Goal: Task Accomplishment & Management: Manage account settings

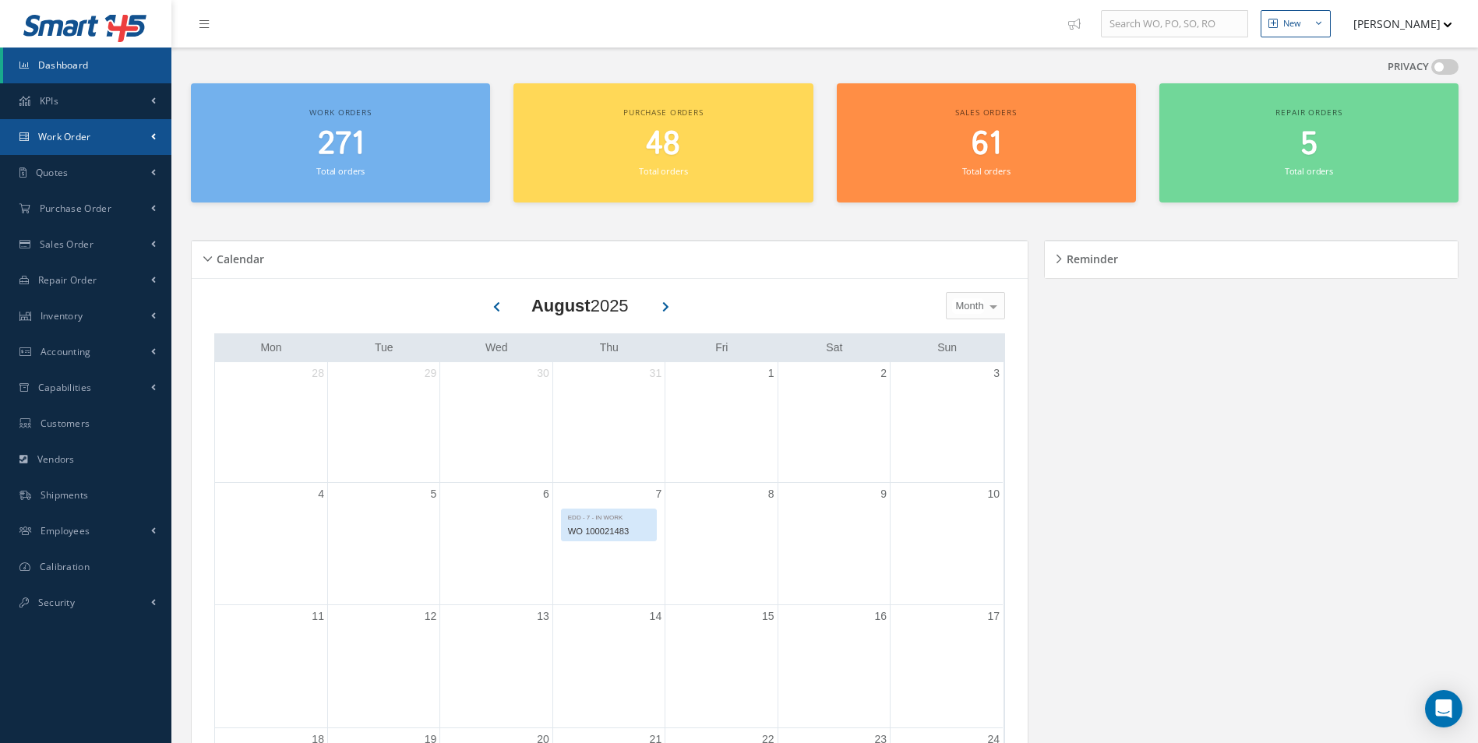
click at [80, 132] on span "Work Order" at bounding box center [64, 136] width 53 height 13
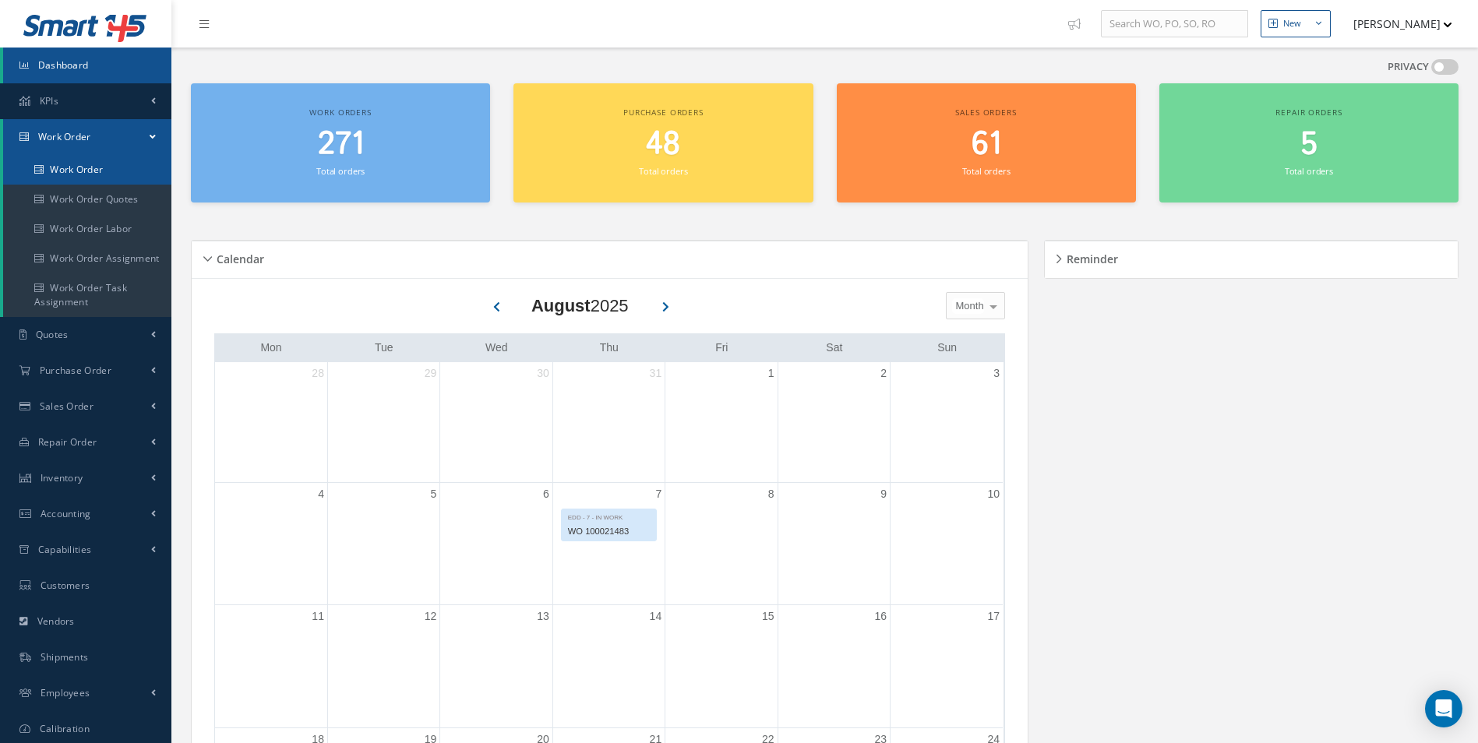
click at [93, 171] on link "Work Order" at bounding box center [87, 170] width 168 height 30
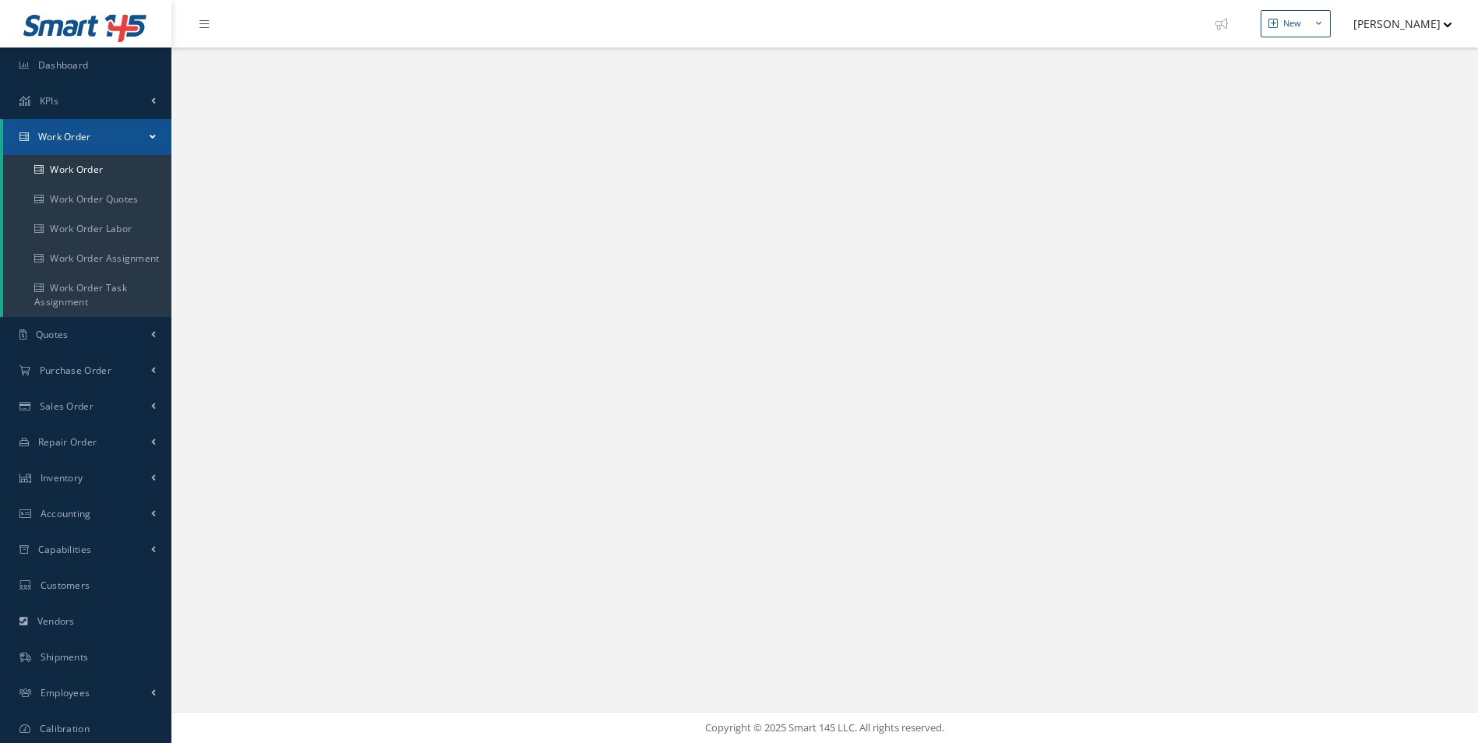
select select "25"
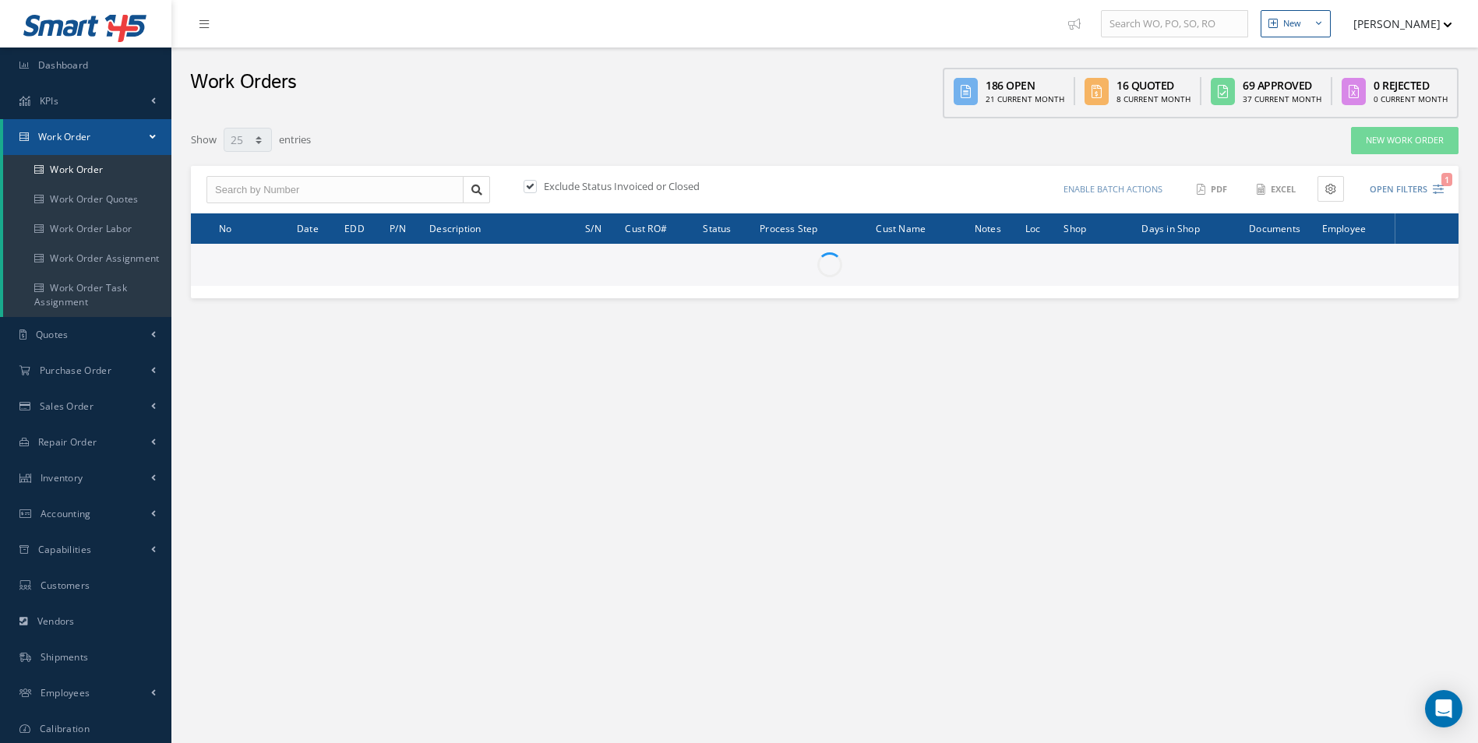
type input "All Work Request"
type input "All Work Performed"
type input "All Status"
type input "WO Part Status"
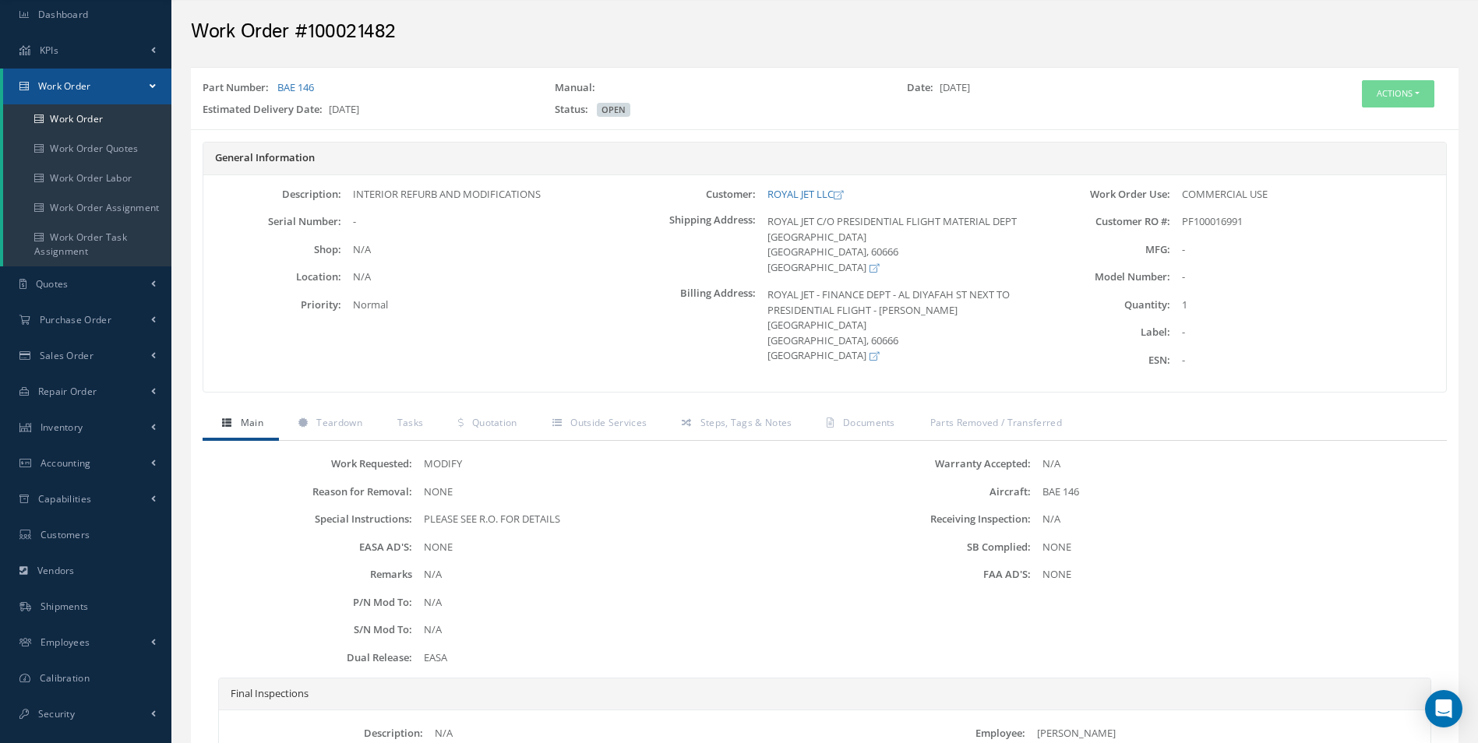
scroll to position [78, 0]
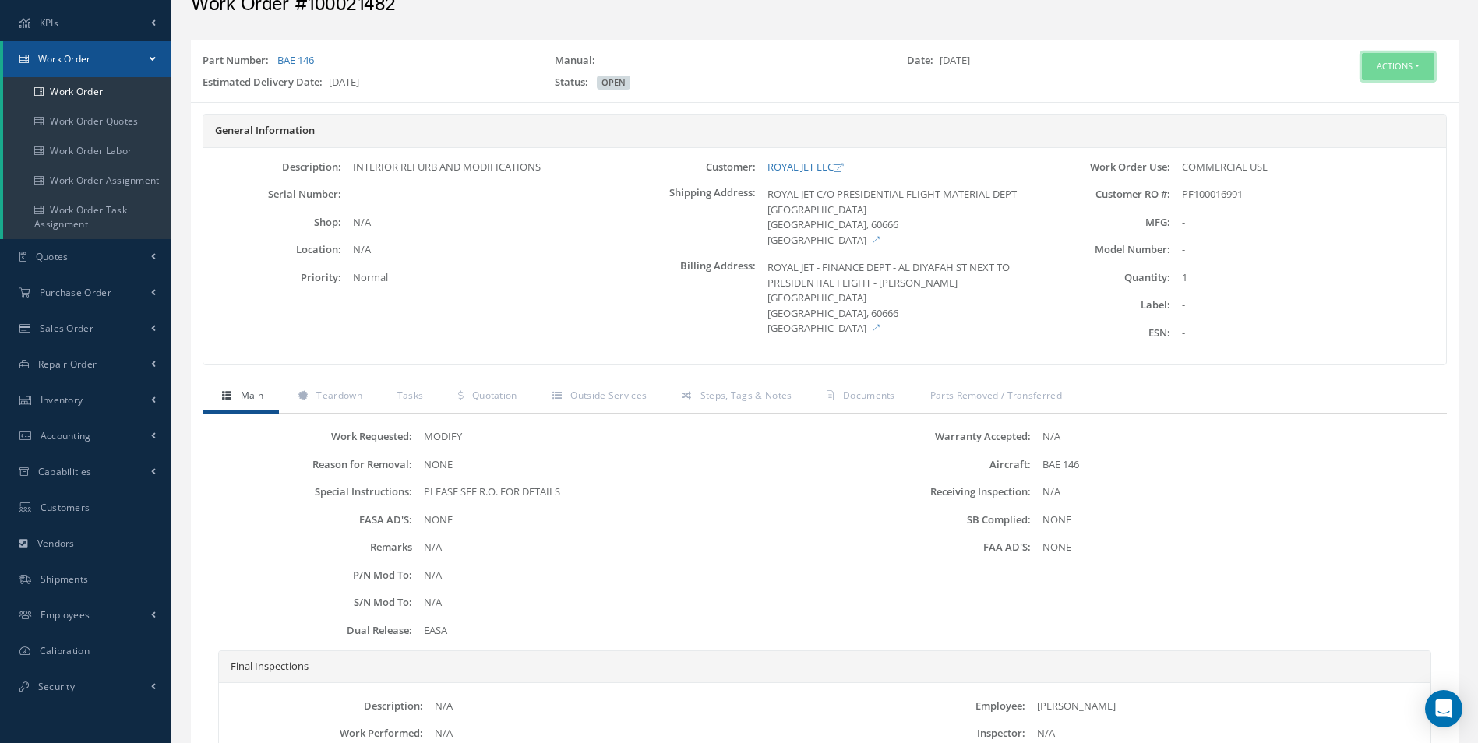
click at [1405, 67] on button "Actions" at bounding box center [1398, 66] width 72 height 27
click at [1336, 101] on link "Edit" at bounding box center [1374, 96] width 125 height 21
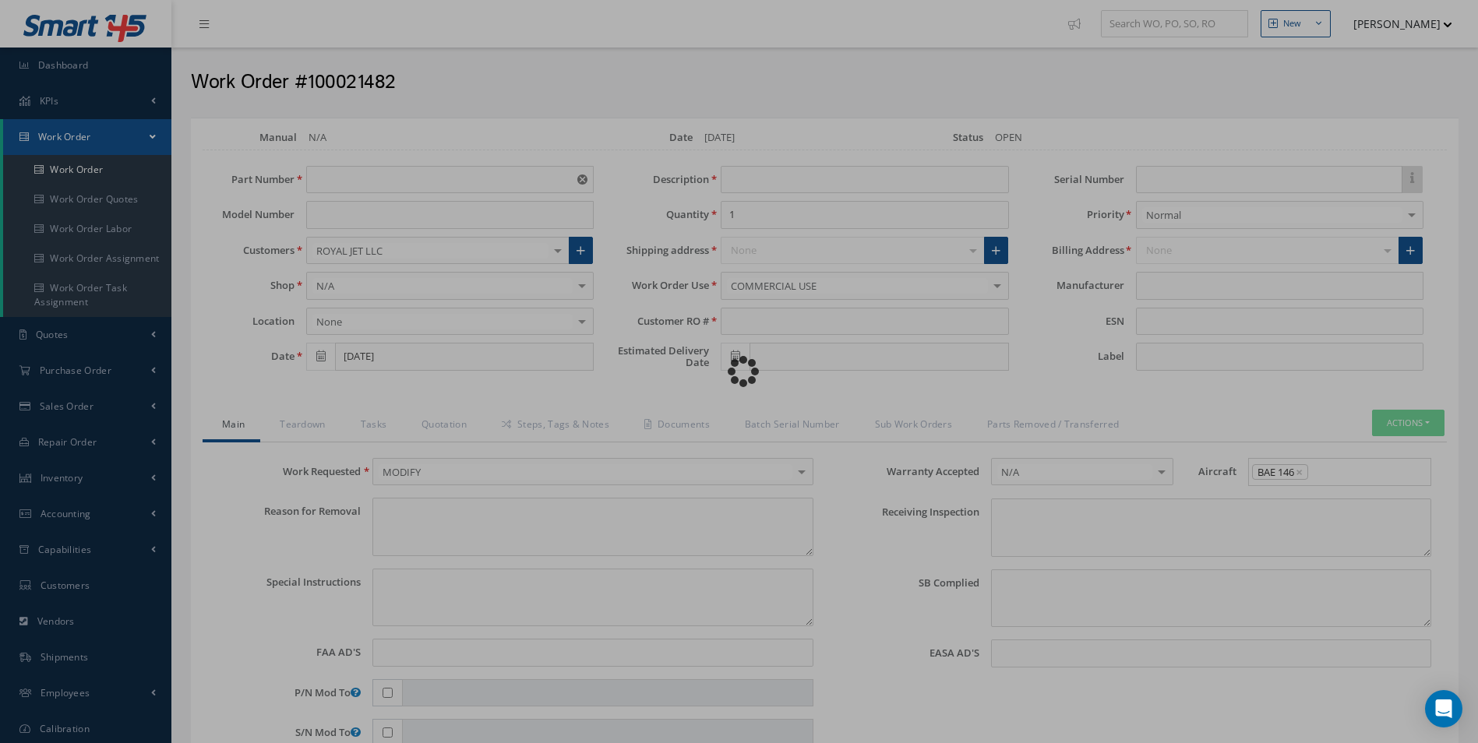
type input "BAE 146"
type input "[DATE]"
type input "INTERIOR REFURB AND MODIFICATIONS"
type input "PF100016991"
type input "[DATE]"
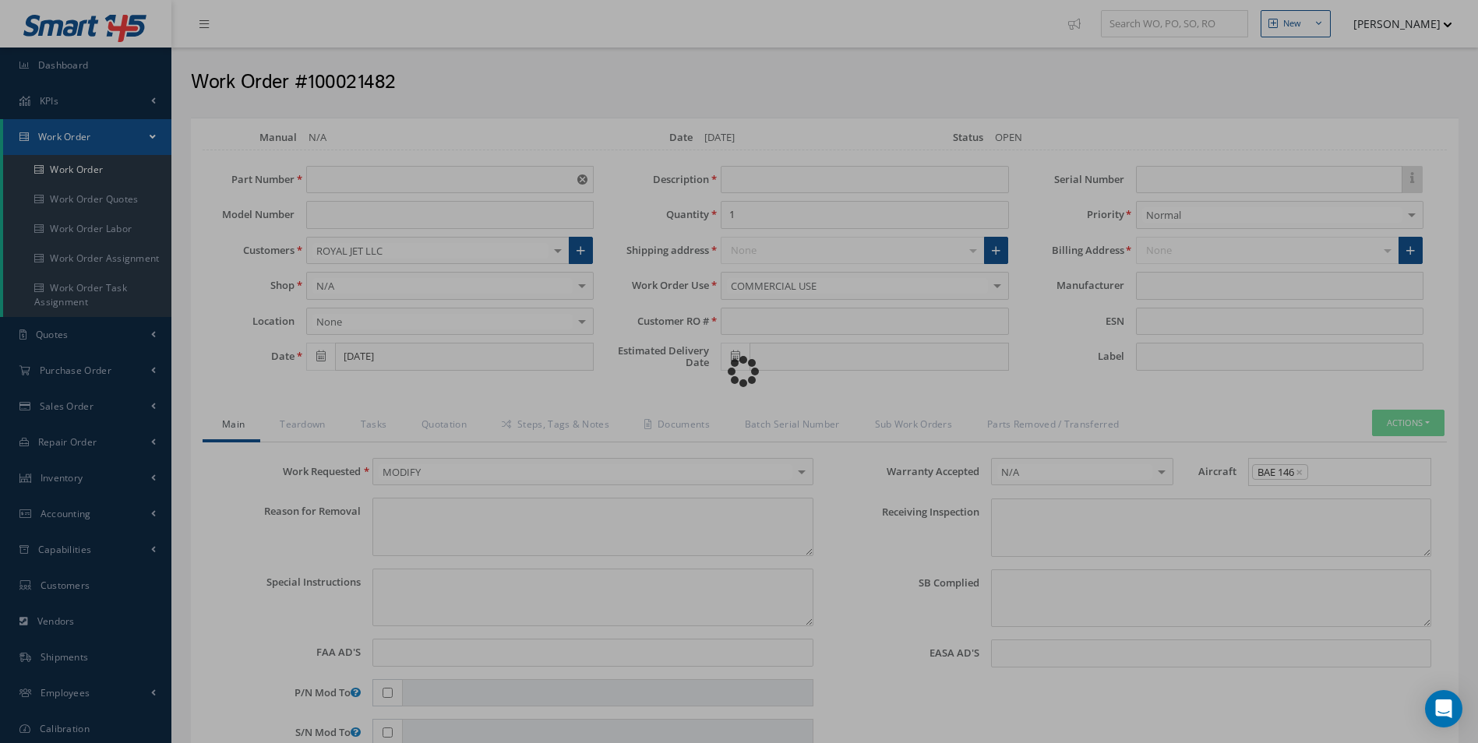
type textarea "NONE"
type textarea "PLEASE SEE R.O. FOR DETAILS"
type input "NONE"
type textarea "NONE"
type input "NONE"
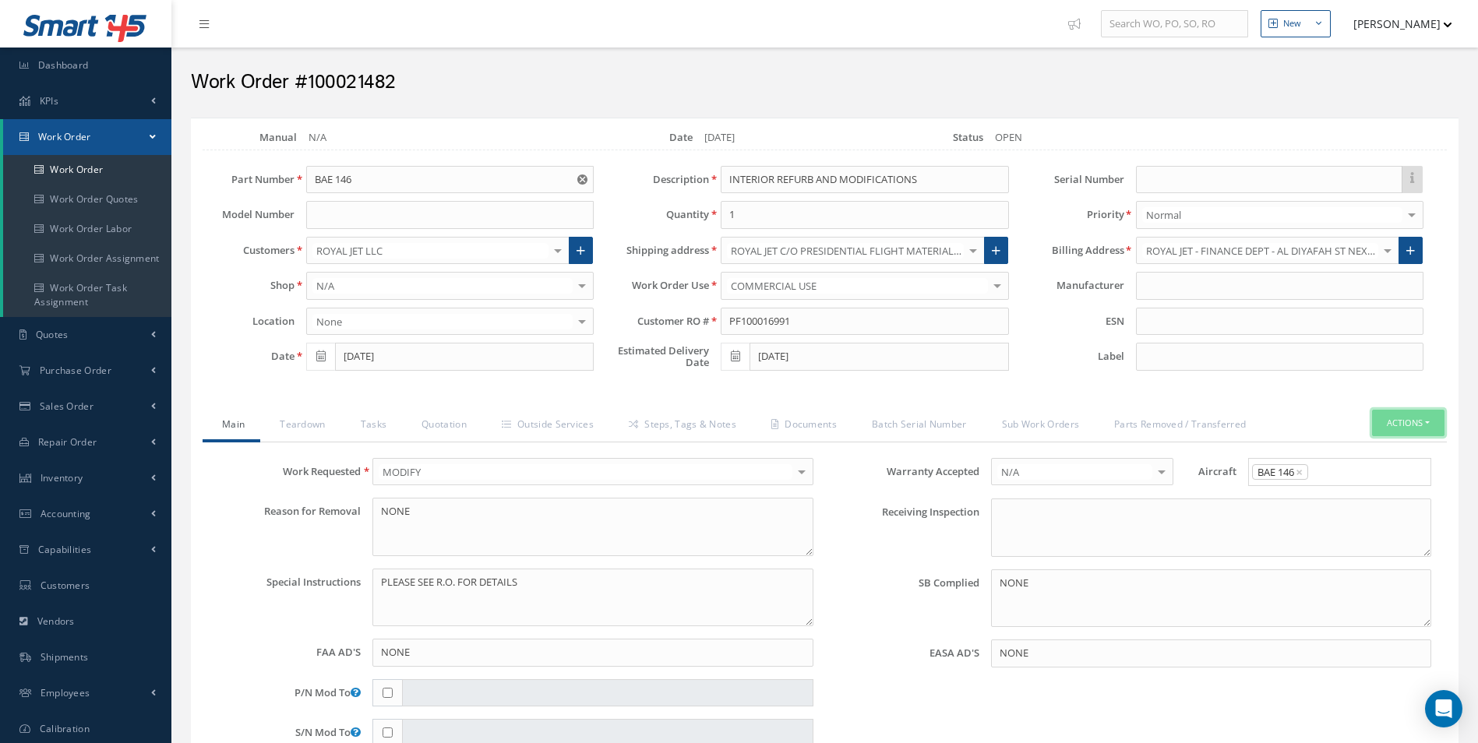
click at [1400, 420] on button "Actions" at bounding box center [1408, 423] width 72 height 27
click at [1254, 616] on link "C of C" at bounding box center [1267, 620] width 118 height 24
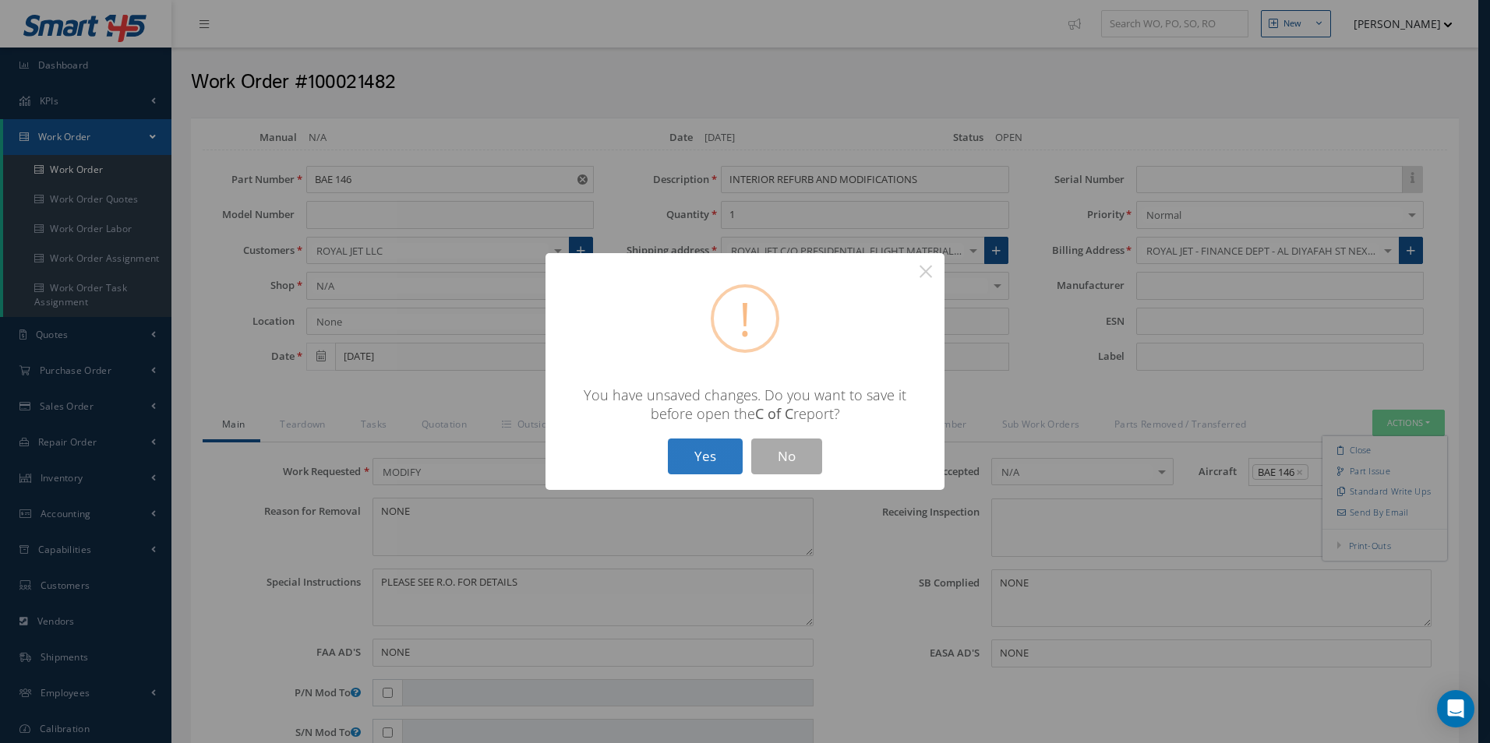
click at [708, 449] on button "Yes" at bounding box center [705, 457] width 75 height 37
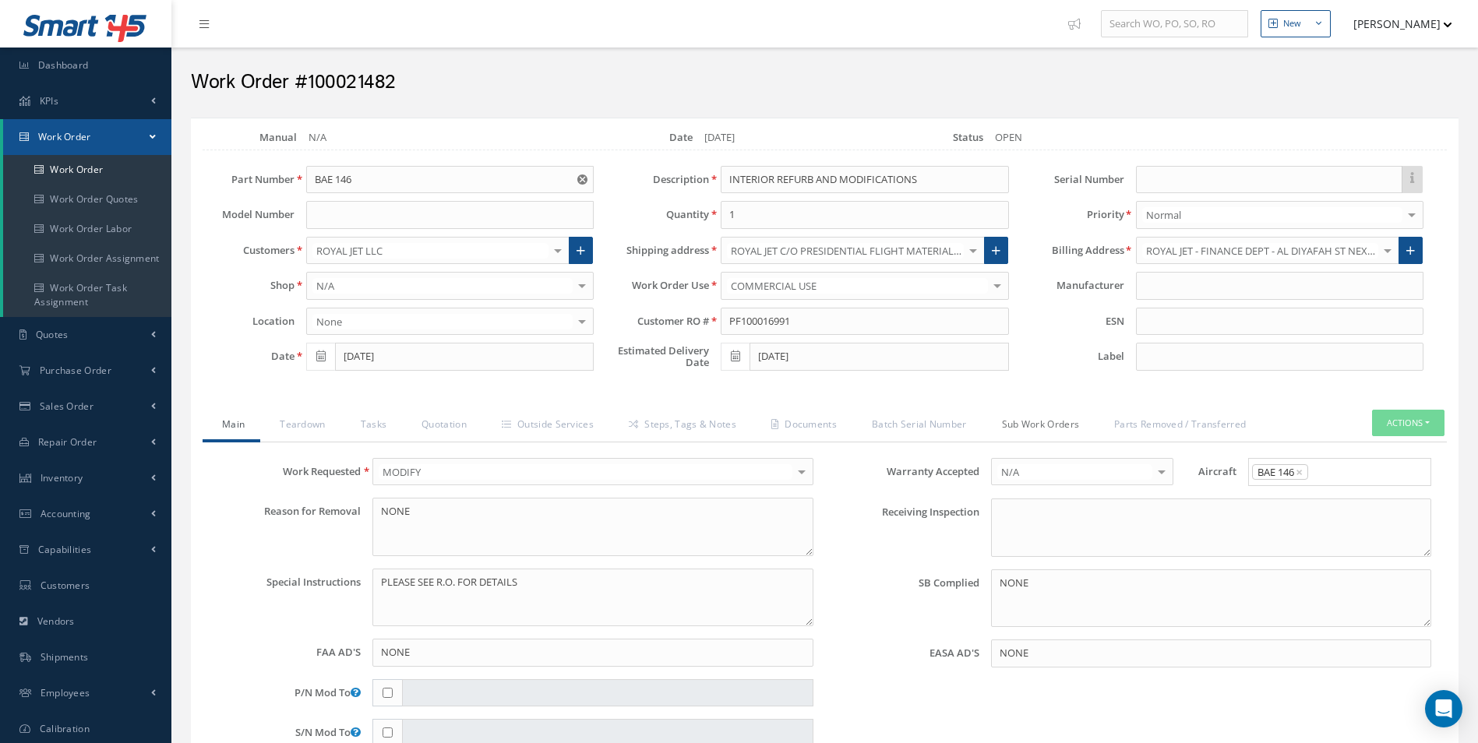
click at [1061, 428] on link "Sub Work Orders" at bounding box center [1038, 426] width 113 height 33
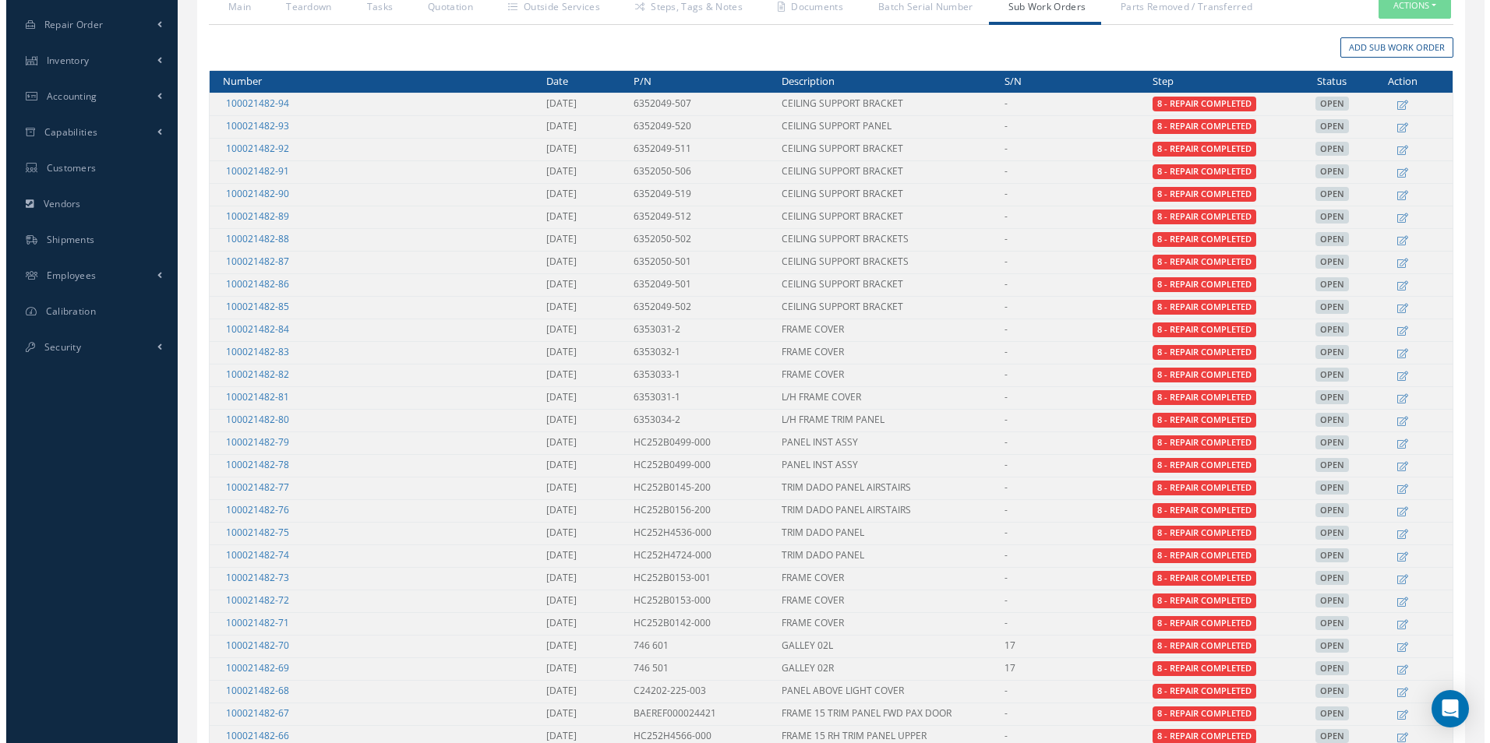
scroll to position [189, 0]
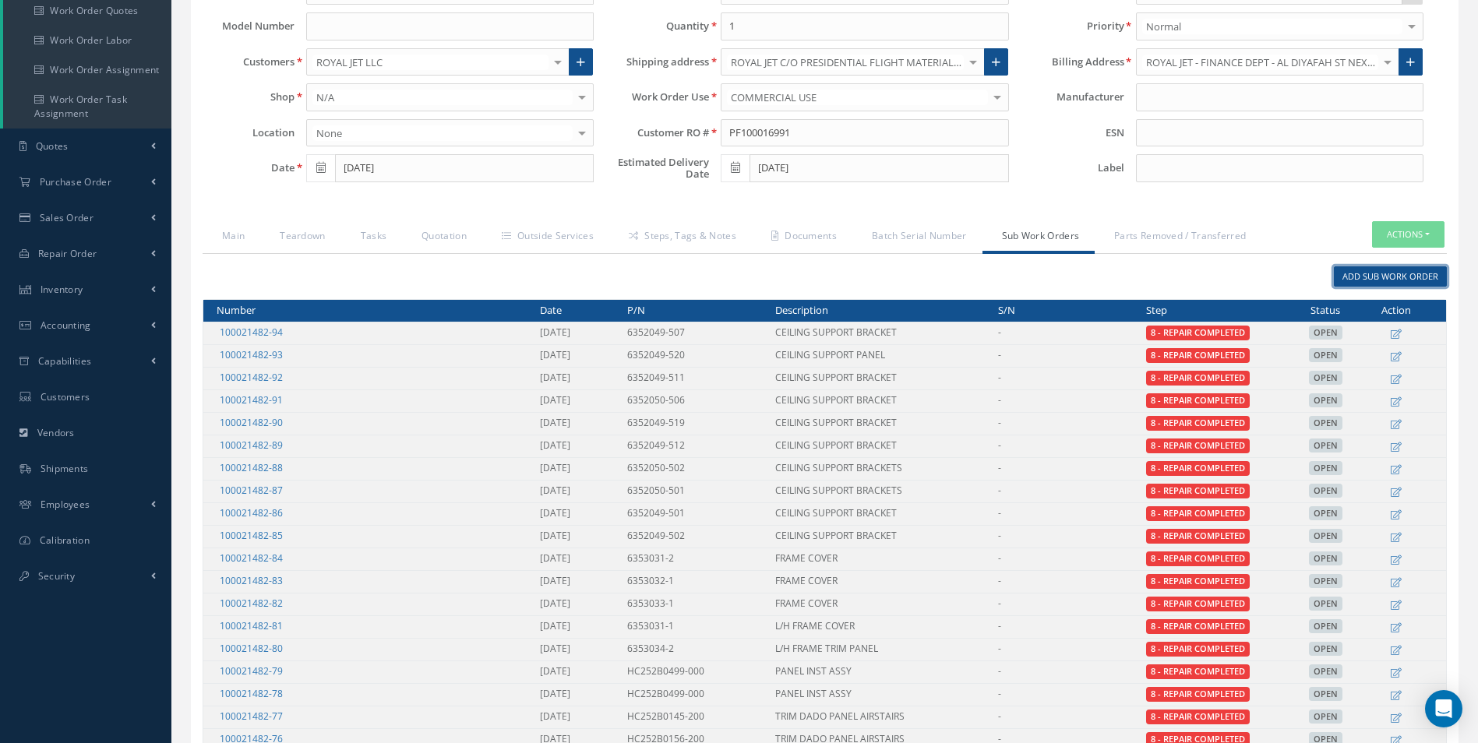
click at [1362, 277] on link "Add Sub Work Order" at bounding box center [1390, 276] width 113 height 21
type input "PF100016991"
type input "[DATE]"
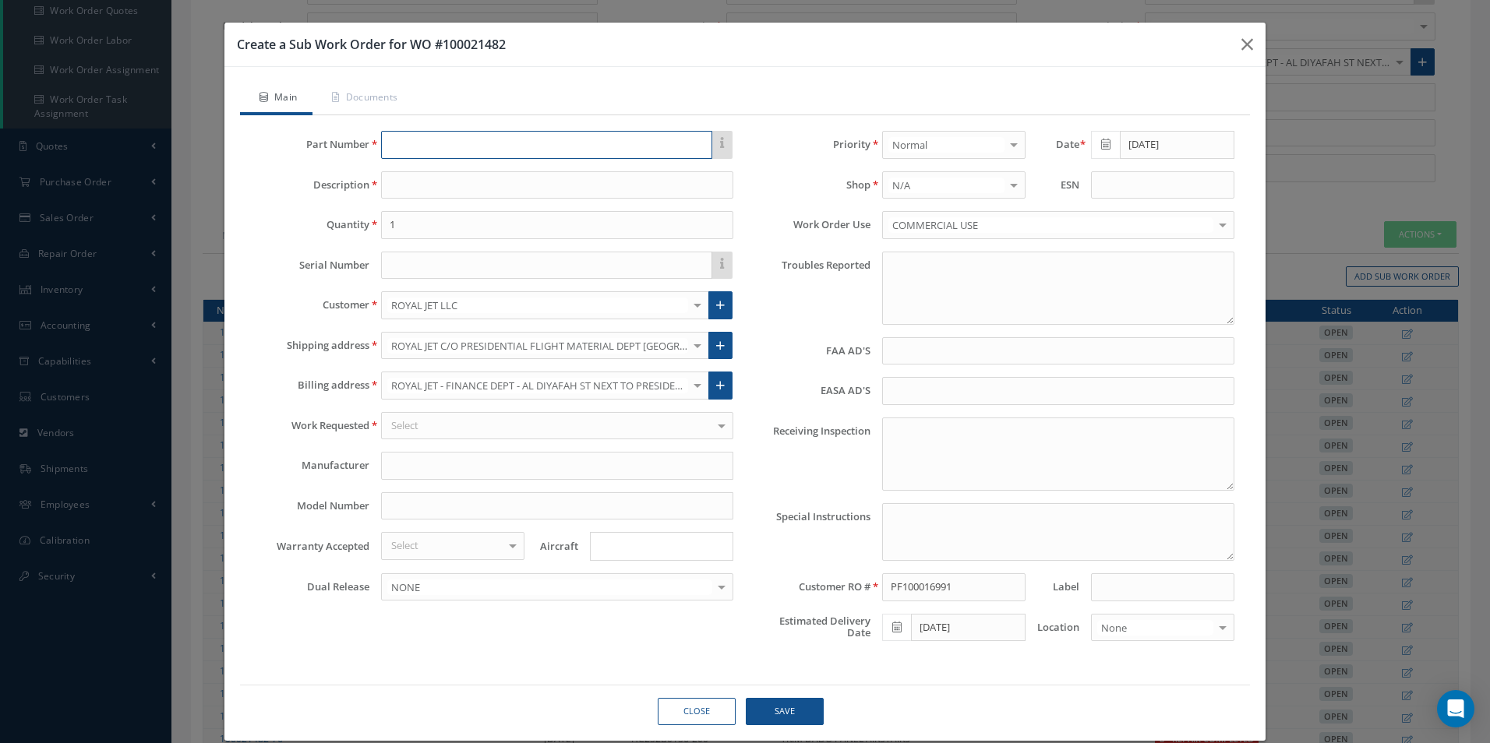
click at [427, 150] on input "text" at bounding box center [546, 145] width 331 height 28
type input "b"
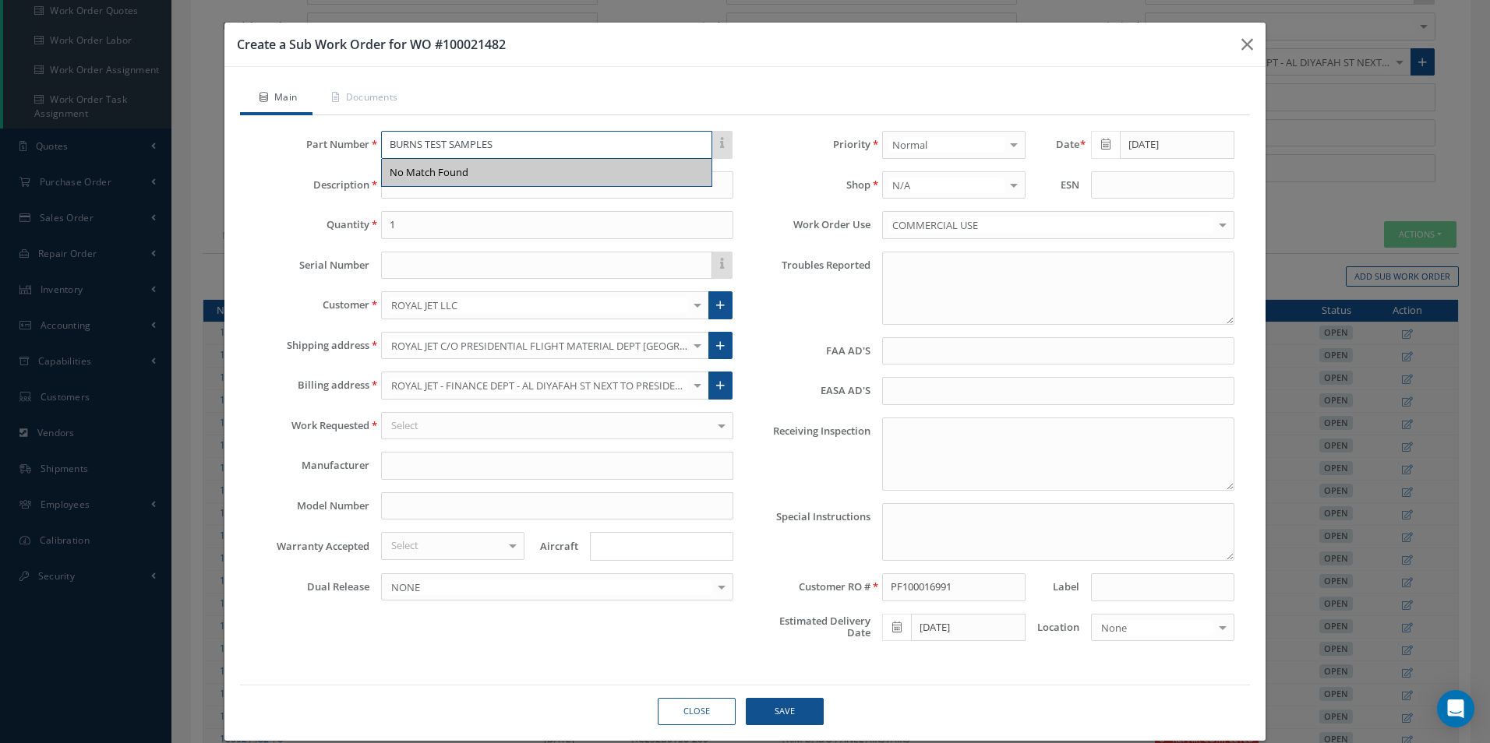
type input "BURNS TEST SAMPLES"
click at [786, 186] on label "Shop" at bounding box center [807, 185] width 125 height 12
drag, startPoint x: 387, startPoint y: 145, endPoint x: 505, endPoint y: 146, distance: 117.7
click at [505, 146] on input "BURNS TEST SAMPLES" at bounding box center [546, 145] width 331 height 28
type input "PR00692DWG-301"
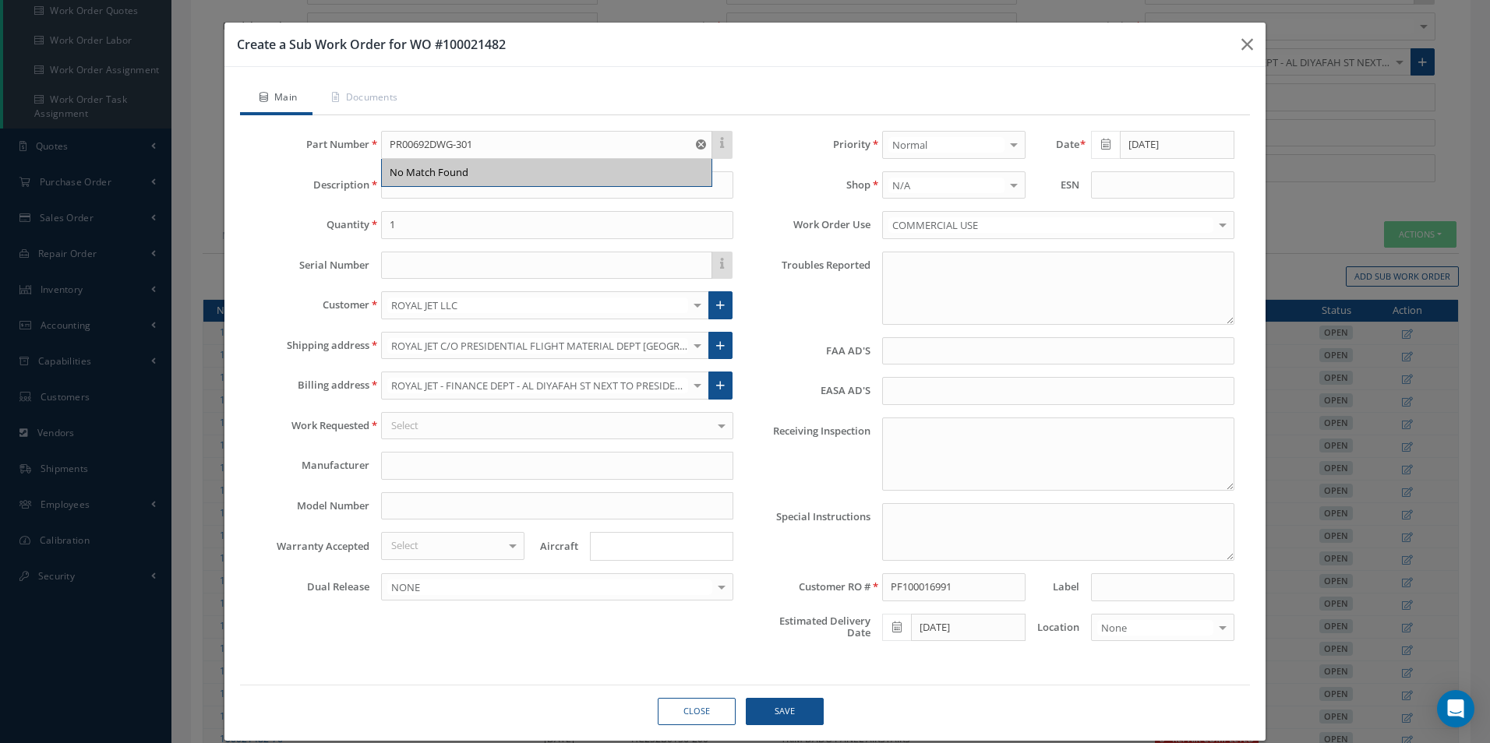
click at [421, 206] on div "Part Number PR00692DWG-301 No Match Found Description Quantity 1 Serial Number …" at bounding box center [494, 392] width 501 height 523
click at [407, 187] on input at bounding box center [557, 185] width 352 height 28
type input "BURNS TEST SAMPLES"
click at [390, 225] on input "1" at bounding box center [557, 225] width 352 height 28
type input "15"
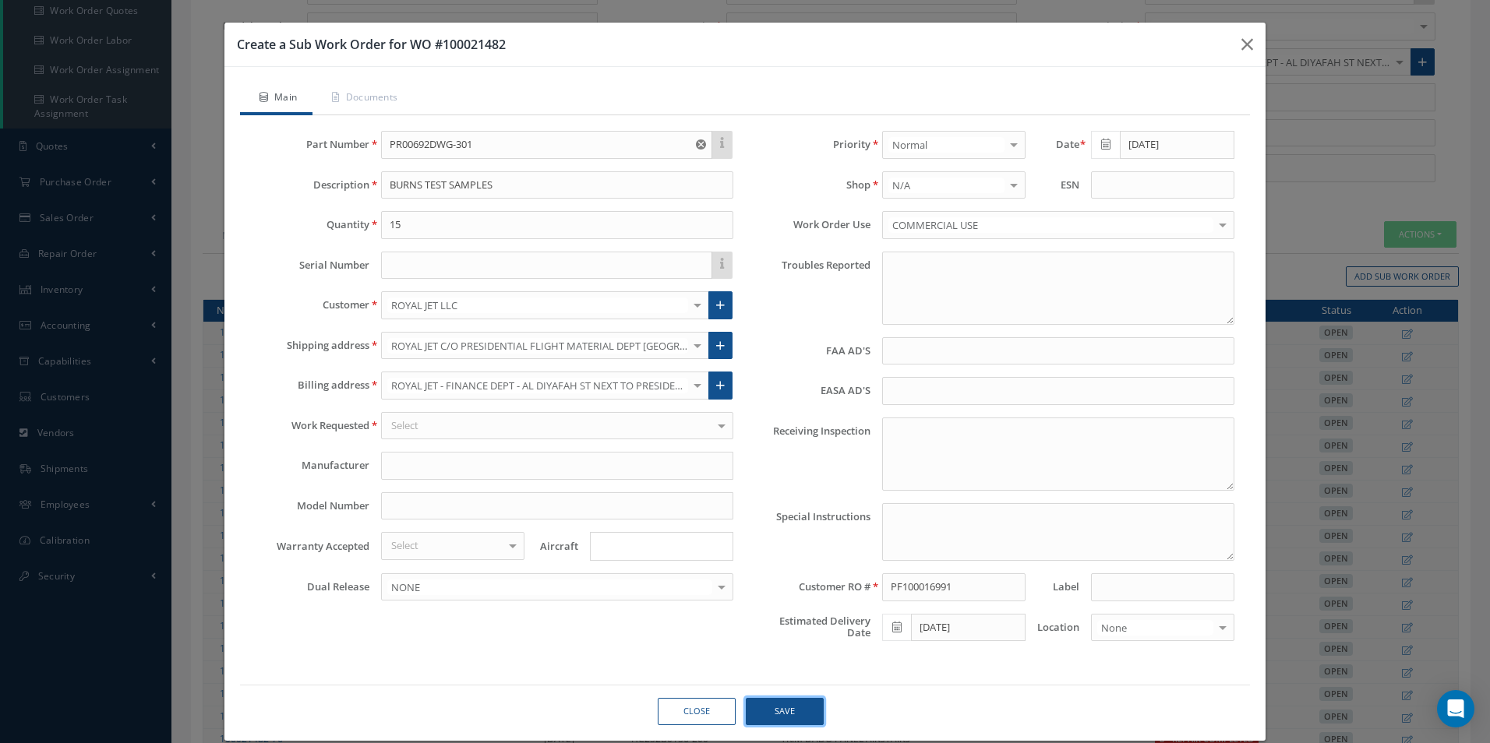
click at [774, 713] on button "Save" at bounding box center [785, 711] width 78 height 27
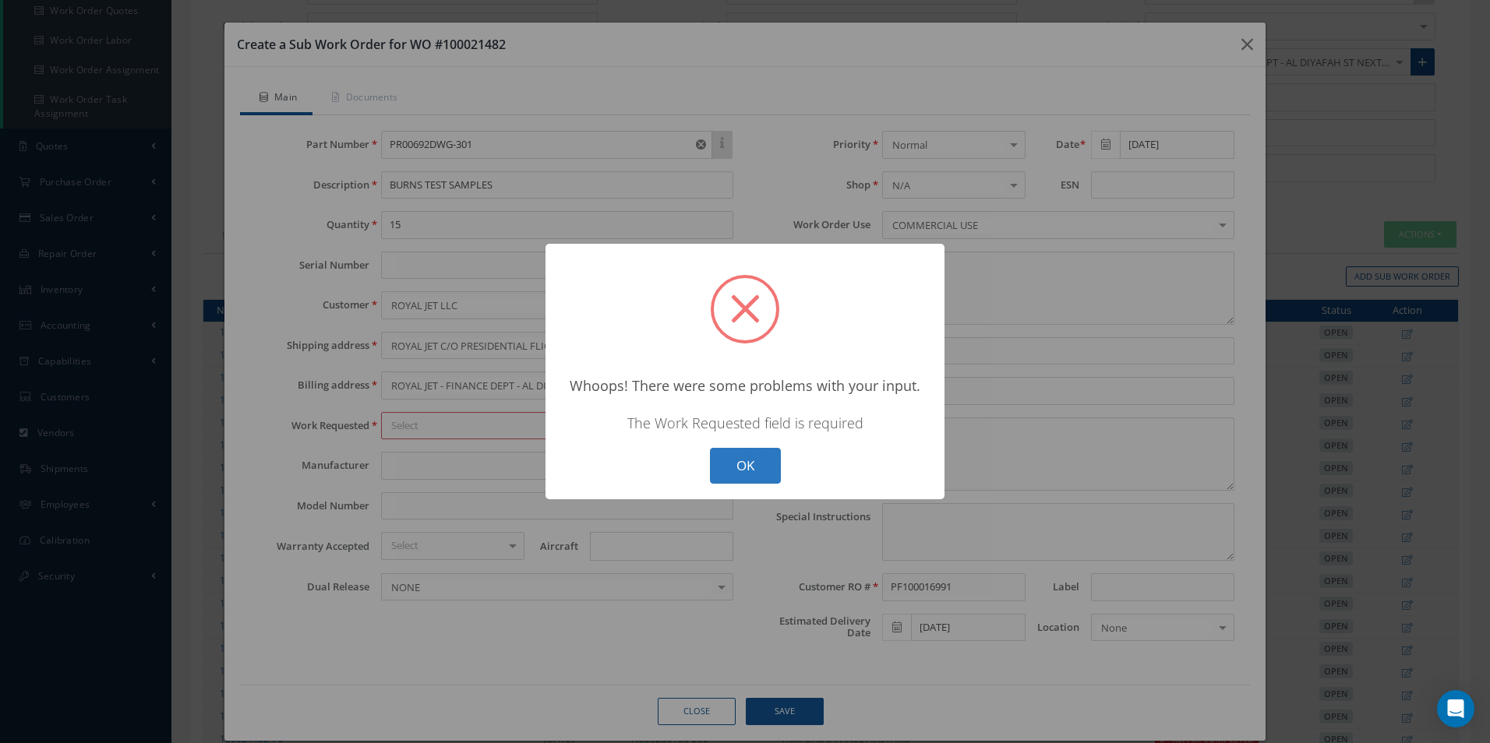
click at [729, 467] on button "OK" at bounding box center [745, 466] width 71 height 37
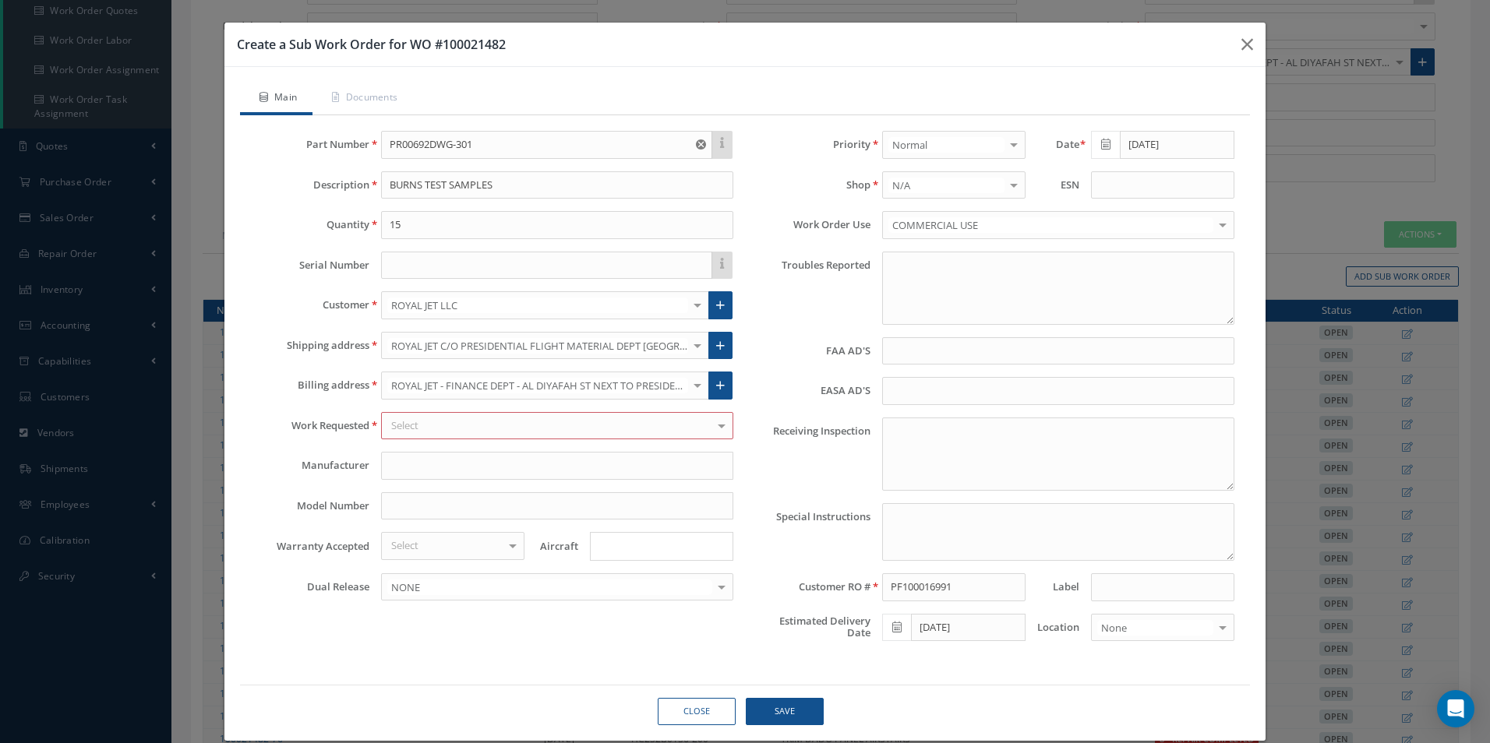
click at [718, 424] on div at bounding box center [722, 426] width 22 height 26
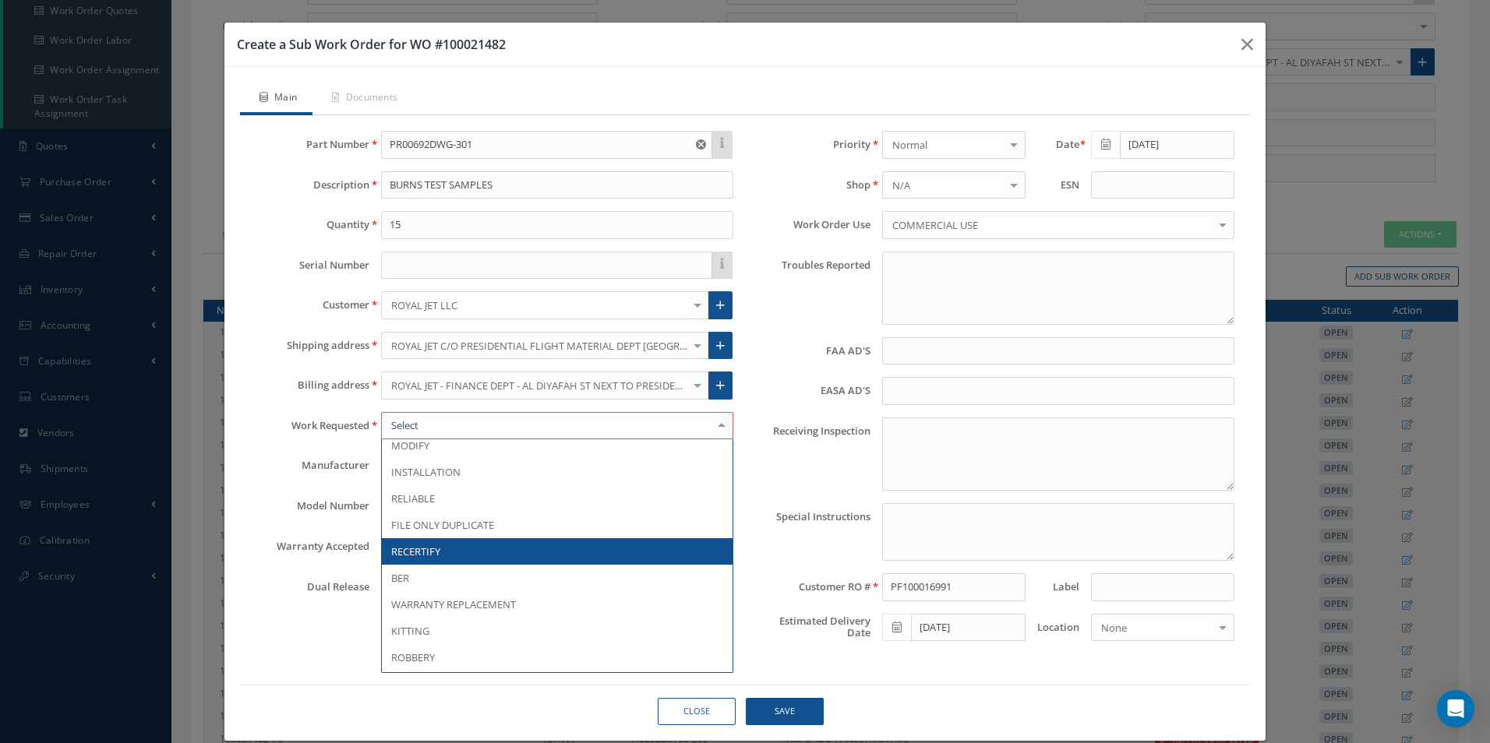
scroll to position [88, 0]
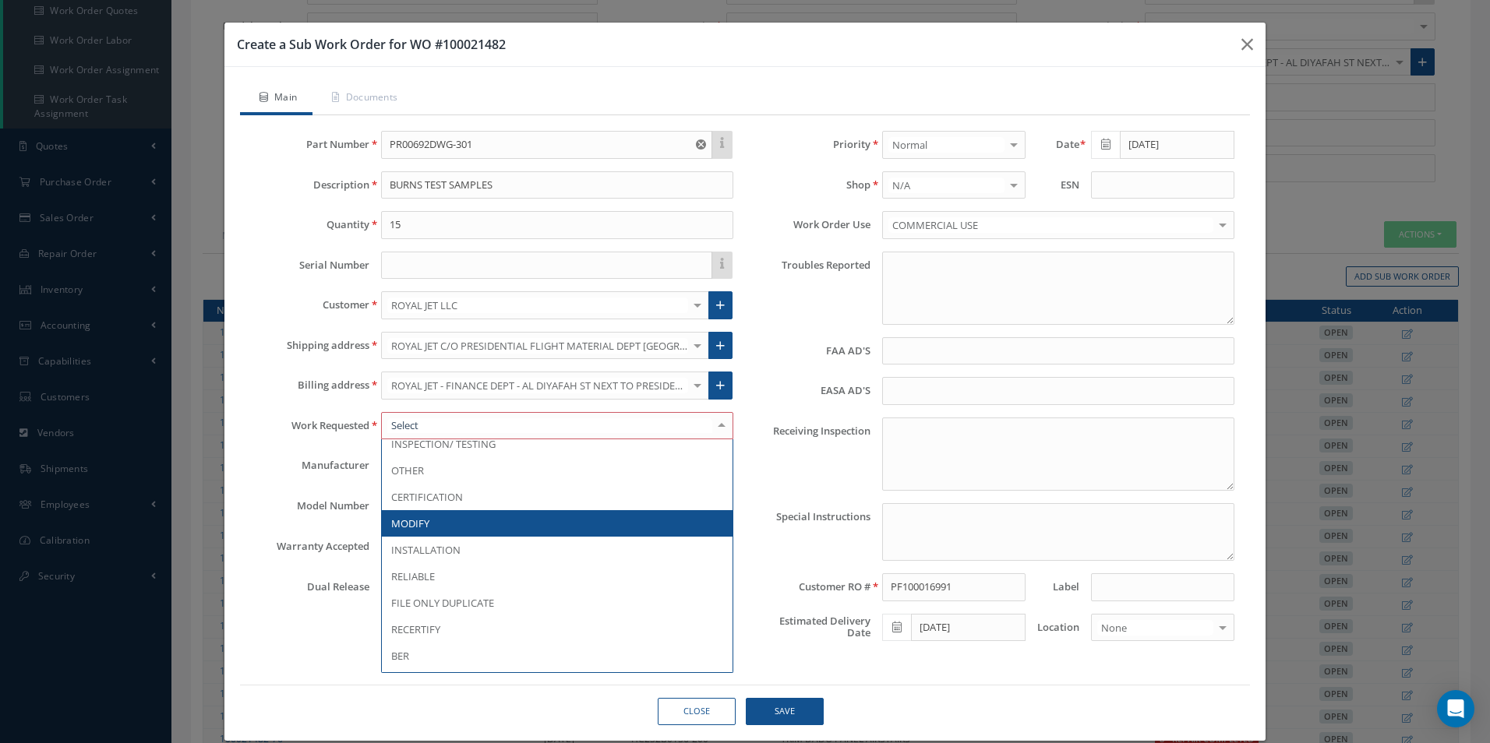
click at [511, 527] on span "MODIFY" at bounding box center [557, 523] width 351 height 26
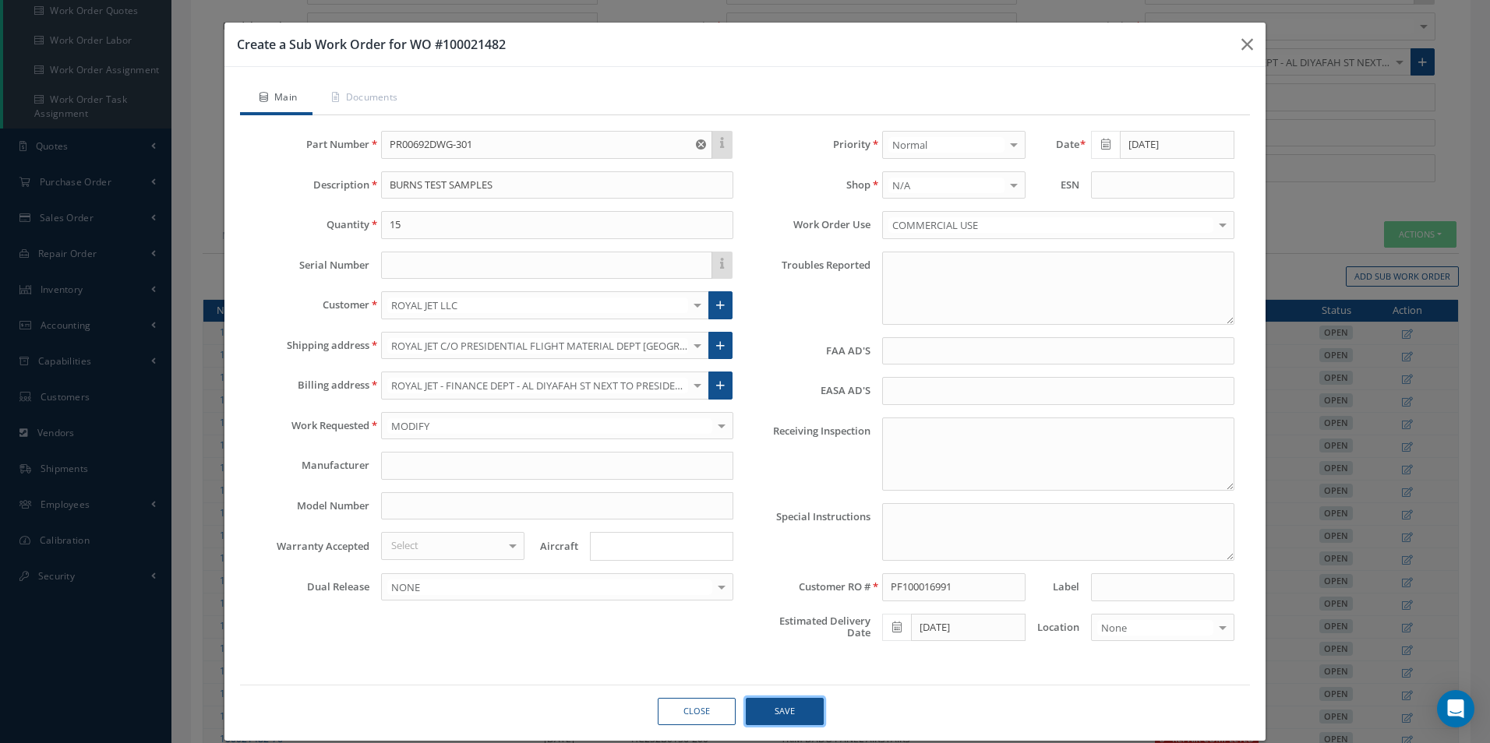
click at [787, 706] on button "Save" at bounding box center [785, 711] width 78 height 27
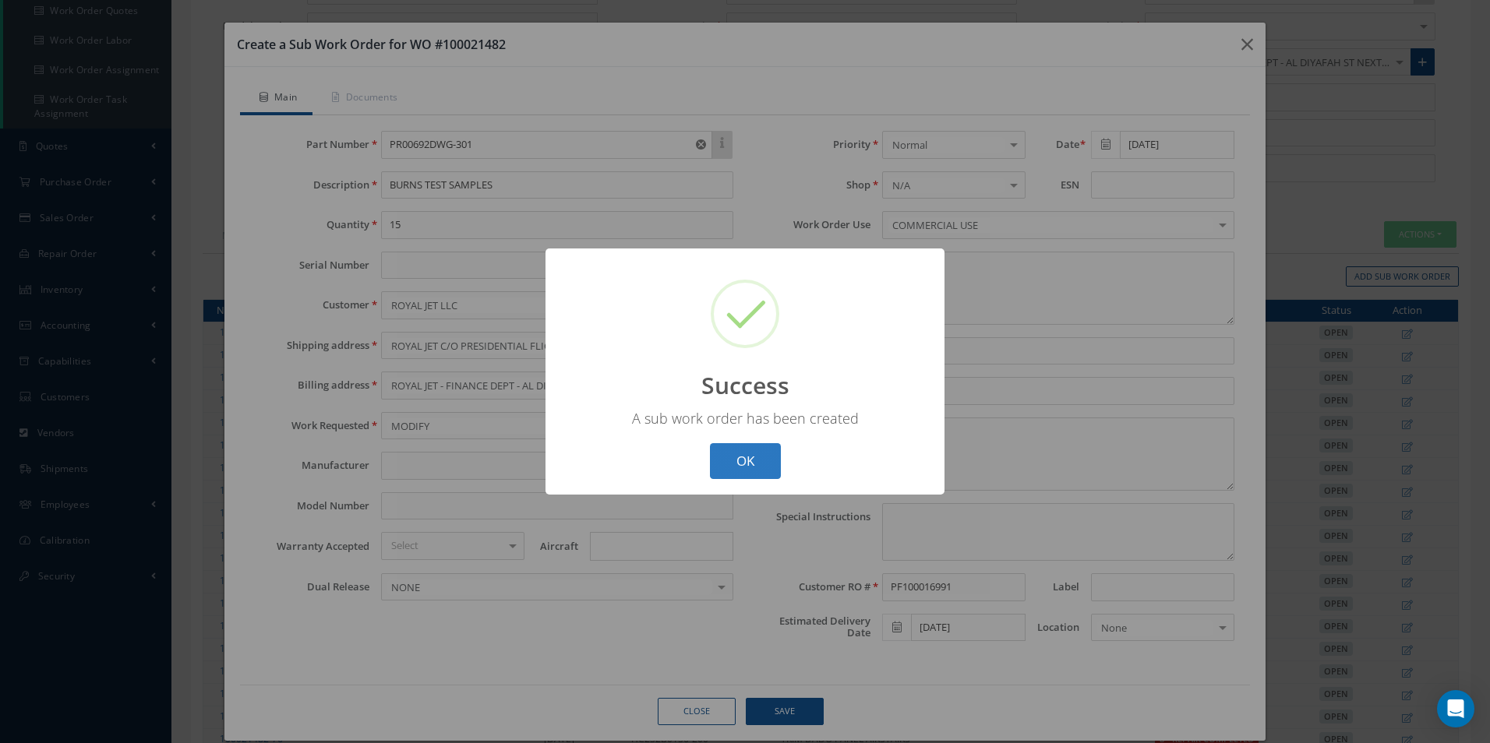
click at [743, 464] on button "OK" at bounding box center [745, 461] width 71 height 37
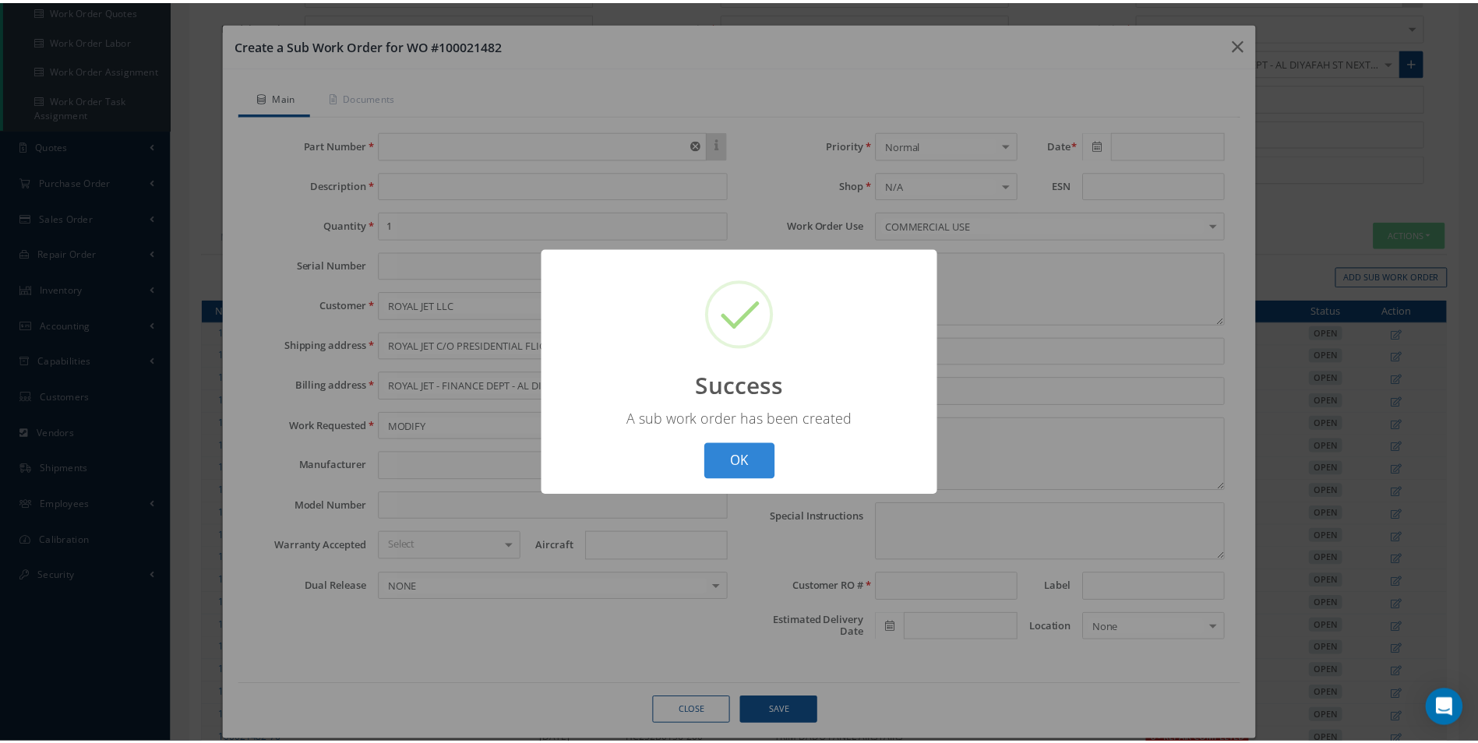
scroll to position [40, 0]
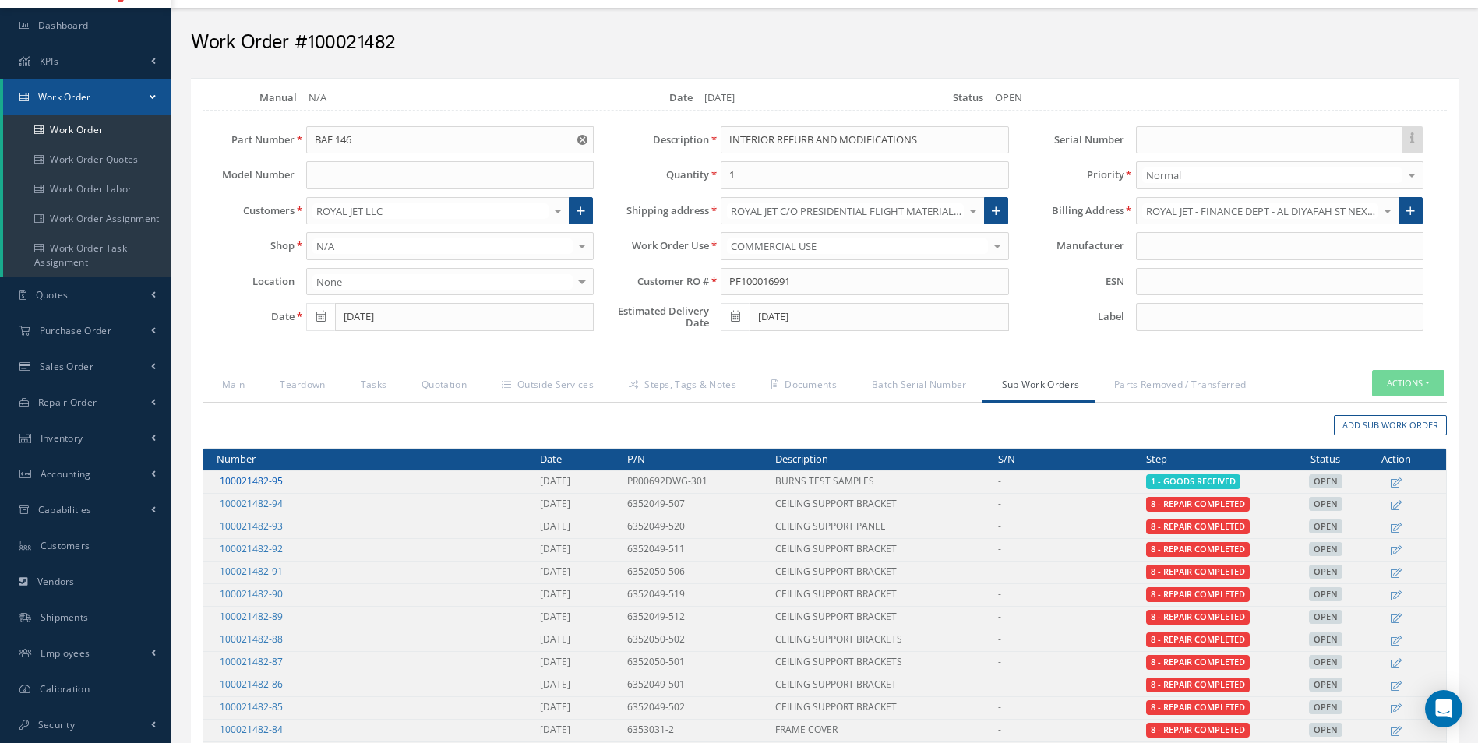
click at [257, 482] on link "100021482-95" at bounding box center [251, 480] width 63 height 13
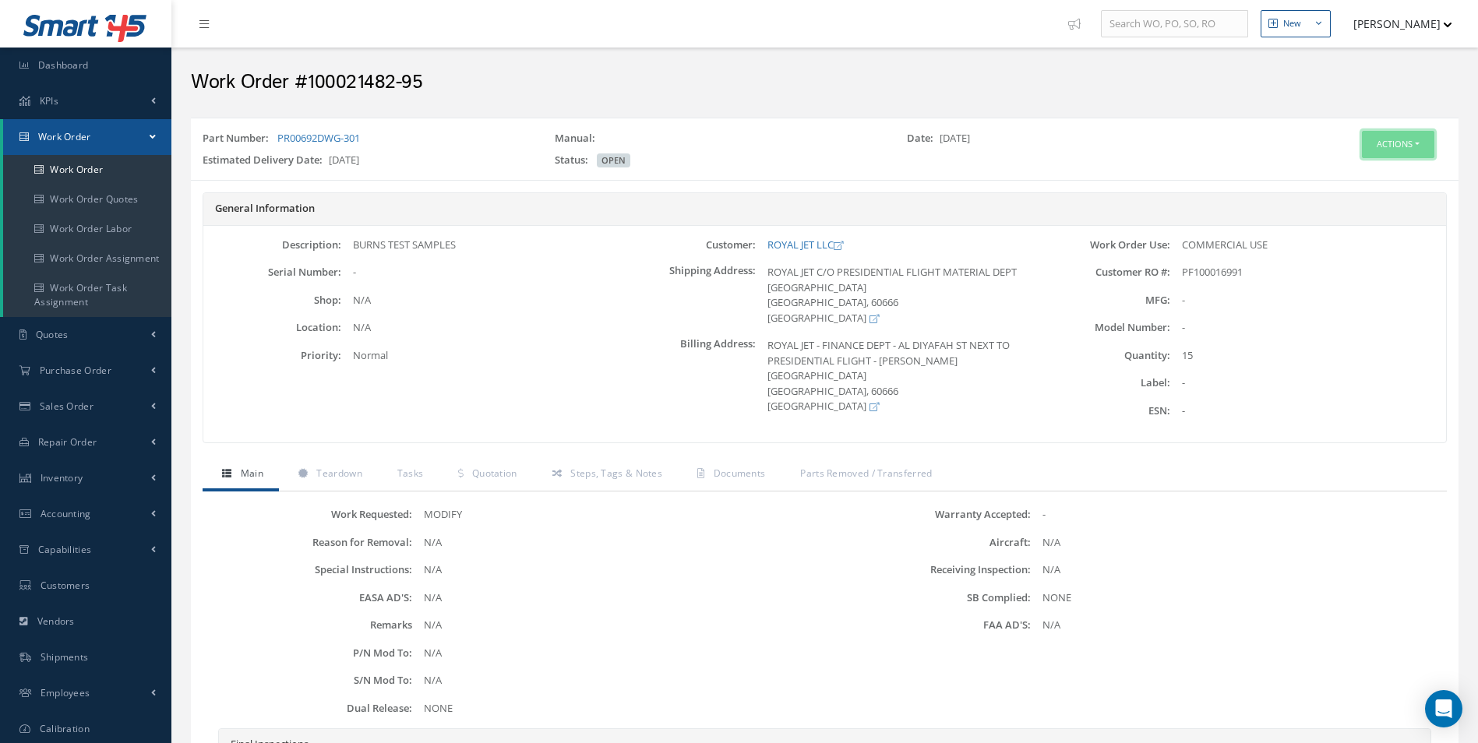
click at [1403, 144] on button "Actions" at bounding box center [1398, 144] width 72 height 27
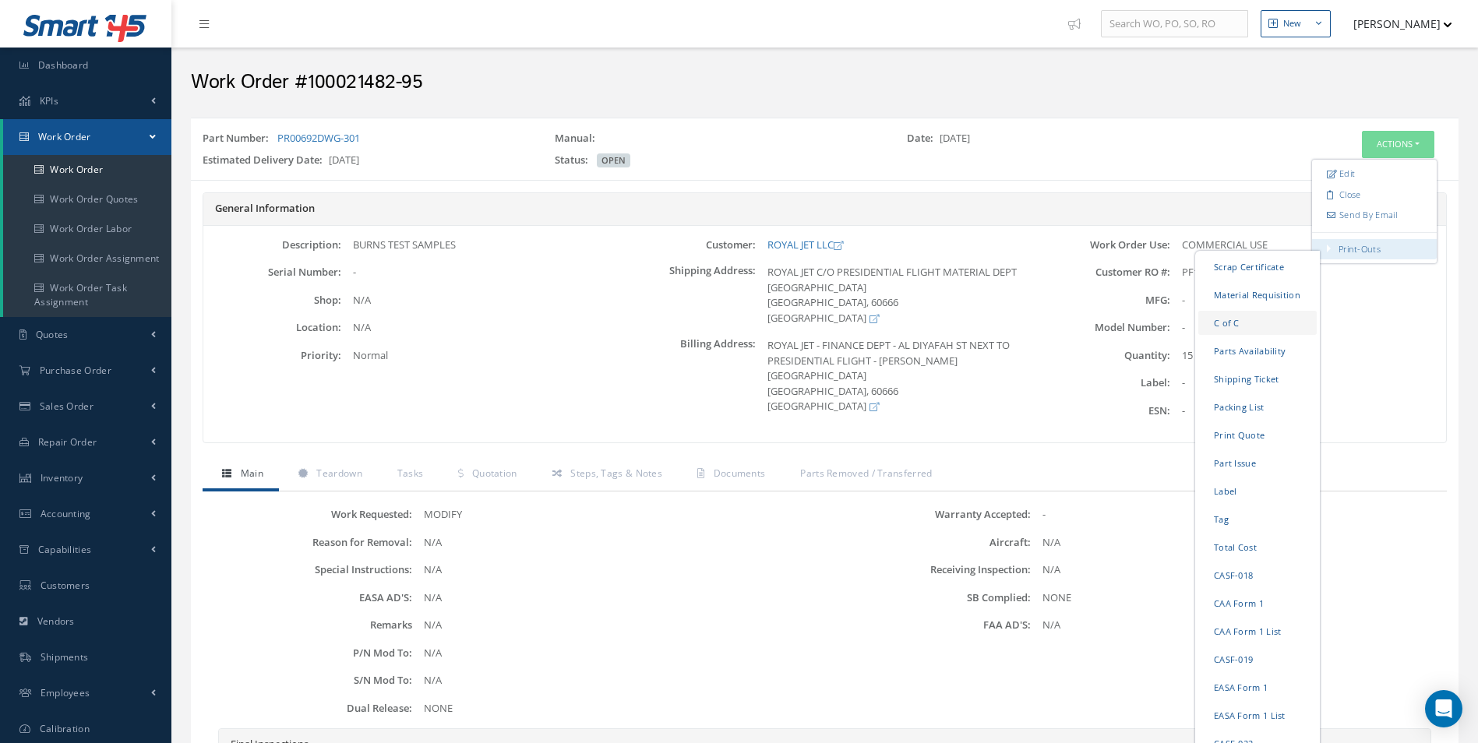
click at [1223, 327] on link "C of C" at bounding box center [1257, 323] width 118 height 24
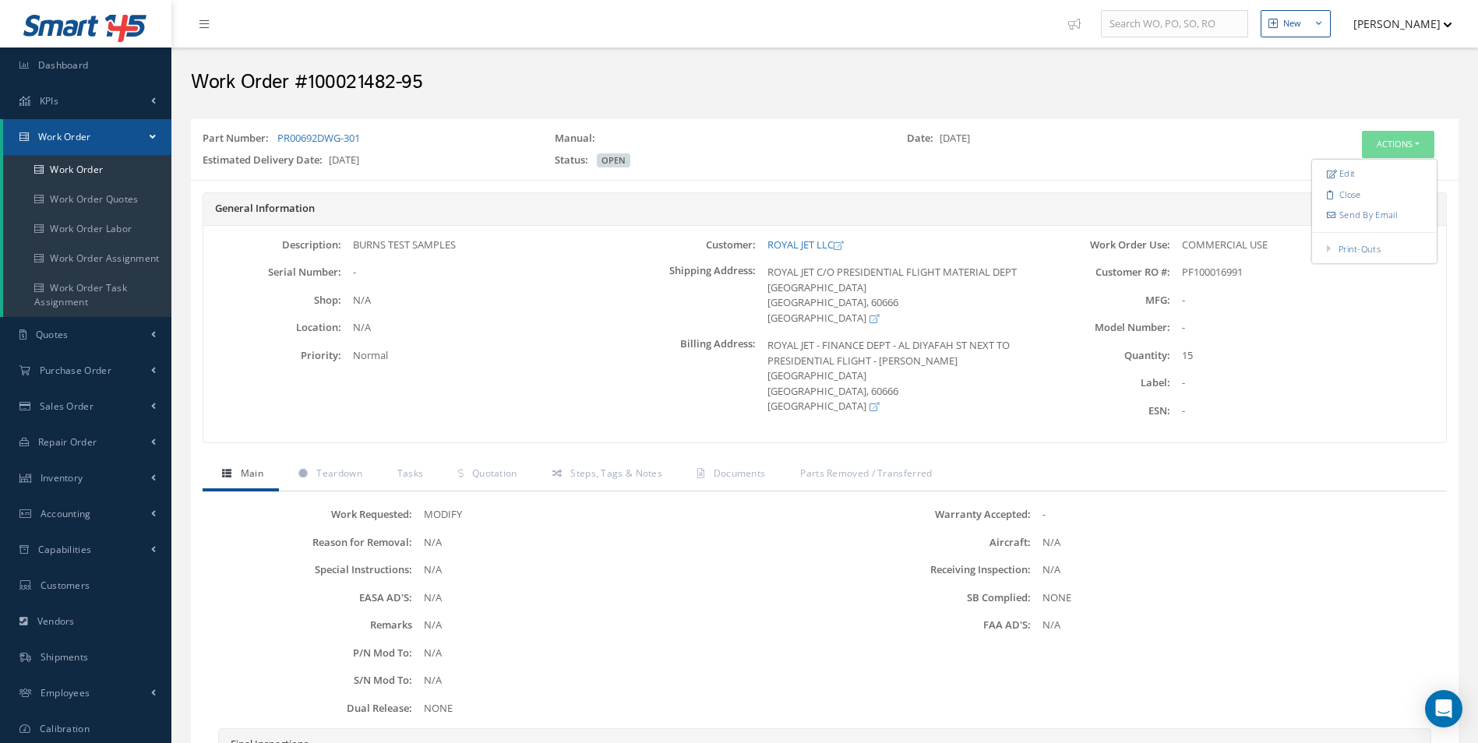
click at [1224, 129] on div "Part Number: PR00692DWG-301 Manual: Date: 08/29/2025 Estimated Delivery Date: 0…" at bounding box center [825, 149] width 1268 height 49
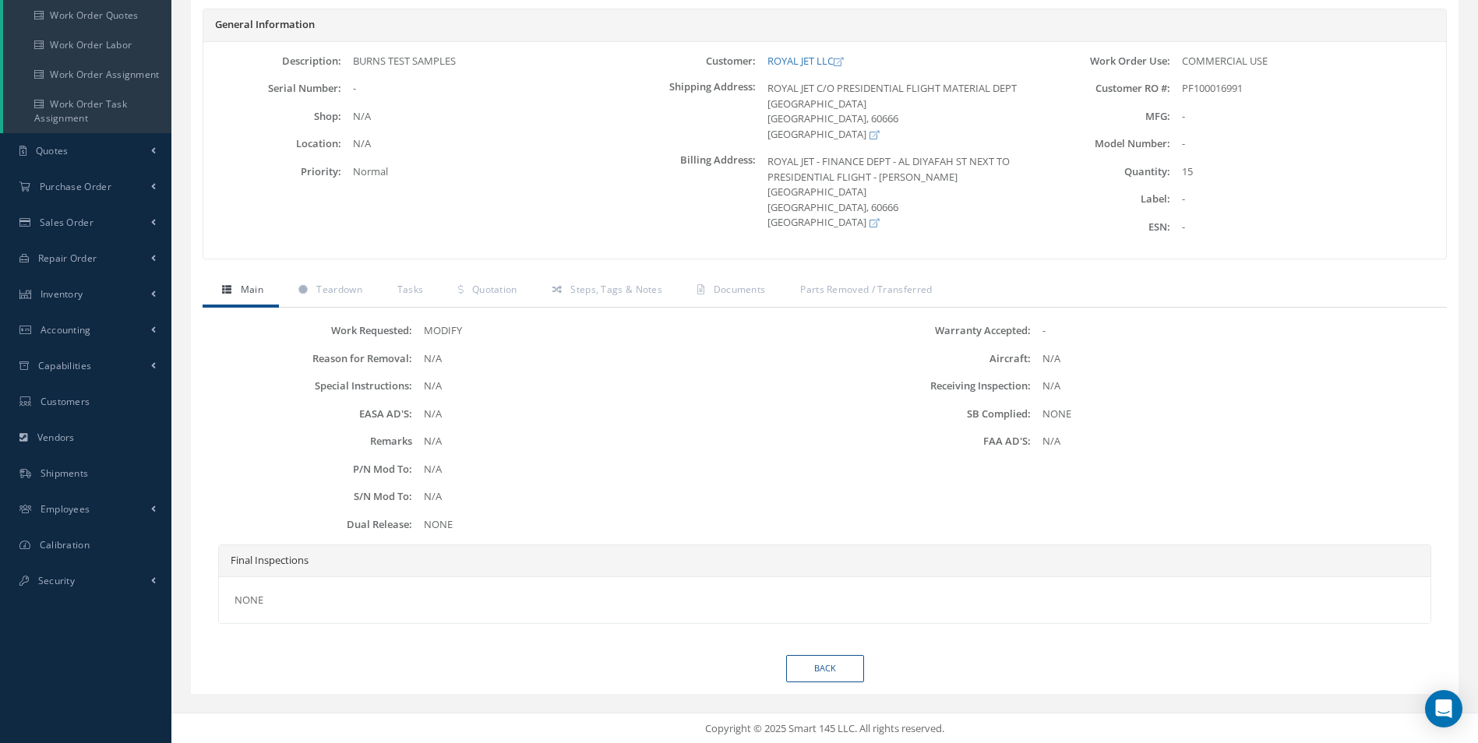
scroll to position [185, 0]
click at [251, 288] on span "Main" at bounding box center [252, 287] width 23 height 13
click at [640, 290] on span "Steps, Tags & Notes" at bounding box center [616, 287] width 92 height 13
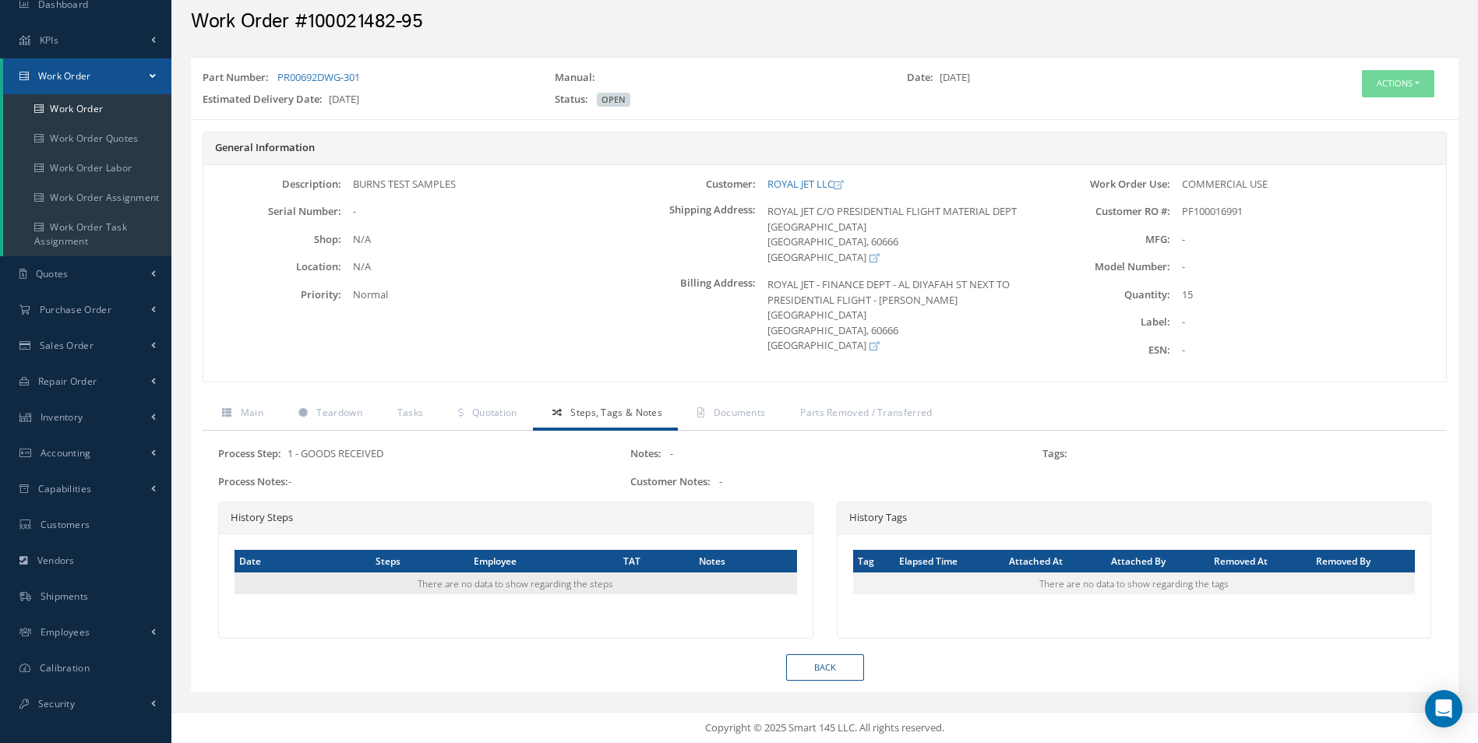
click at [446, 582] on td "There are no data to show regarding the steps" at bounding box center [516, 584] width 563 height 22
click at [649, 453] on label "Notes:" at bounding box center [645, 454] width 31 height 12
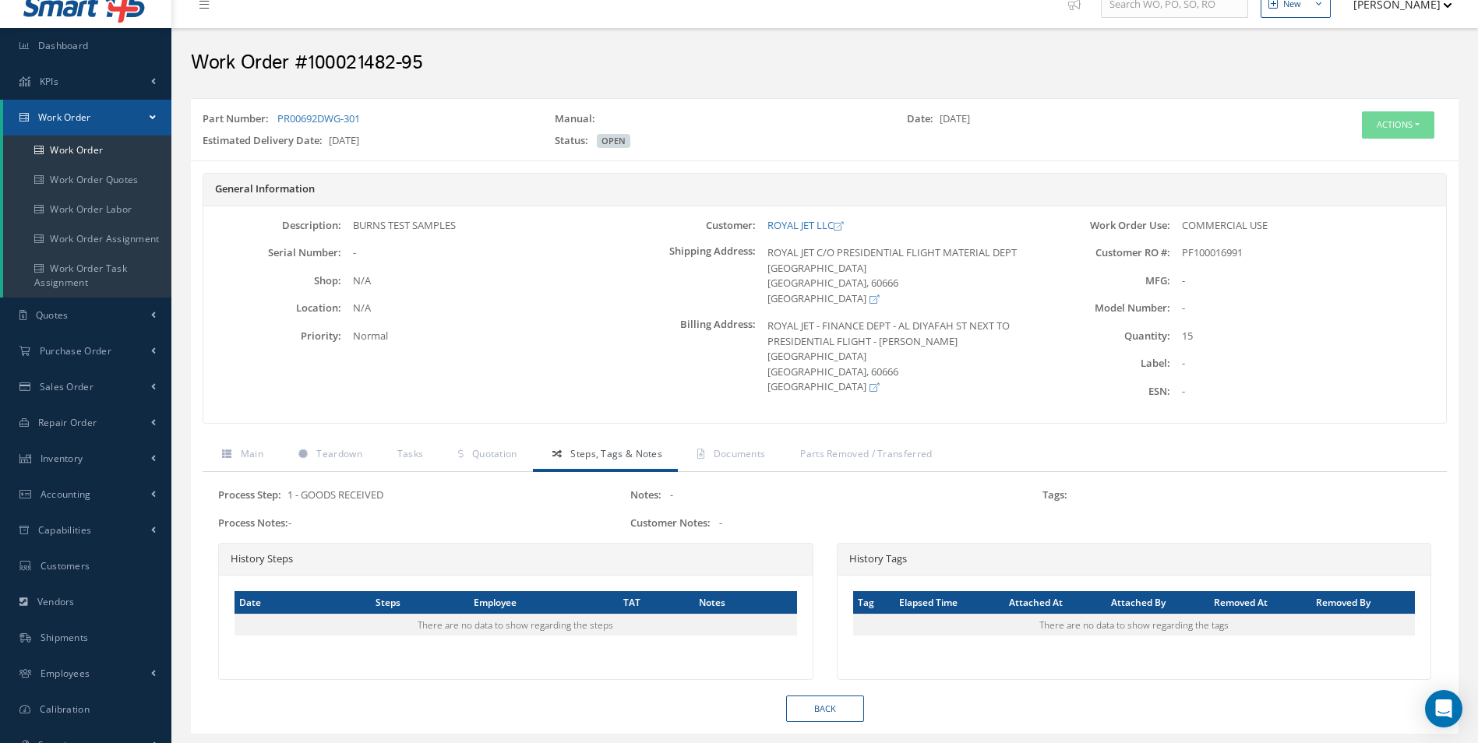
scroll to position [0, 0]
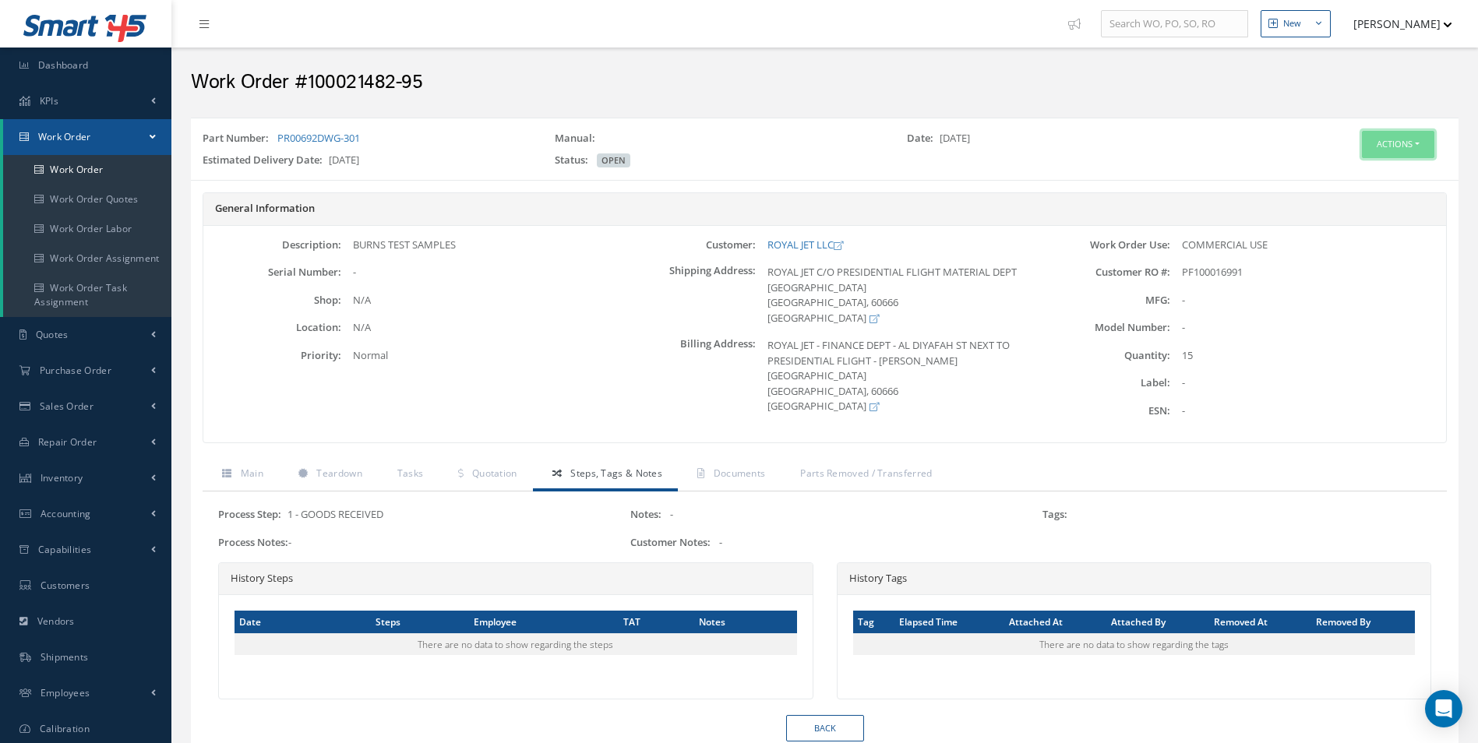
click at [1382, 147] on button "Actions" at bounding box center [1398, 144] width 72 height 27
click at [1359, 171] on link "Edit" at bounding box center [1374, 174] width 125 height 21
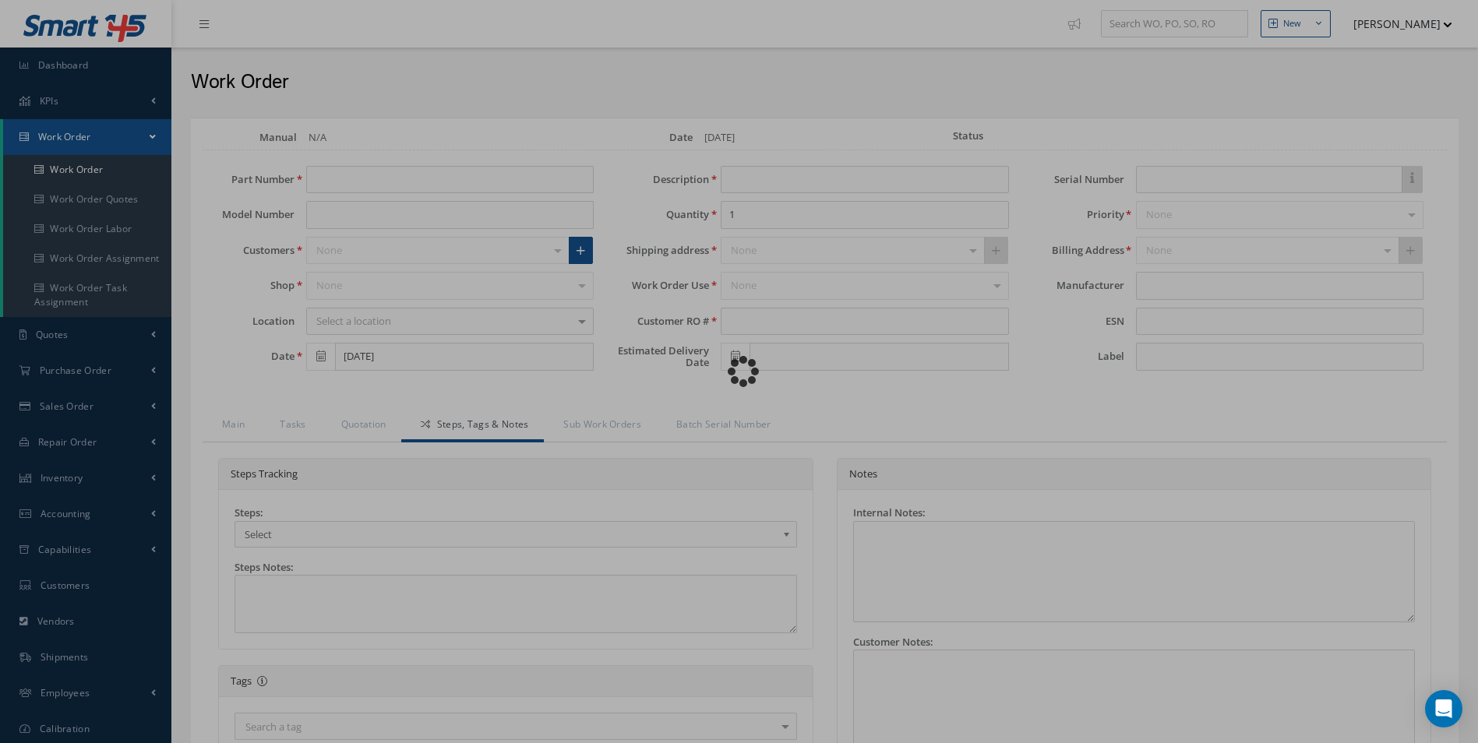
type input "PR00692DWG-301"
type input "BURNS TEST SAMPLES"
type input "15"
type input "PF100016991"
type input "[DATE]"
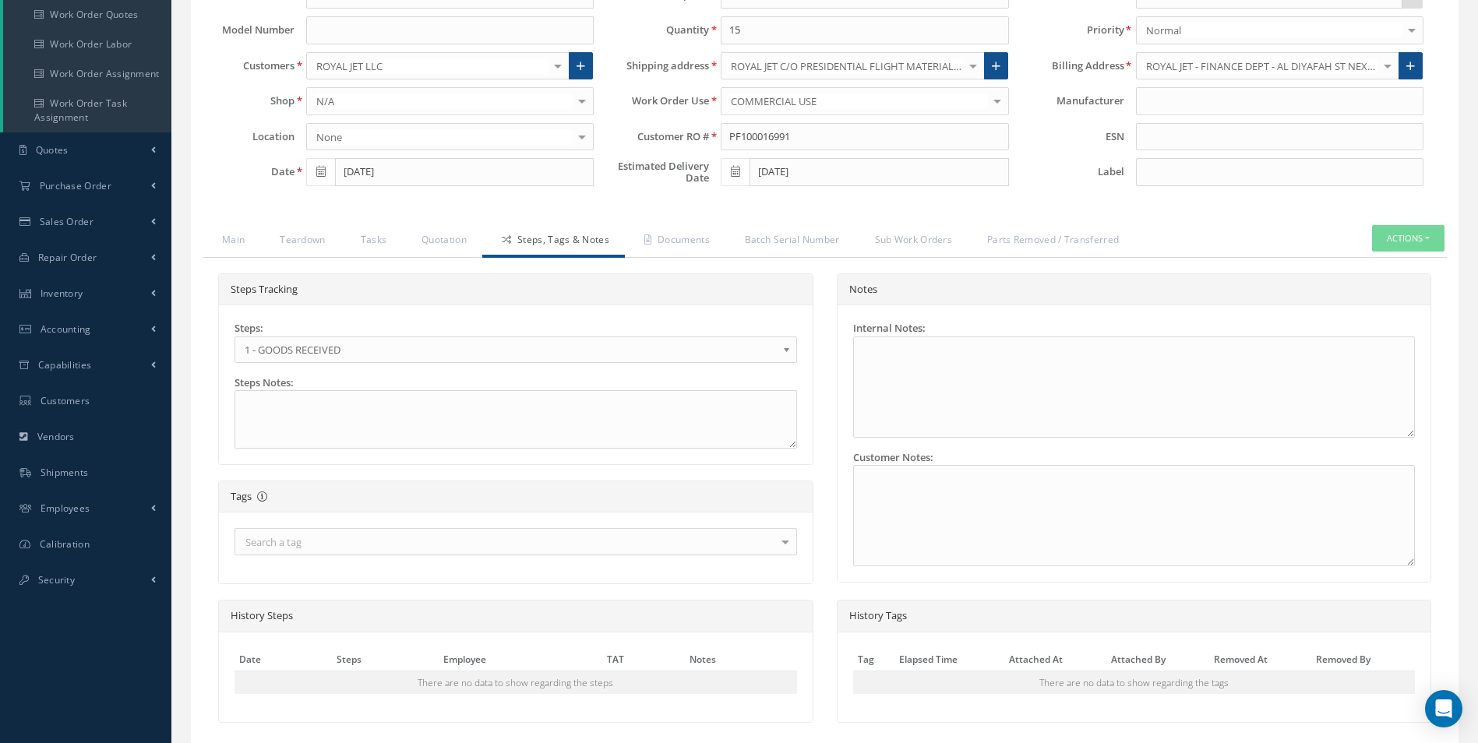
scroll to position [234, 0]
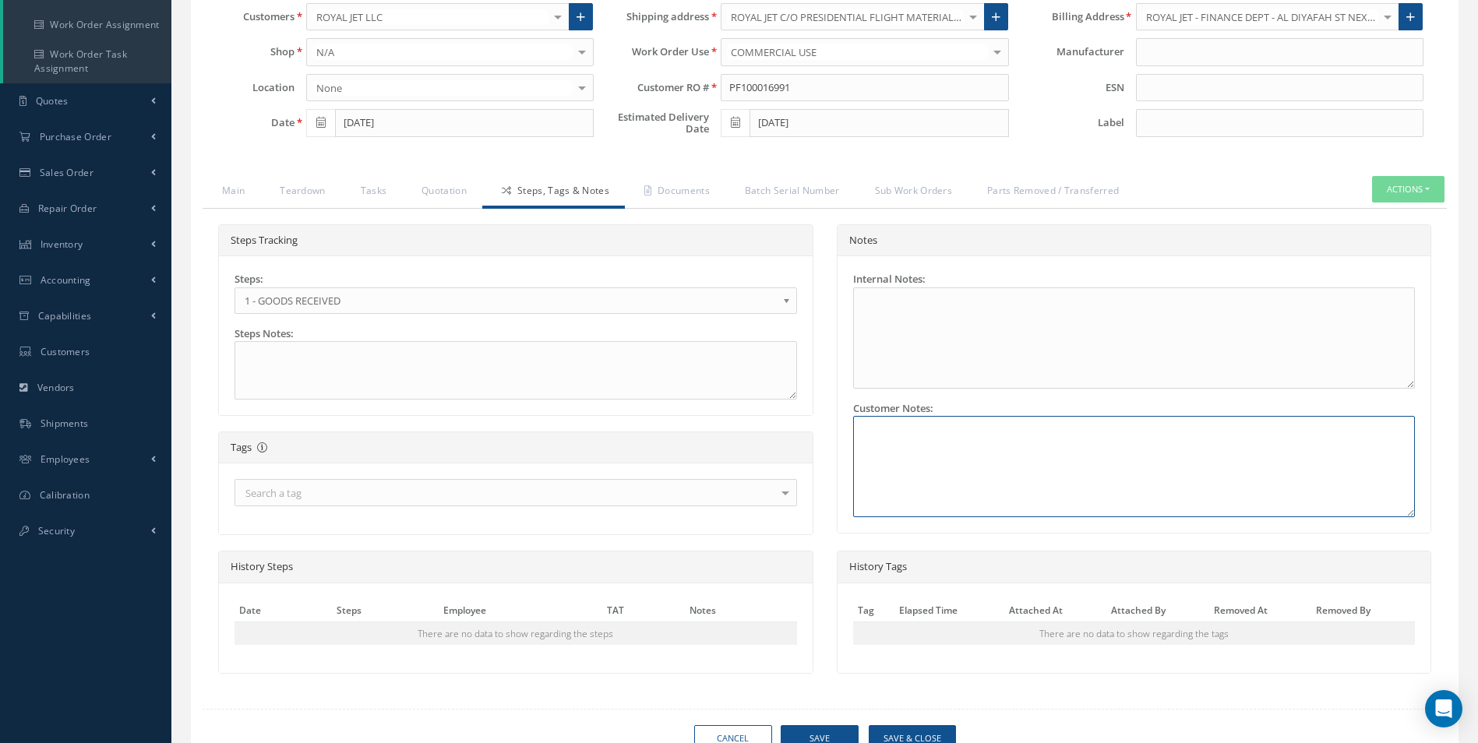
click at [880, 427] on textarea at bounding box center [1134, 466] width 563 height 101
drag, startPoint x: 862, startPoint y: 445, endPoint x: 992, endPoint y: 450, distance: 130.2
click at [992, 450] on textarea "X4 TEST SMPLES OF EACH PN: PR00692DWG301-01-01-000" at bounding box center [1134, 466] width 563 height 101
click at [863, 461] on textarea "X4 TEST SMPLES OF EACH PN: PR00692DWG301-01-01-000" at bounding box center [1134, 466] width 563 height 101
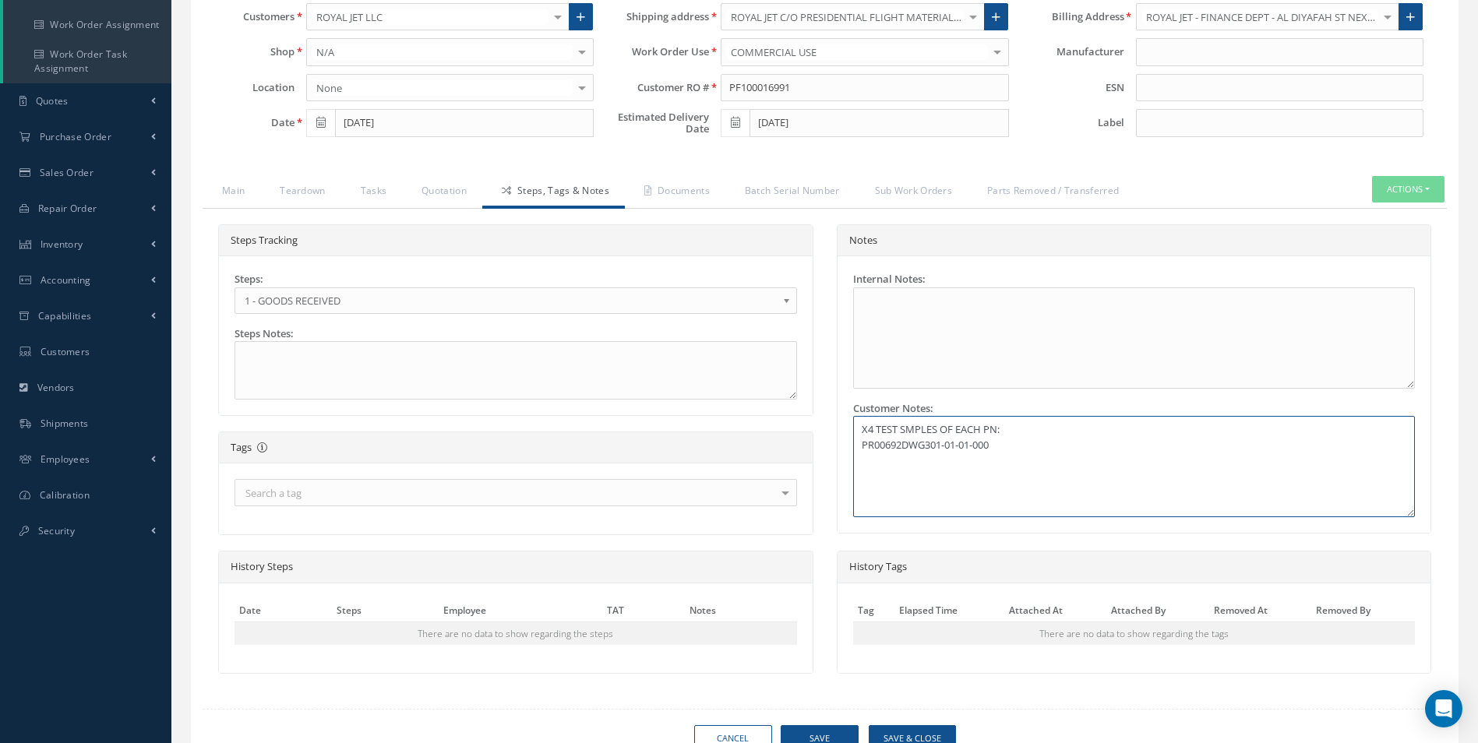
click at [995, 445] on textarea "X4 TEST SMPLES OF EACH PN: PR00692DWG301-01-01-000" at bounding box center [1134, 466] width 563 height 101
paste textarea "PR00692DWG301-01-01-000"
click at [974, 460] on textarea "X4 TEST SMPLES OF EACH PN: PR00692DWG301-01-01-000 PR00692DWG301-01-01-000" at bounding box center [1134, 466] width 563 height 101
click at [997, 459] on textarea "X4 TEST SMPLES OF EACH PN: PR00692DWG301-01-01-000 PR00692DWG301-01-02-000" at bounding box center [1134, 466] width 563 height 101
paste textarea "PR00692DWG301-01-01-000"
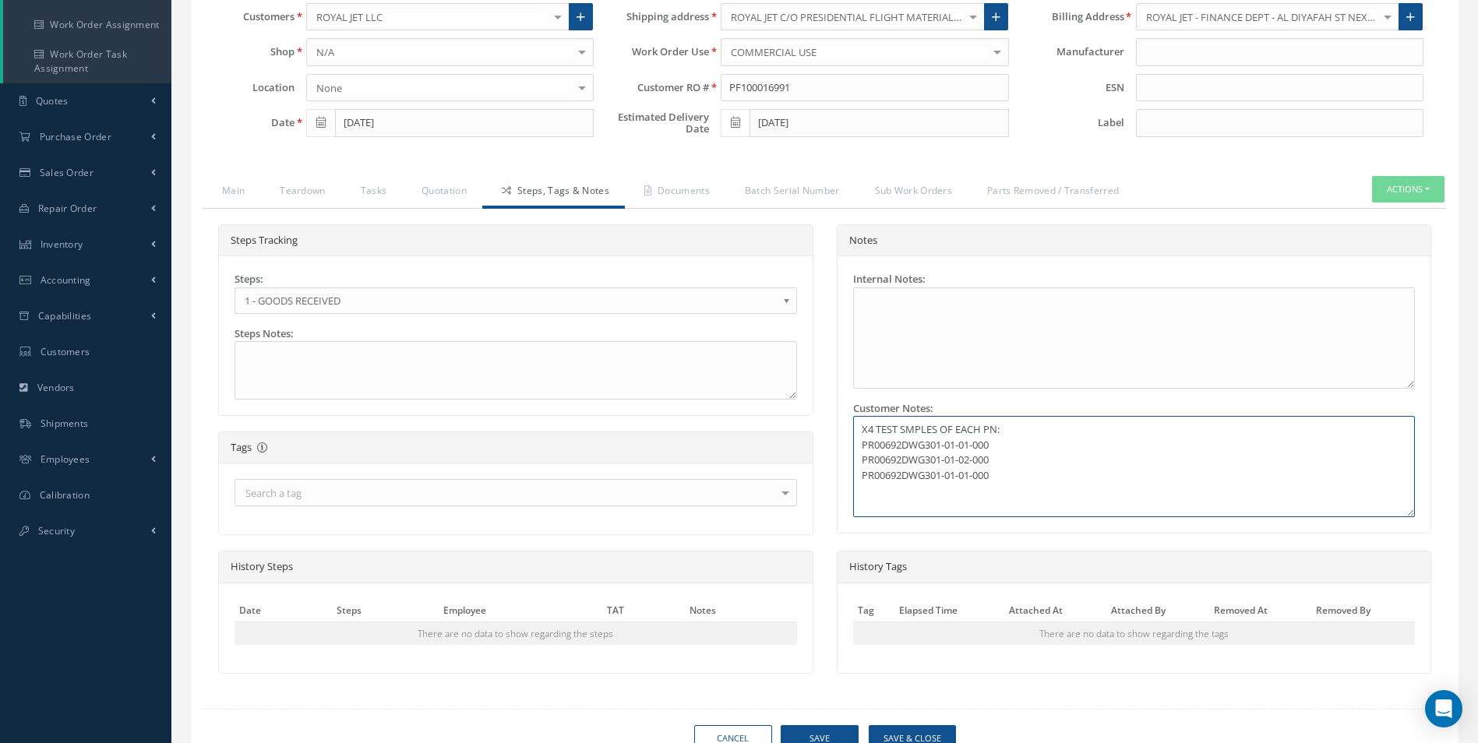
click at [972, 476] on textarea "X4 TEST SMPLES OF EACH PN: PR00692DWG301-01-01-000 PR00692DWG301-01-02-000 PR00…" at bounding box center [1134, 466] width 563 height 101
click at [1002, 477] on textarea "X4 TEST SMPLES OF EACH PN: PR00692DWG301-01-01-000 PR00692DWG301-01-02-000 PR00…" at bounding box center [1134, 466] width 563 height 101
paste textarea "PR00692DWG301-01-01-000"
click at [958, 489] on textarea "X4 TEST SMPLES OF EACH PN: PR00692DWG301-01-01-000 PR00692DWG301-01-02-000 PR00…" at bounding box center [1134, 466] width 563 height 101
click at [998, 486] on textarea "X4 TEST SMPLES OF EACH PN: PR00692DWG301-01-01-000 PR00692DWG301-01-02-000 PR00…" at bounding box center [1134, 466] width 563 height 101
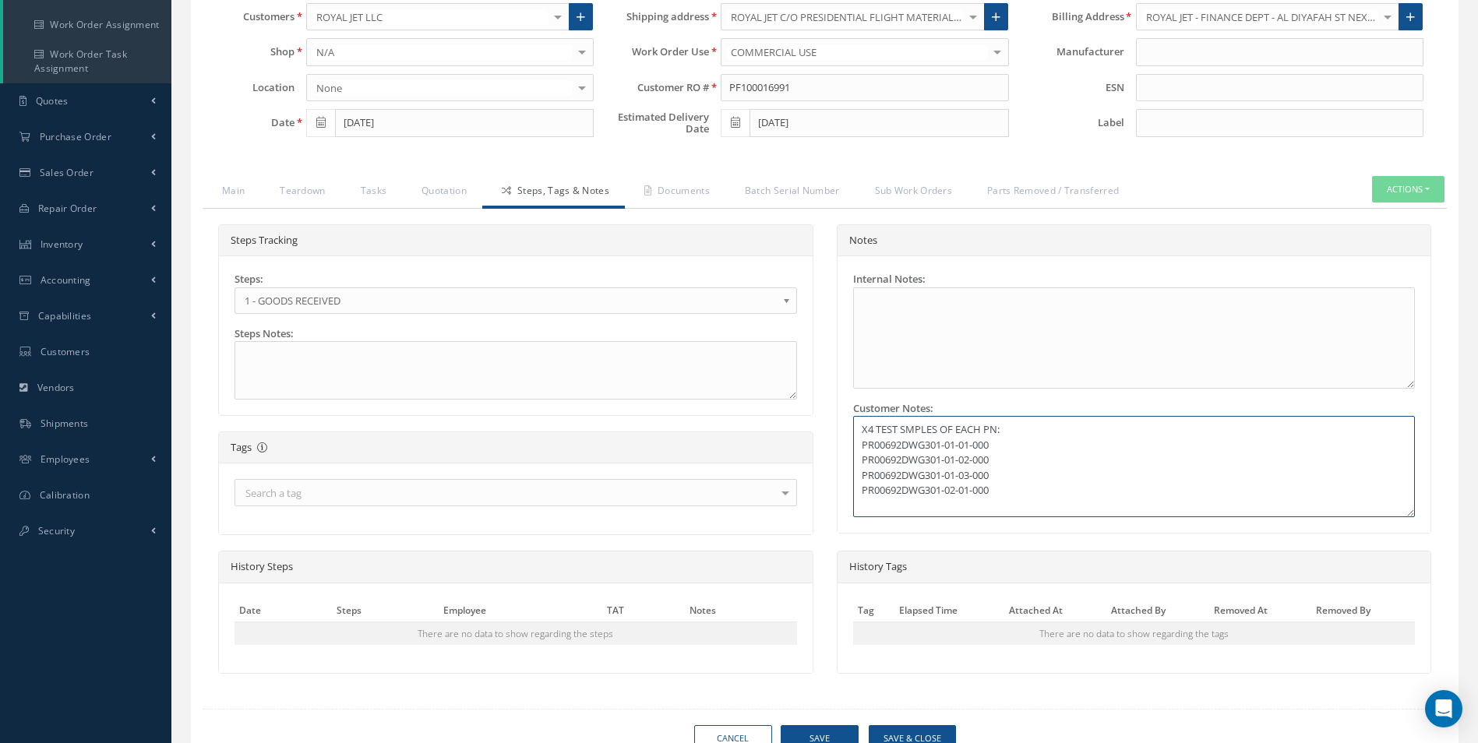
paste textarea "PR00692DWG301-01-01-000"
click at [961, 506] on textarea "X4 TEST SMPLES OF EACH PN: PR00692DWG301-01-01-000 PR00692DWG301-01-02-000 PR00…" at bounding box center [1134, 466] width 563 height 101
click at [958, 506] on textarea "X4 TEST SMPLES OF EACH PN: PR00692DWG301-01-01-000 PR00692DWG301-01-02-000 PR00…" at bounding box center [1134, 466] width 563 height 101
click at [957, 506] on textarea "X4 TEST SMPLES OF EACH PN: PR00692DWG301-01-01-000 PR00692DWG301-01-02-000 PR00…" at bounding box center [1134, 466] width 563 height 101
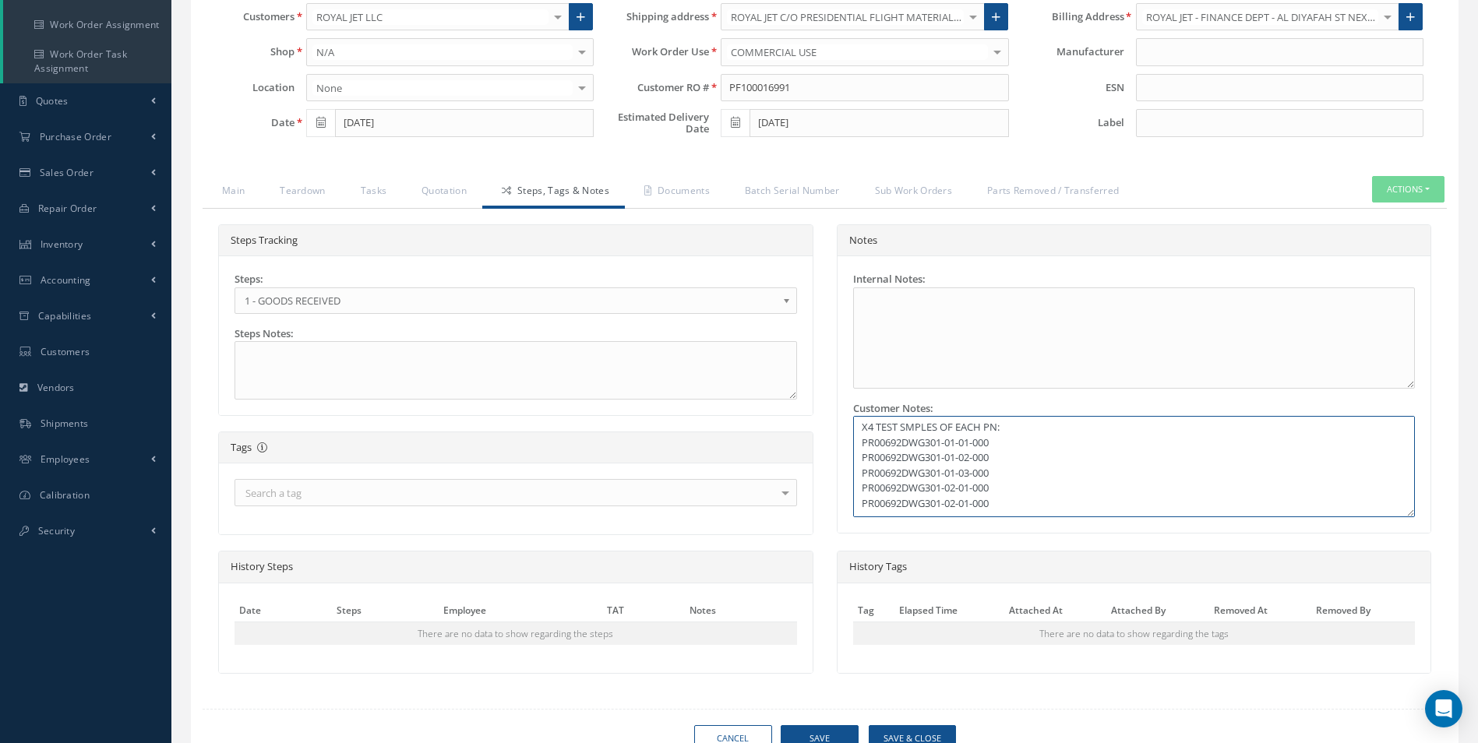
click at [972, 504] on textarea "X4 TEST SMPLES OF EACH PN: PR00692DWG301-01-01-000 PR00692DWG301-01-02-000 PR00…" at bounding box center [1134, 466] width 563 height 101
click at [1000, 503] on textarea "X4 TEST SMPLES OF EACH PN: PR00692DWG301-01-01-000 PR00692DWG301-01-02-000 PR00…" at bounding box center [1134, 466] width 563 height 101
paste textarea "PR00692DWG301-01-01-000"
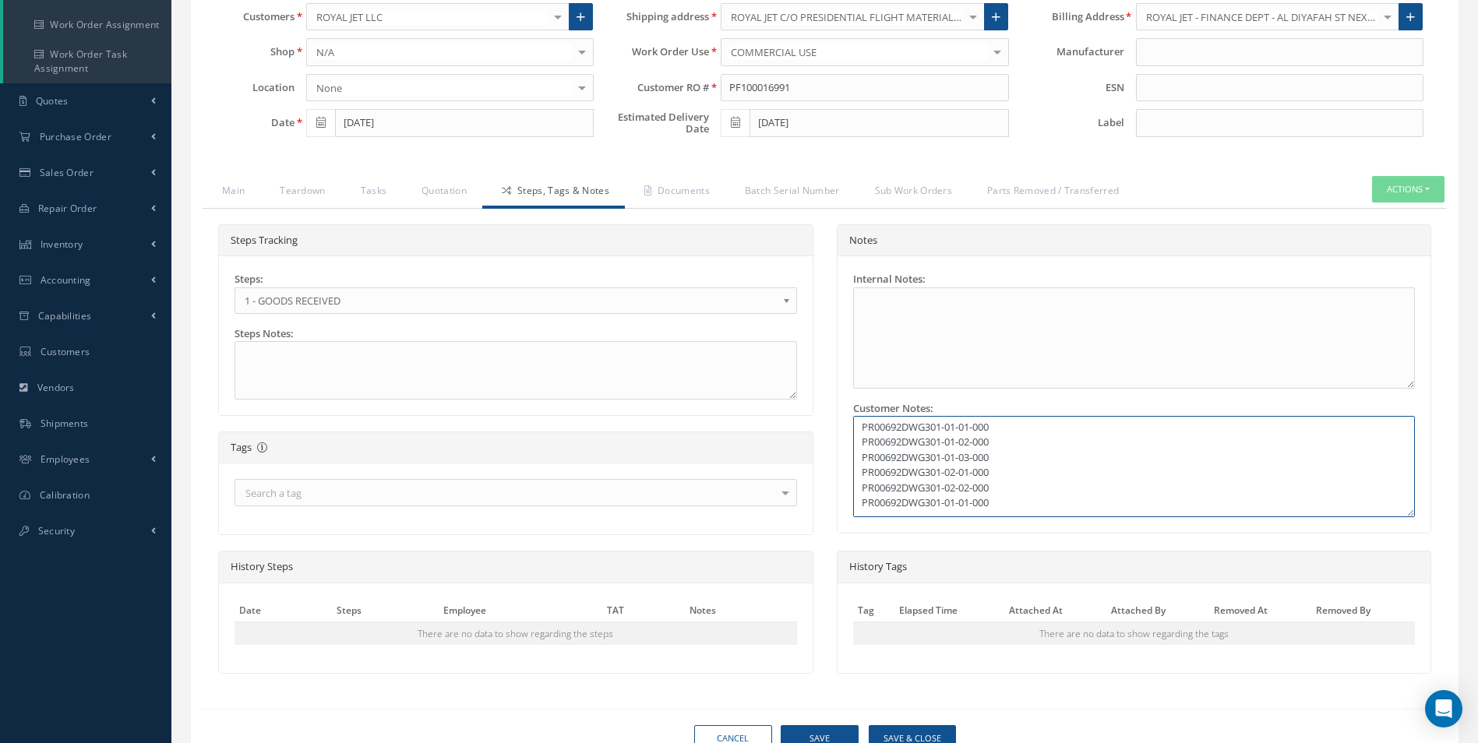
click at [958, 510] on textarea "X4 TEST SMPLES OF EACH PN: PR00692DWG301-01-01-000 PR00692DWG301-01-02-000 PR00…" at bounding box center [1134, 466] width 563 height 101
click at [997, 500] on textarea "X4 TEST SMPLES OF EACH PN: PR00692DWG301-01-01-000 PR00692DWG301-01-02-000 PR00…" at bounding box center [1134, 466] width 563 height 101
paste textarea "PR00692DWG301-01-01-000"
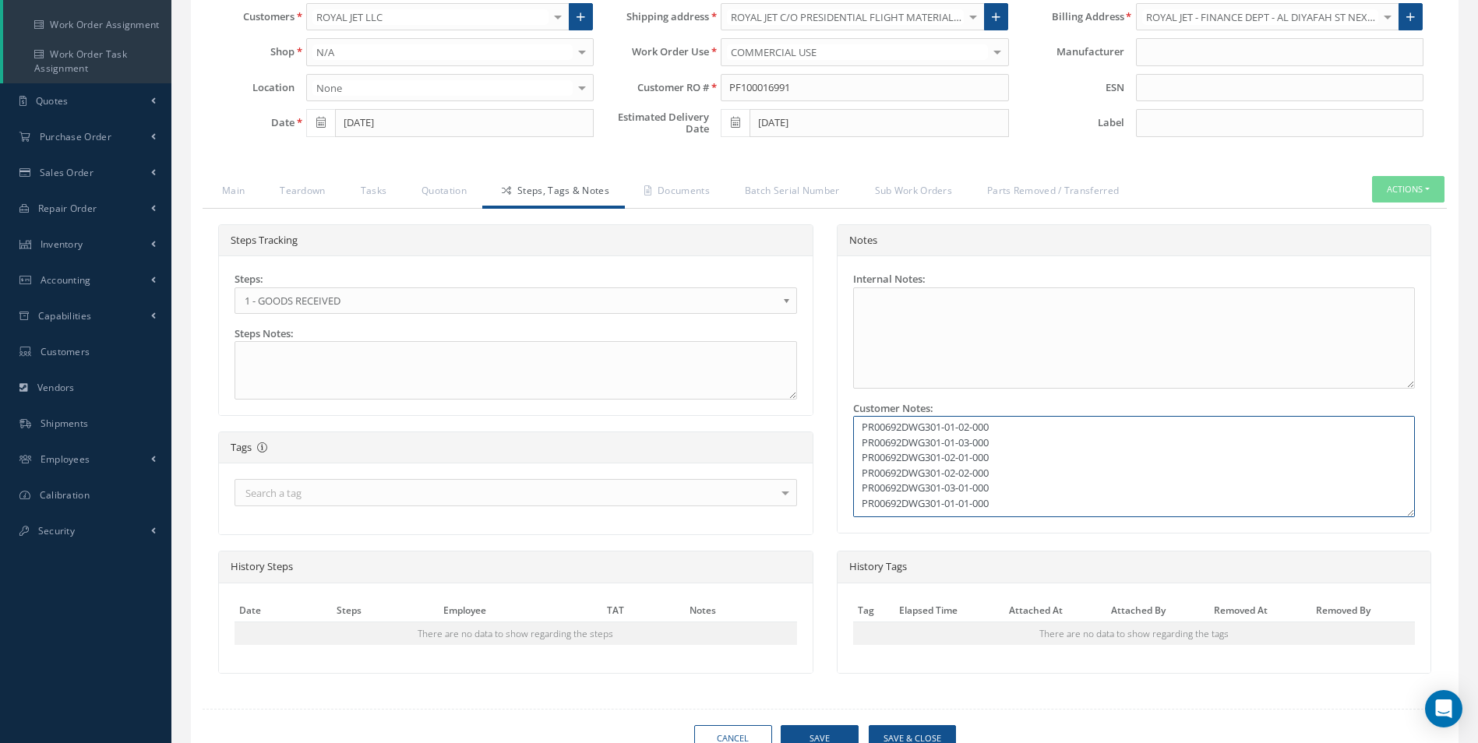
click at [958, 509] on textarea "X4 TEST SMPLES OF EACH PN: PR00692DWG301-01-01-000 PR00692DWG301-01-02-000 PR00…" at bounding box center [1134, 466] width 563 height 101
click at [974, 502] on textarea "X4 TEST SMPLES OF EACH PN: PR00692DWG301-01-01-000 PR00692DWG301-01-02-000 PR00…" at bounding box center [1134, 466] width 563 height 101
click at [1011, 499] on textarea "X4 TEST SMPLES OF EACH PN: PR00692DWG301-01-01-000 PR00692DWG301-01-02-000 PR00…" at bounding box center [1134, 466] width 563 height 101
paste textarea "PR00692DWG301-01-01-000"
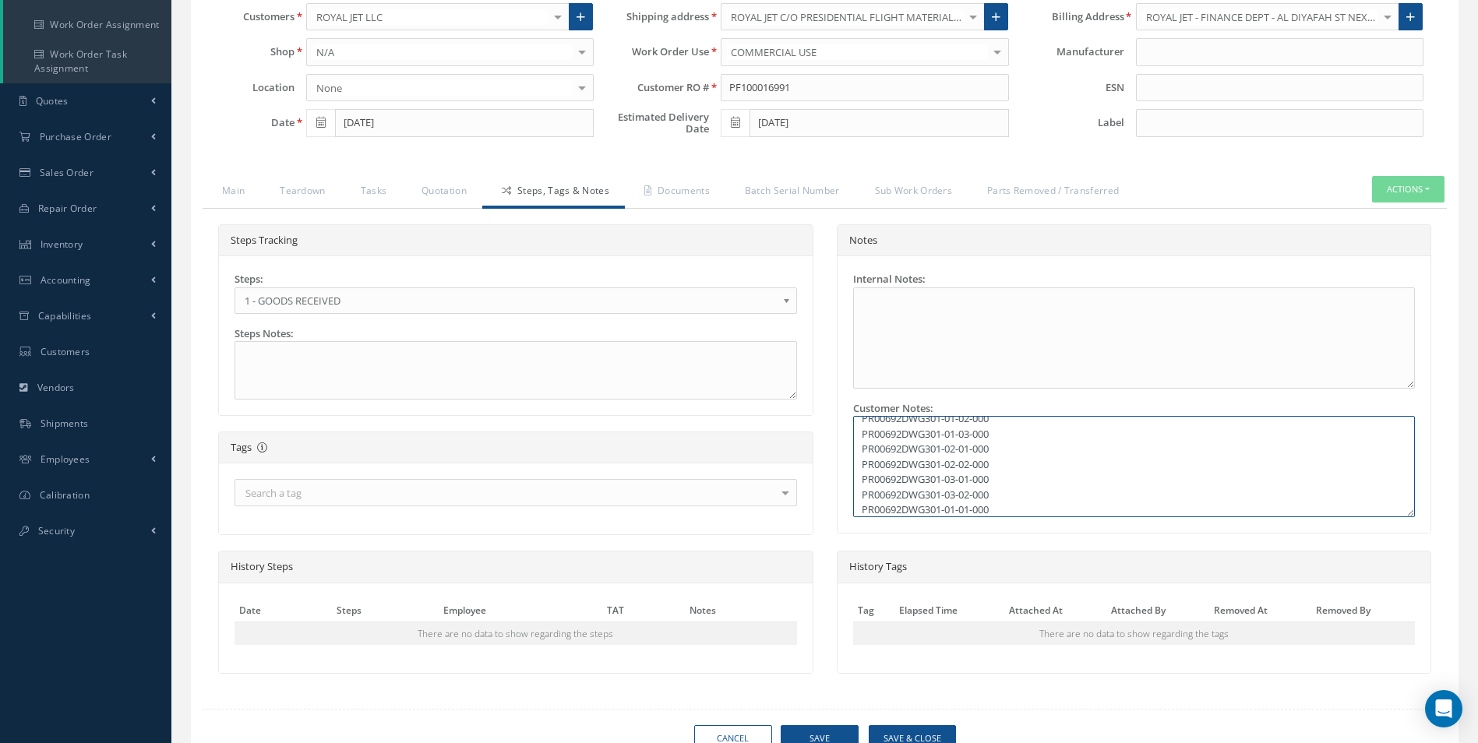
scroll to position [48, 0]
click at [958, 513] on textarea "X4 TEST SMPLES OF EACH PN: PR00692DWG301-01-01-000 PR00692DWG301-01-02-000 PR00…" at bounding box center [1134, 466] width 563 height 101
click at [970, 503] on textarea "X4 TEST SMPLES OF EACH PN: PR00692DWG301-01-01-000 PR00692DWG301-01-02-000 PR00…" at bounding box center [1134, 466] width 563 height 101
drag, startPoint x: 862, startPoint y: 501, endPoint x: 995, endPoint y: 500, distance: 133.2
click at [995, 500] on textarea "X4 TEST SMPLES OF EACH PN: PR00692DWG301-01-01-000 PR00692DWG301-01-02-000 PR00…" at bounding box center [1134, 466] width 563 height 101
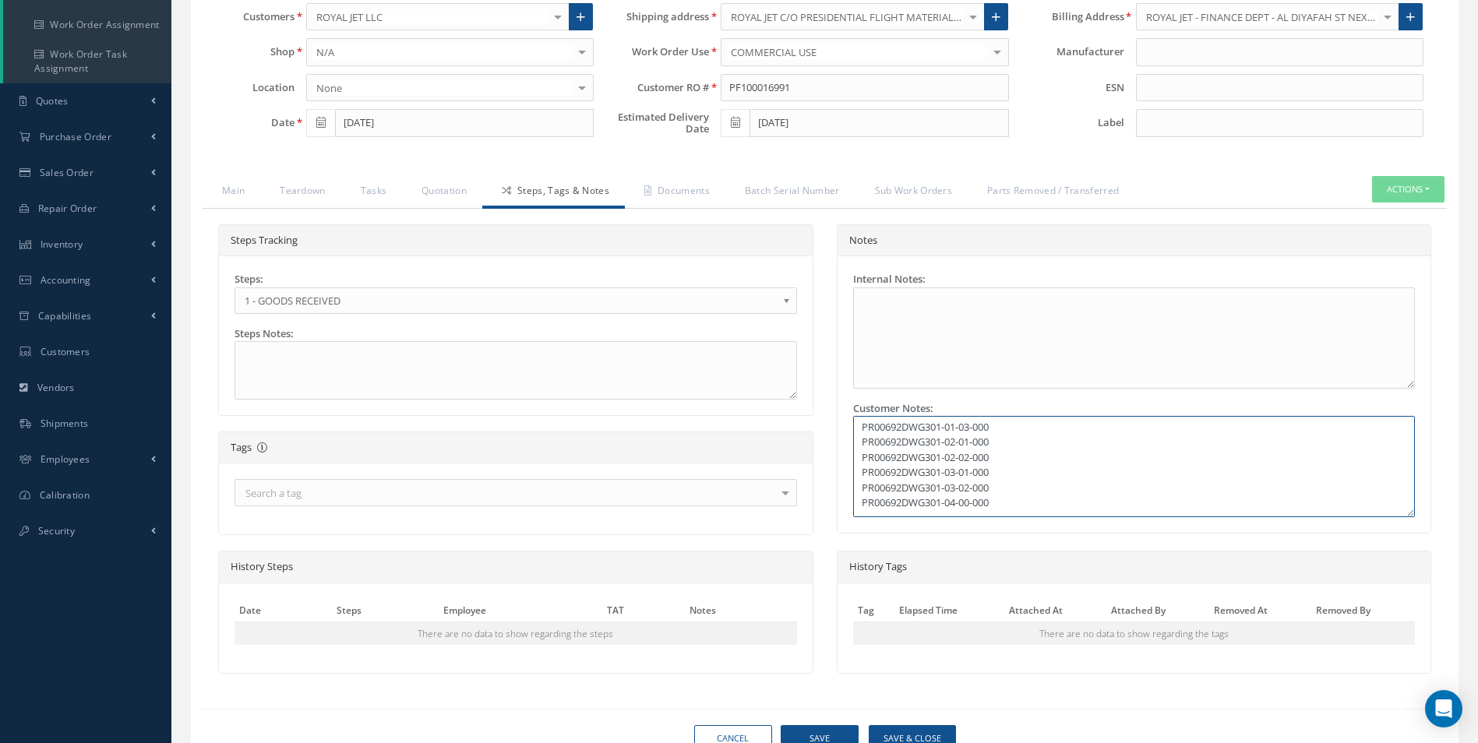
click at [1000, 503] on textarea "X4 TEST SMPLES OF EACH PN: PR00692DWG301-01-01-000 PR00692DWG301-01-02-000 PR00…" at bounding box center [1134, 466] width 563 height 101
paste textarea "PR00692DWG301-04-00-000"
click at [957, 509] on textarea "X4 TEST SMPLES OF EACH PN: PR00692DWG301-01-01-000 PR00692DWG301-01-02-000 PR00…" at bounding box center [1134, 466] width 563 height 101
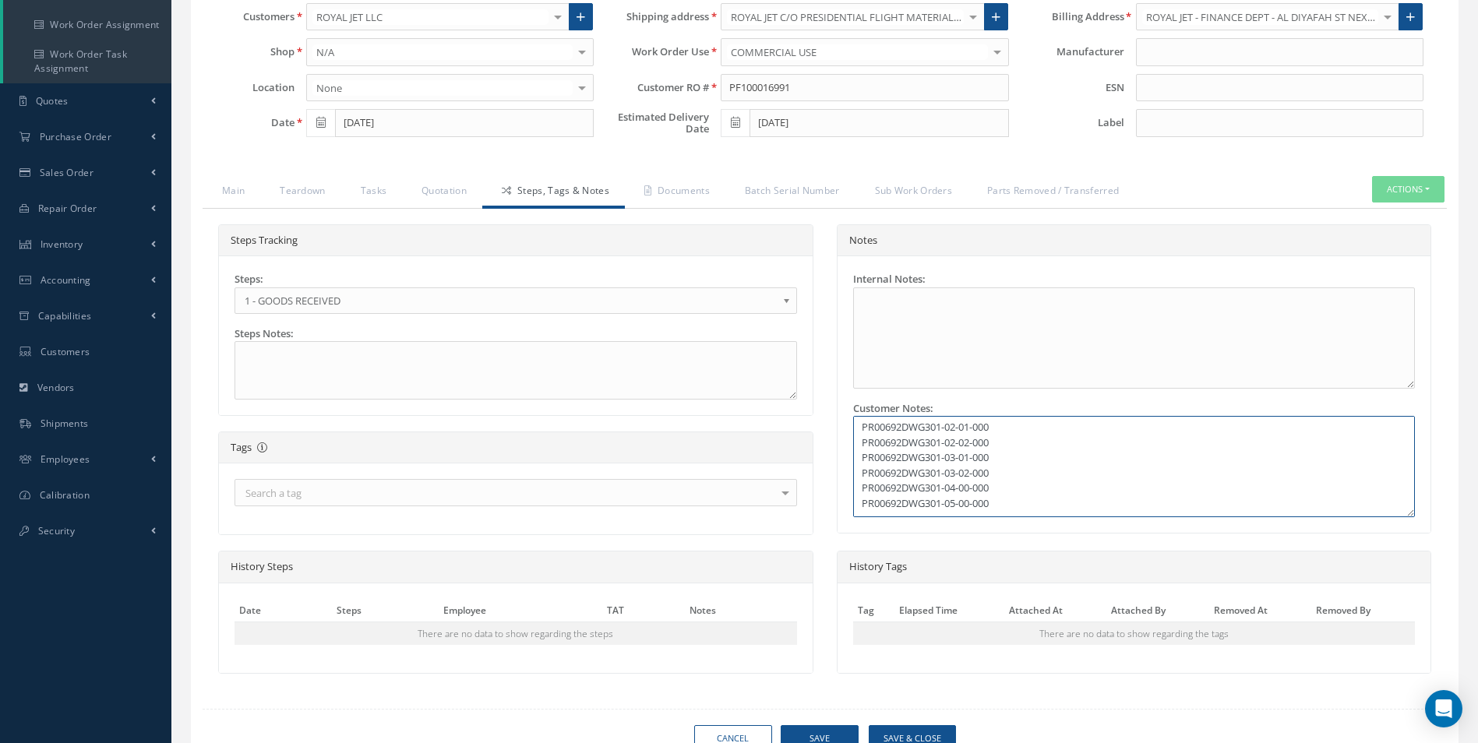
click at [999, 499] on textarea "X4 TEST SMPLES OF EACH PN: PR00692DWG301-01-01-000 PR00692DWG301-01-02-000 PR00…" at bounding box center [1134, 466] width 563 height 101
paste textarea "PR00692DWG301-04-00-000"
click at [958, 507] on textarea "X4 TEST SMPLES OF EACH PN: PR00692DWG301-01-01-000 PR00692DWG301-01-02-000 PR00…" at bounding box center [1134, 466] width 563 height 101
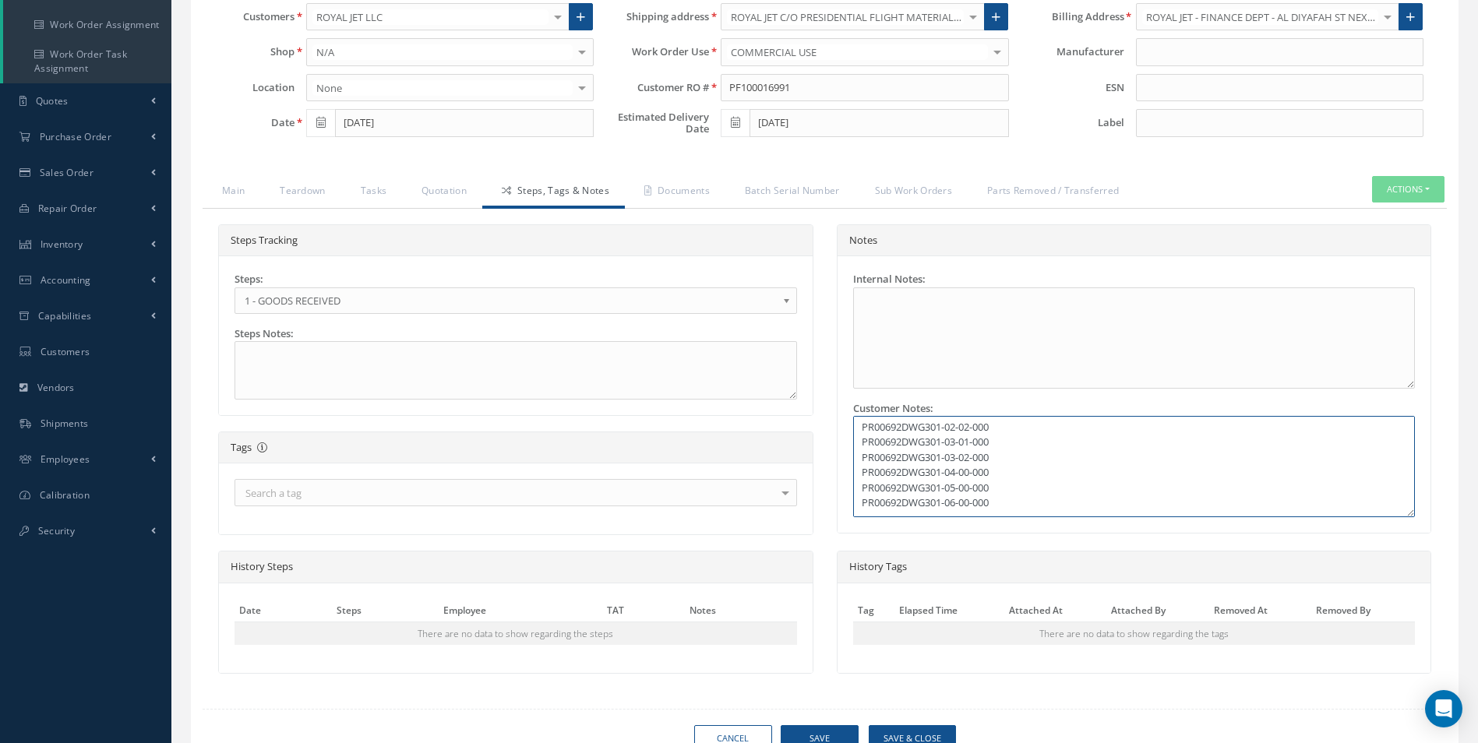
click at [997, 506] on textarea "X4 TEST SMPLES OF EACH PN: PR00692DWG301-01-01-000 PR00692DWG301-01-02-000 PR00…" at bounding box center [1134, 466] width 563 height 101
paste textarea "PR00692DWG301-04-00-000"
drag, startPoint x: 915, startPoint y: 358, endPoint x: 866, endPoint y: 531, distance: 179.1
click at [838, 537] on div "Notes Internal Notes: Customer Notes: X4 TEST SMPLES OF EACH PN: PR00692DWG301-…" at bounding box center [1134, 387] width 619 height 327
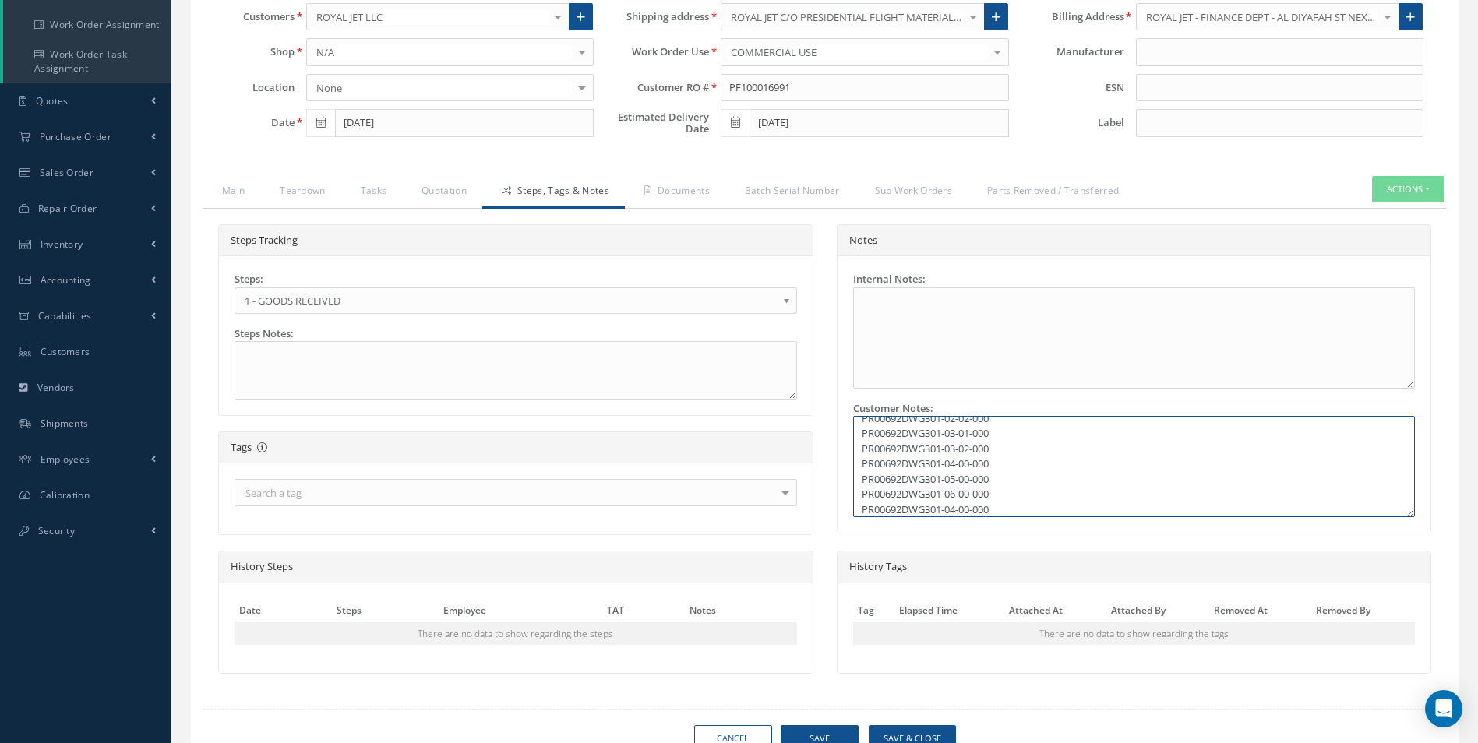
scroll to position [93, 0]
click at [958, 511] on textarea "X4 TEST SMPLES OF EACH PN: PR00692DWG301-01-01-000 PR00692DWG301-01-02-000 PR00…" at bounding box center [1134, 466] width 563 height 101
click at [1002, 501] on textarea "X4 TEST SMPLES OF EACH PN: PR00692DWG301-01-01-000 PR00692DWG301-01-02-000 PR00…" at bounding box center [1134, 466] width 563 height 101
paste textarea "PR00692DWG301-04-00-000"
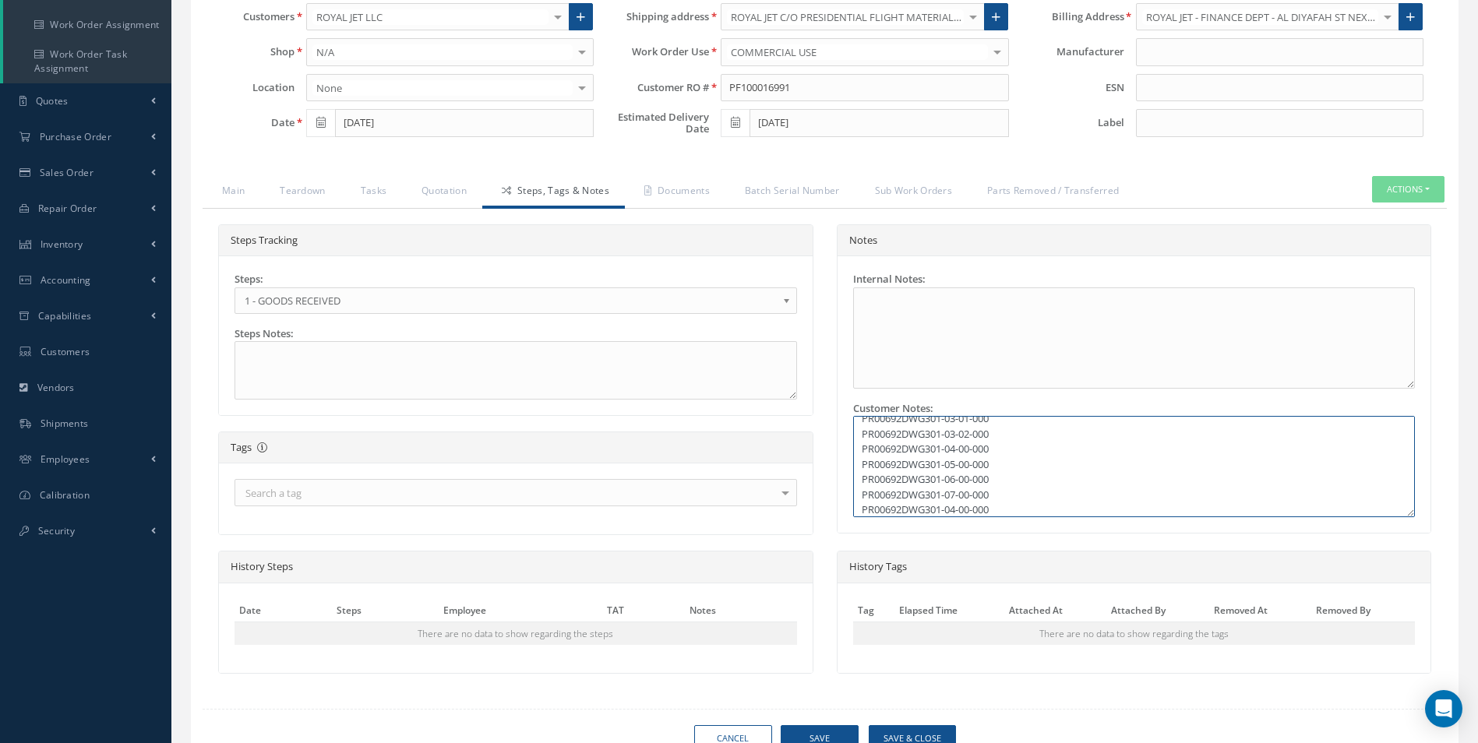
scroll to position [109, 0]
click at [961, 511] on textarea "X4 TEST SMPLES OF EACH PN: PR00692DWG301-01-01-000 PR00692DWG301-01-02-000 PR00…" at bounding box center [1134, 466] width 563 height 101
click at [956, 506] on textarea "X4 TEST SMPLES OF EACH PN: PR00692DWG301-01-01-000 PR00692DWG301-01-02-000 PR00…" at bounding box center [1134, 466] width 563 height 101
click at [956, 505] on textarea "X4 TEST SMPLES OF EACH PN: PR00692DWG301-01-01-000 PR00692DWG301-01-02-000 PR00…" at bounding box center [1134, 466] width 563 height 101
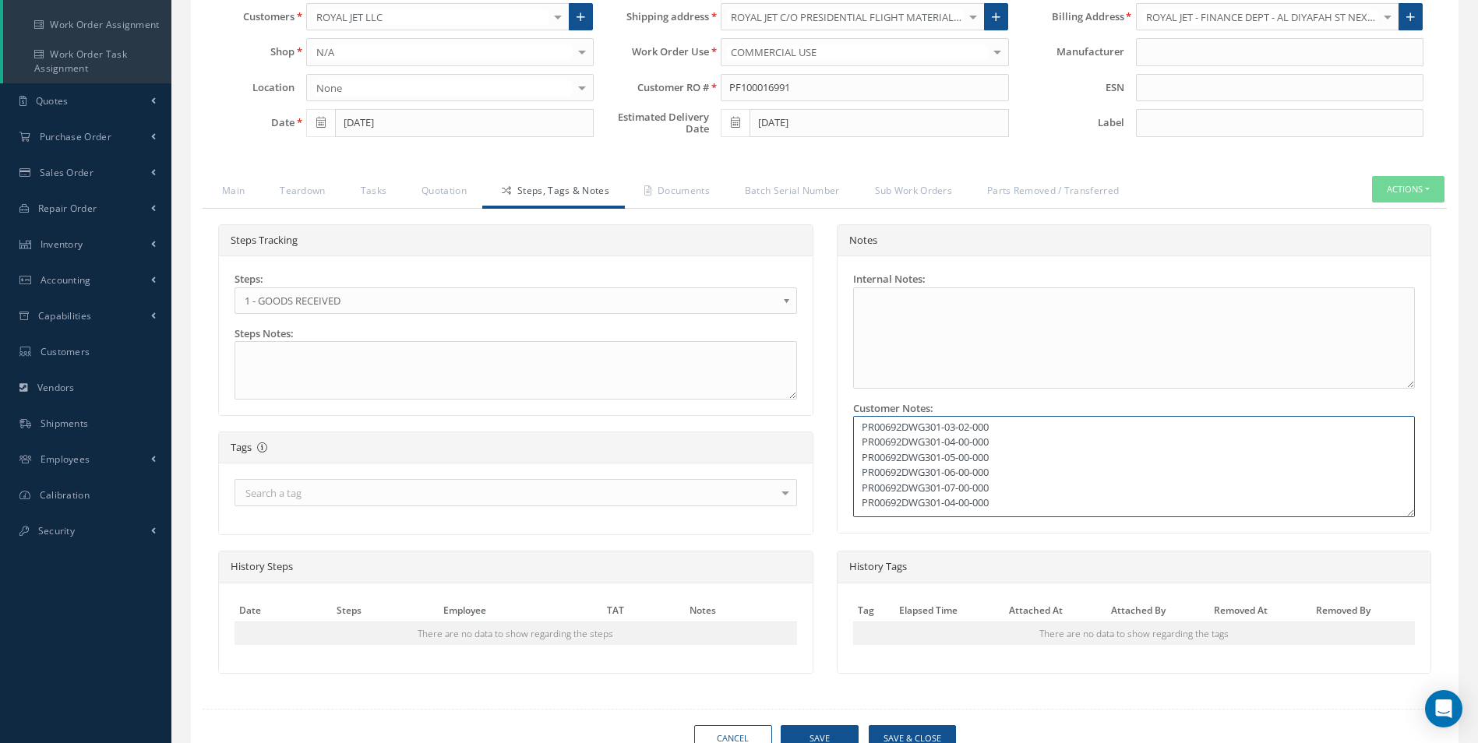
click at [958, 502] on textarea "X4 TEST SMPLES OF EACH PN: PR00692DWG301-01-01-000 PR00692DWG301-01-02-000 PR00…" at bounding box center [1134, 466] width 563 height 101
click at [997, 501] on textarea "X4 TEST SMPLES OF EACH PN: PR00692DWG301-01-01-000 PR00692DWG301-01-02-000 PR00…" at bounding box center [1134, 466] width 563 height 101
paste textarea "PR00692DWG301-04-00-000"
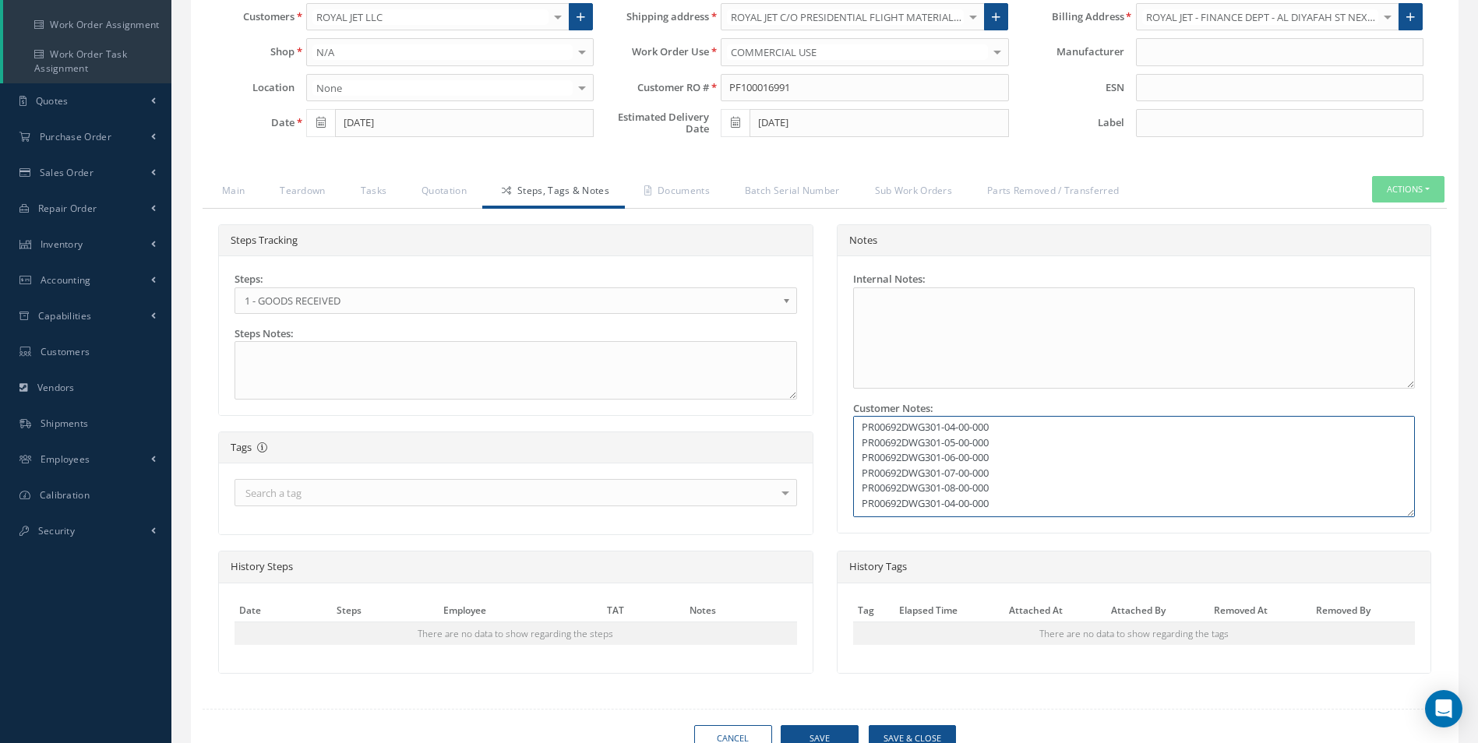
click at [959, 512] on textarea "X4 TEST SMPLES OF EACH PN: PR00692DWG301-01-01-000 PR00692DWG301-01-02-000 PR00…" at bounding box center [1134, 466] width 563 height 101
click at [1000, 500] on textarea "X4 TEST SMPLES OF EACH PN: PR00692DWG301-01-01-000 PR00692DWG301-01-02-000 PR00…" at bounding box center [1134, 466] width 563 height 101
paste textarea "PR00692DWG301-04-00-000"
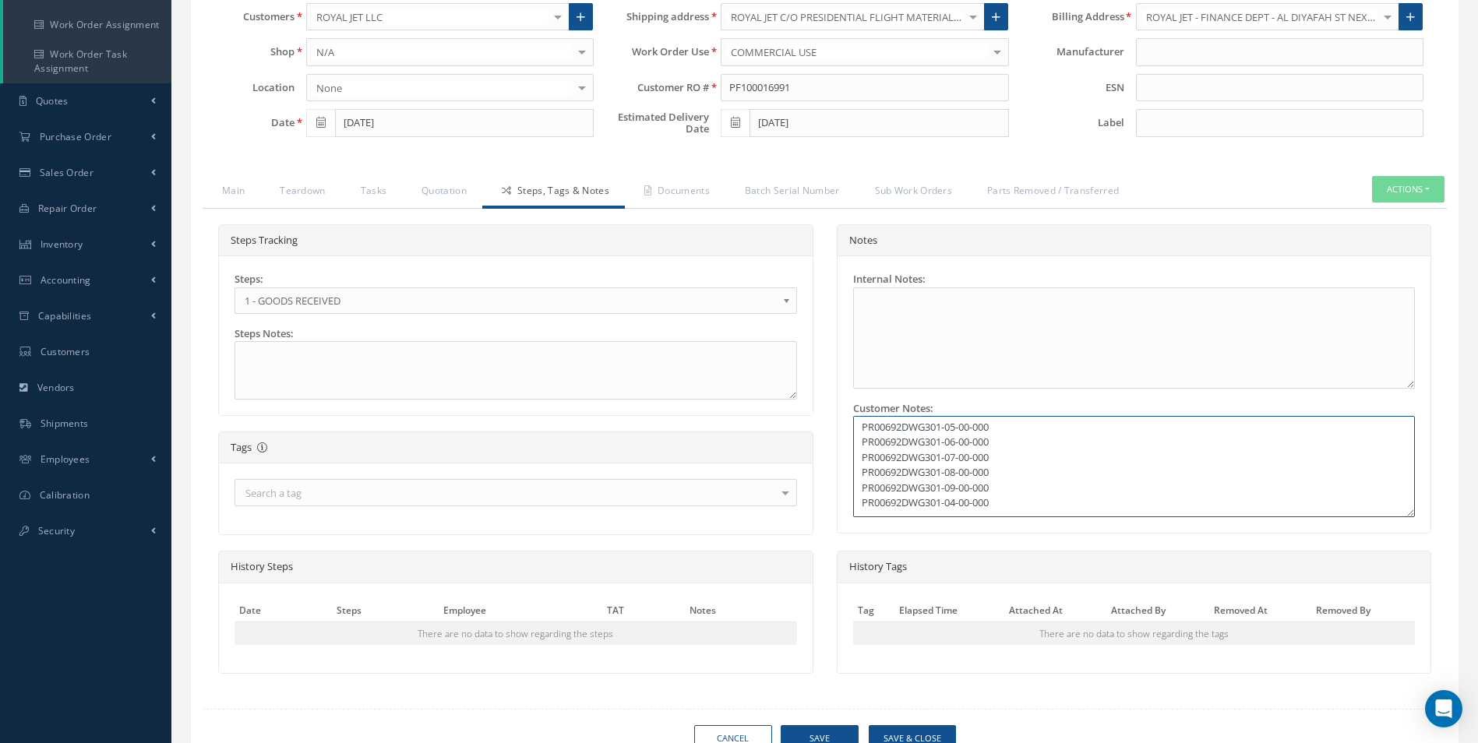
drag, startPoint x: 947, startPoint y: 510, endPoint x: 957, endPoint y: 511, distance: 9.4
click at [957, 511] on textarea "X4 TEST SMPLES OF EACH PN: PR00692DWG301-01-01-000 PR00692DWG301-01-02-000 PR00…" at bounding box center [1134, 466] width 563 height 101
click at [994, 503] on textarea "X4 TEST SMPLES OF EACH PN: PR00692DWG301-01-01-000 PR00692DWG301-01-02-000 PR00…" at bounding box center [1134, 466] width 563 height 101
paste textarea "PR00692DWG301-04-00-000"
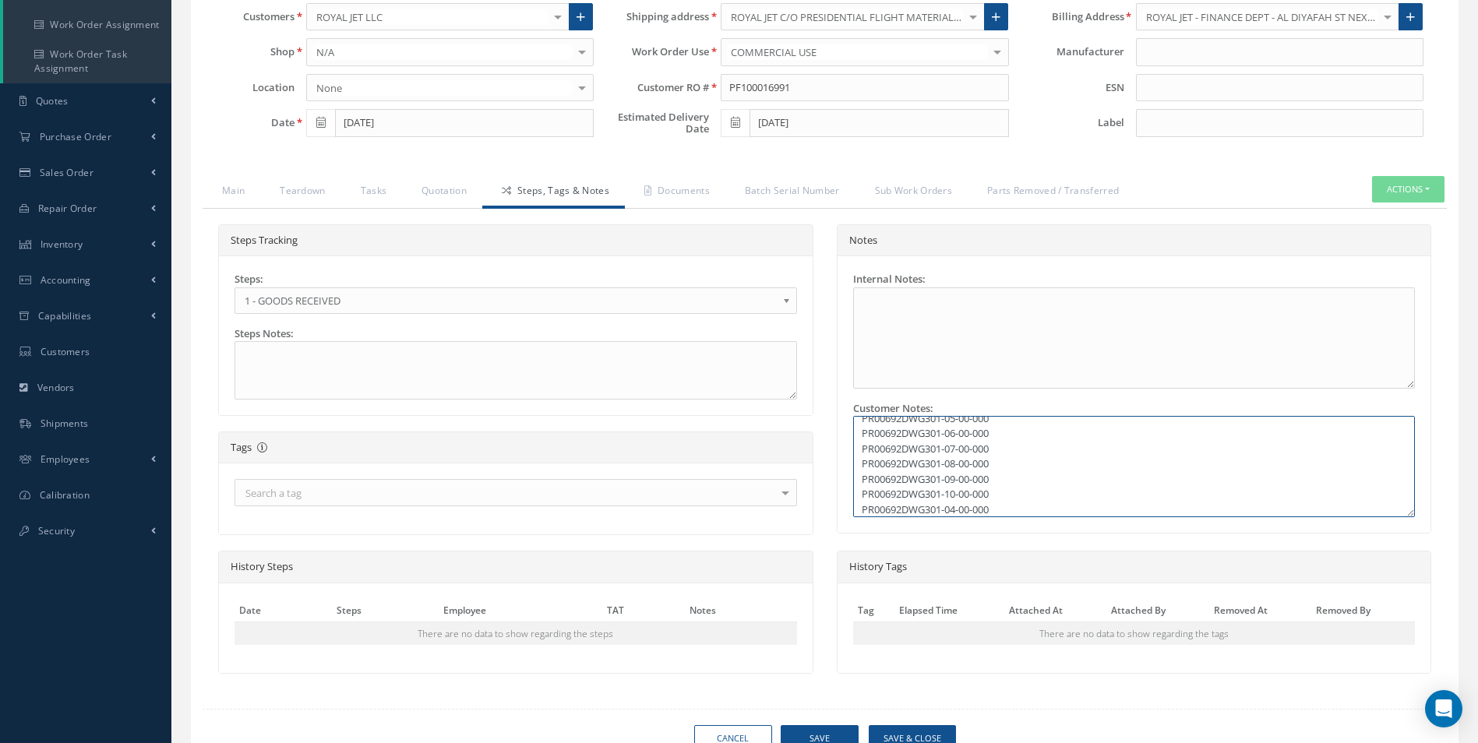
scroll to position [154, 0]
drag, startPoint x: 950, startPoint y: 504, endPoint x: 957, endPoint y: 500, distance: 8.0
click at [957, 500] on textarea "X4 TEST SMPLES OF EACH PN: PR00692DWG301-01-01-000 PR00692DWG301-01-02-000 PR00…" at bounding box center [1134, 466] width 563 height 101
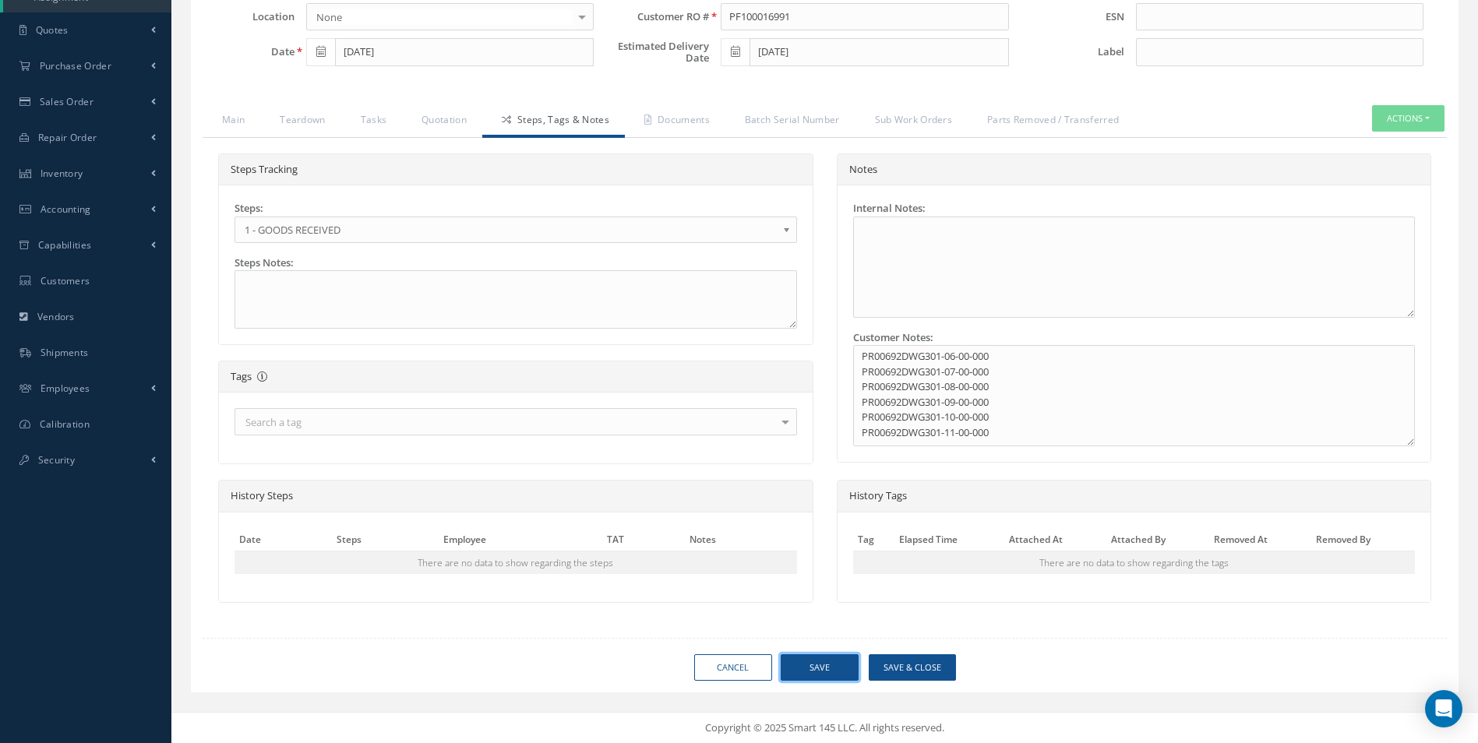
click at [811, 664] on button "Save" at bounding box center [820, 667] width 78 height 27
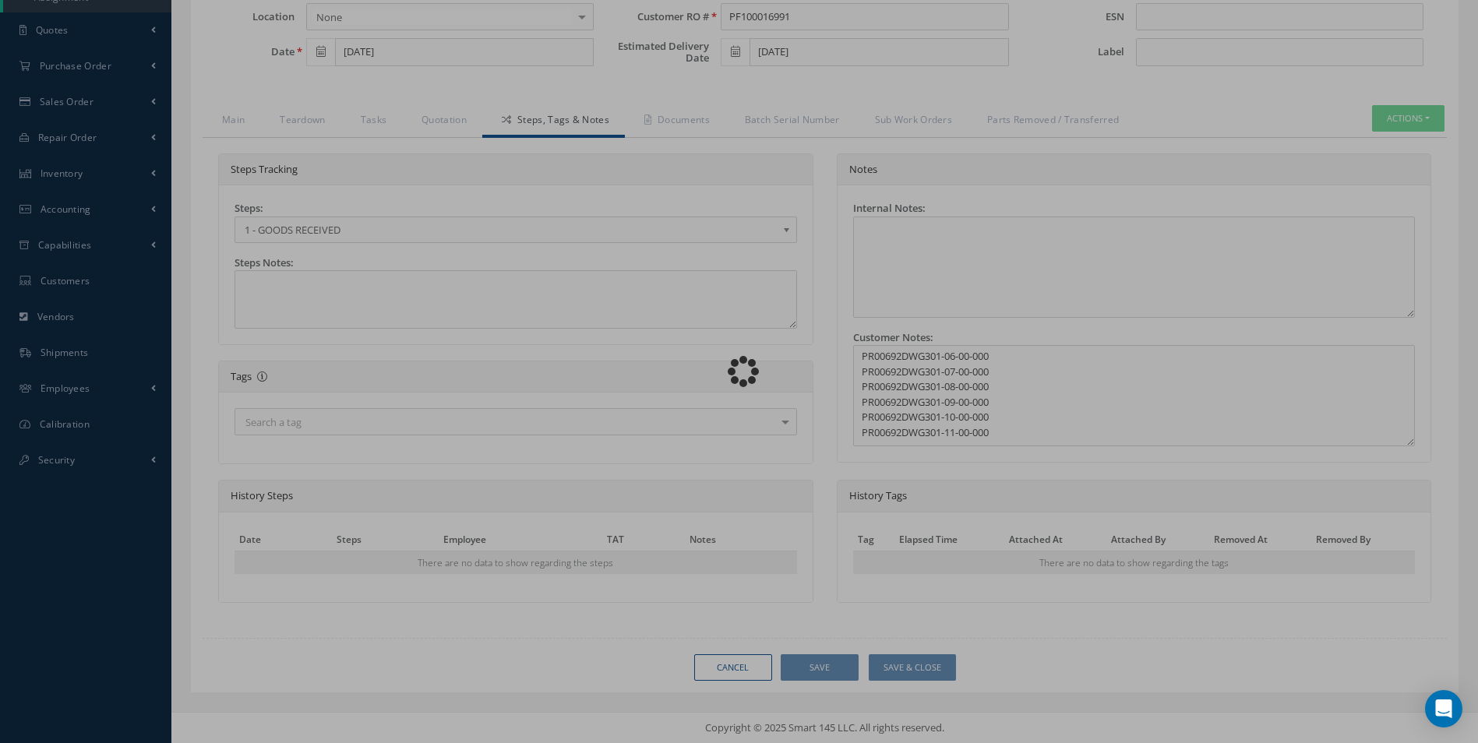
type textarea "X4 TEST SMPLES OF EACH PN: PR00692DWG301-01-01-000 PR00692DWG301-01-02-000 PR00…"
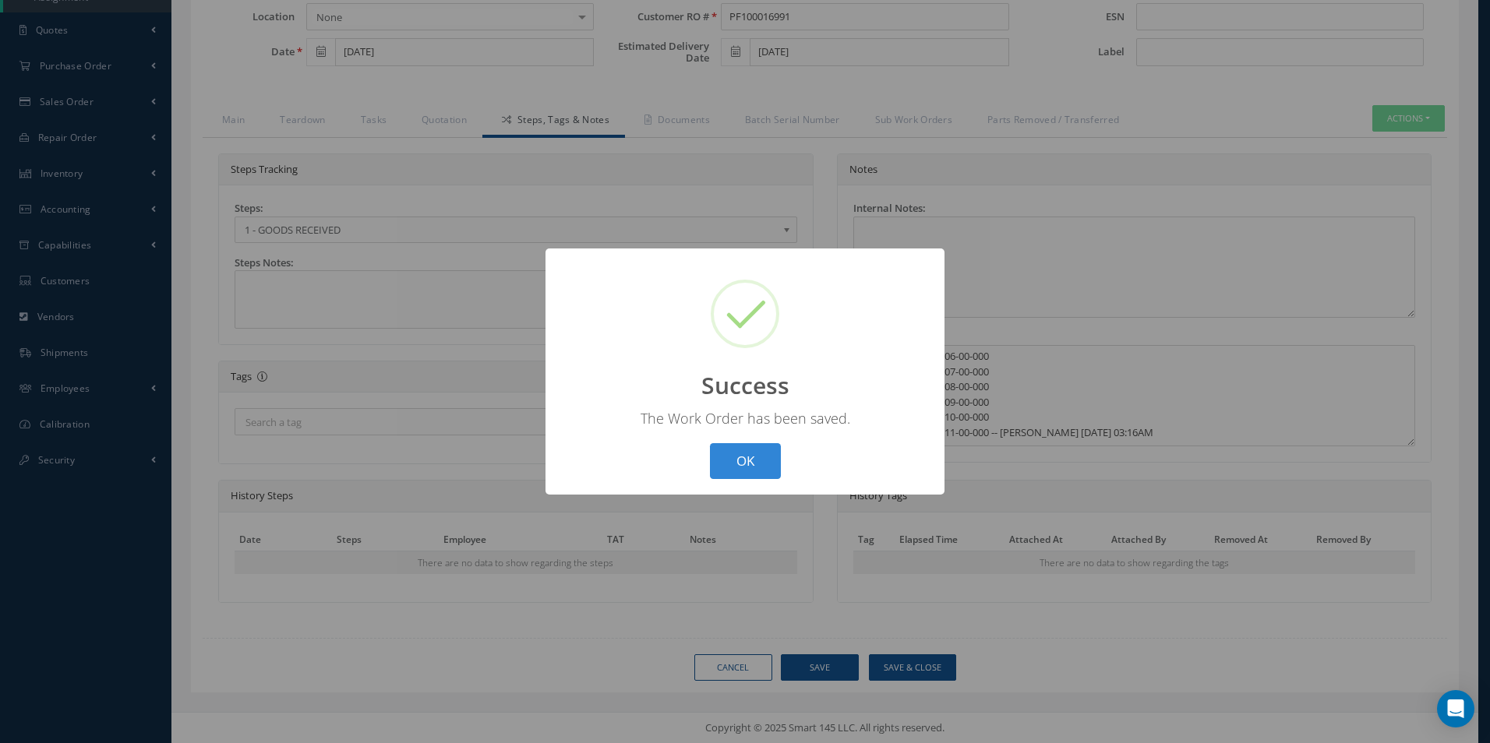
click at [764, 460] on button "OK" at bounding box center [745, 461] width 71 height 37
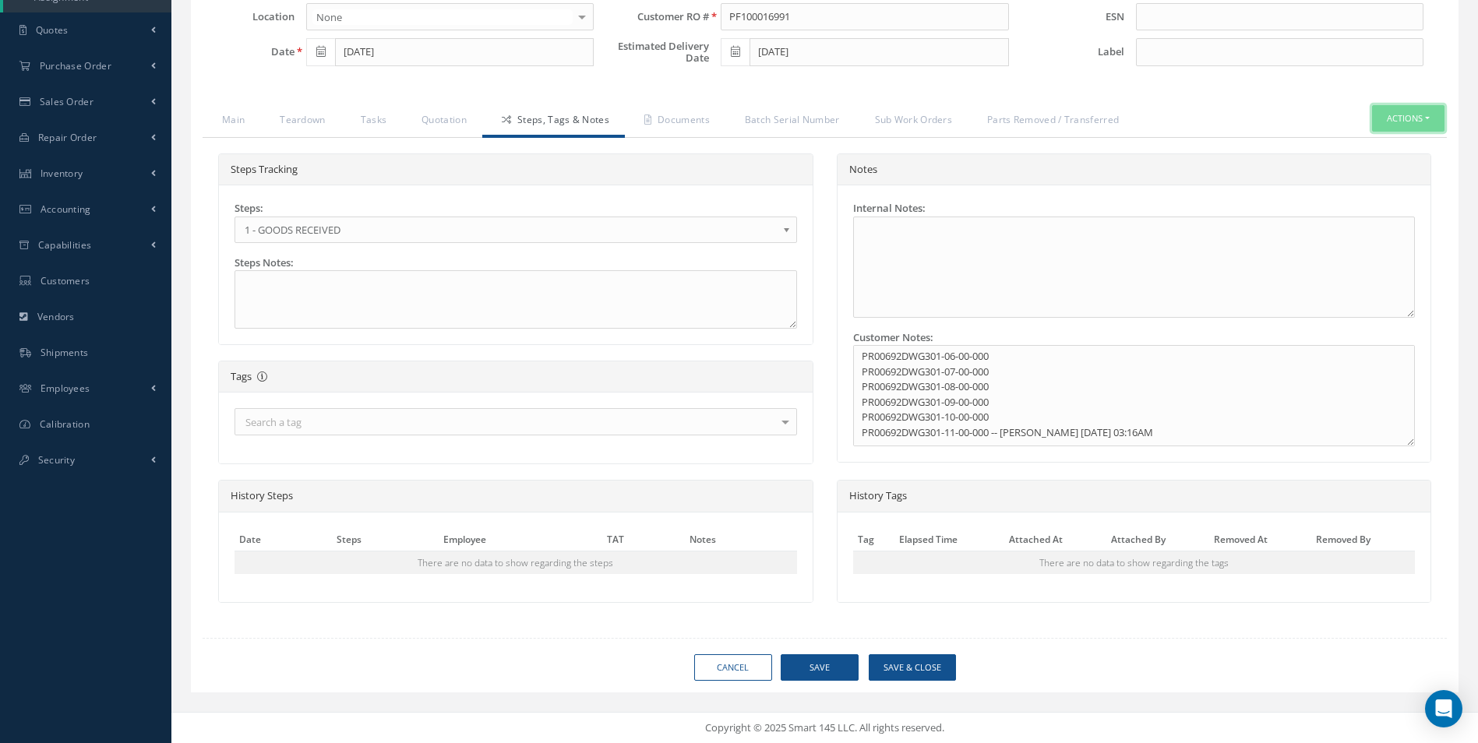
click at [1395, 128] on button "Actions" at bounding box center [1408, 118] width 72 height 27
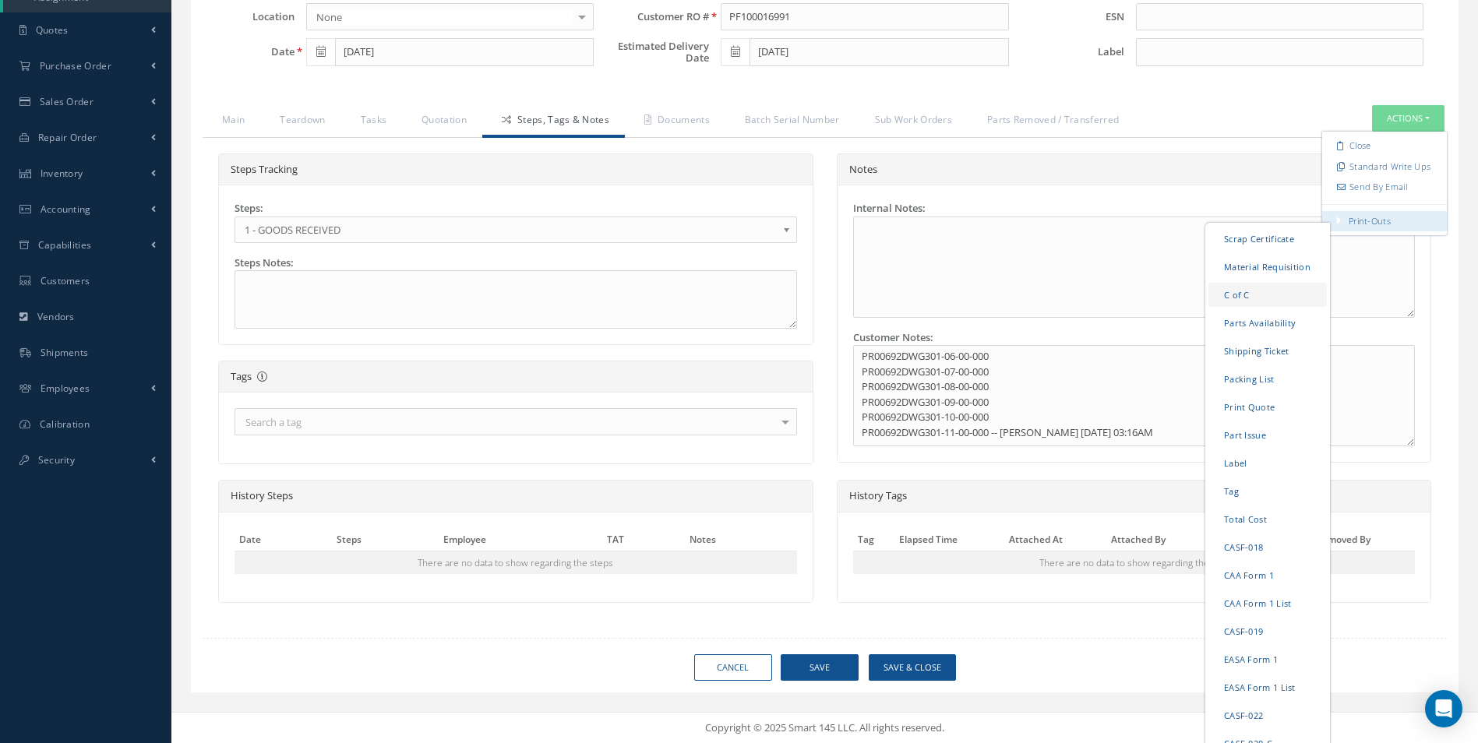
click at [1241, 290] on link "C of C" at bounding box center [1267, 294] width 118 height 24
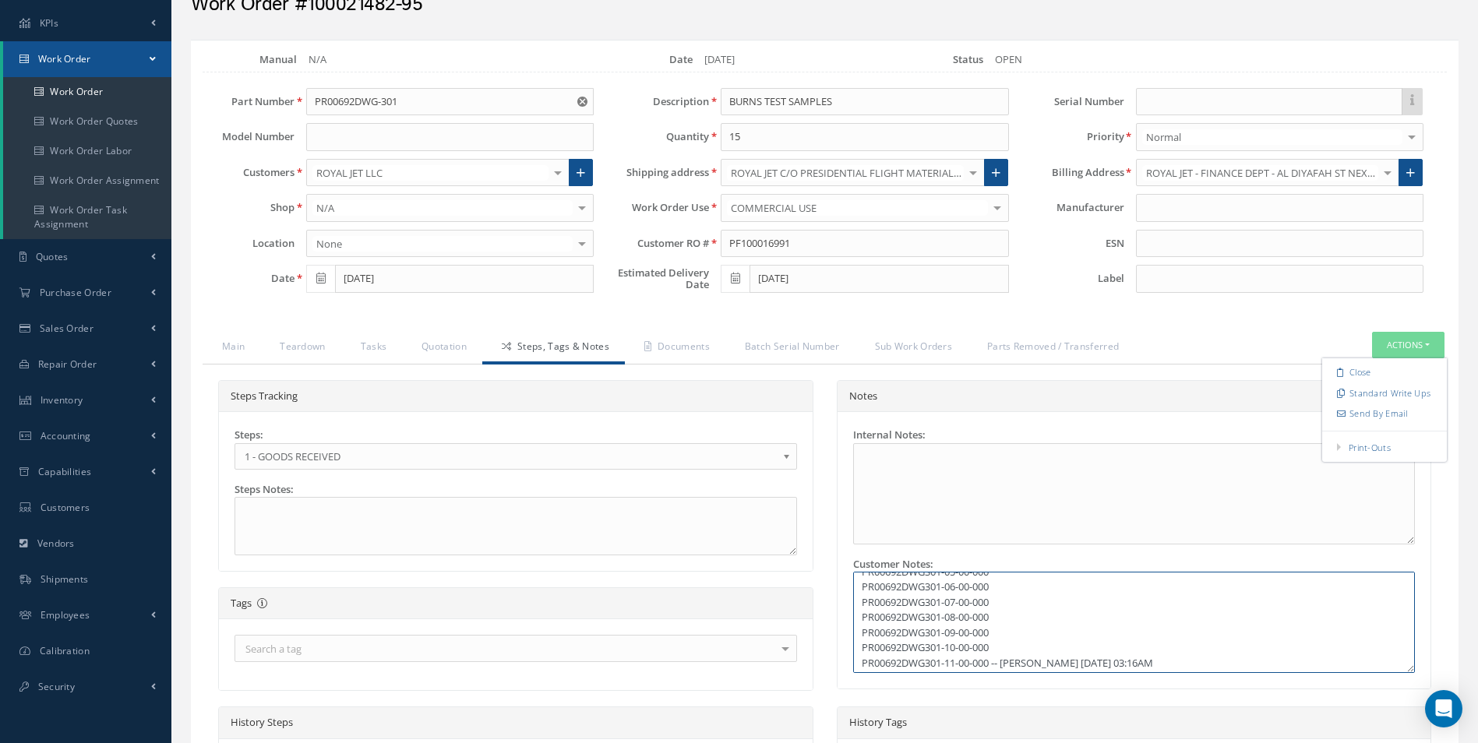
scroll to position [154, 0]
drag, startPoint x: 860, startPoint y: 588, endPoint x: 990, endPoint y: 657, distance: 147.1
click at [993, 657] on textarea "X4 TEST SMPLES OF EACH PN: PR00692DWG301-01-01-000 PR00692DWG301-01-02-000 PR00…" at bounding box center [1134, 622] width 563 height 101
click at [252, 507] on textarea at bounding box center [516, 526] width 563 height 58
paste textarea "X4 TEST SMPLES OF EACH PN: PR00692DWG301-01-01-000 PR00692DWG301-01-02-000 PR00…"
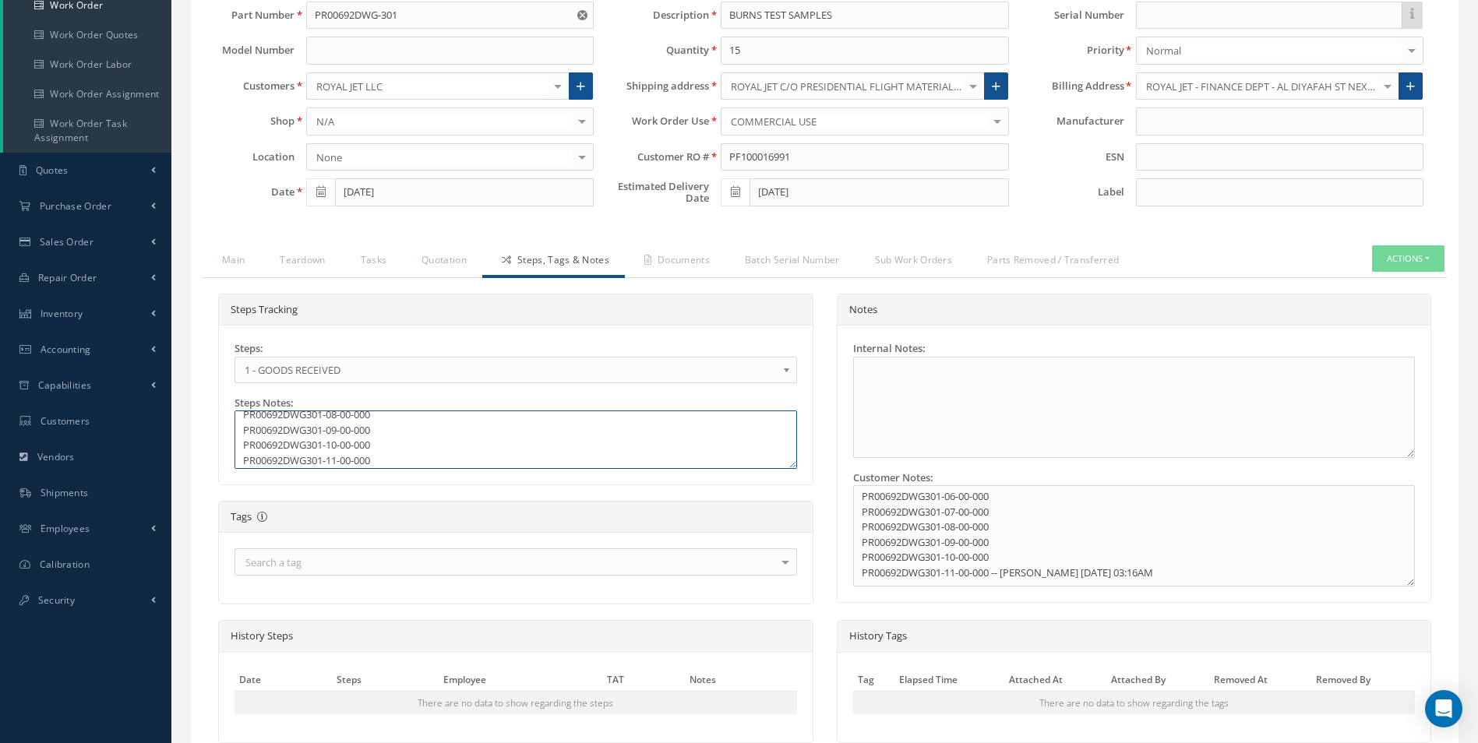
scroll to position [305, 0]
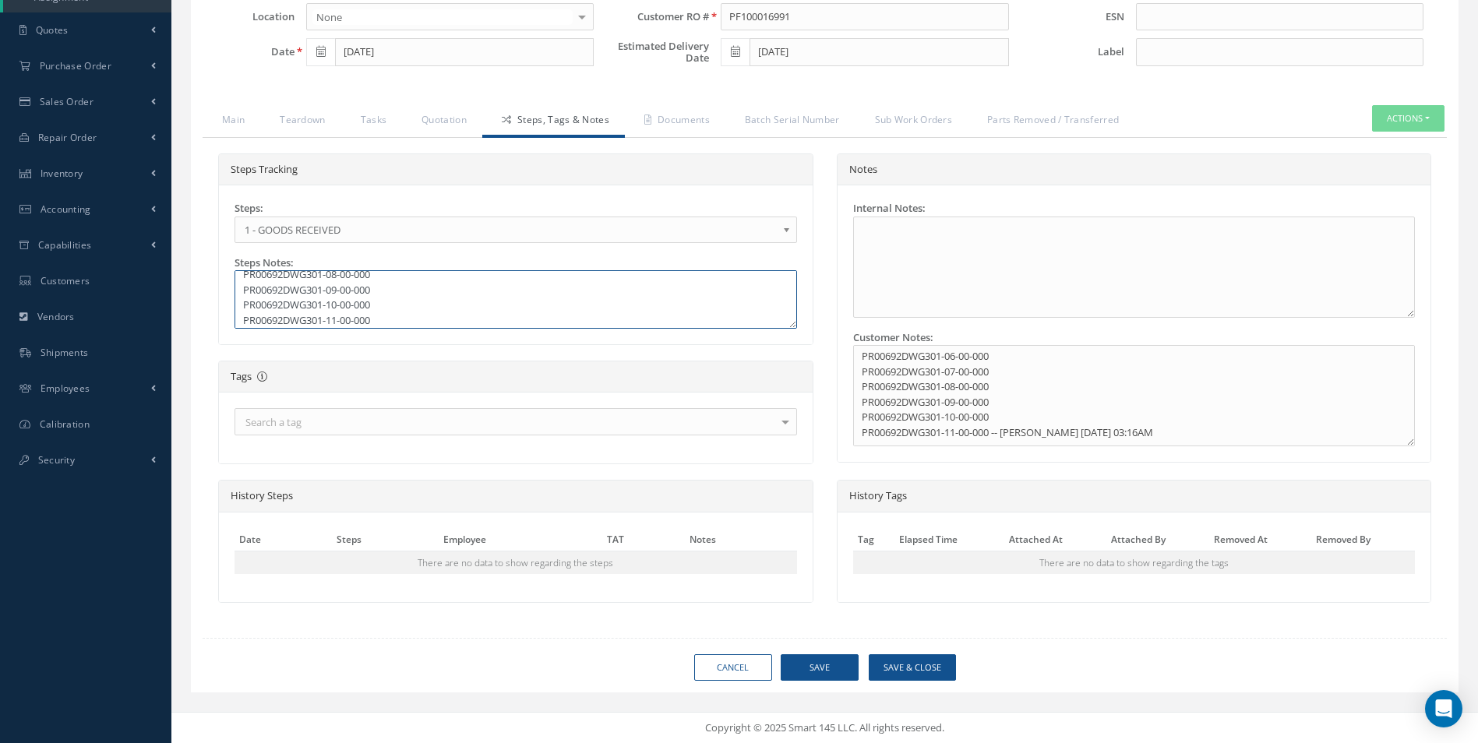
type textarea "X4 TEST SMPLES OF EACH PN: PR00692DWG301-01-01-000 PR00692DWG301-01-02-000 PR00…"
click at [821, 662] on button "Save" at bounding box center [820, 667] width 78 height 27
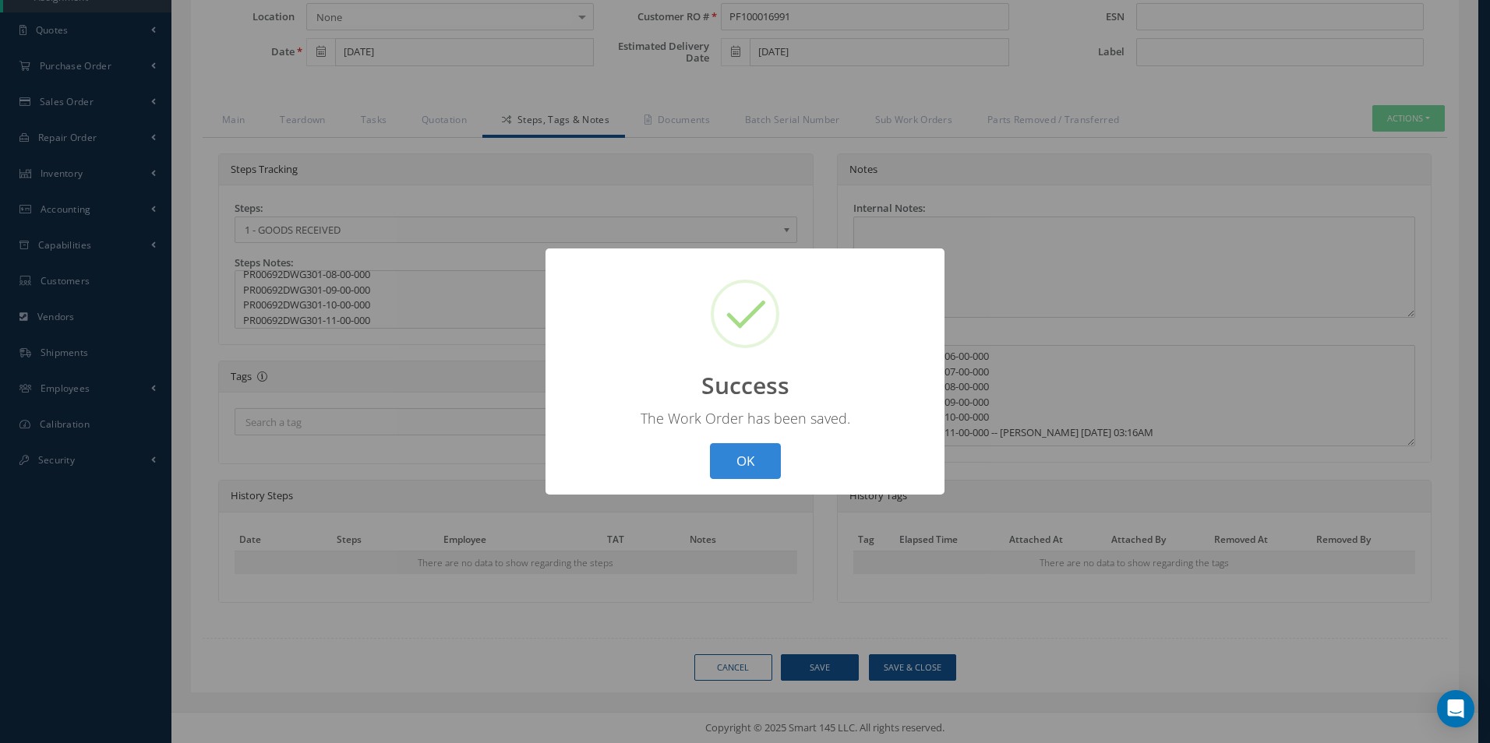
drag, startPoint x: 714, startPoint y: 463, endPoint x: 812, endPoint y: 412, distance: 109.8
click at [717, 460] on button "OK" at bounding box center [745, 461] width 71 height 37
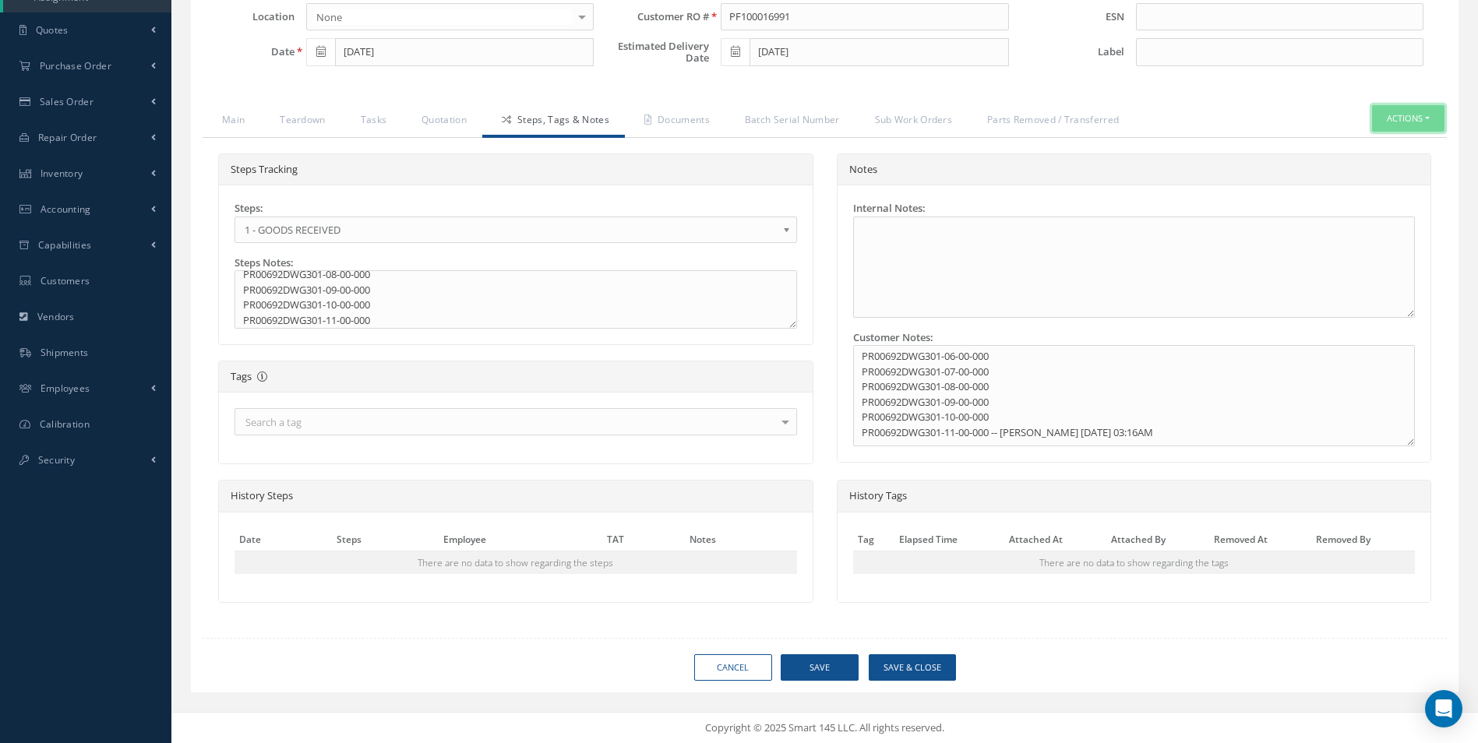
click at [1392, 121] on button "Actions" at bounding box center [1408, 118] width 72 height 27
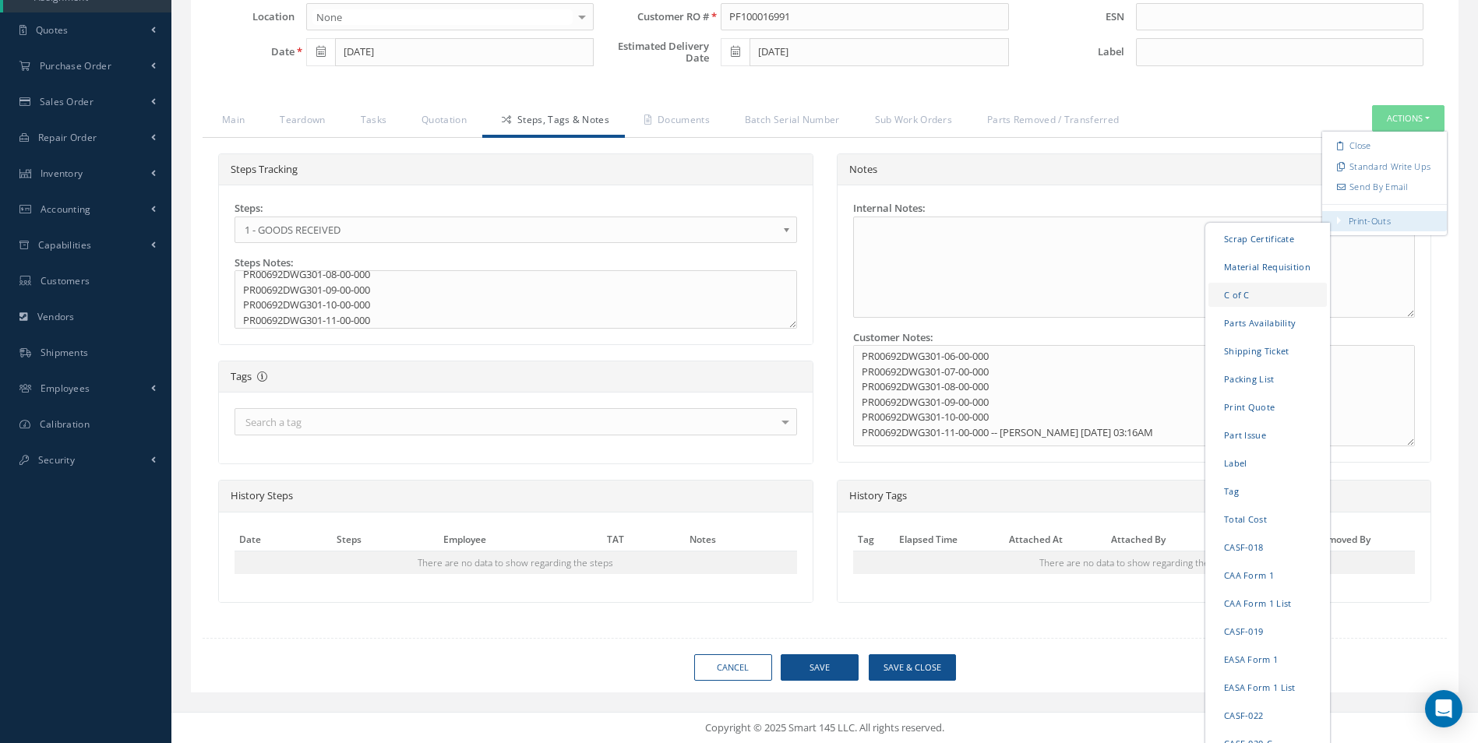
click at [1240, 292] on link "C of C" at bounding box center [1267, 294] width 118 height 24
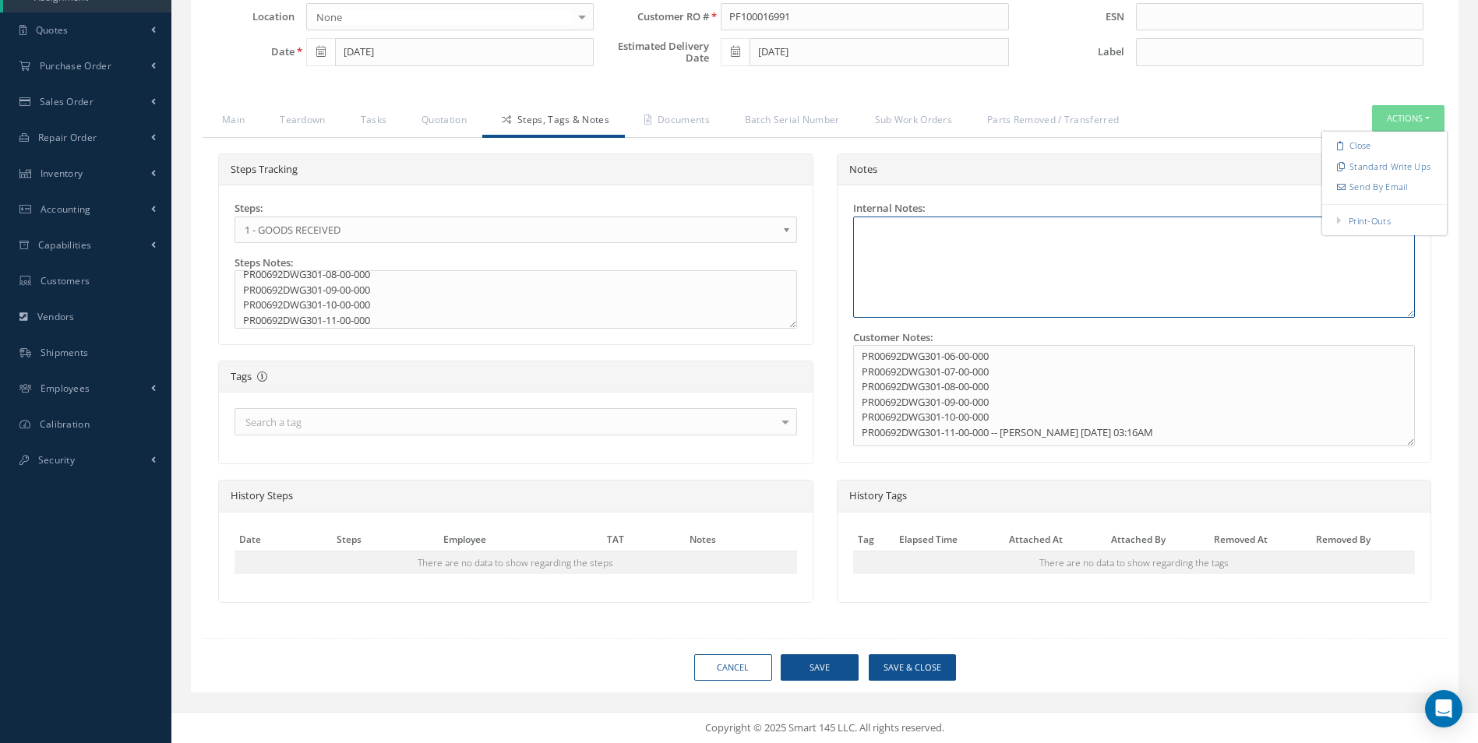
click at [870, 227] on textarea at bounding box center [1134, 267] width 563 height 101
paste textarea "X4 TEST SMPLES OF EACH PN: PR00692DWG301-01-01-000 PR00692DWG301-01-02-000 PR00…"
type textarea "X4 TEST SMPLES OF EACH PN: PR00692DWG301-01-01-000 PR00692DWG301-01-02-000 PR00…"
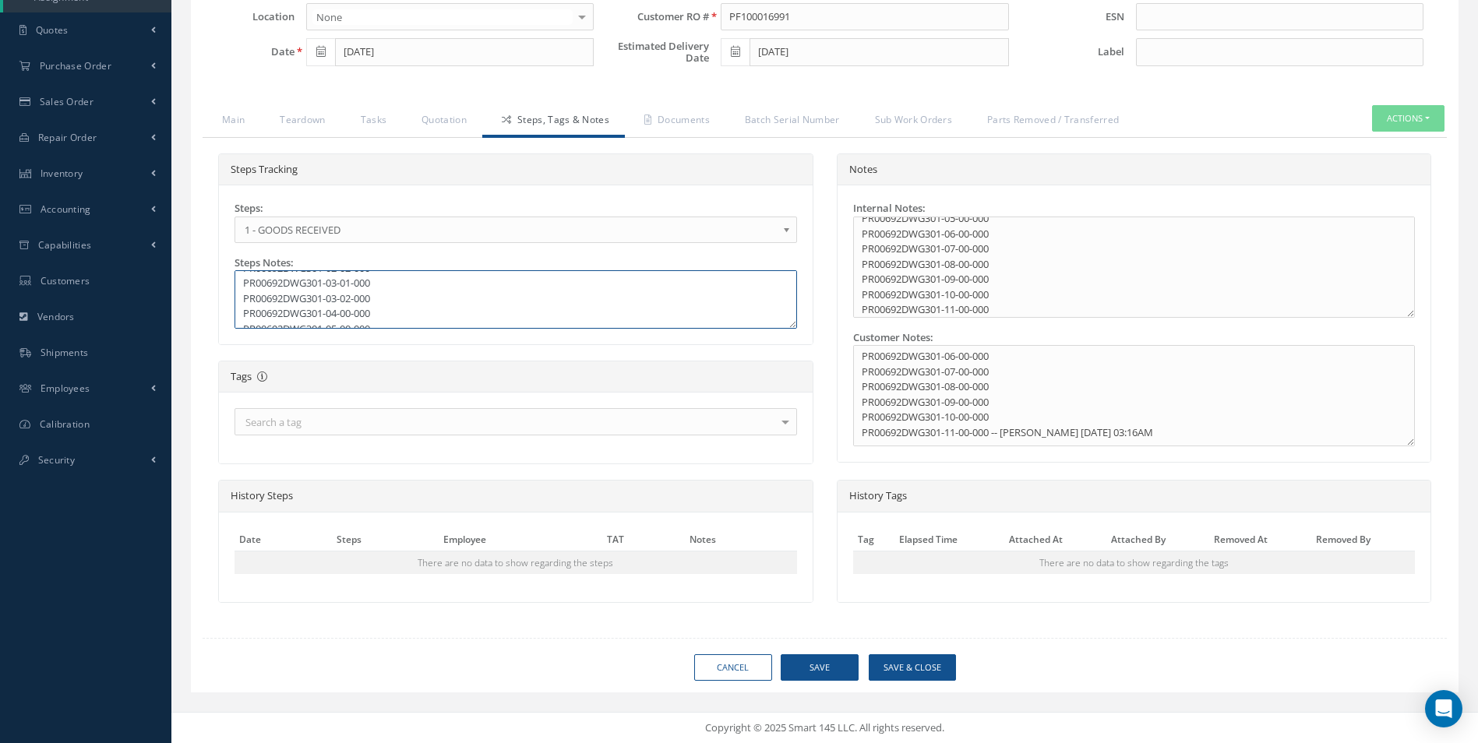
drag, startPoint x: 244, startPoint y: 274, endPoint x: 279, endPoint y: 293, distance: 39.7
click at [279, 293] on textarea "X4 TEST SMPLES OF EACH PN: PR00692DWG301-01-01-000 PR00692DWG301-01-02-000 PR00…" at bounding box center [516, 299] width 563 height 58
drag, startPoint x: 252, startPoint y: 288, endPoint x: 242, endPoint y: 287, distance: 10.2
click at [242, 287] on textarea "X4 TEST SMPLES OF EACH PN: PR00692DWG301-01-01-000 PR00692DWG301-01-02-000 PR00…" at bounding box center [516, 299] width 563 height 58
click at [238, 280] on textarea "X4 TEST SMPLES OF EACH PN: PR00692DWG301-01-01-000 PR00692DWG301-01-02-000 PR00…" at bounding box center [516, 299] width 563 height 58
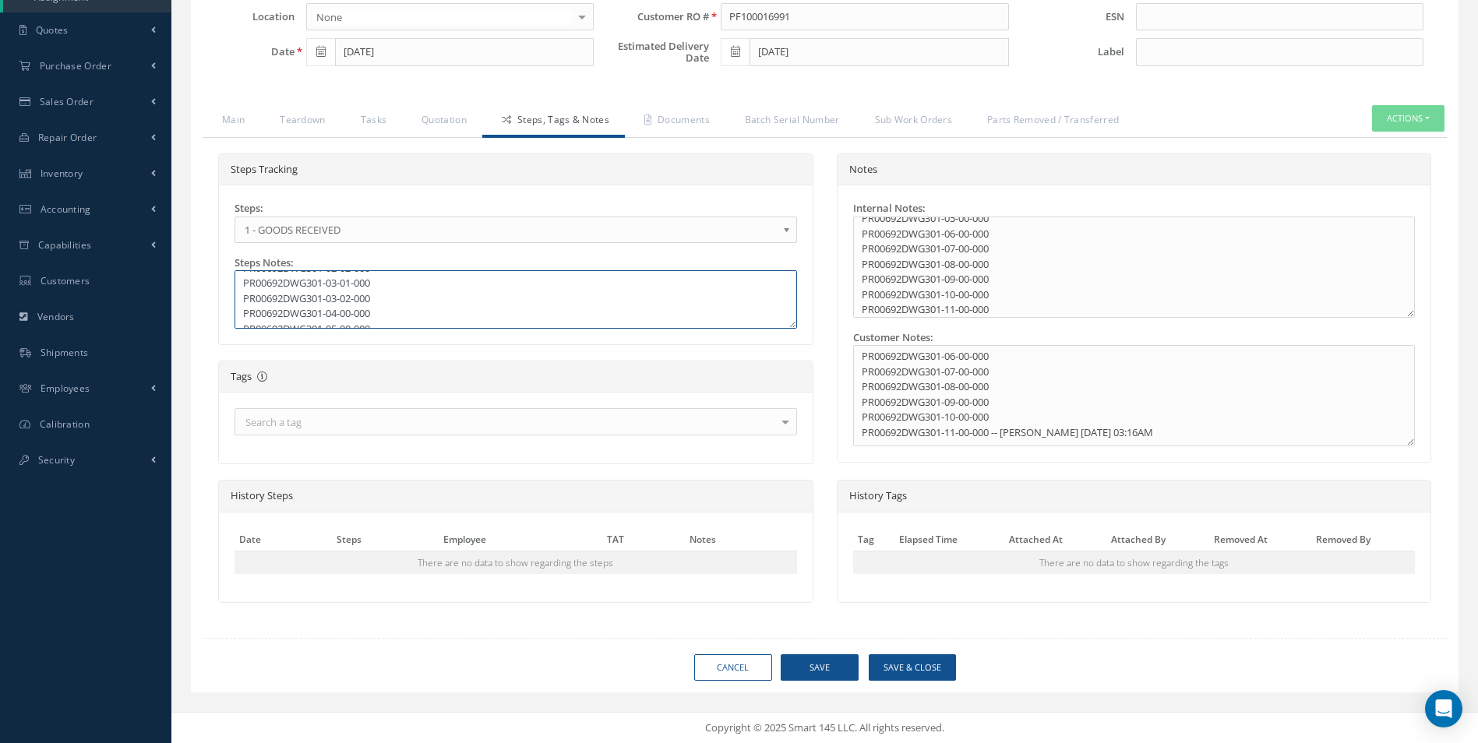
scroll to position [30, 0]
click at [238, 277] on textarea "X4 TEST SMPLES OF EACH PN: PR00692DWG301-01-01-000 PR00692DWG301-01-02-000 PR00…" at bounding box center [516, 299] width 563 height 58
click at [240, 277] on textarea "X4 TEST SMPLES OF EACH PN: PR00692DWG301-01-01-000 PR00692DWG301-01-02-000 PR00…" at bounding box center [516, 299] width 563 height 58
drag, startPoint x: 242, startPoint y: 284, endPoint x: 421, endPoint y: 323, distance: 183.4
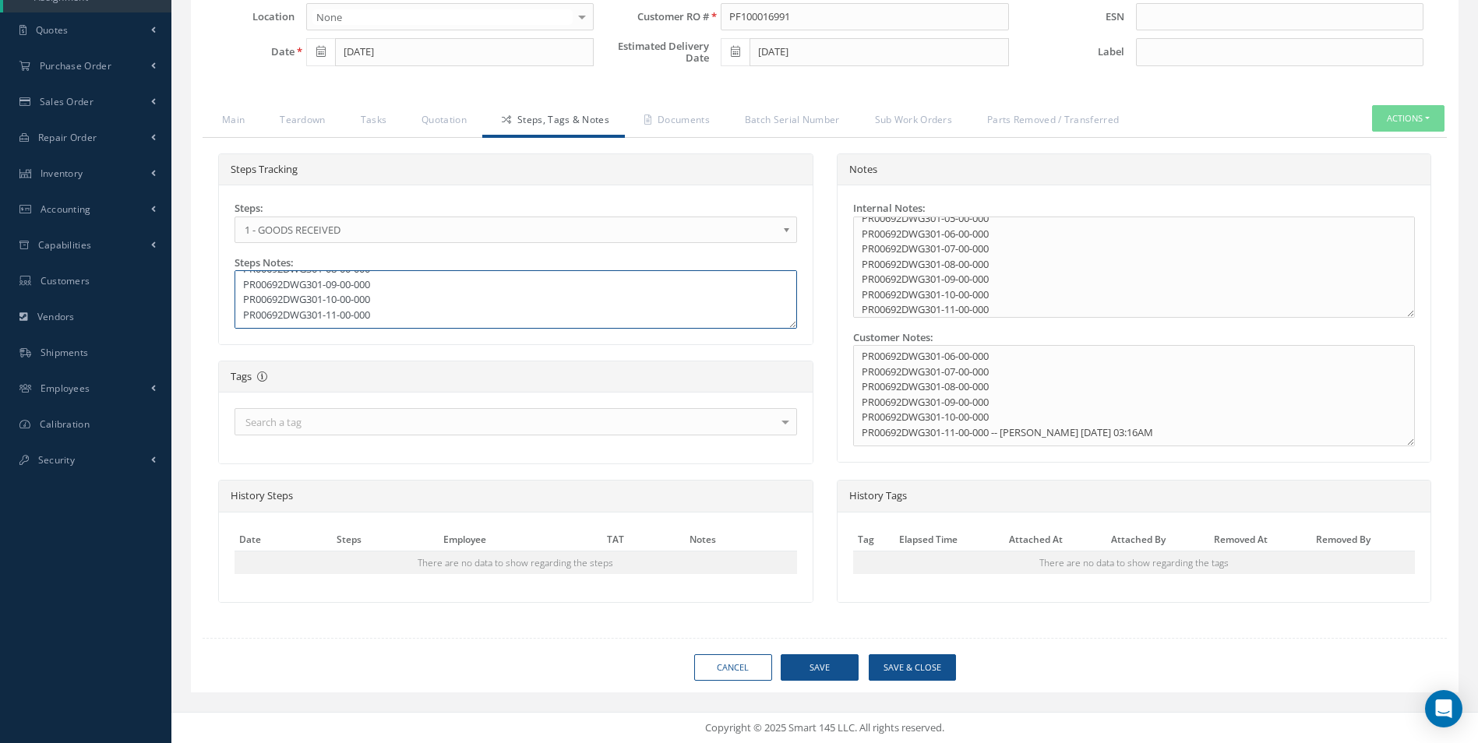
click at [421, 323] on textarea "X4 TEST SMPLES OF EACH PN: PR00692DWG301-01-01-000 PR00692DWG301-01-02-000 PR00…" at bounding box center [516, 299] width 563 height 58
click at [833, 667] on button "Save" at bounding box center [820, 667] width 78 height 27
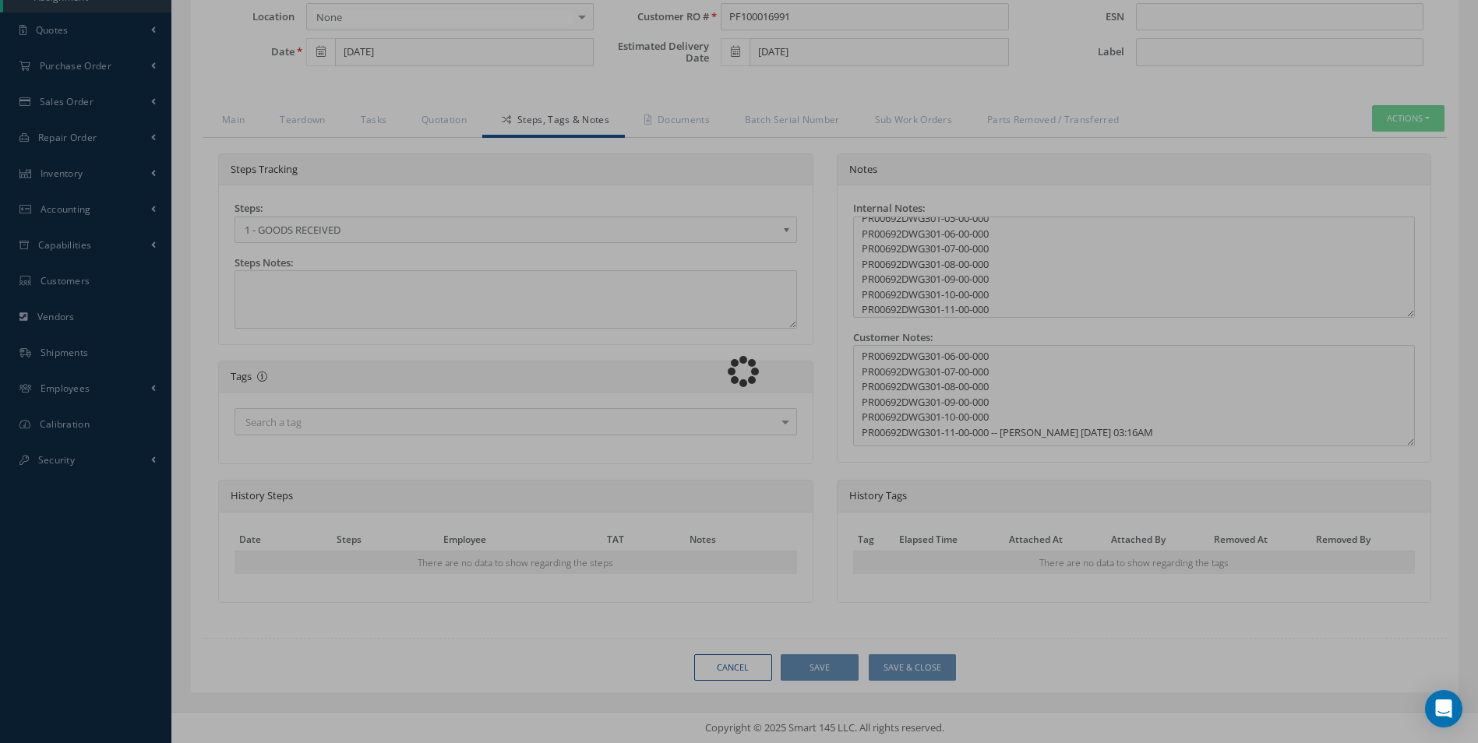
type textarea "X4 TEST SMPLES OF EACH PN: PR00692DWG301-01-01-000 PR00692DWG301-01-02-000 PR00…"
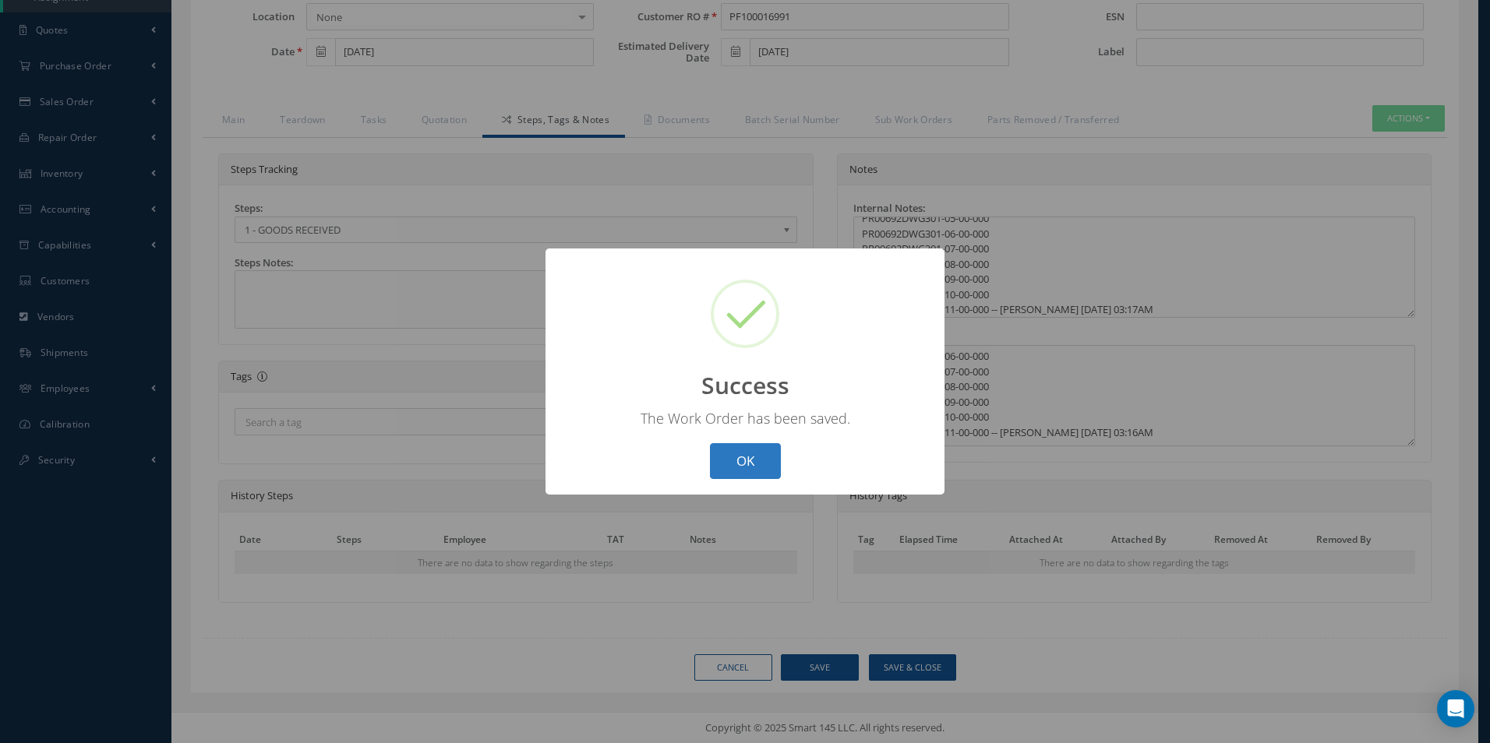
click at [760, 457] on button "OK" at bounding box center [745, 461] width 71 height 37
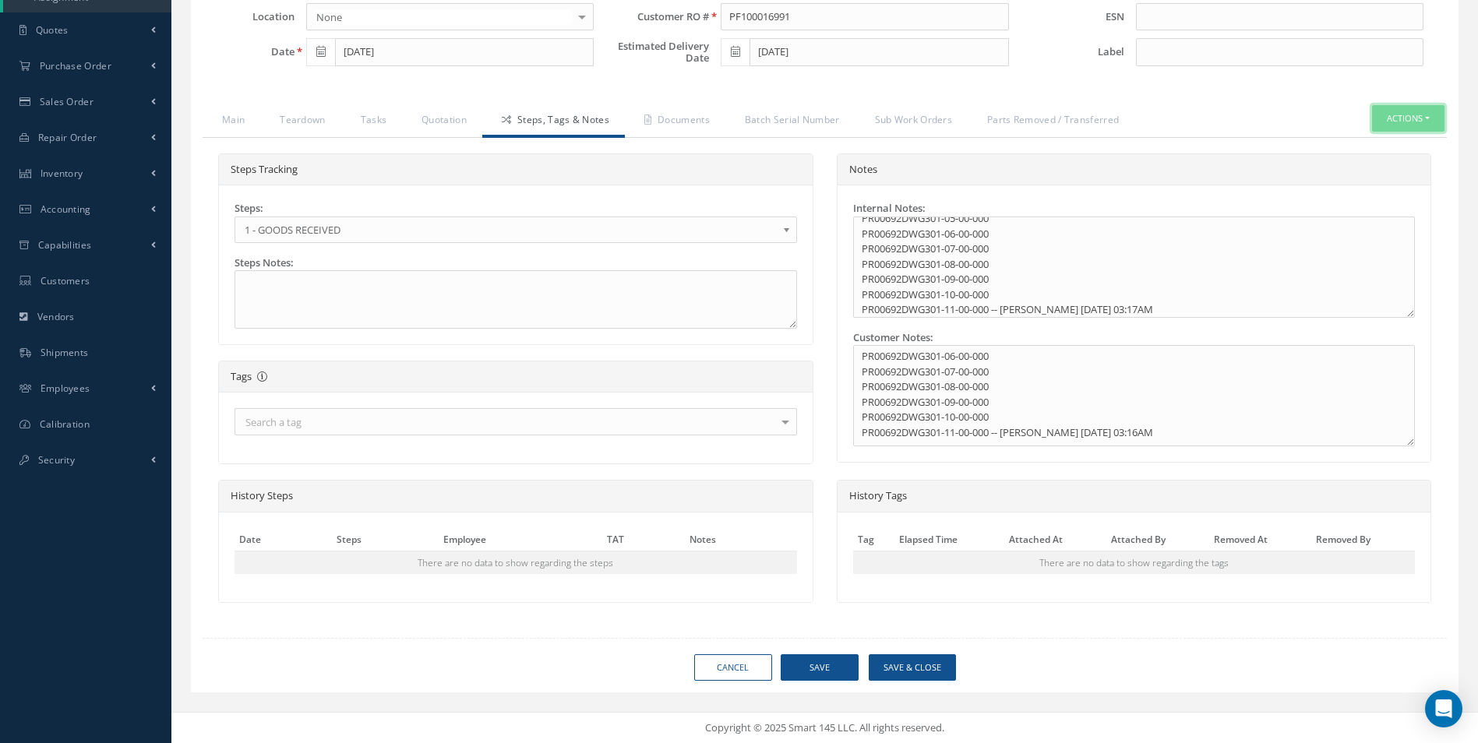
click at [1422, 119] on button "Actions" at bounding box center [1408, 118] width 72 height 27
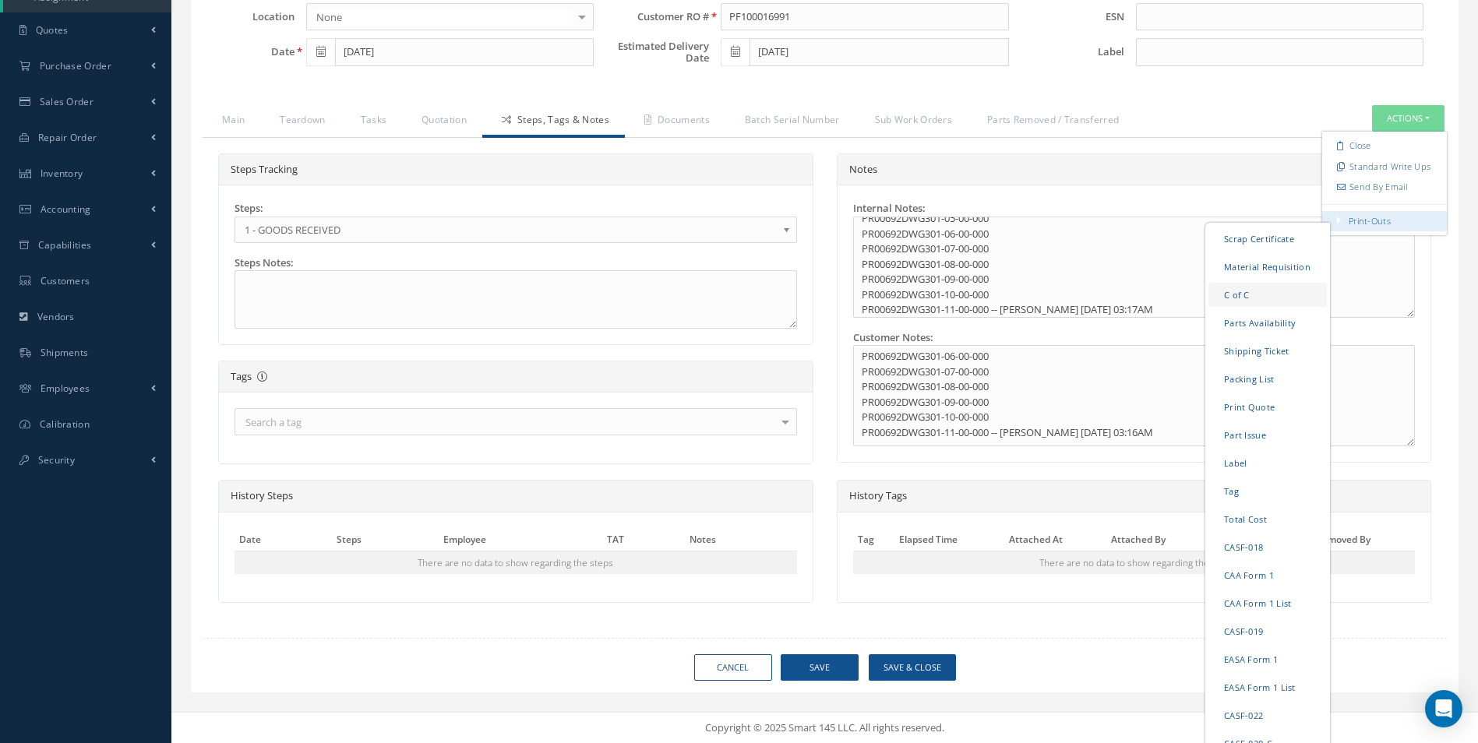
click at [1232, 291] on link "C of C" at bounding box center [1267, 294] width 118 height 24
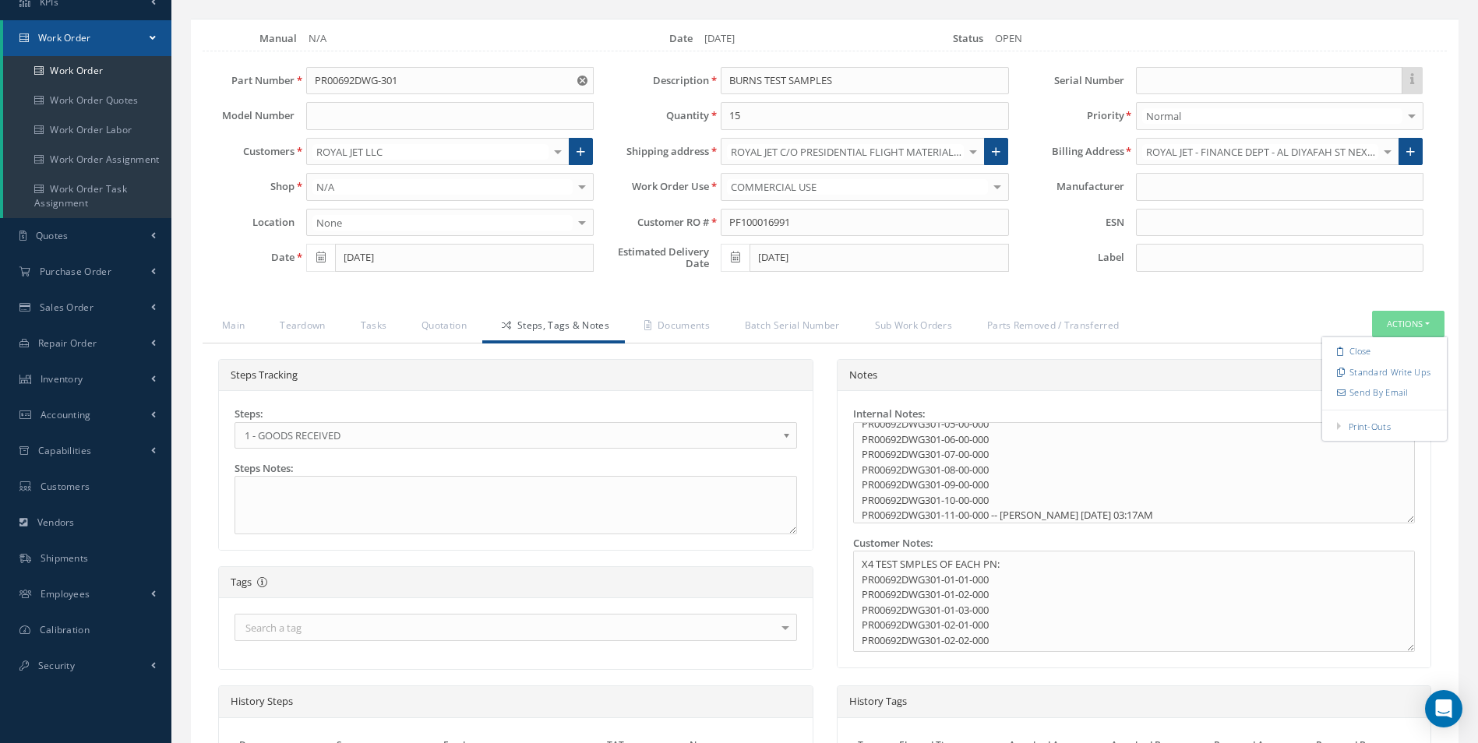
scroll to position [71, 0]
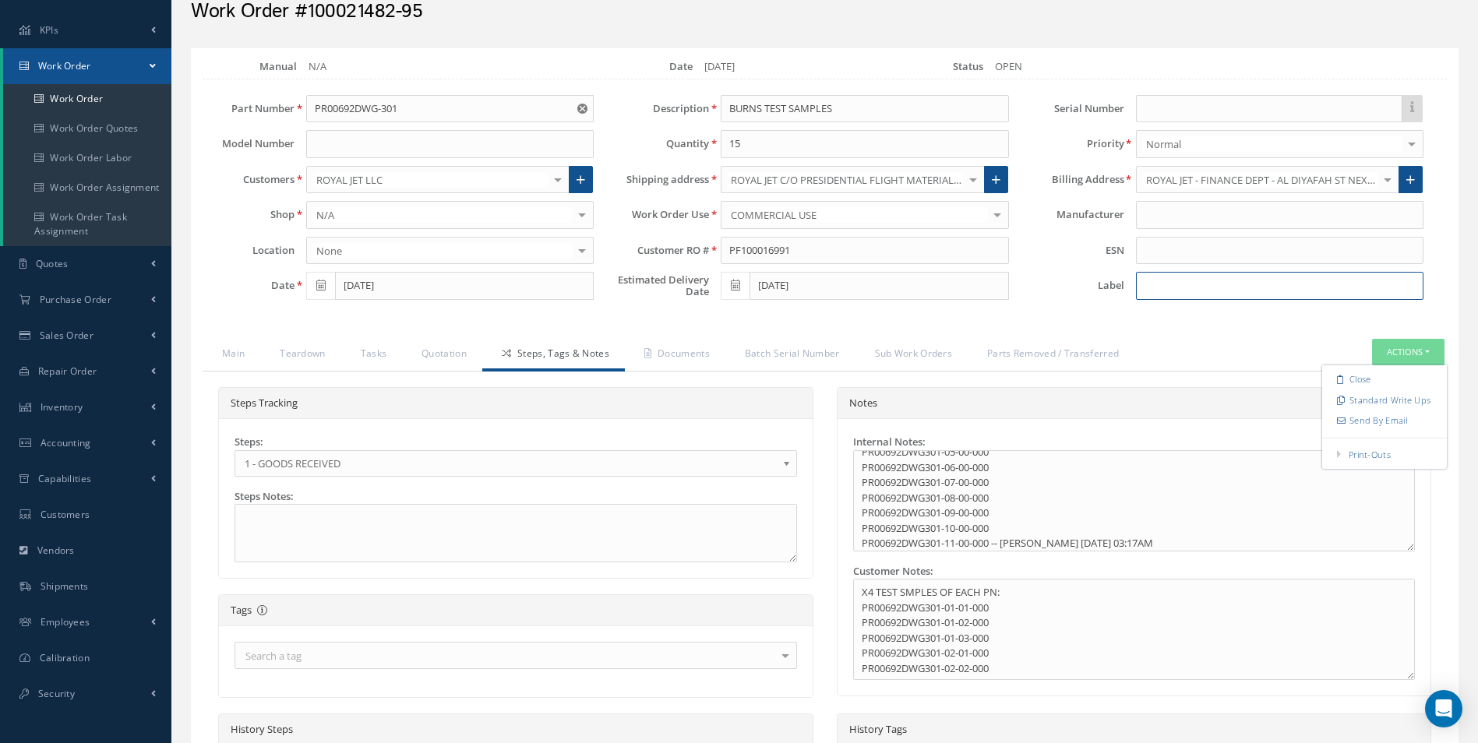
click at [1163, 283] on input at bounding box center [1280, 286] width 288 height 28
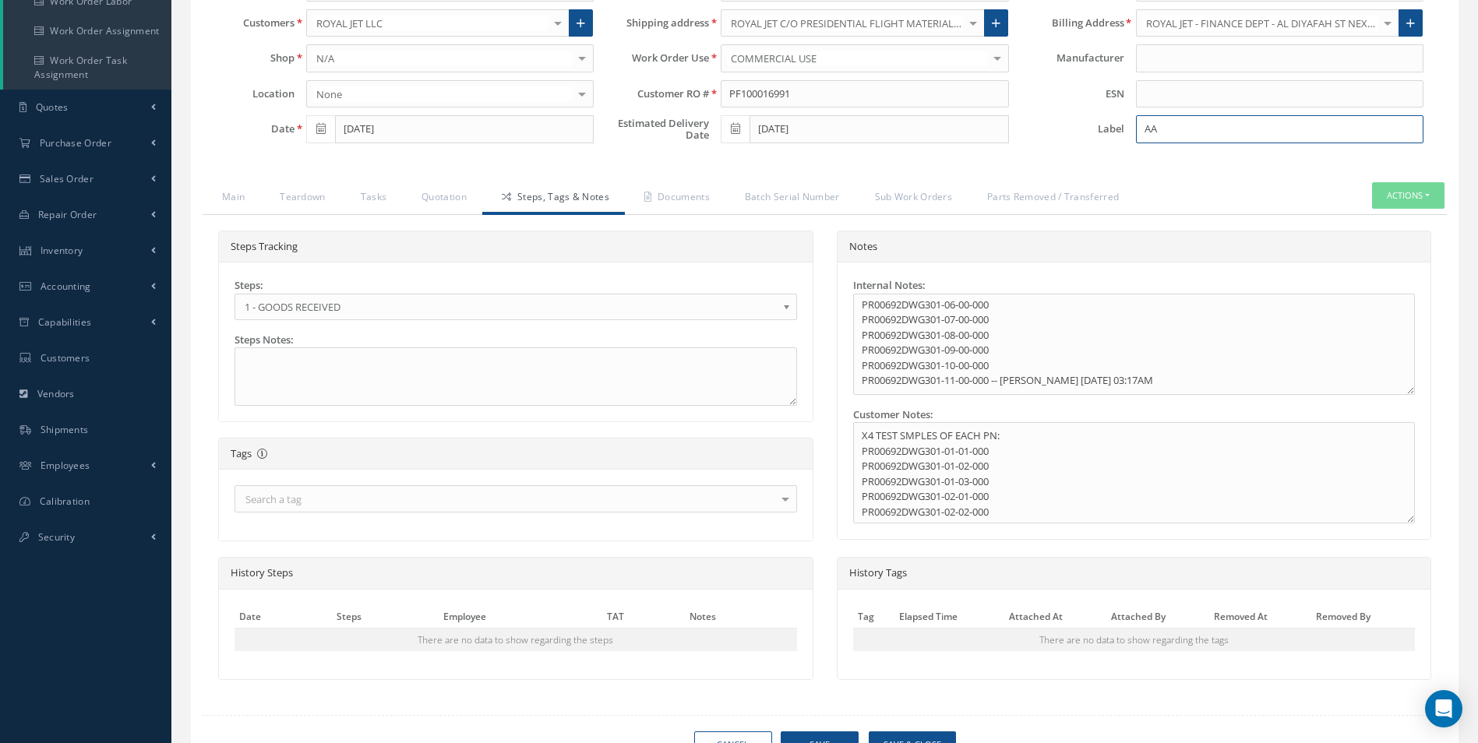
scroll to position [305, 0]
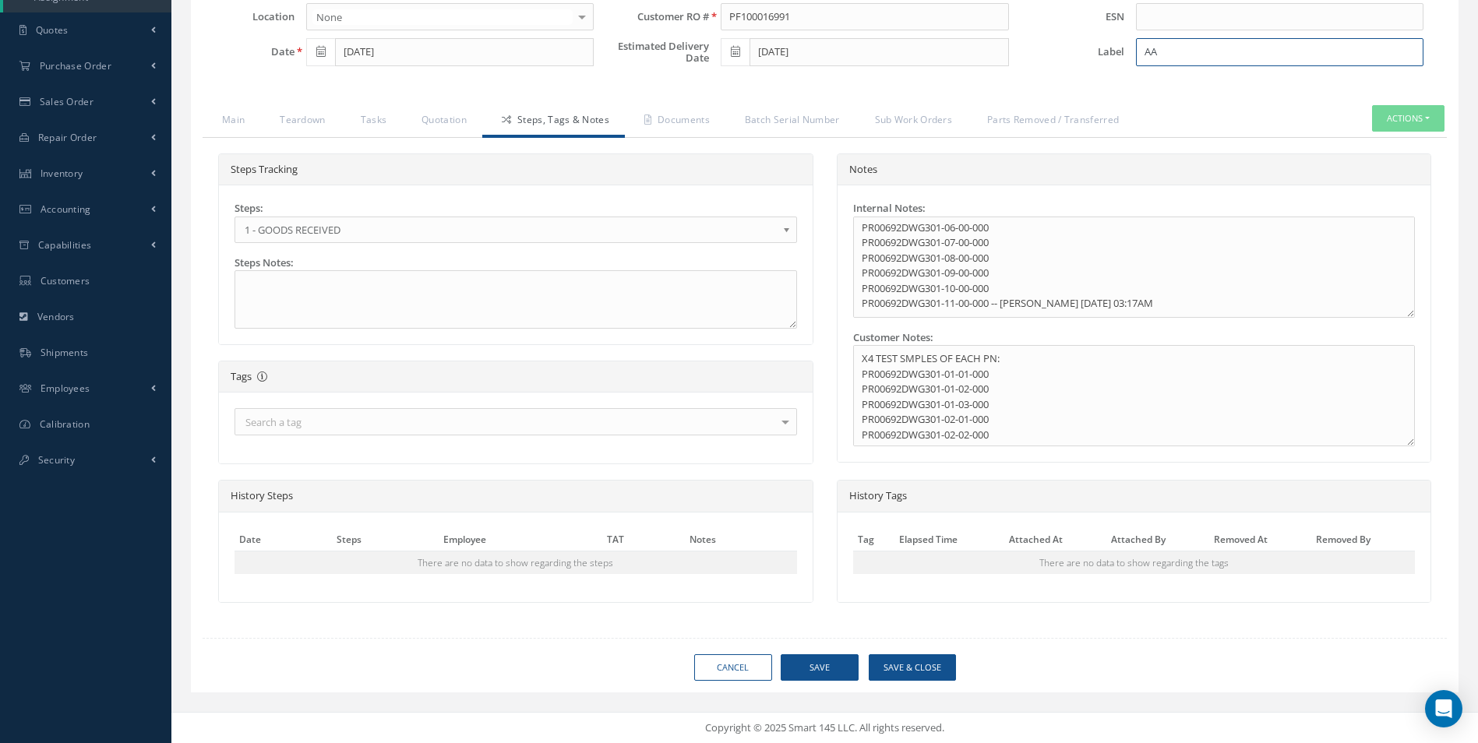
type input "AA"
click at [835, 658] on button "Save" at bounding box center [820, 667] width 78 height 27
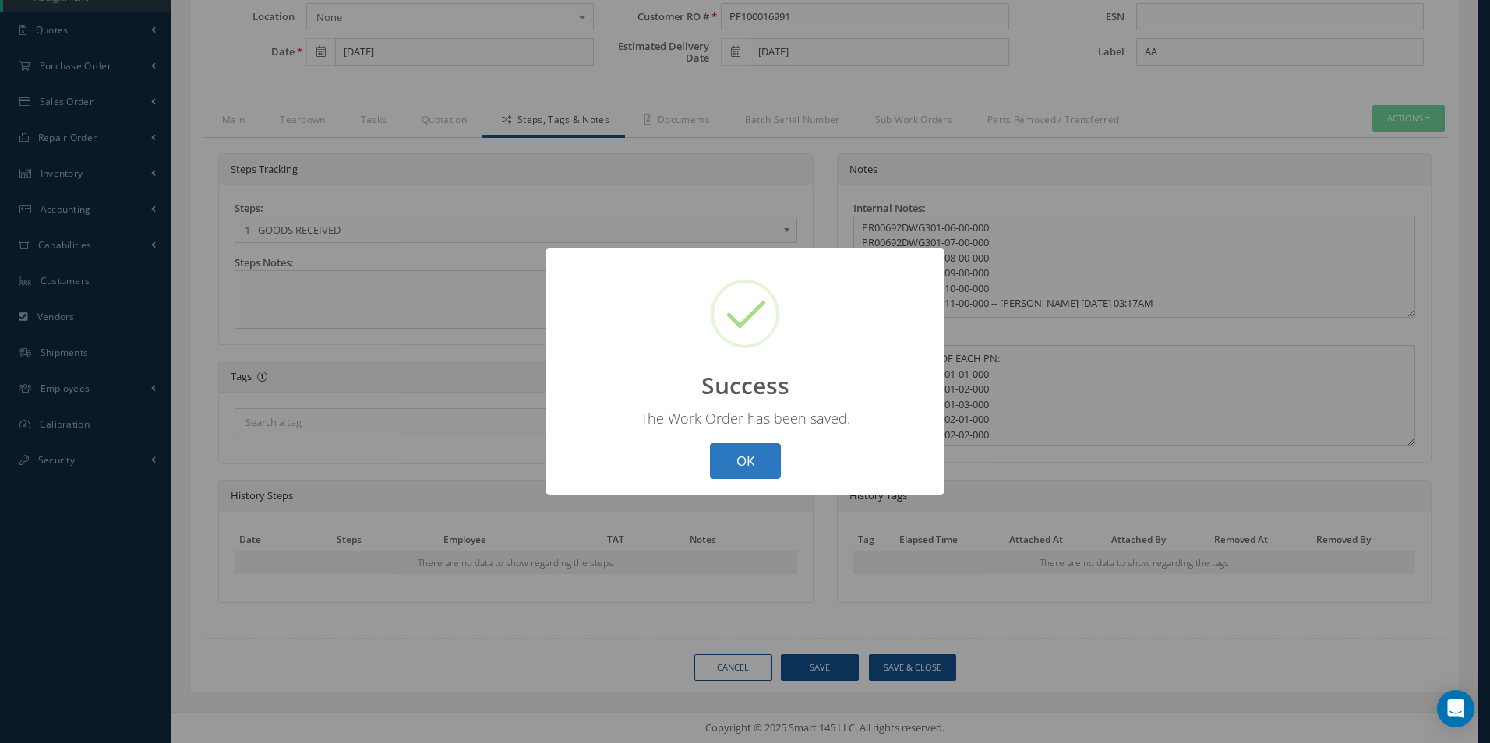
click at [755, 450] on button "OK" at bounding box center [745, 461] width 71 height 37
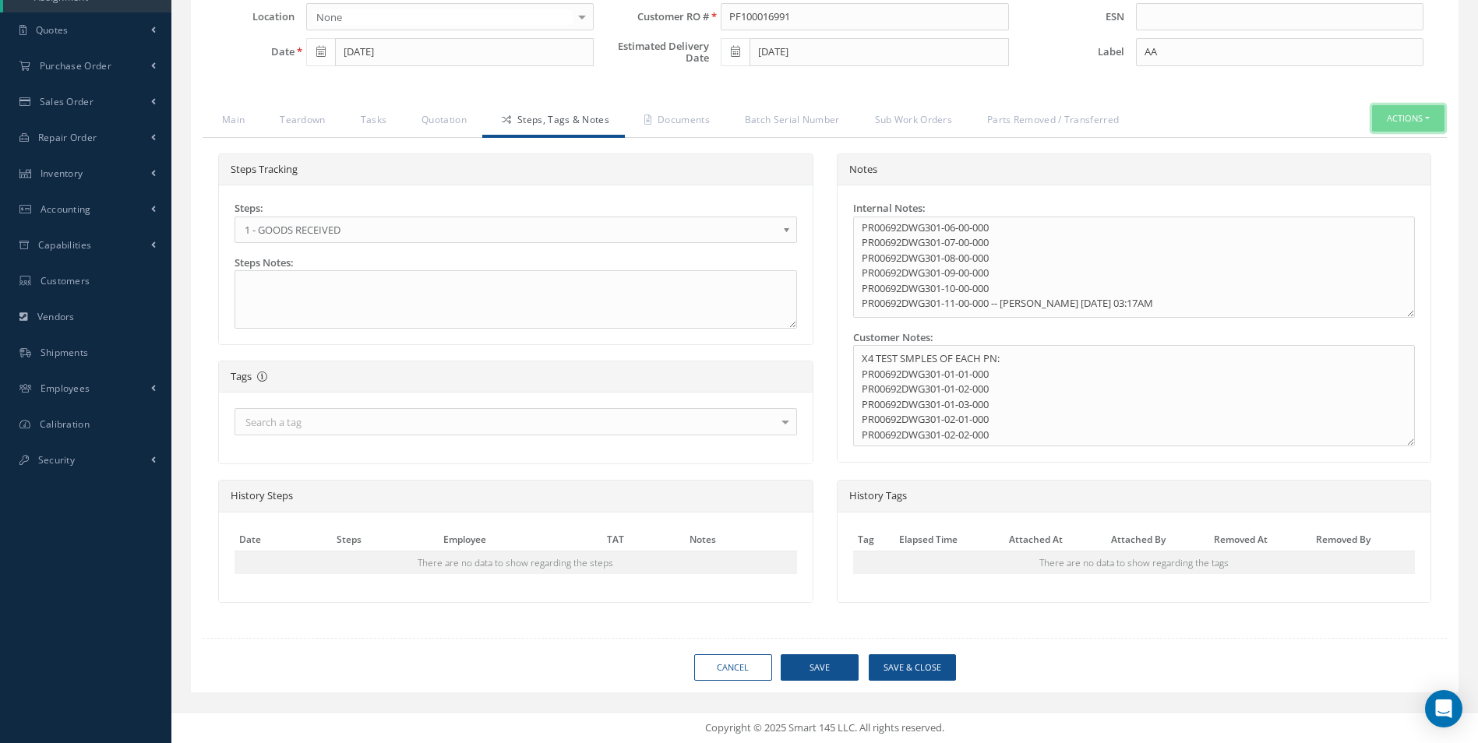
click at [1395, 111] on button "Actions" at bounding box center [1408, 118] width 72 height 27
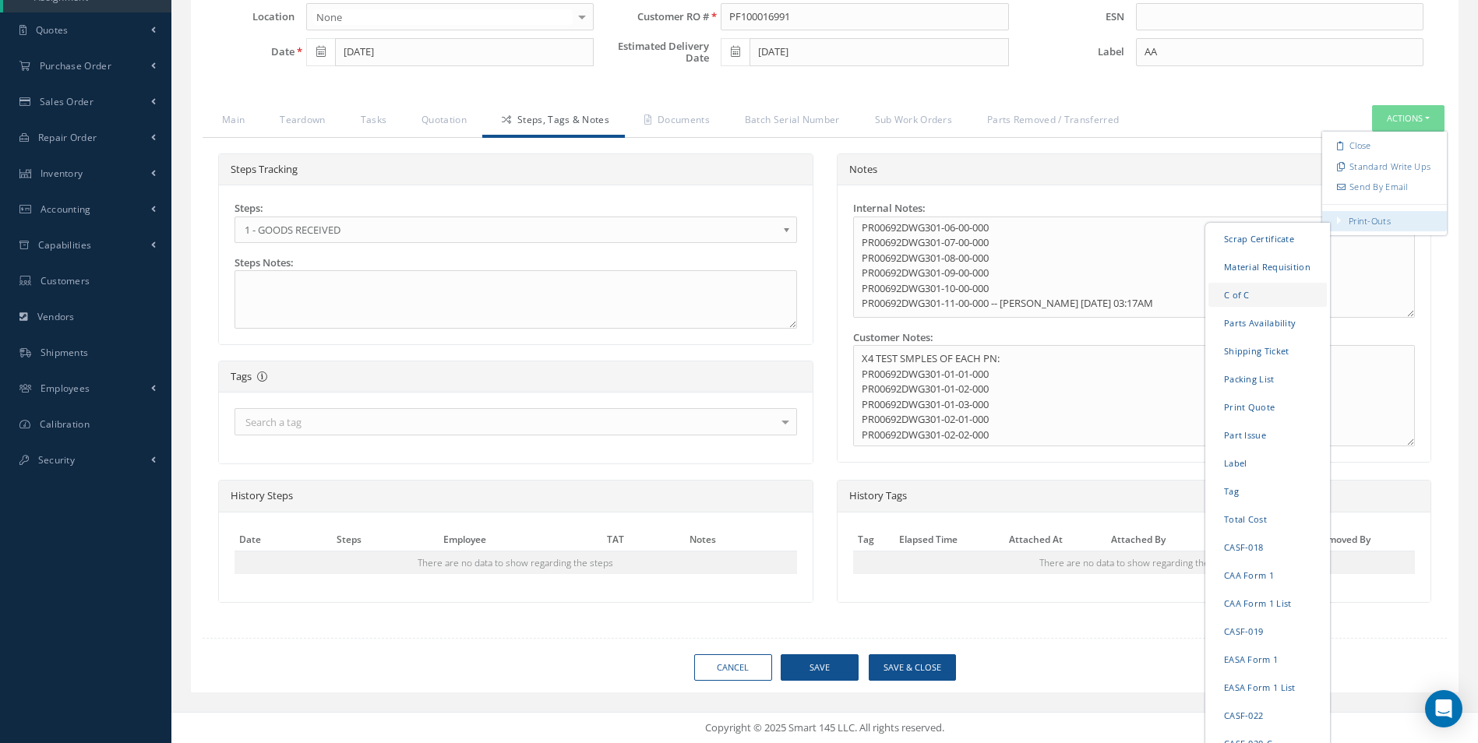
click at [1237, 297] on link "C of C" at bounding box center [1267, 294] width 118 height 24
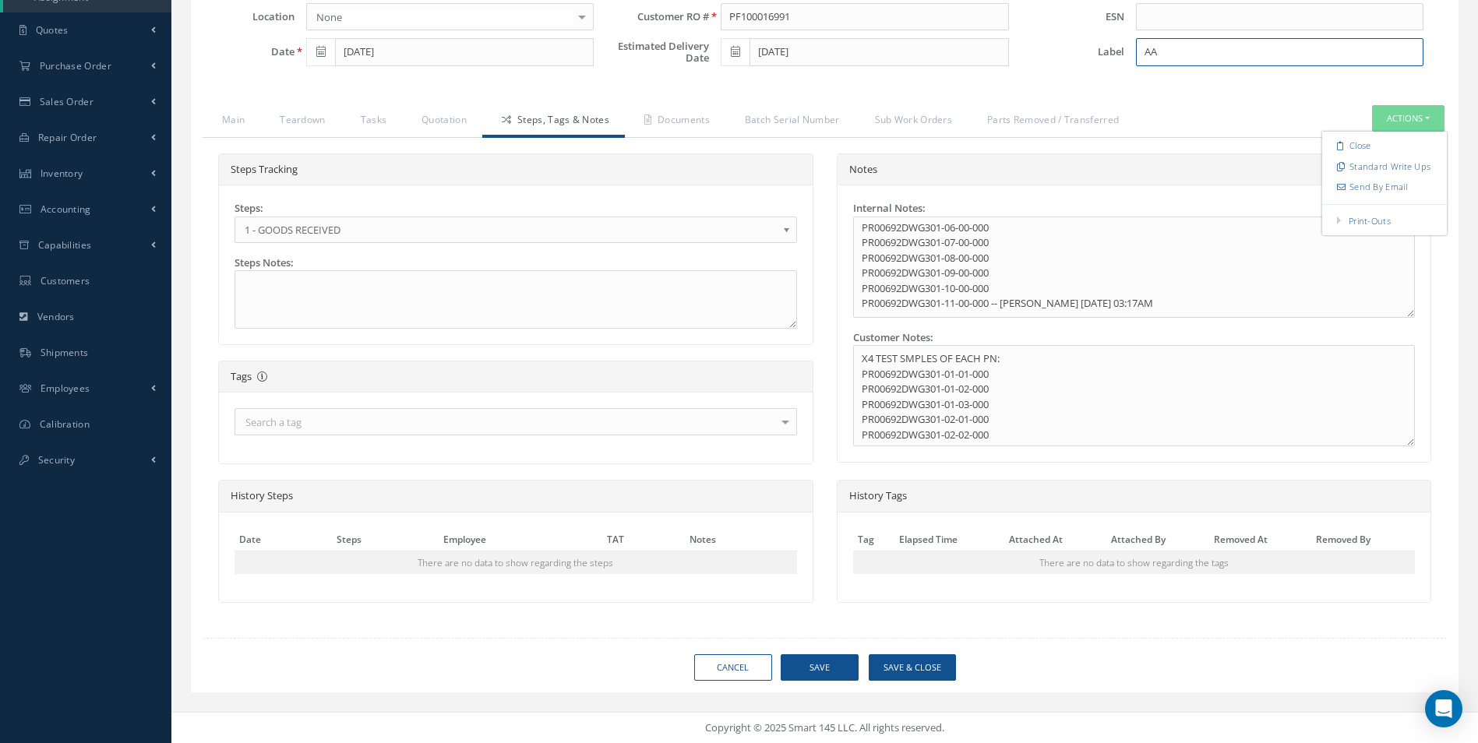
drag, startPoint x: 1153, startPoint y: 51, endPoint x: 1168, endPoint y: 52, distance: 14.8
click at [1168, 52] on input "AA" at bounding box center [1280, 52] width 288 height 28
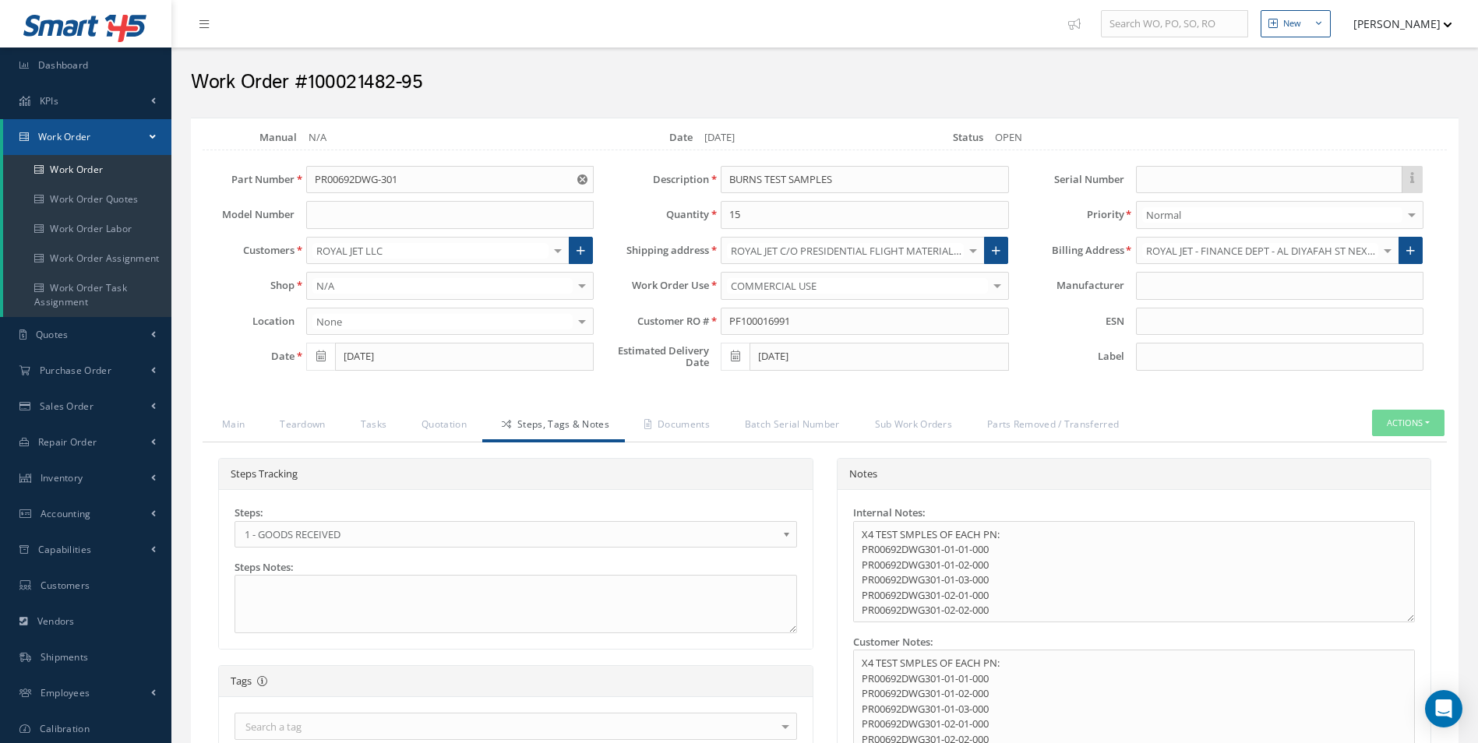
click at [1060, 344] on div "Label" at bounding box center [1228, 357] width 415 height 28
click at [1395, 423] on button "Actions" at bounding box center [1408, 423] width 72 height 27
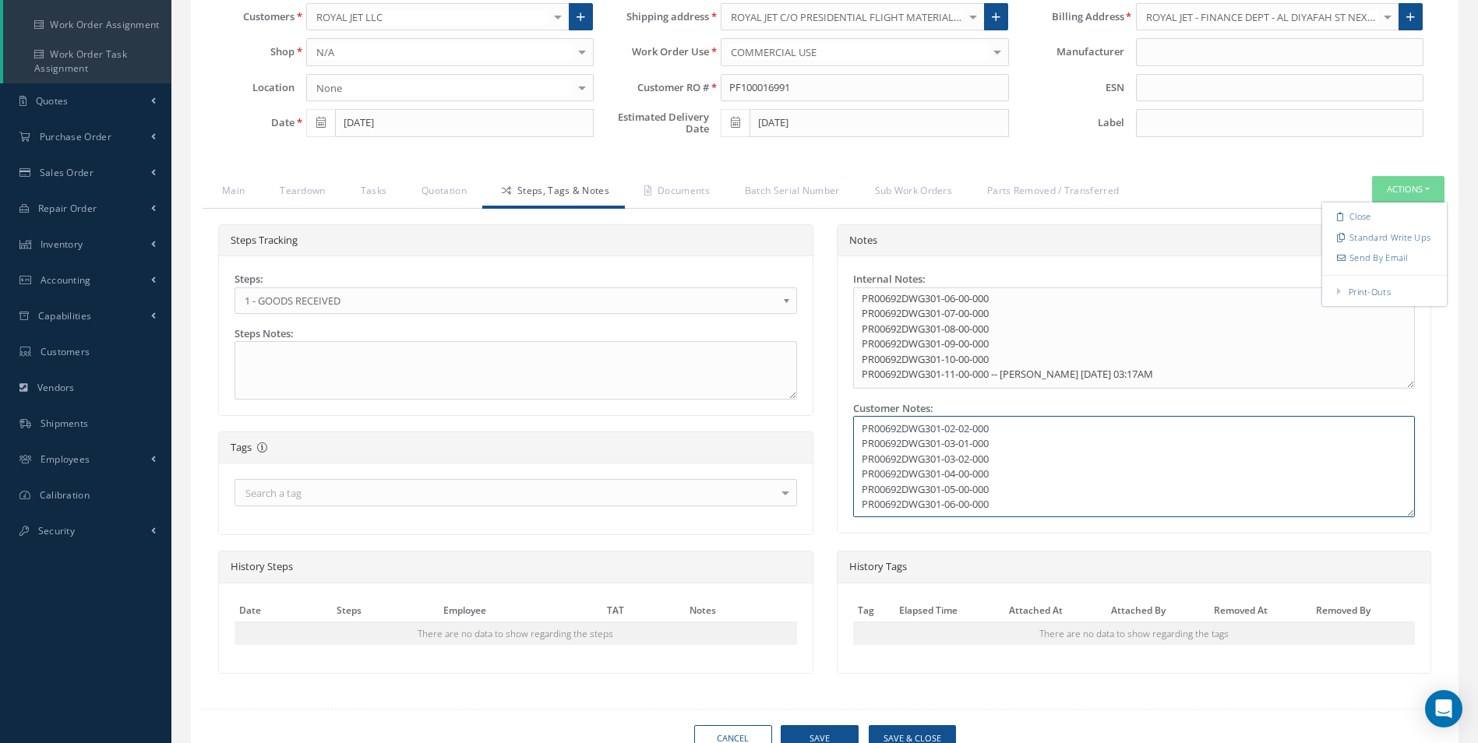
scroll to position [154, 0]
drag, startPoint x: 859, startPoint y: 431, endPoint x: 1242, endPoint y: 513, distance: 392.0
click at [1244, 514] on textarea "X4 TEST SMPLES OF EACH PN: PR00692DWG301-01-01-000 PR00692DWG301-01-02-000 PR00…" at bounding box center [1134, 466] width 563 height 101
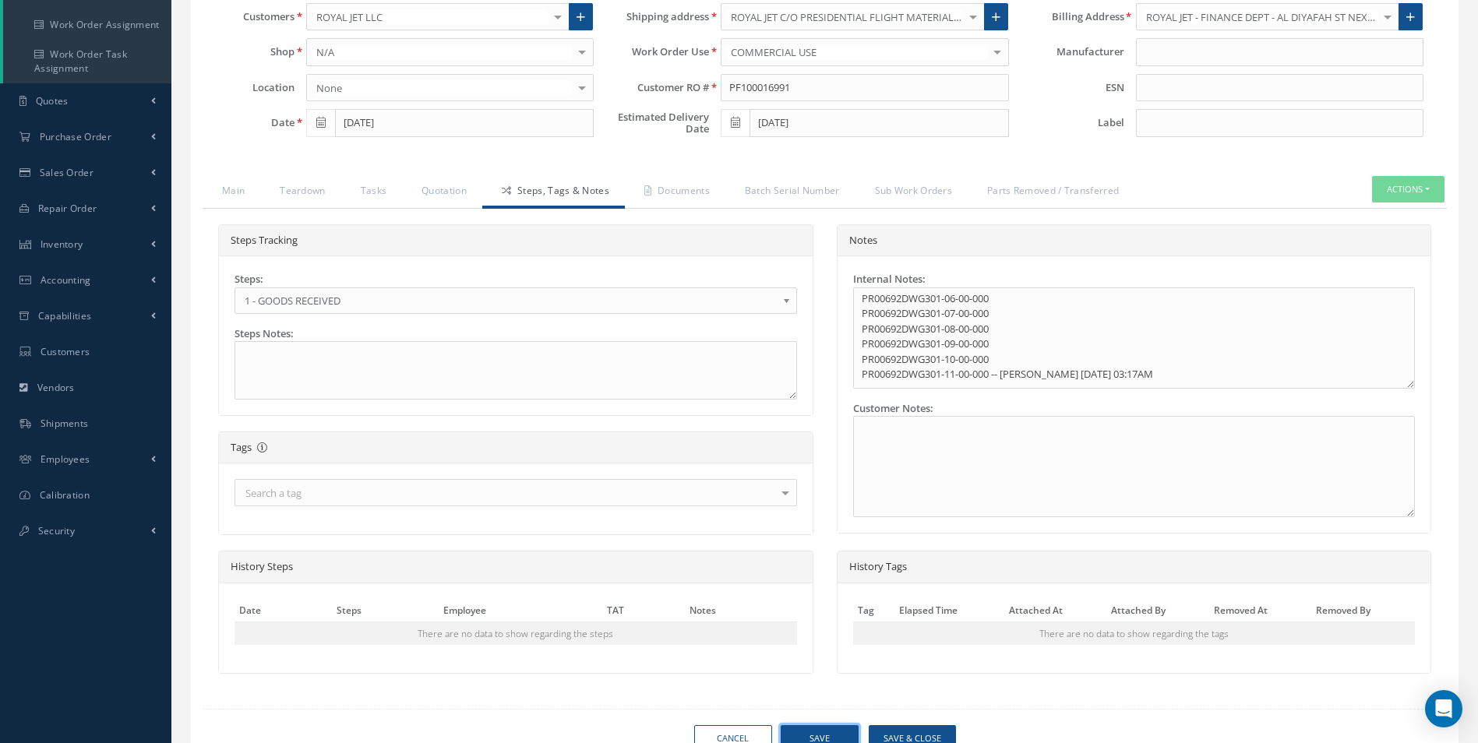
click at [833, 736] on button "Save" at bounding box center [820, 738] width 78 height 27
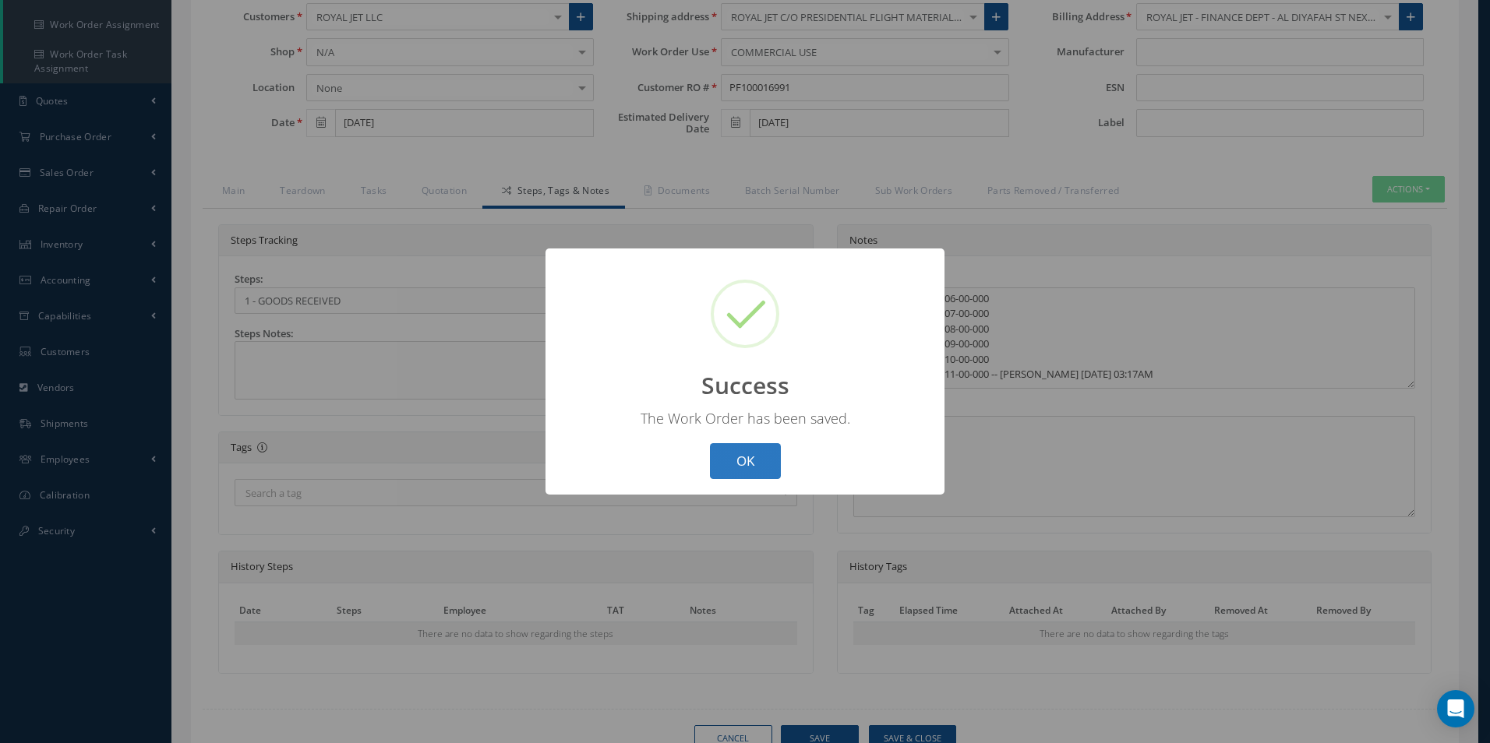
click at [746, 467] on button "OK" at bounding box center [745, 461] width 71 height 37
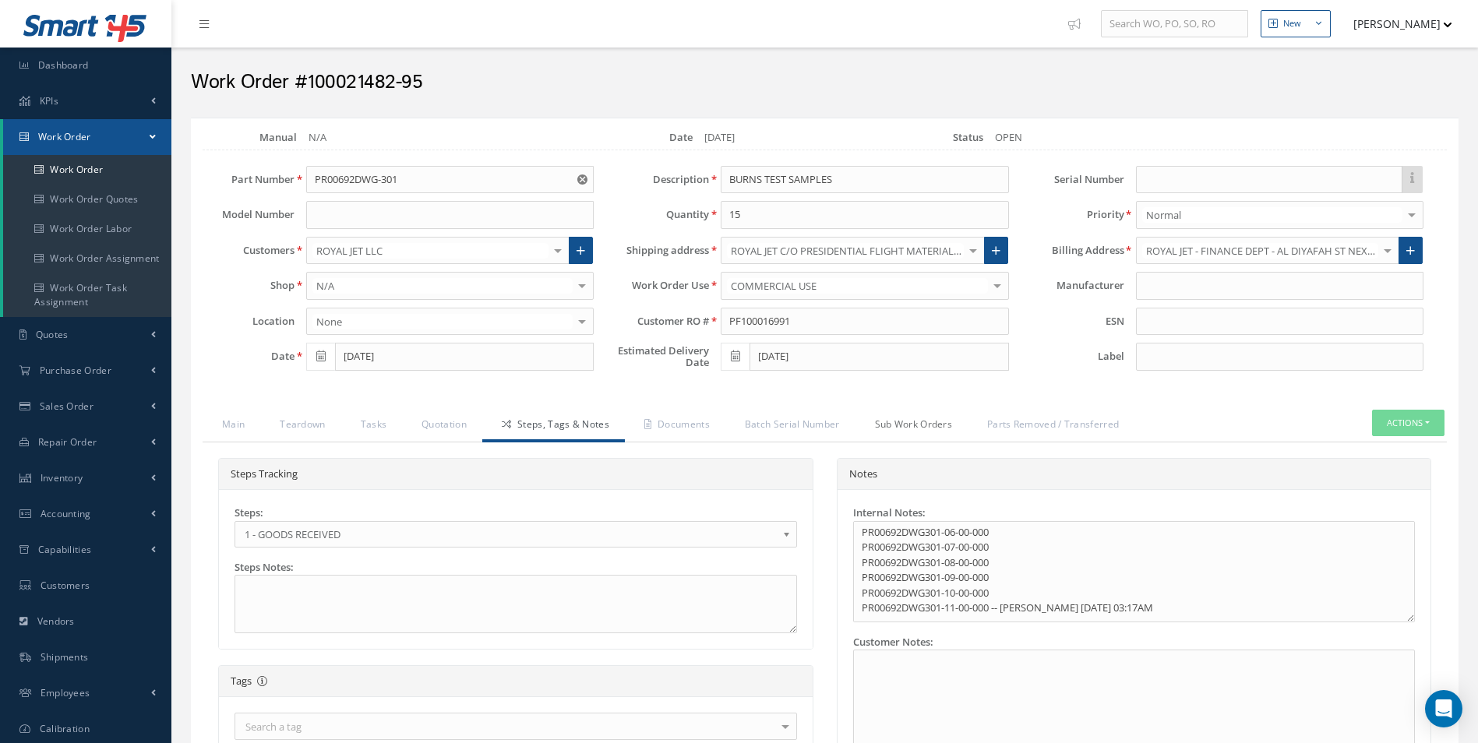
click at [915, 423] on link "Sub Work Orders" at bounding box center [911, 426] width 113 height 33
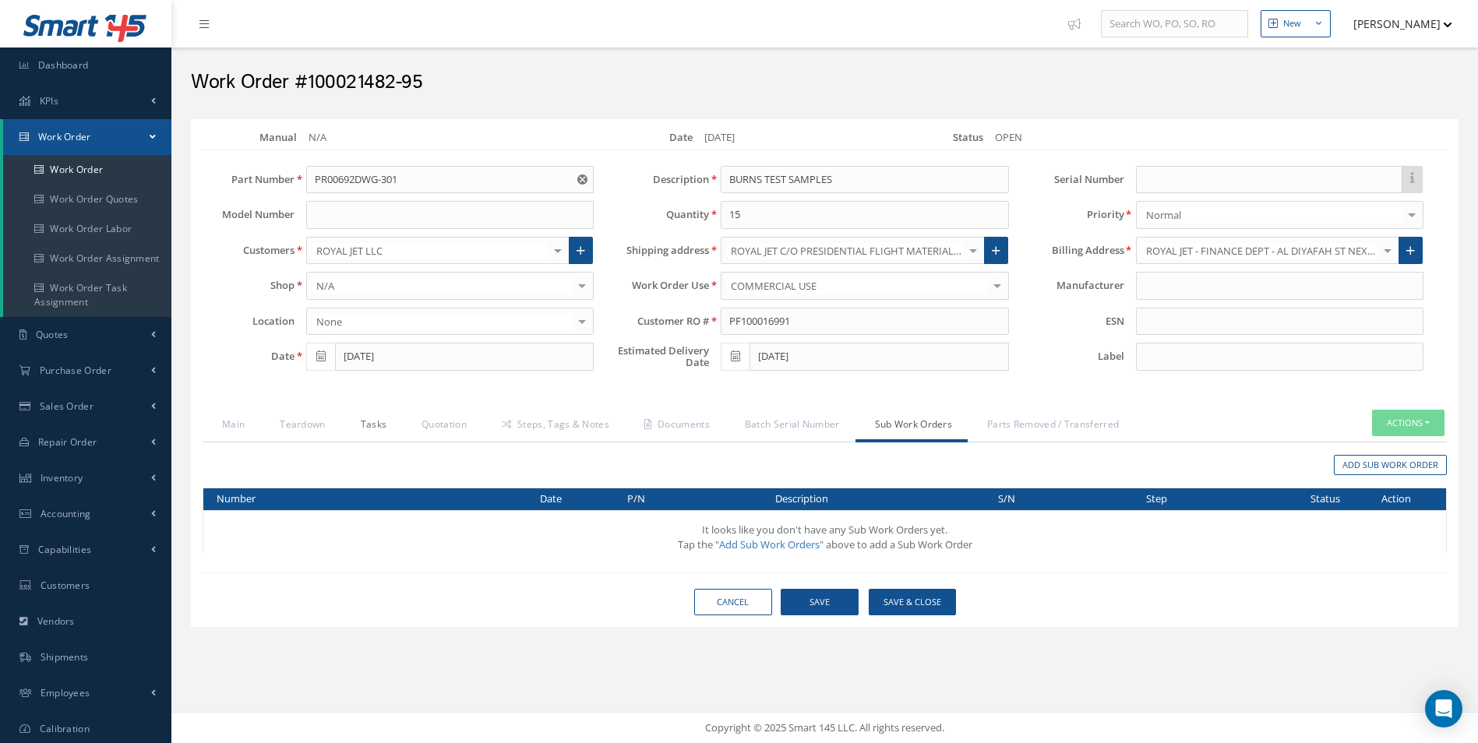
click at [365, 425] on link "Tasks" at bounding box center [372, 426] width 62 height 33
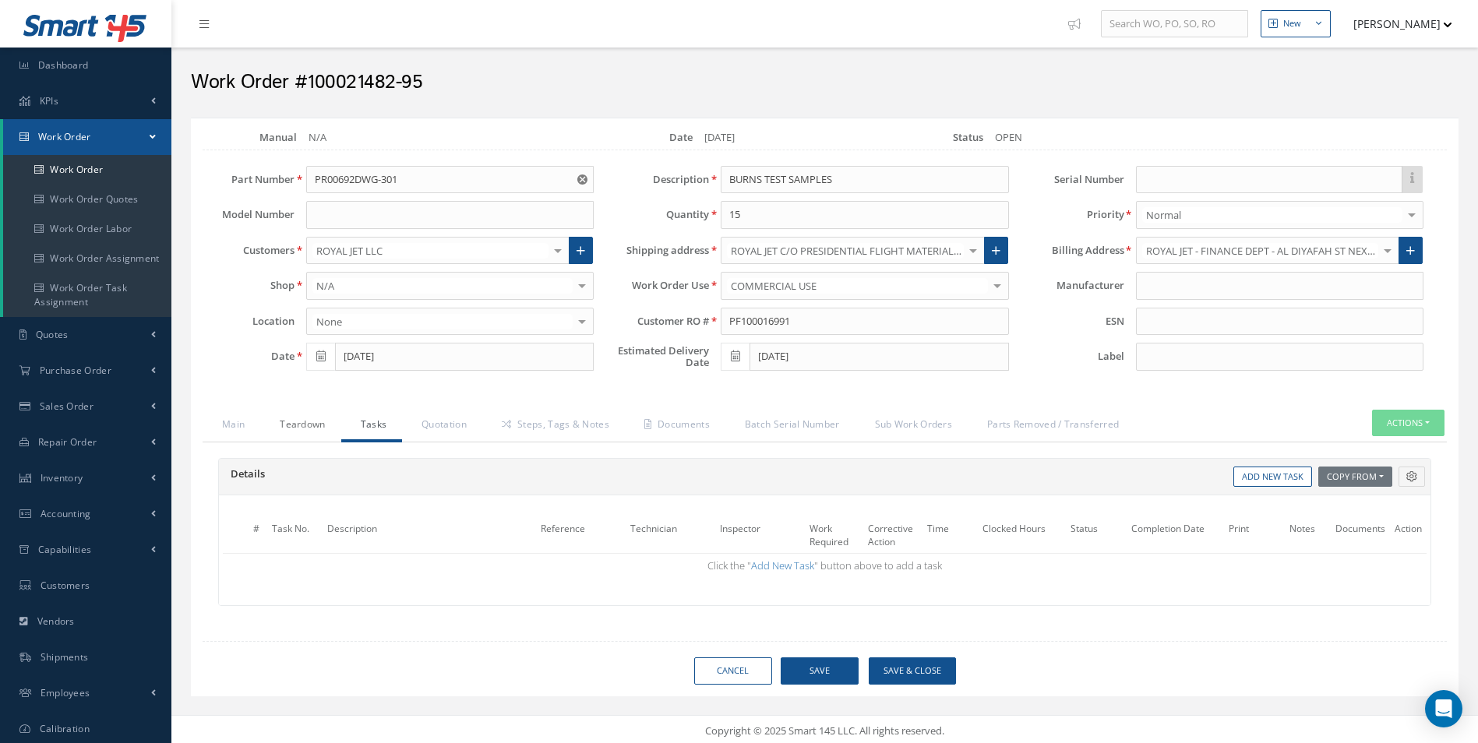
click at [309, 420] on link "Teardown" at bounding box center [300, 426] width 80 height 33
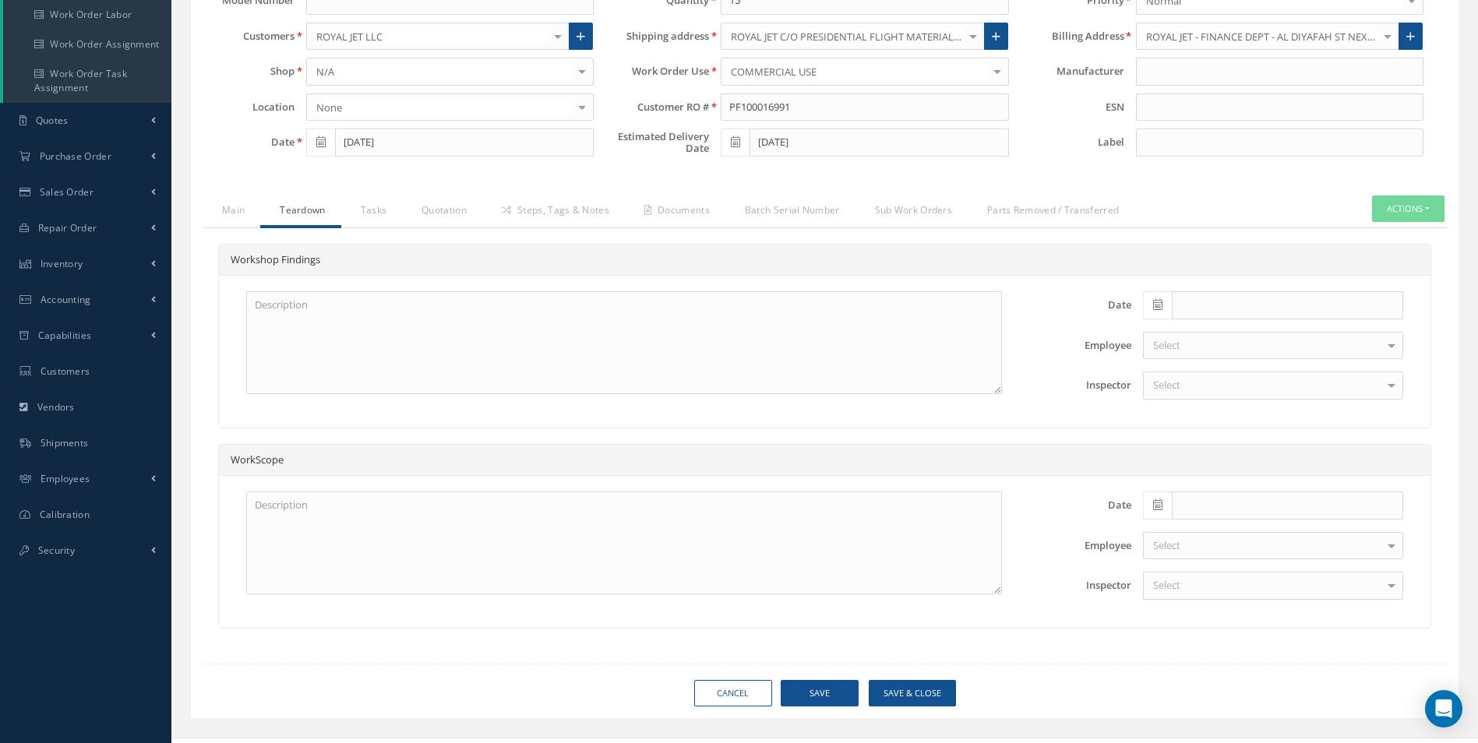
scroll to position [234, 0]
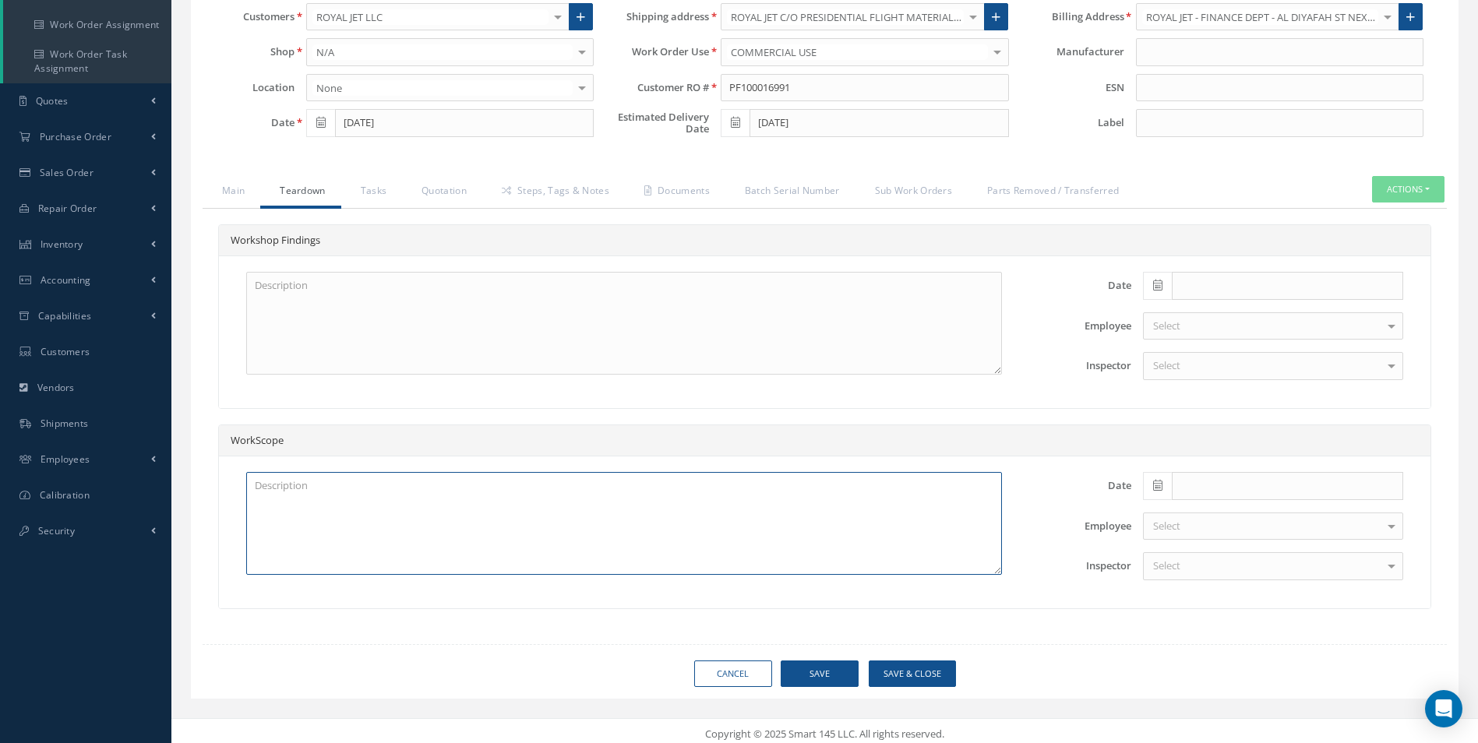
click at [396, 494] on textarea at bounding box center [624, 523] width 756 height 103
type textarea "AA"
drag, startPoint x: 837, startPoint y: 680, endPoint x: 847, endPoint y: 662, distance: 20.6
click at [836, 679] on button "Save" at bounding box center [820, 674] width 78 height 27
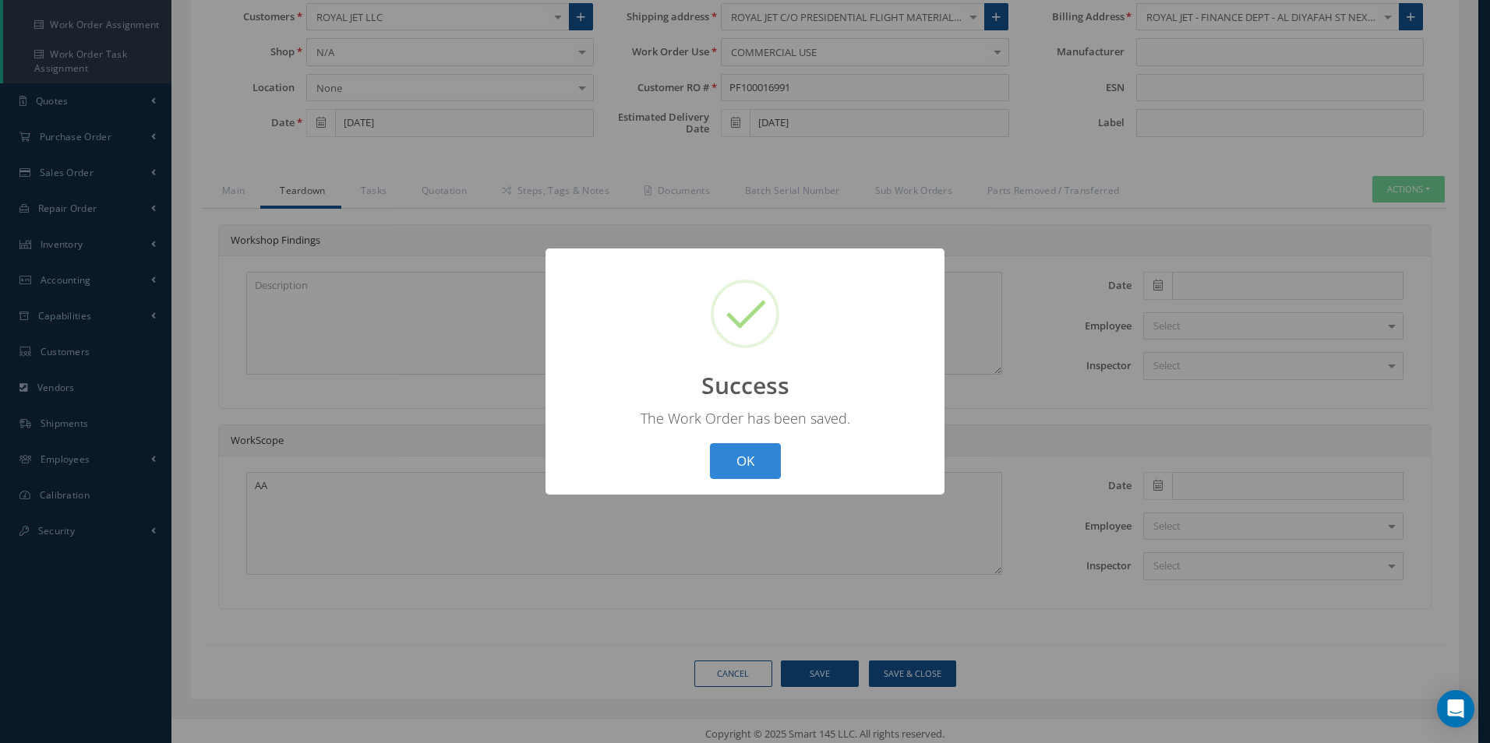
drag, startPoint x: 721, startPoint y: 467, endPoint x: 886, endPoint y: 419, distance: 172.1
click at [728, 464] on button "OK" at bounding box center [745, 461] width 71 height 37
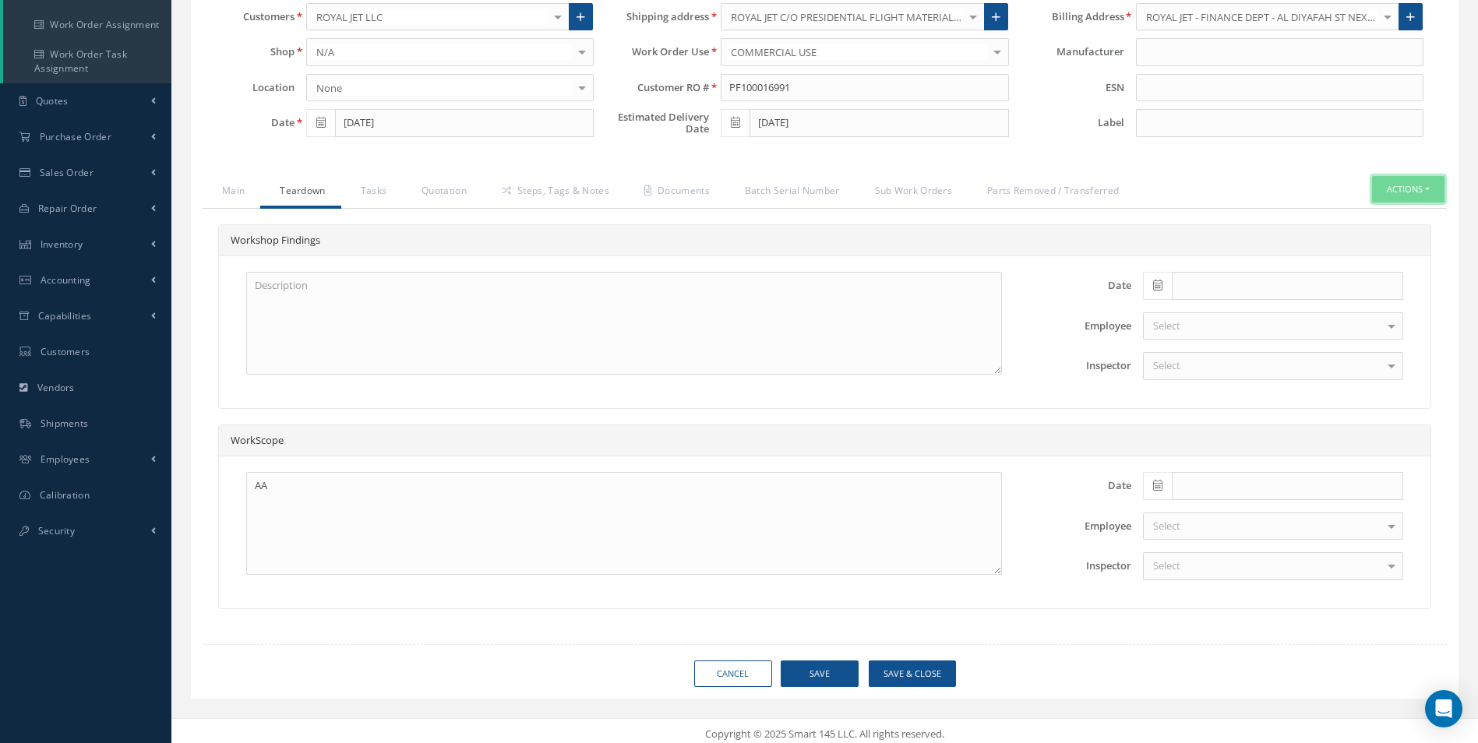
click at [1431, 184] on button "Actions" at bounding box center [1408, 189] width 72 height 27
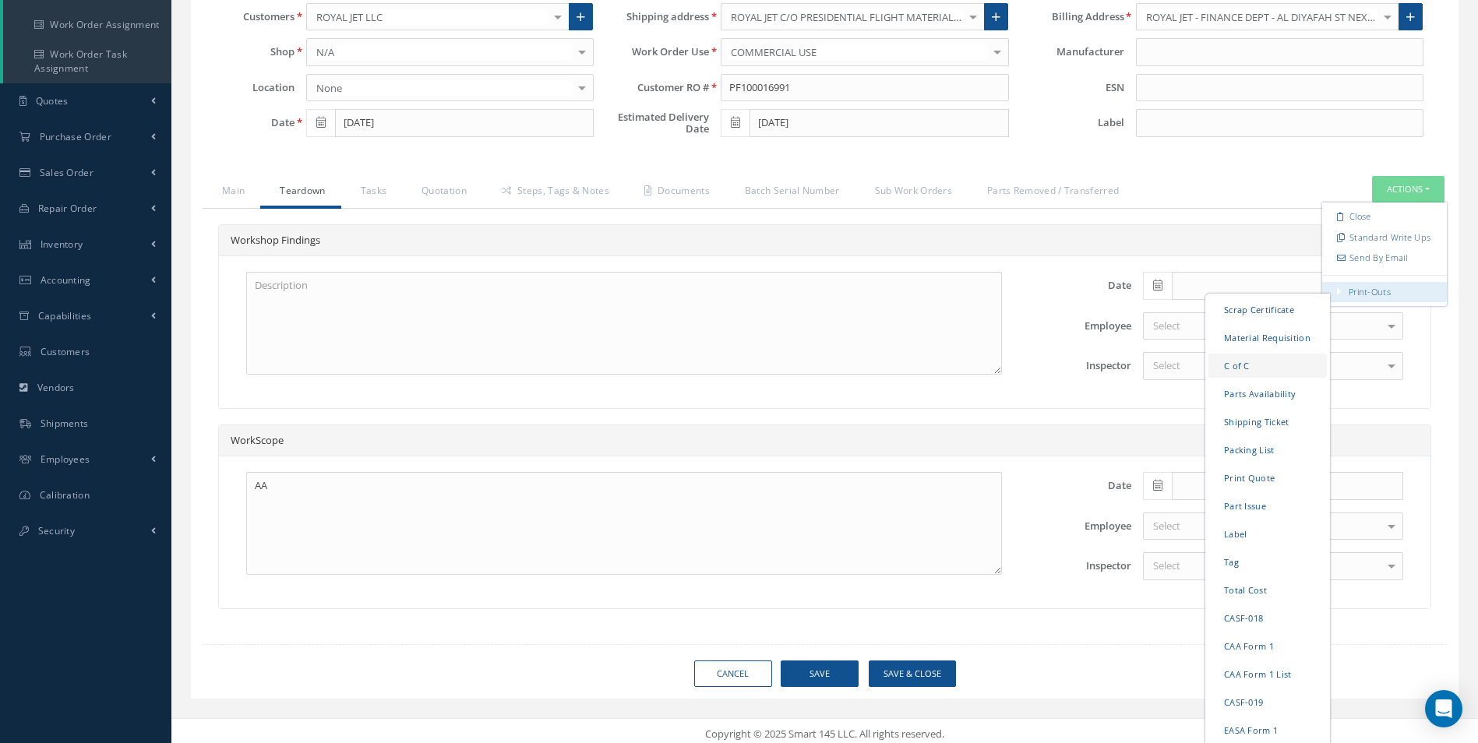
click at [1218, 365] on link "C of C" at bounding box center [1267, 365] width 118 height 24
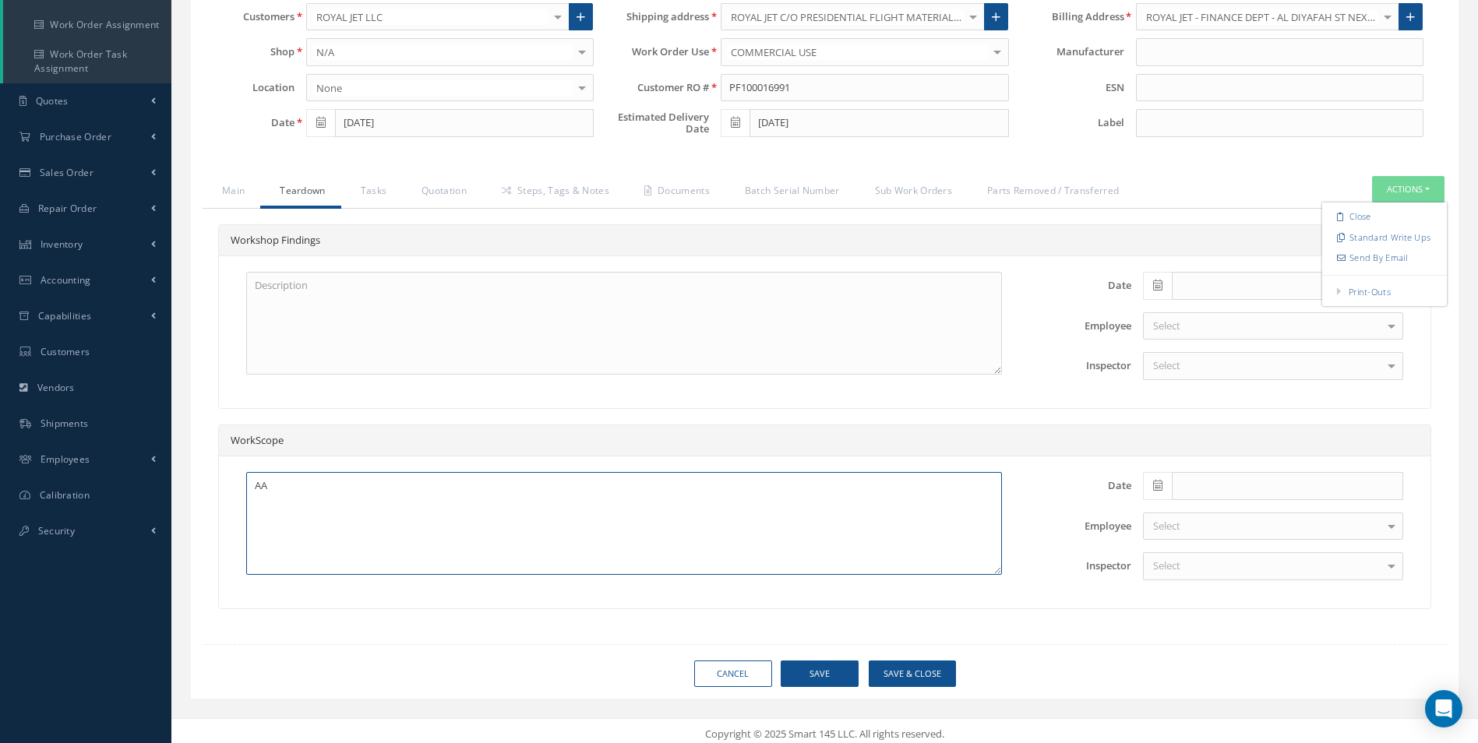
drag, startPoint x: 277, startPoint y: 481, endPoint x: 245, endPoint y: 482, distance: 32.0
click at [245, 482] on div "AA" at bounding box center [624, 523] width 779 height 103
click at [841, 670] on button "Save" at bounding box center [820, 674] width 78 height 27
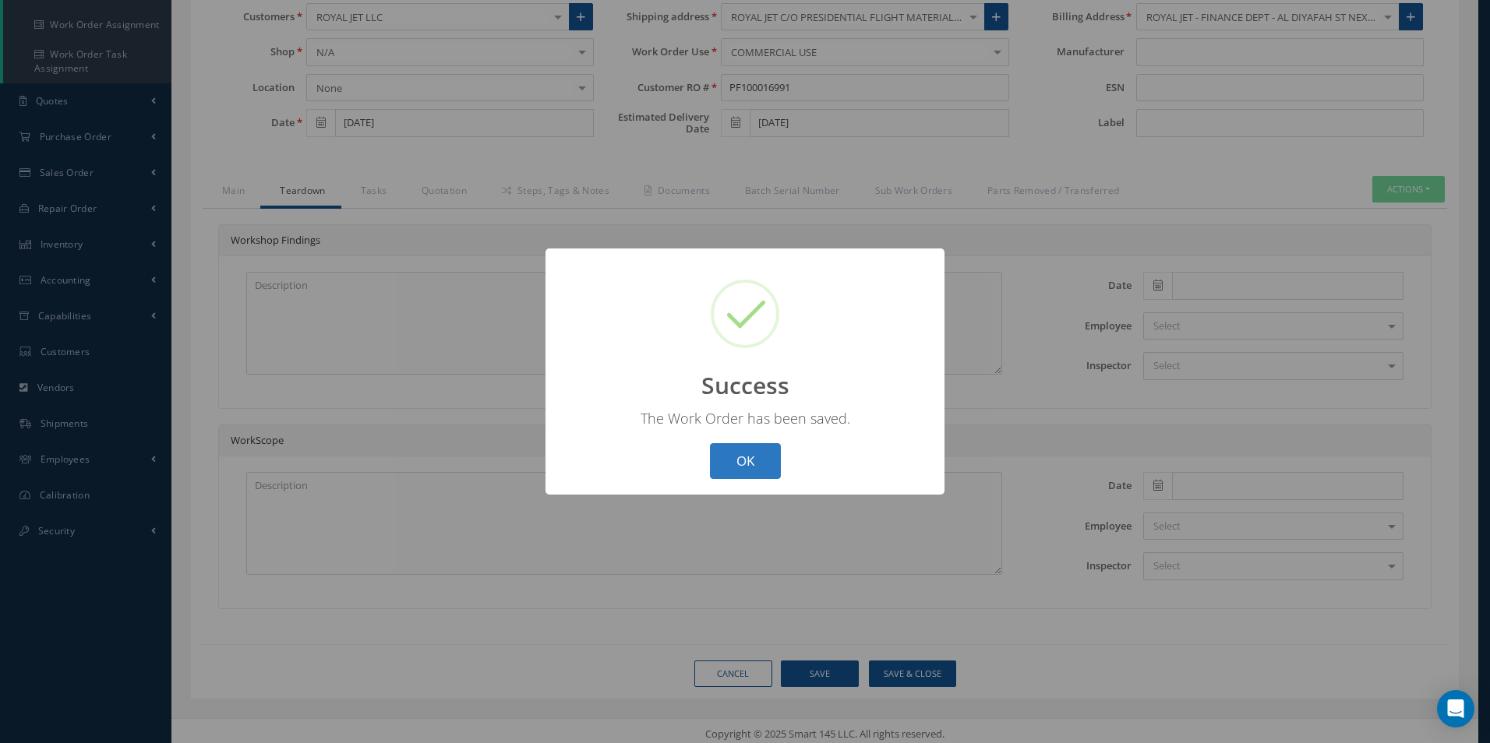
click at [755, 457] on button "OK" at bounding box center [745, 461] width 71 height 37
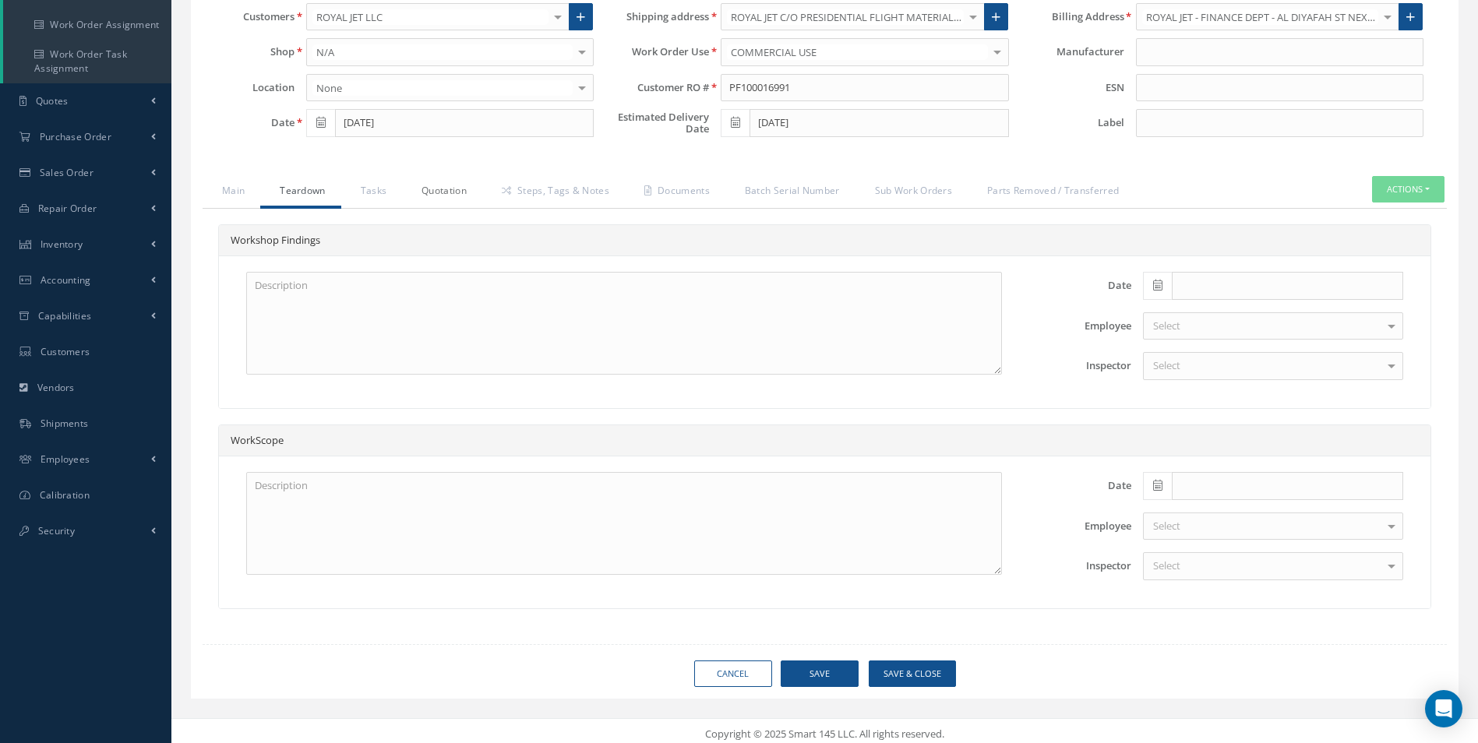
click at [438, 191] on link "Quotation" at bounding box center [442, 192] width 80 height 33
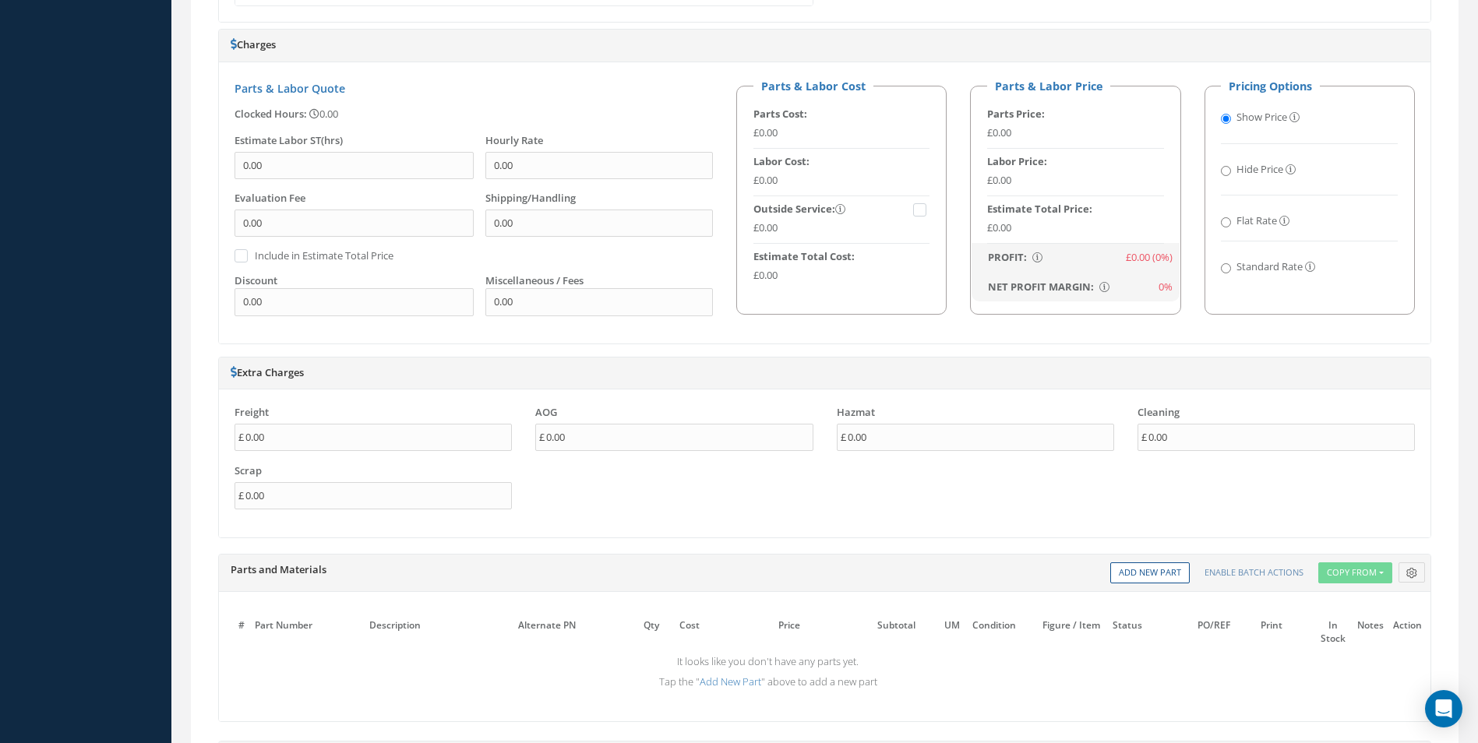
scroll to position [1169, 0]
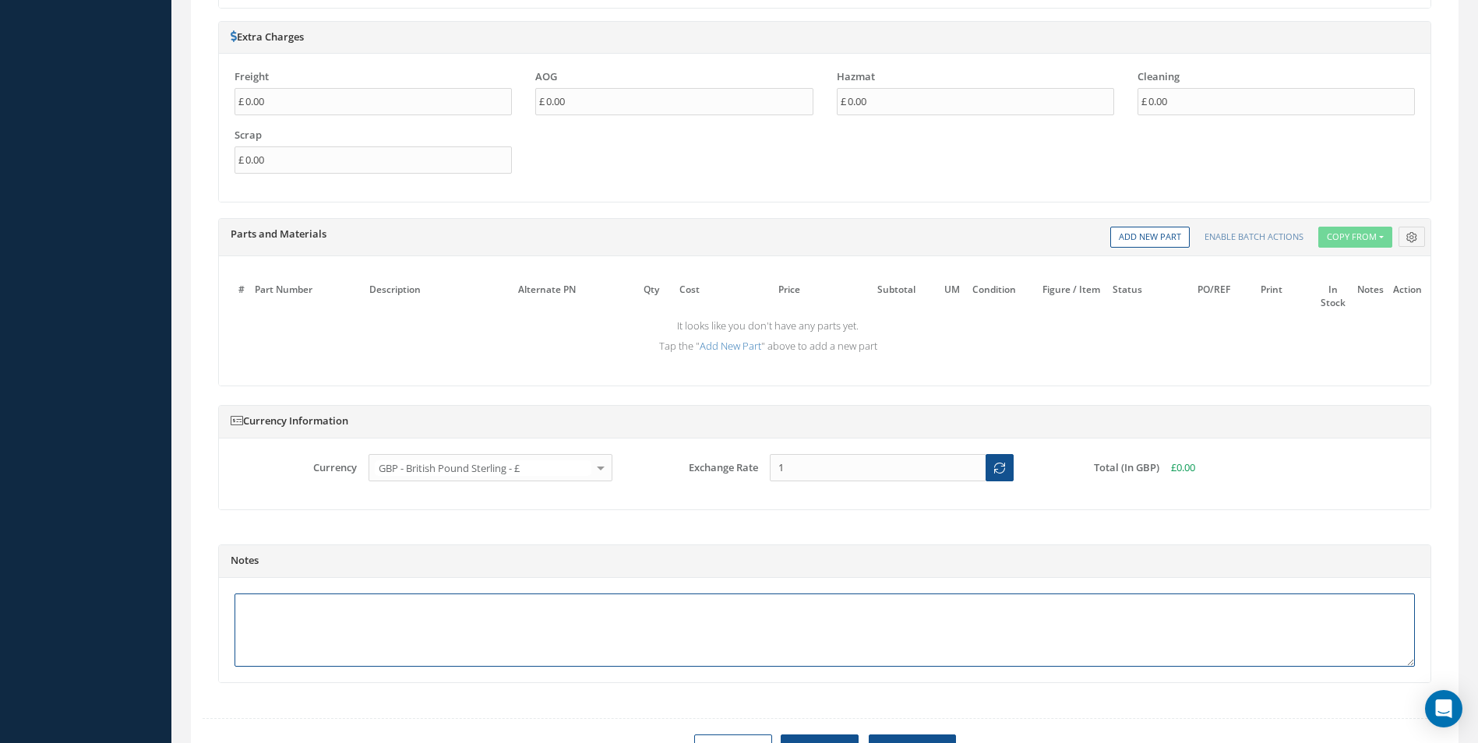
click at [256, 606] on textarea at bounding box center [825, 630] width 1180 height 73
paste textarea "X4 TEST SMPLES OF EACH PN: PR00692DWG301-01-01-000 PR00692DWG301-01-02-000 PR00…"
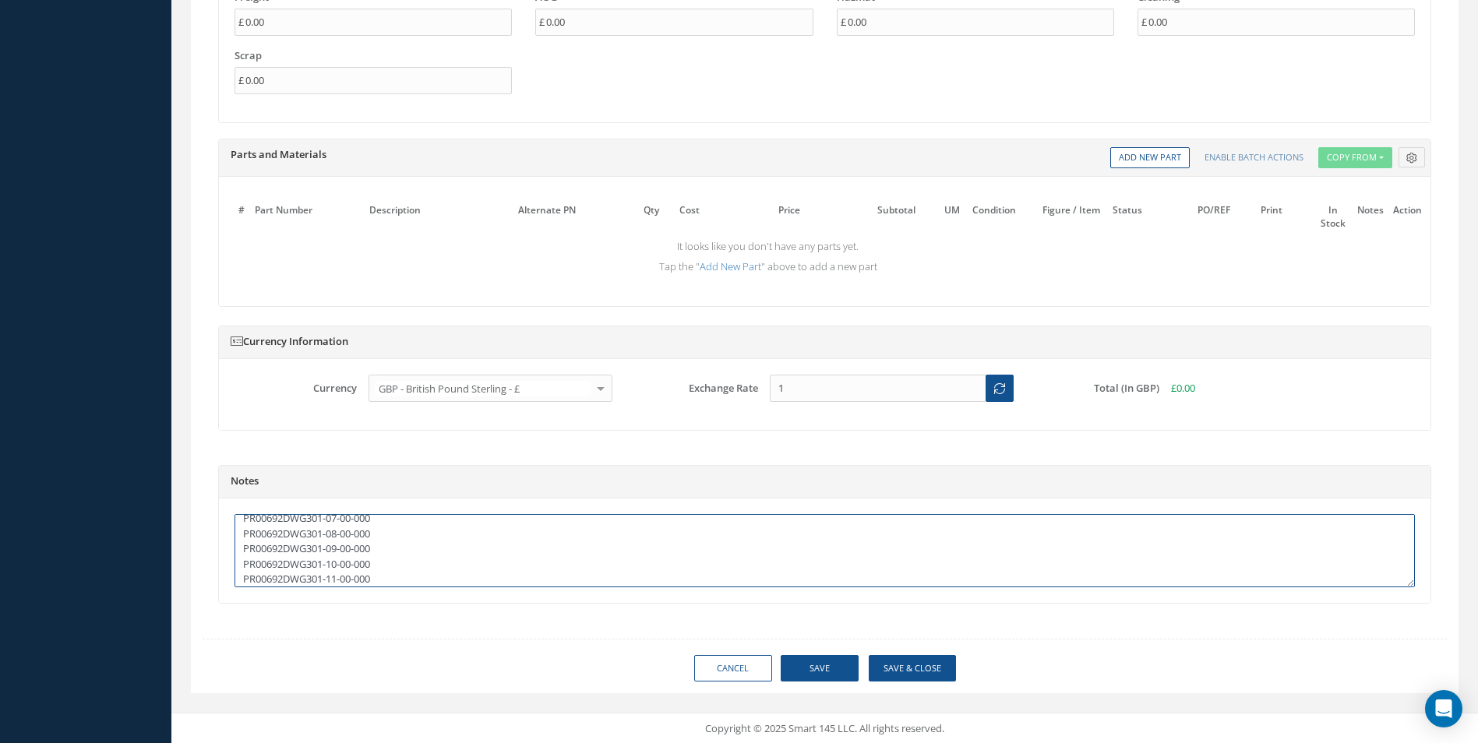
scroll to position [1249, 0]
type textarea "X4 TEST SMPLES OF EACH PN: PR00692DWG301-01-01-000 PR00692DWG301-01-02-000 PR00…"
click at [833, 666] on button "Save" at bounding box center [820, 667] width 78 height 27
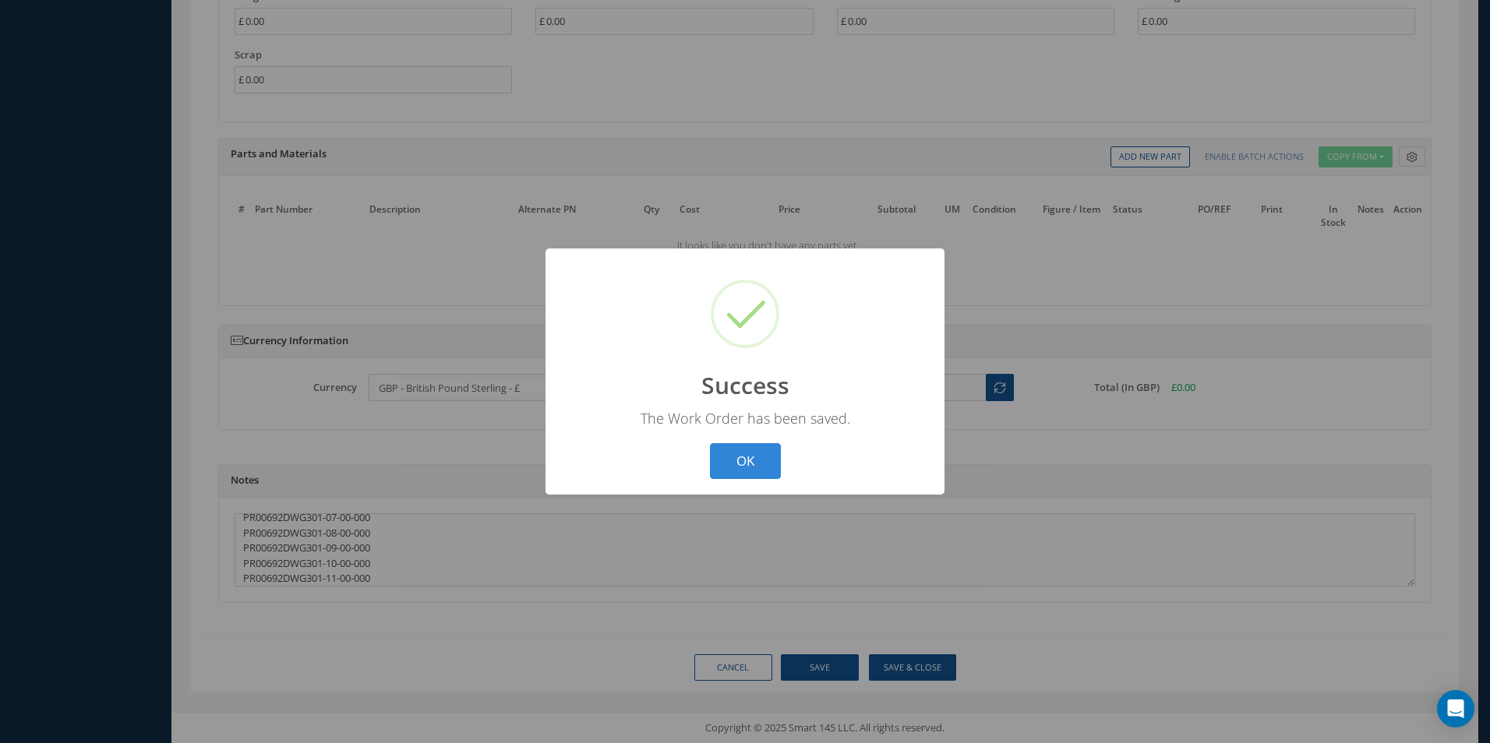
drag, startPoint x: 746, startPoint y: 455, endPoint x: 827, endPoint y: 435, distance: 84.3
click at [749, 454] on button "OK" at bounding box center [745, 461] width 71 height 37
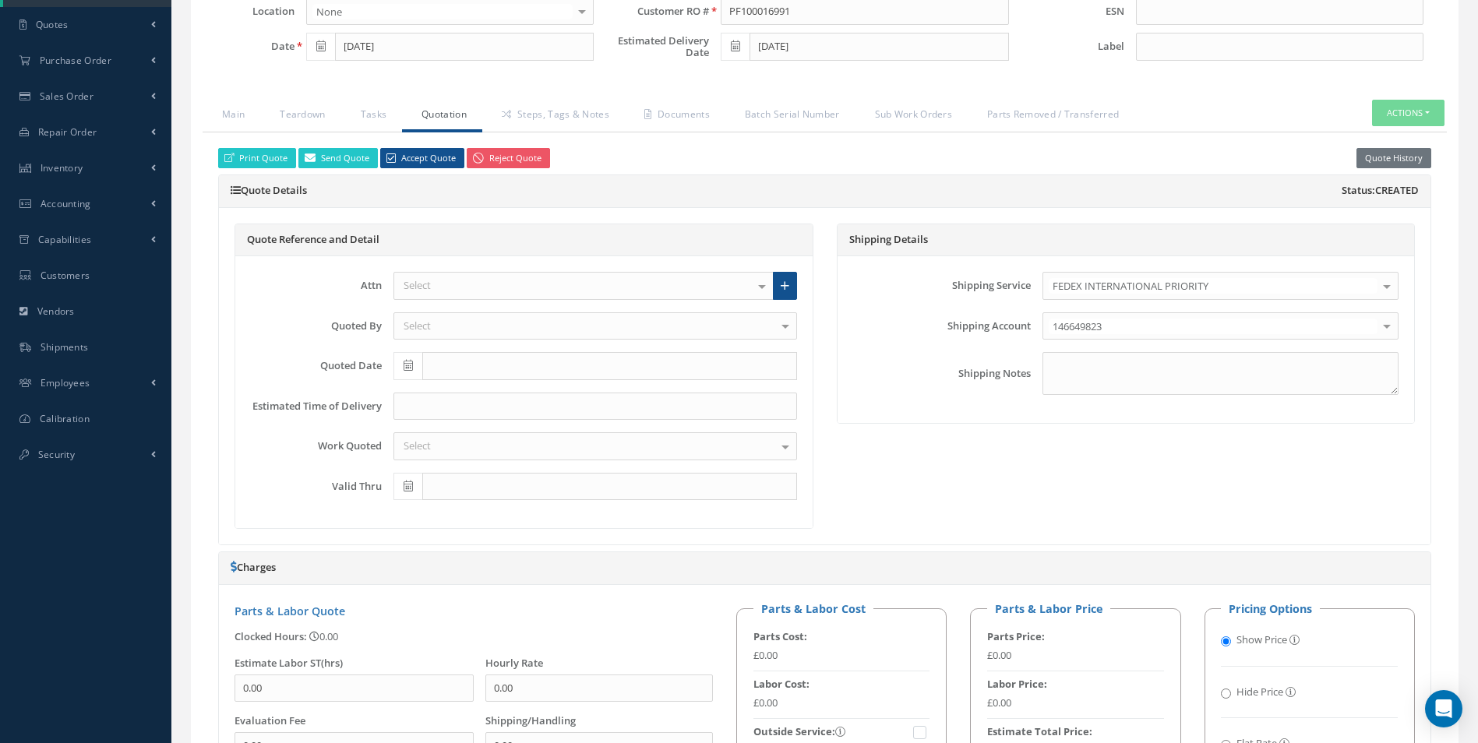
scroll to position [80, 0]
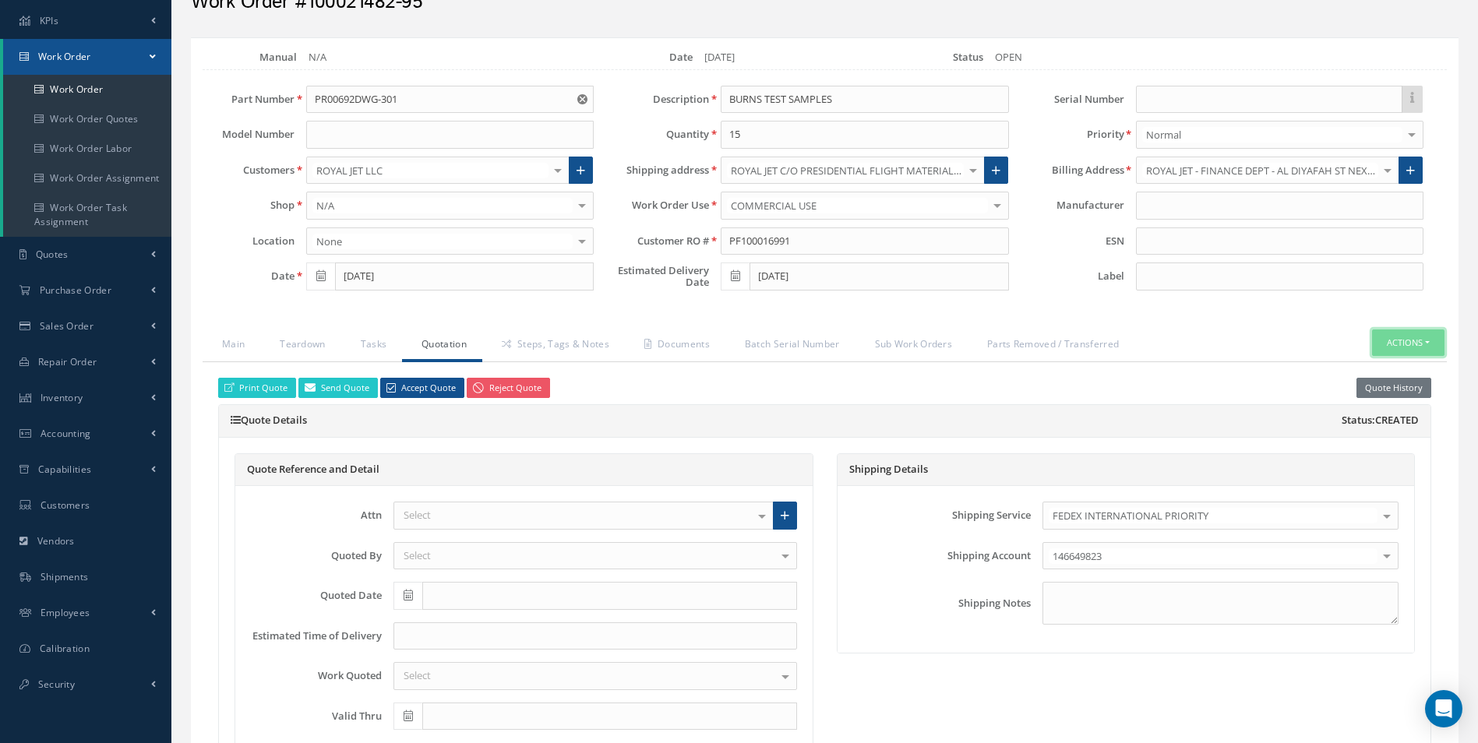
drag, startPoint x: 1390, startPoint y: 338, endPoint x: 1371, endPoint y: 340, distance: 18.8
click at [1388, 338] on button "Actions" at bounding box center [1408, 343] width 72 height 27
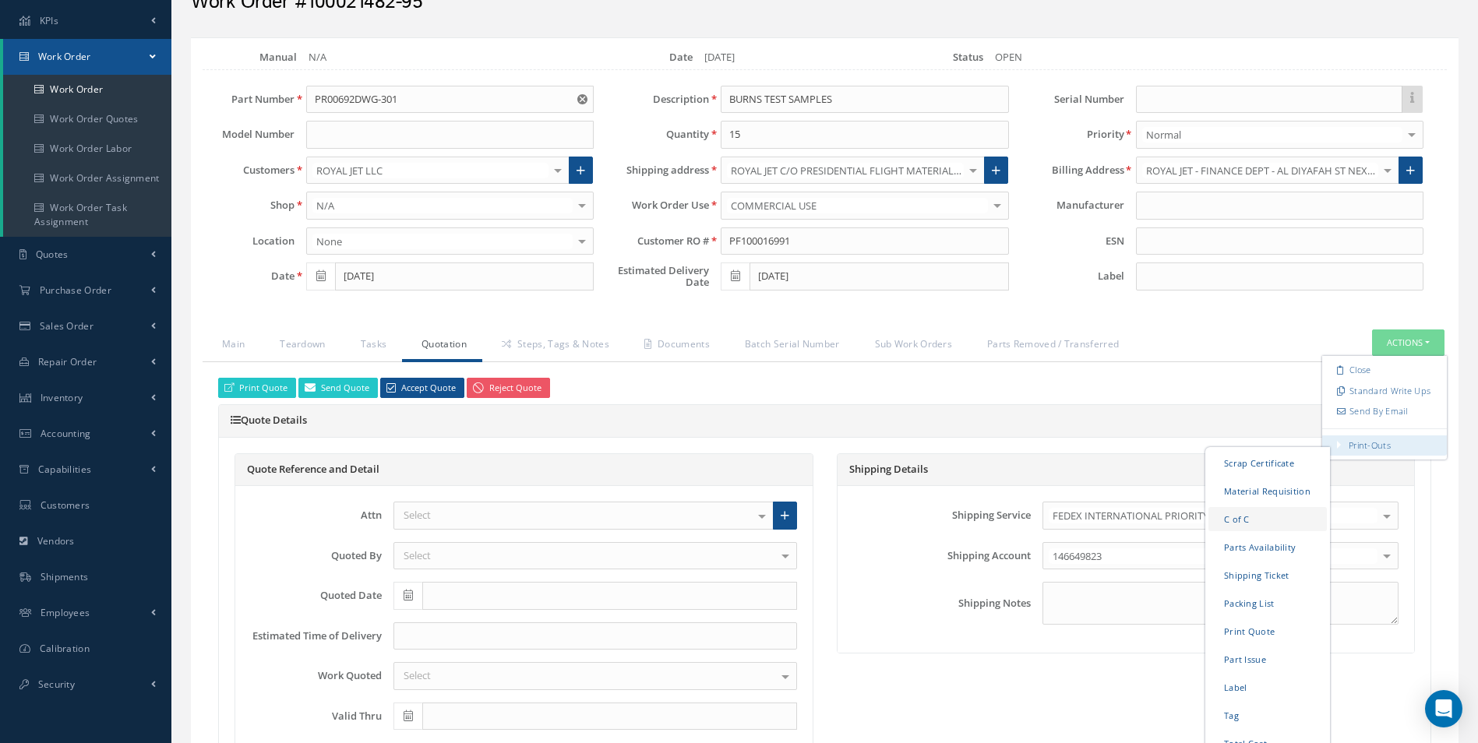
click at [1247, 513] on link "C of C" at bounding box center [1267, 518] width 118 height 24
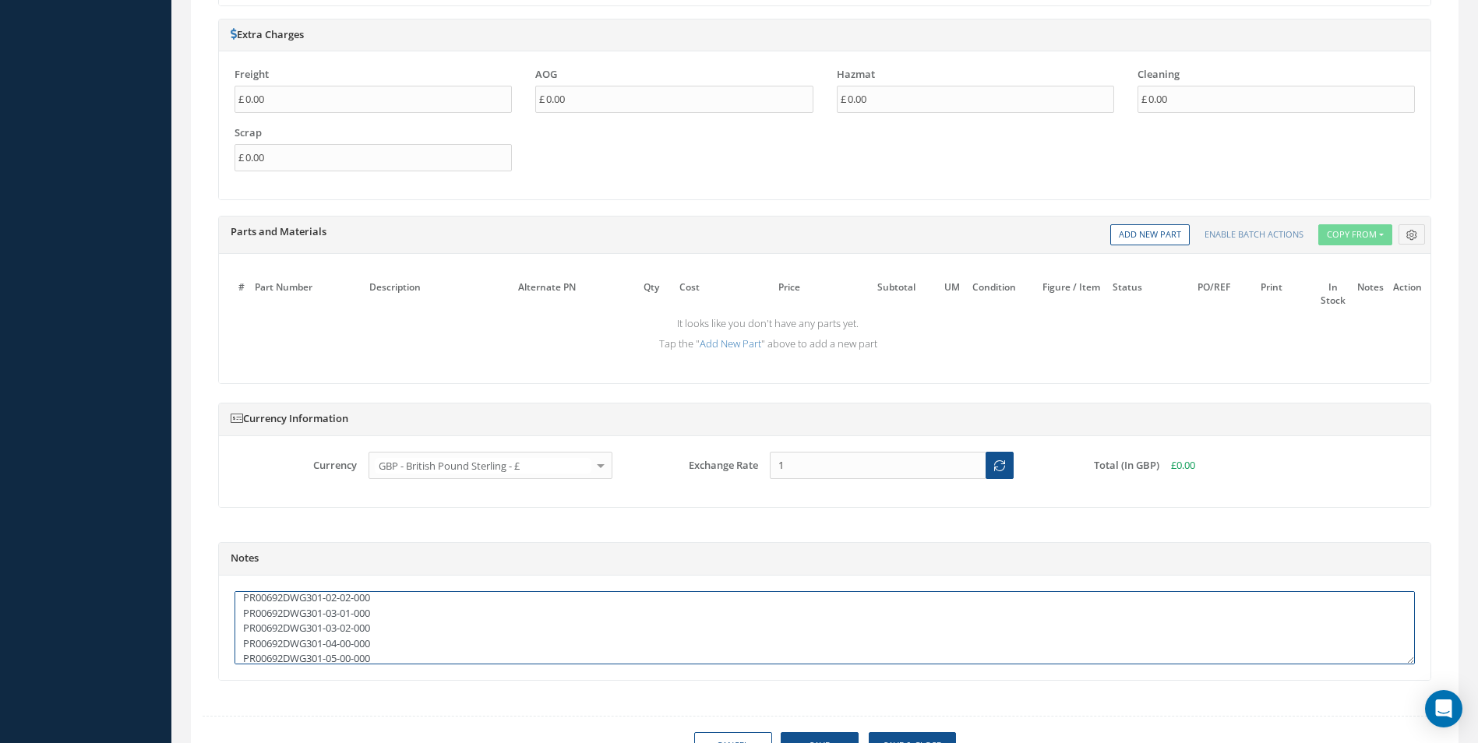
scroll to position [182, 0]
drag, startPoint x: 240, startPoint y: 603, endPoint x: 440, endPoint y: 659, distance: 207.9
click at [440, 659] on textarea "X4 TEST SMPLES OF EACH PN: PR00692DWG301-01-01-000 PR00692DWG301-01-02-000 PR00…" at bounding box center [825, 627] width 1180 height 73
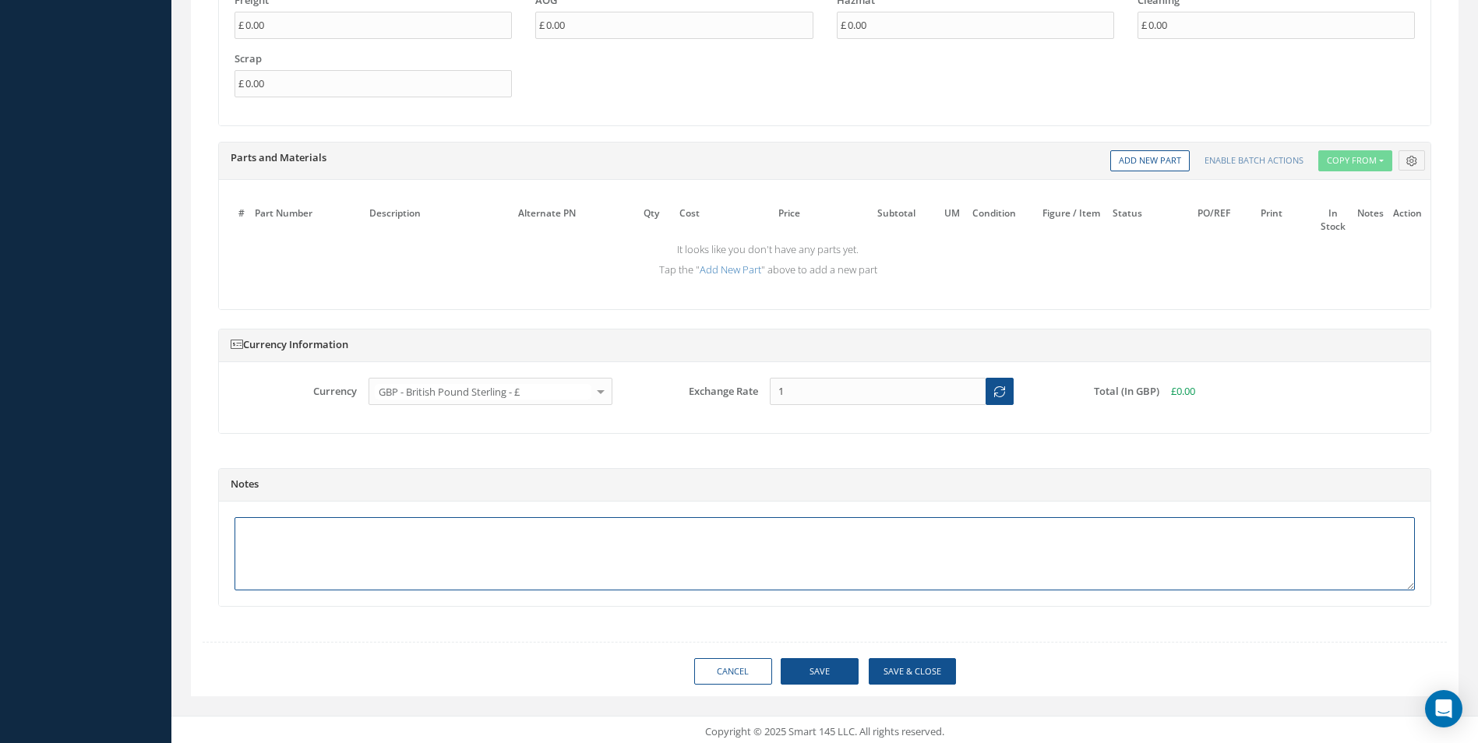
scroll to position [1249, 0]
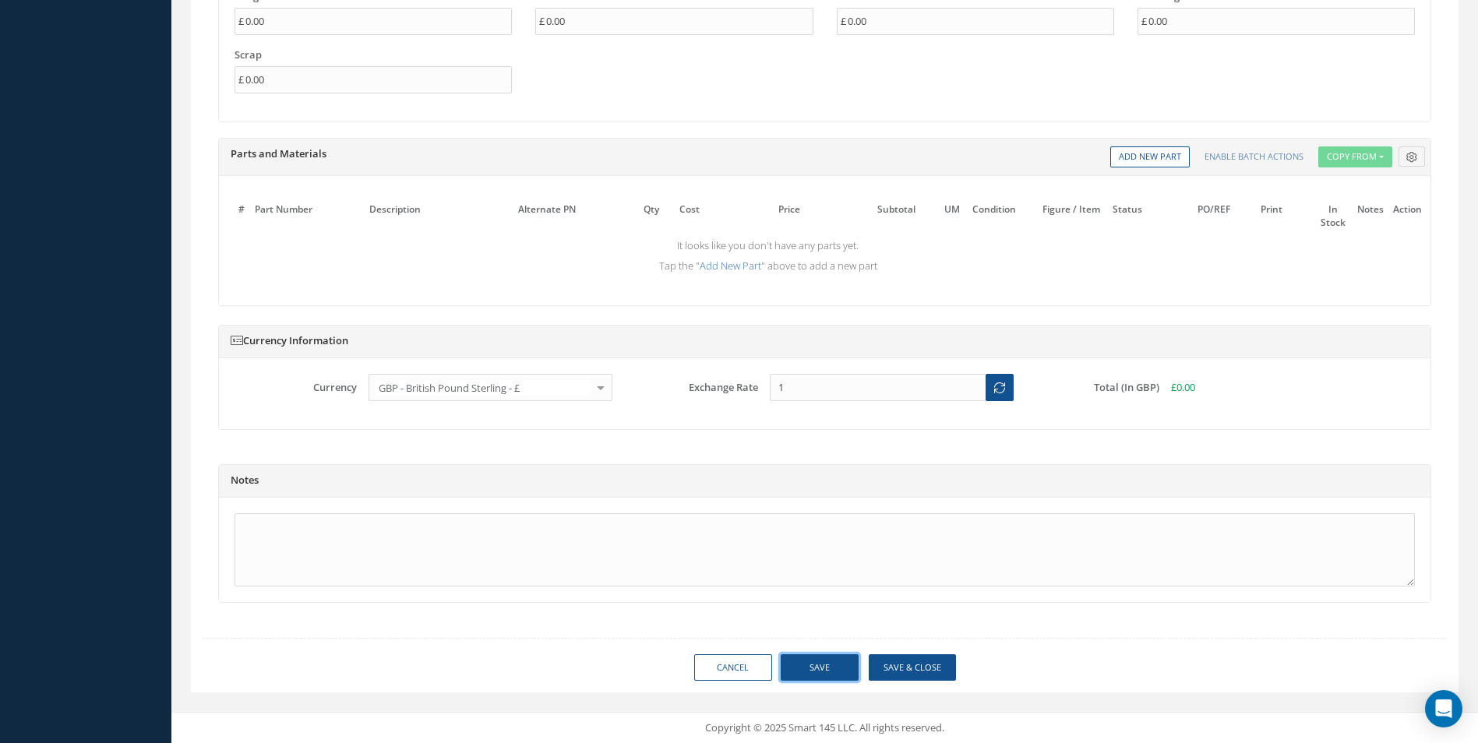
click at [808, 664] on button "Save" at bounding box center [820, 667] width 78 height 27
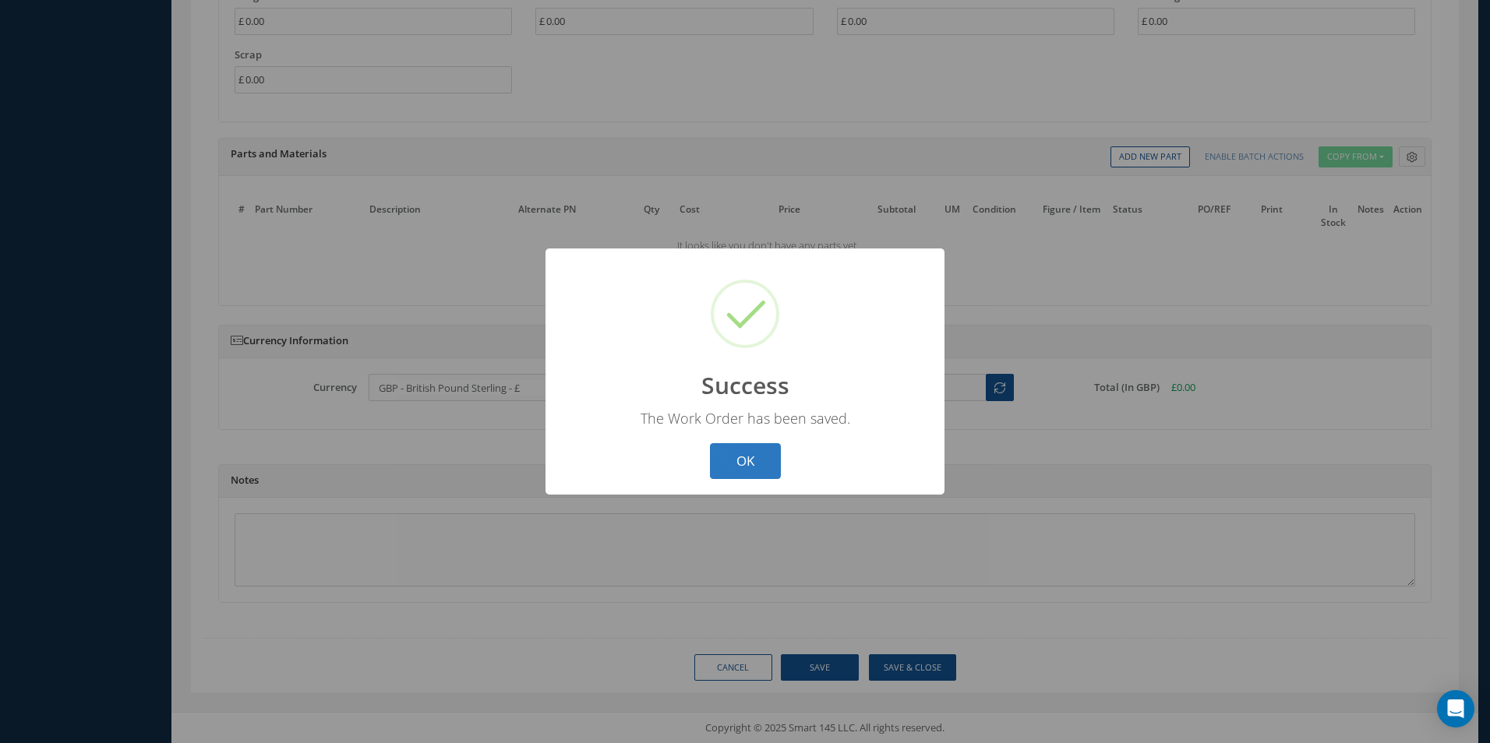
click at [741, 453] on button "OK" at bounding box center [745, 461] width 71 height 37
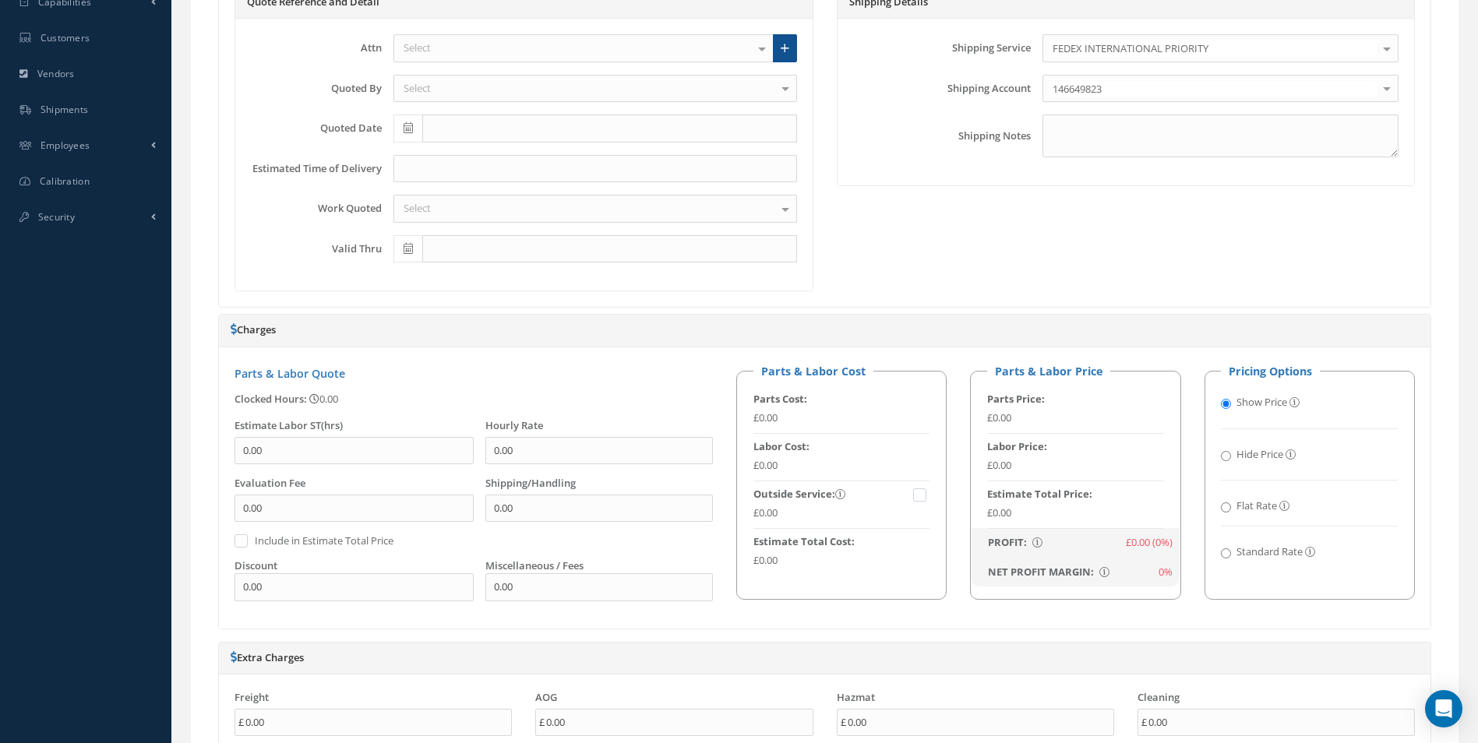
scroll to position [236, 0]
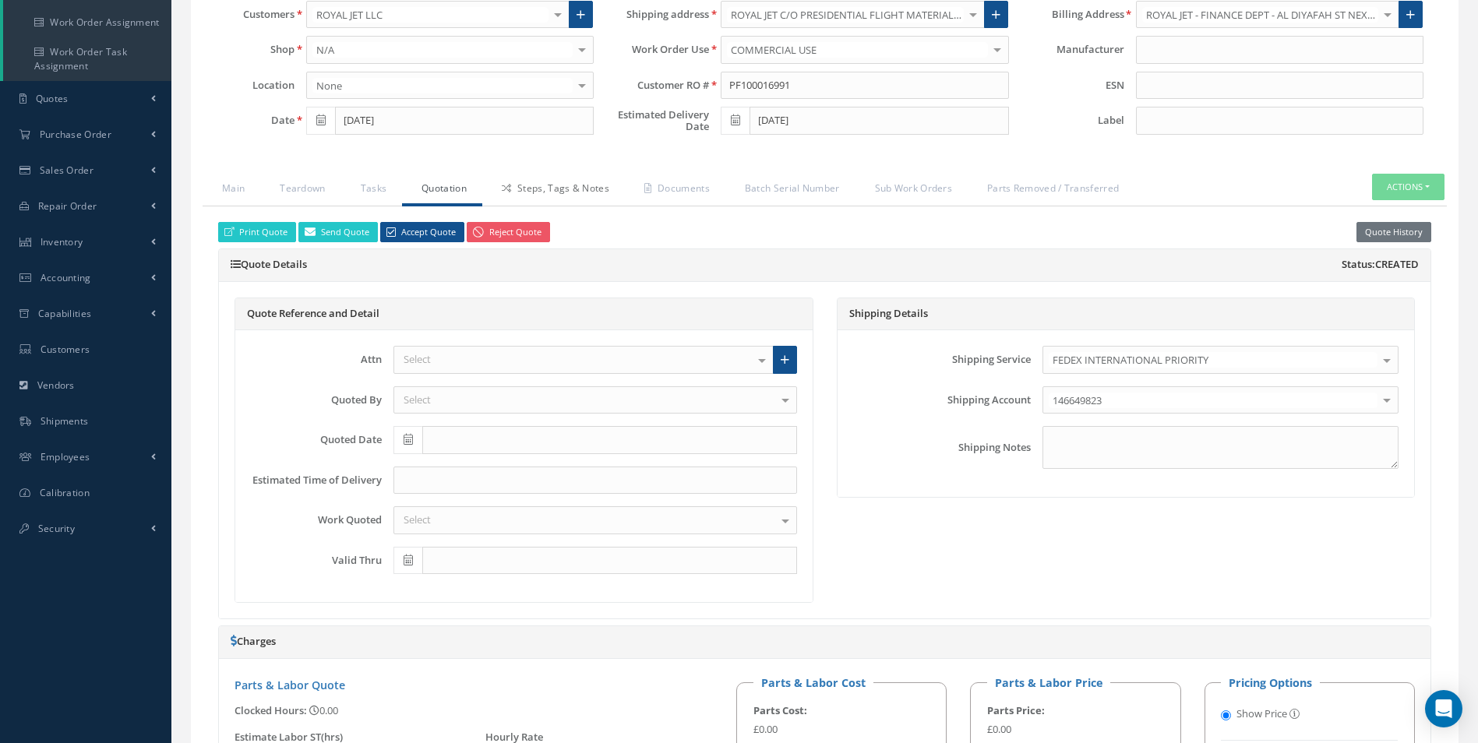
click at [584, 189] on link "Steps, Tags & Notes" at bounding box center [553, 190] width 143 height 33
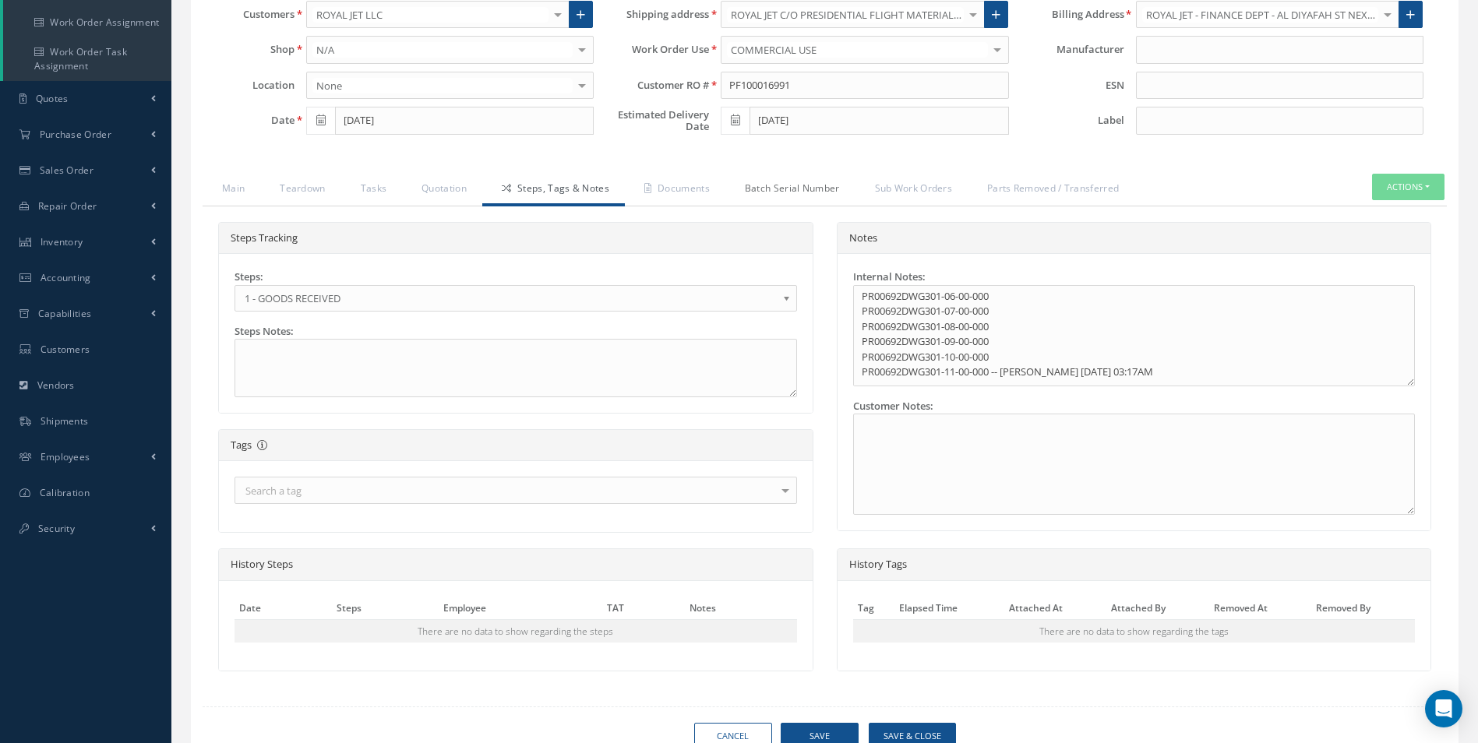
click at [778, 190] on link "Batch Serial Number" at bounding box center [790, 190] width 130 height 33
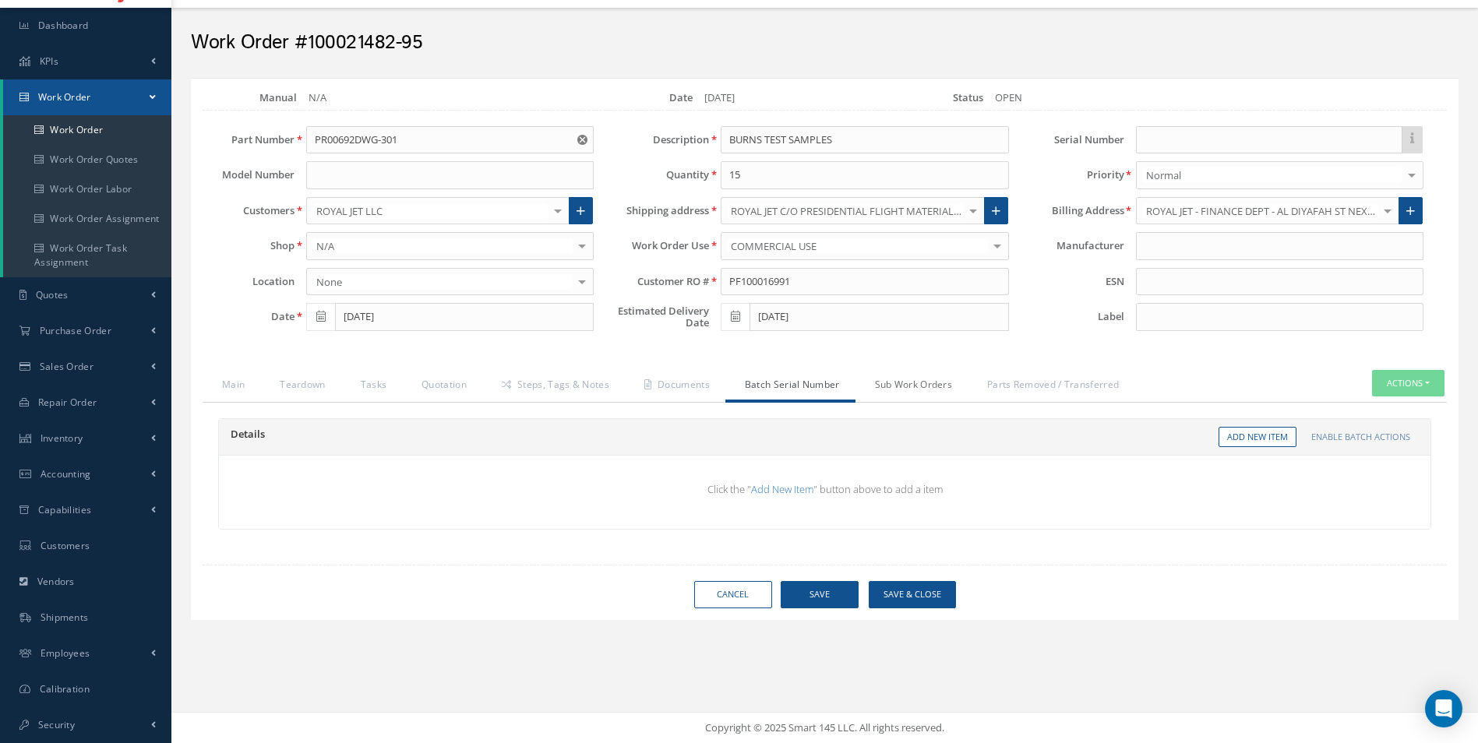
click at [918, 379] on link "Sub Work Orders" at bounding box center [911, 386] width 113 height 33
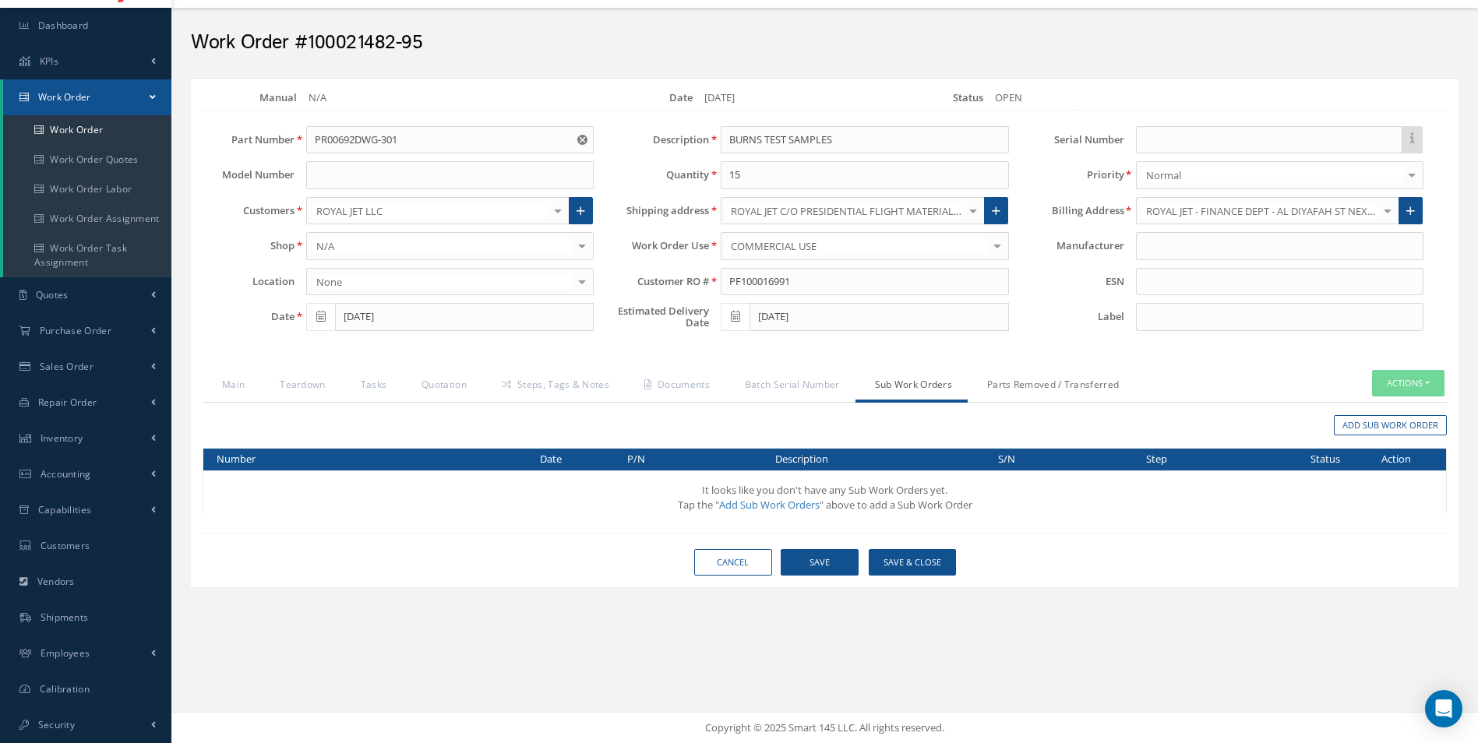
click at [1023, 376] on link "Parts Removed / Transferred" at bounding box center [1051, 386] width 167 height 33
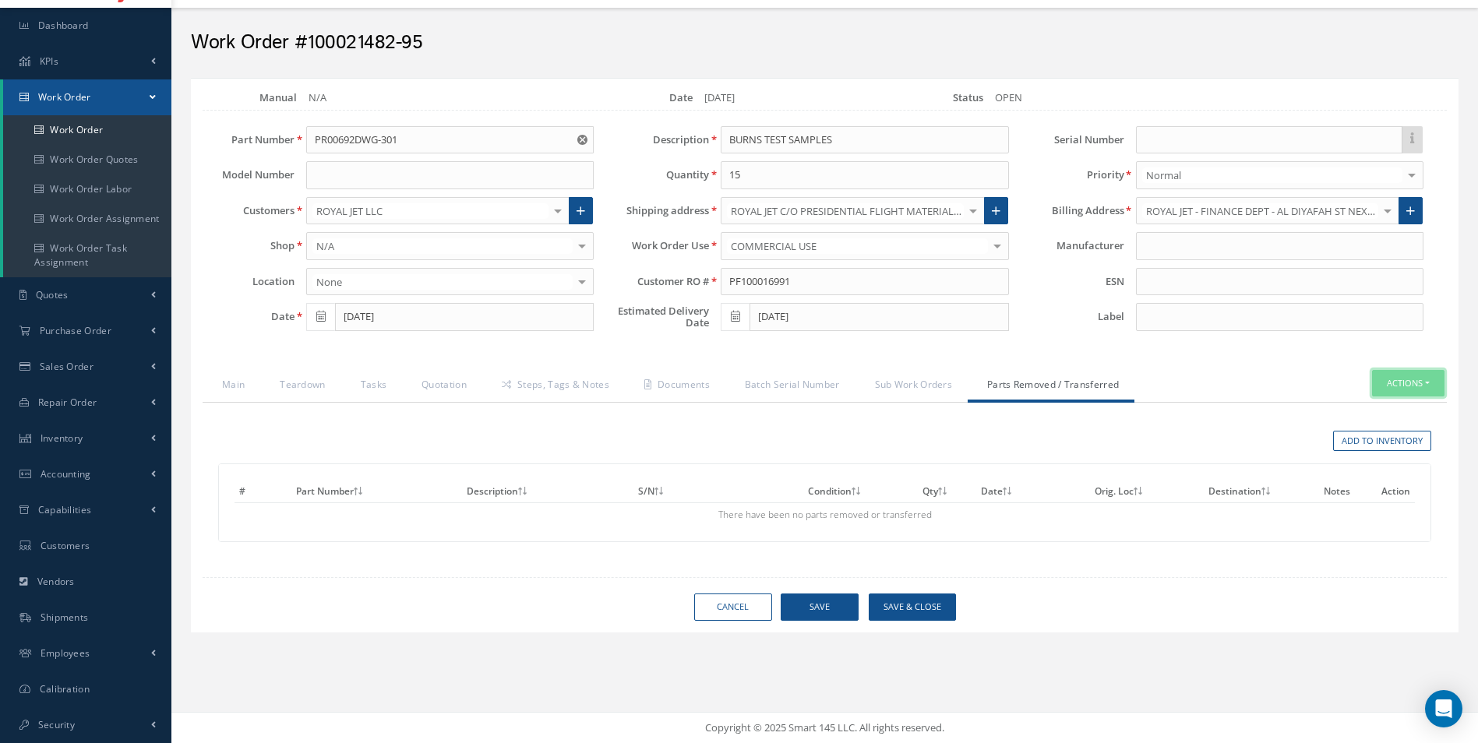
click at [1406, 379] on button "Actions" at bounding box center [1408, 383] width 72 height 27
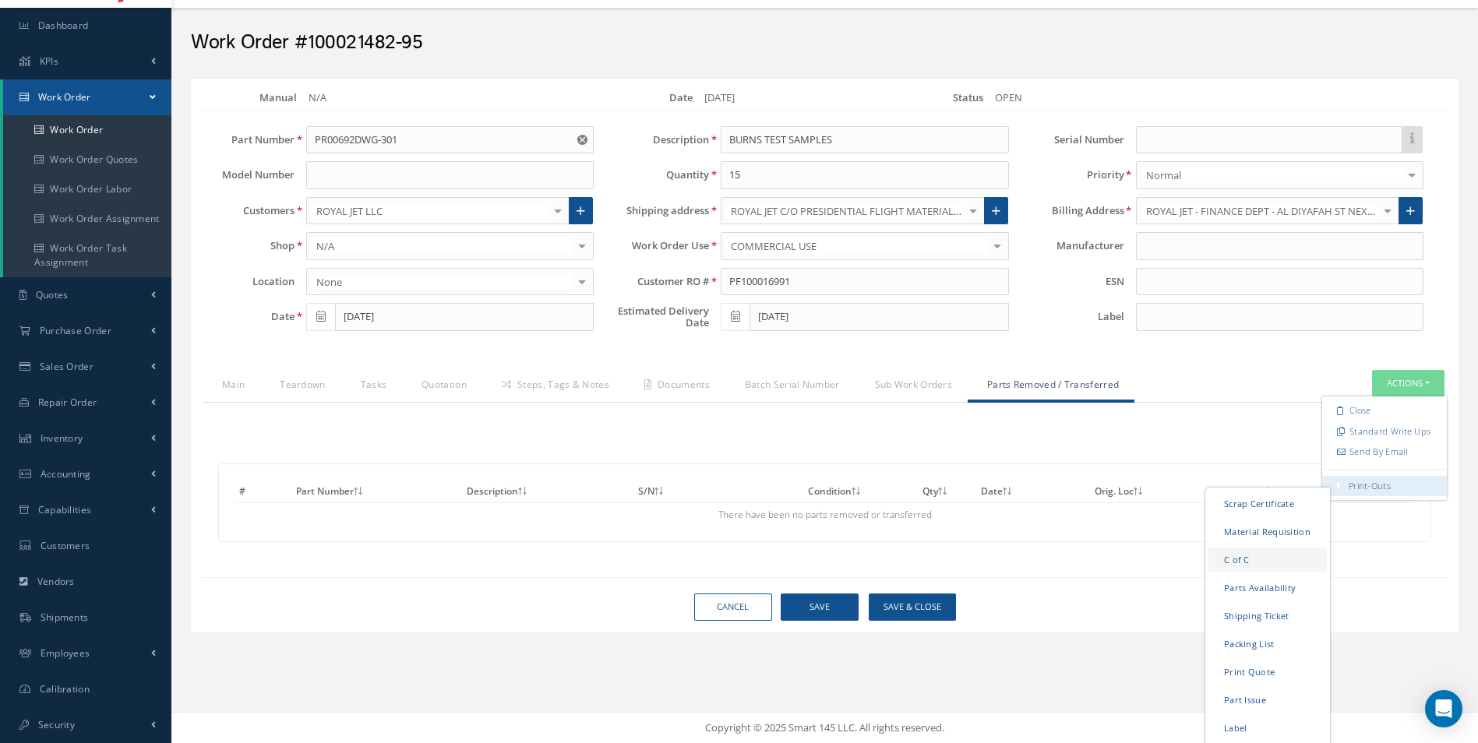
drag, startPoint x: 1237, startPoint y: 557, endPoint x: 1218, endPoint y: 565, distance: 20.3
click at [1218, 565] on link "C of C" at bounding box center [1267, 559] width 118 height 24
click at [238, 393] on link "Main" at bounding box center [232, 386] width 58 height 33
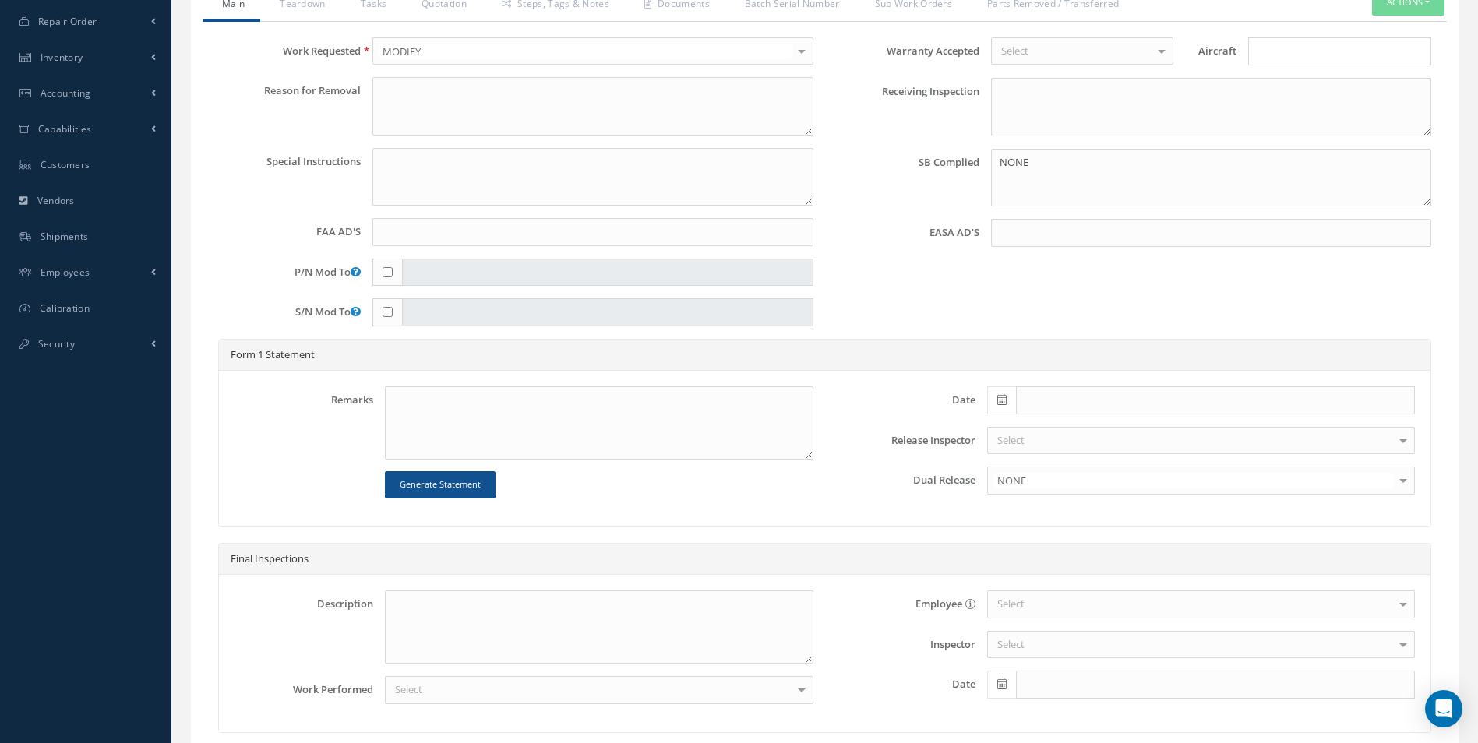
scroll to position [551, 0]
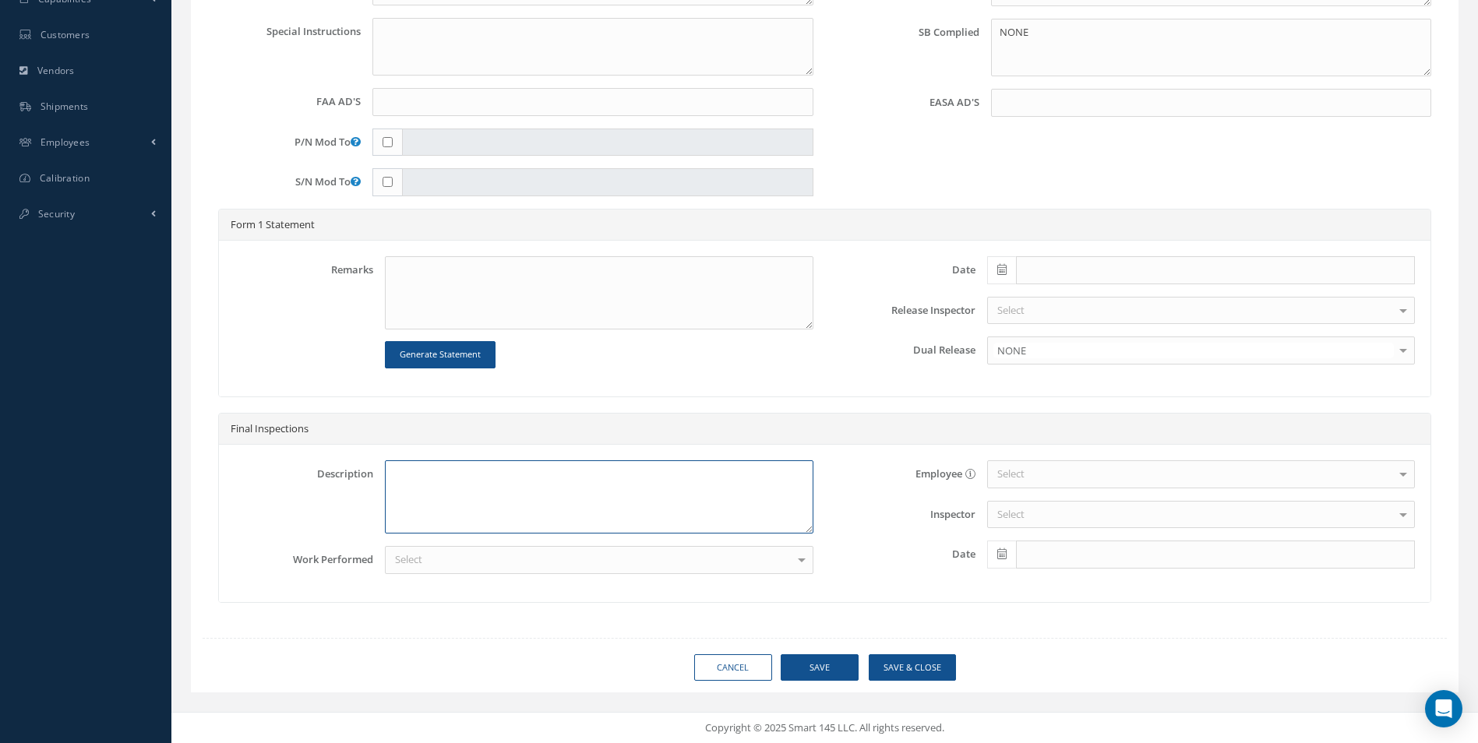
click at [517, 504] on textarea at bounding box center [599, 496] width 428 height 73
type textarea "GTTDRT"
click at [429, 305] on textarea at bounding box center [599, 292] width 428 height 73
type textarea "GTS"
click at [827, 668] on button "Save" at bounding box center [820, 667] width 78 height 27
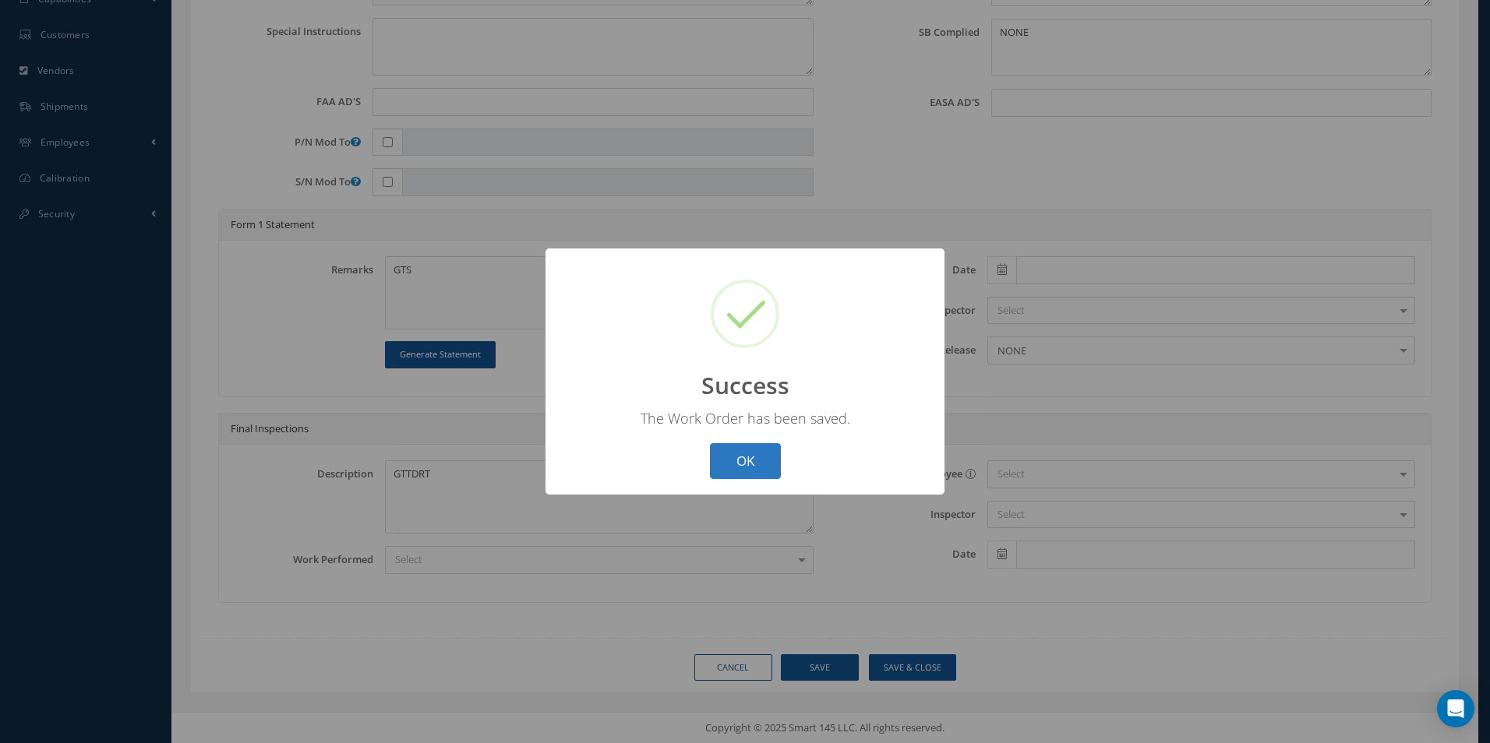
click at [769, 467] on button "OK" at bounding box center [745, 461] width 71 height 37
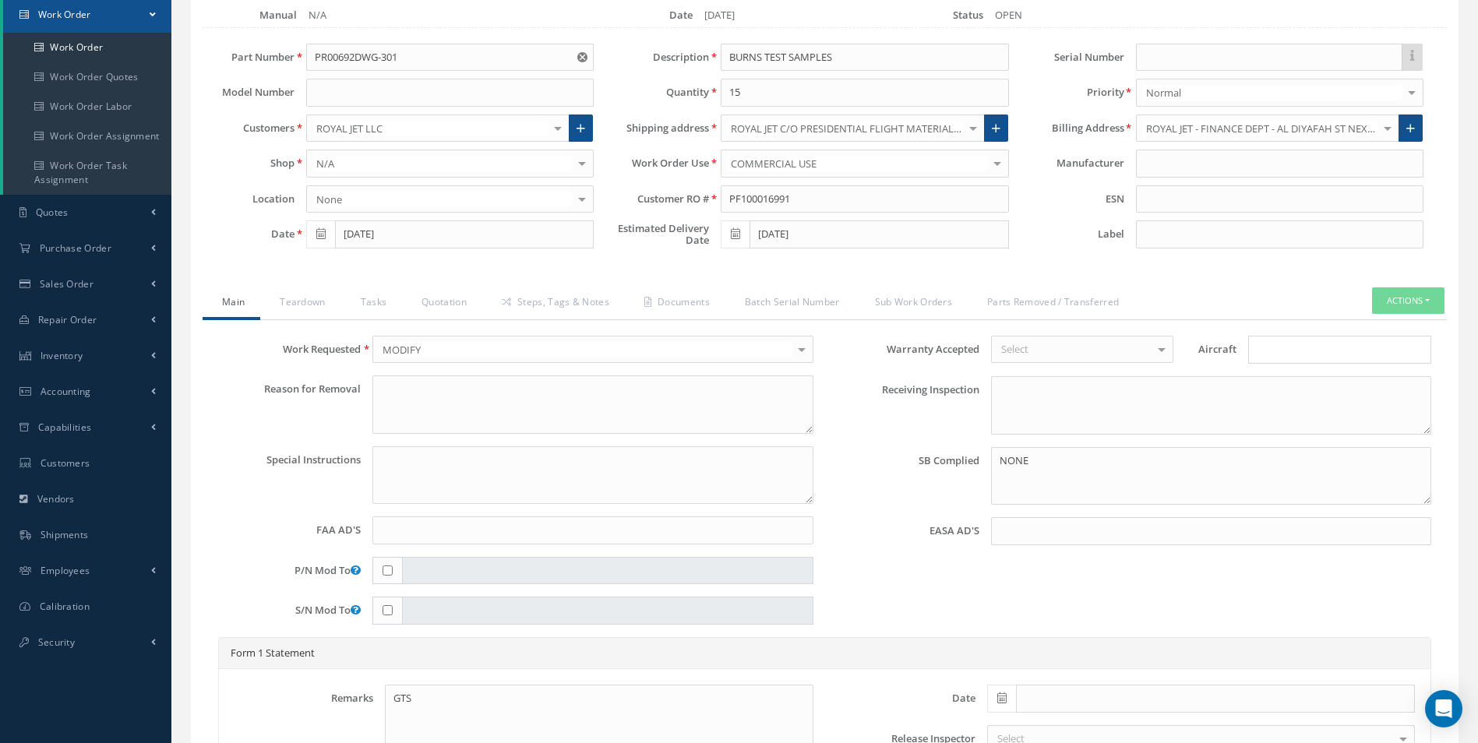
scroll to position [0, 0]
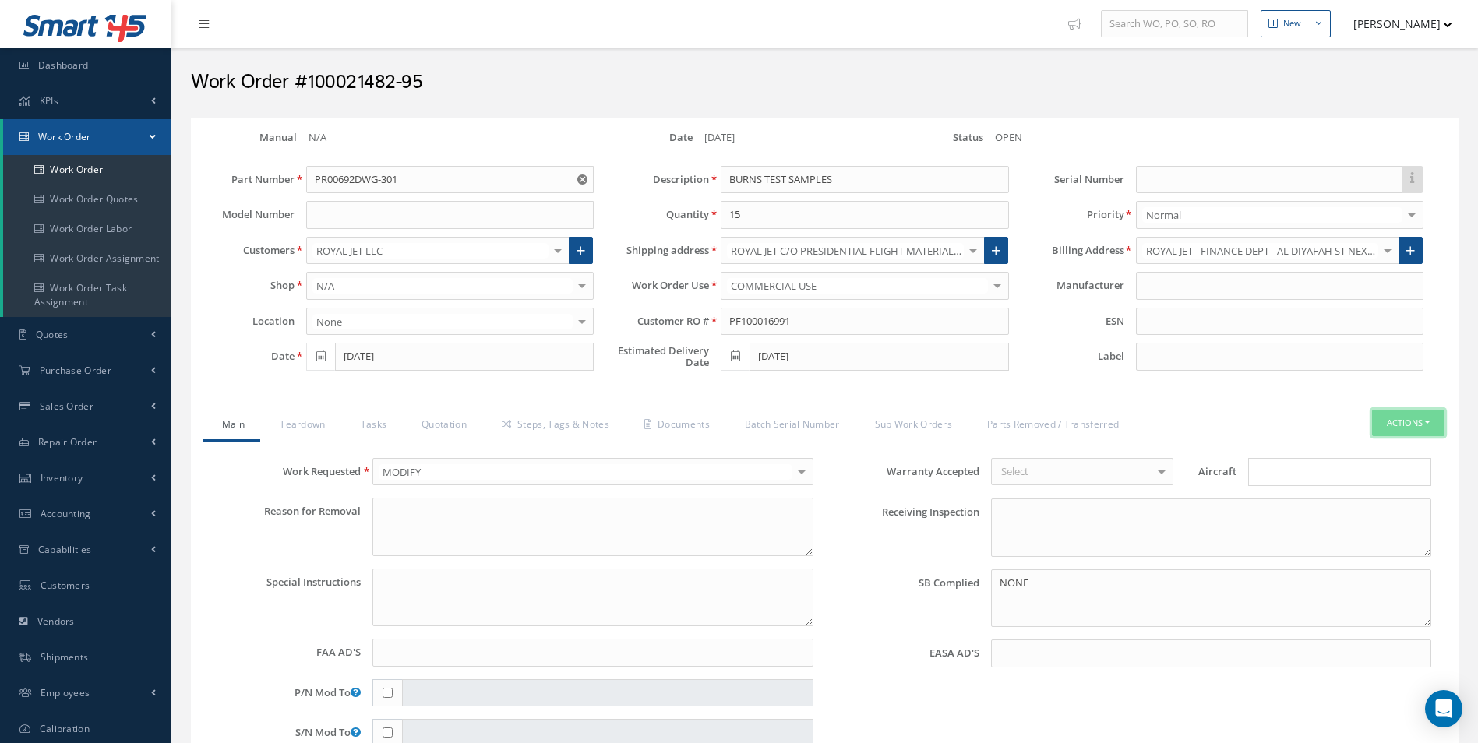
click at [1379, 416] on button "Actions" at bounding box center [1408, 423] width 72 height 27
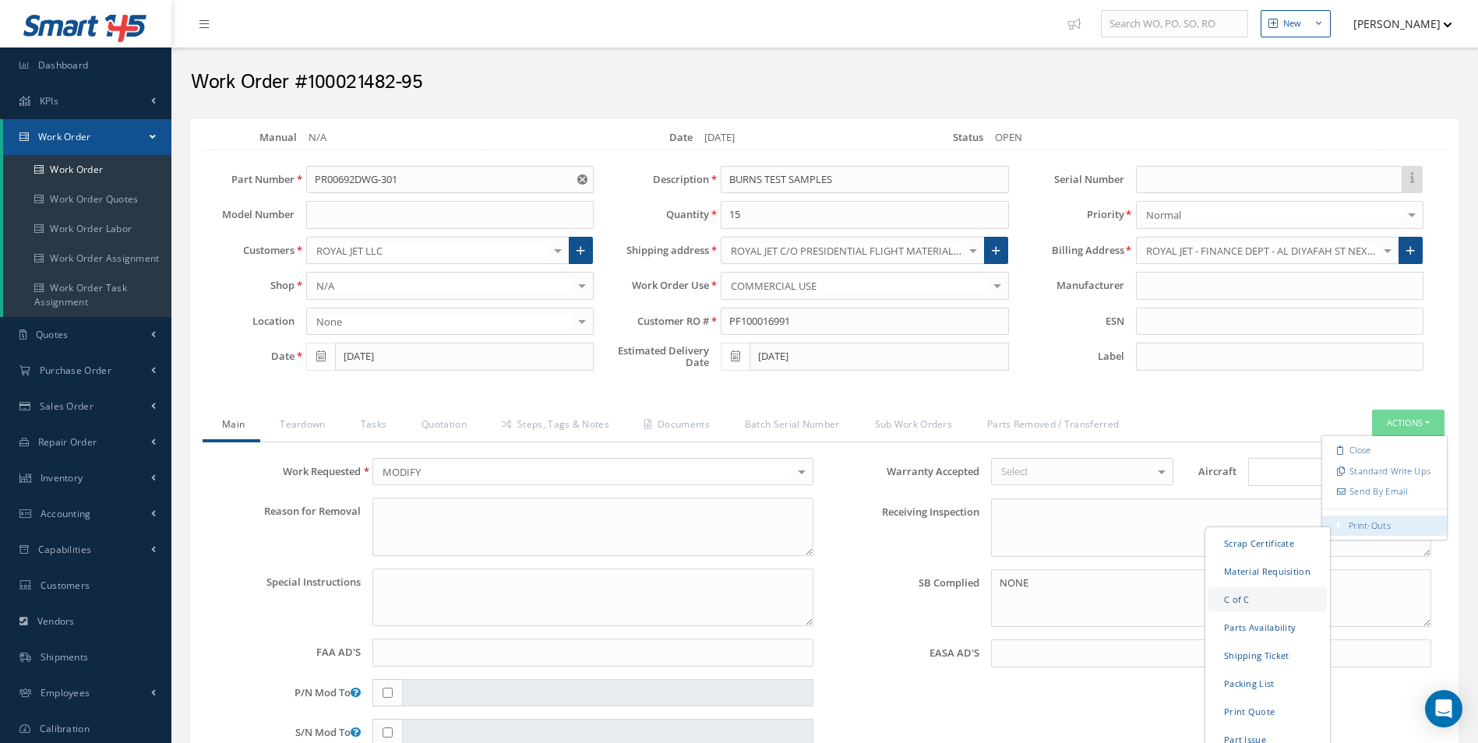
click at [1247, 599] on link "C of C" at bounding box center [1267, 599] width 118 height 24
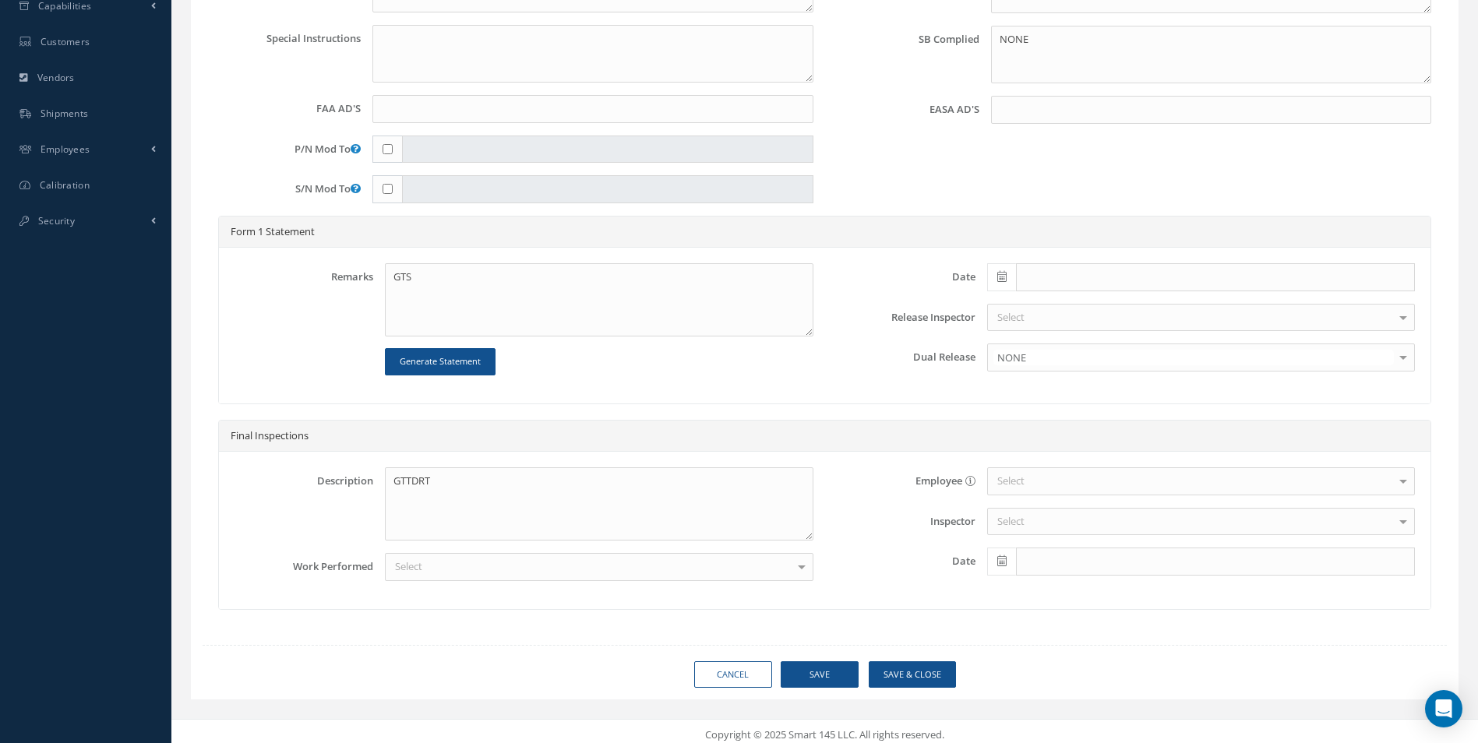
scroll to position [551, 0]
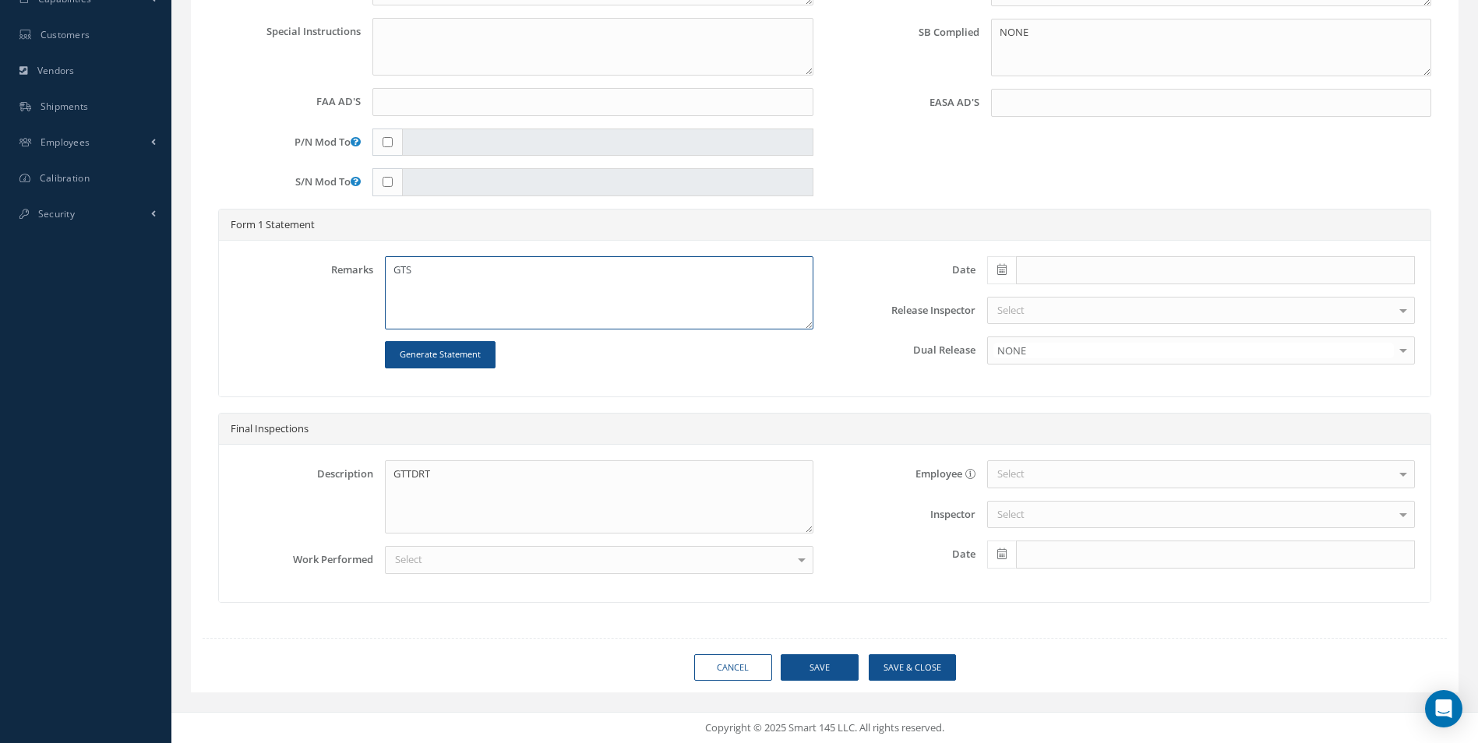
drag, startPoint x: 442, startPoint y: 277, endPoint x: 382, endPoint y: 269, distance: 60.5
click at [382, 269] on div "GTS Generate Statement" at bounding box center [598, 312] width 451 height 112
drag, startPoint x: 456, startPoint y: 474, endPoint x: 379, endPoint y: 473, distance: 76.4
click at [381, 469] on div "GTTDRT" at bounding box center [598, 496] width 451 height 73
drag, startPoint x: 447, startPoint y: 291, endPoint x: 390, endPoint y: 280, distance: 57.9
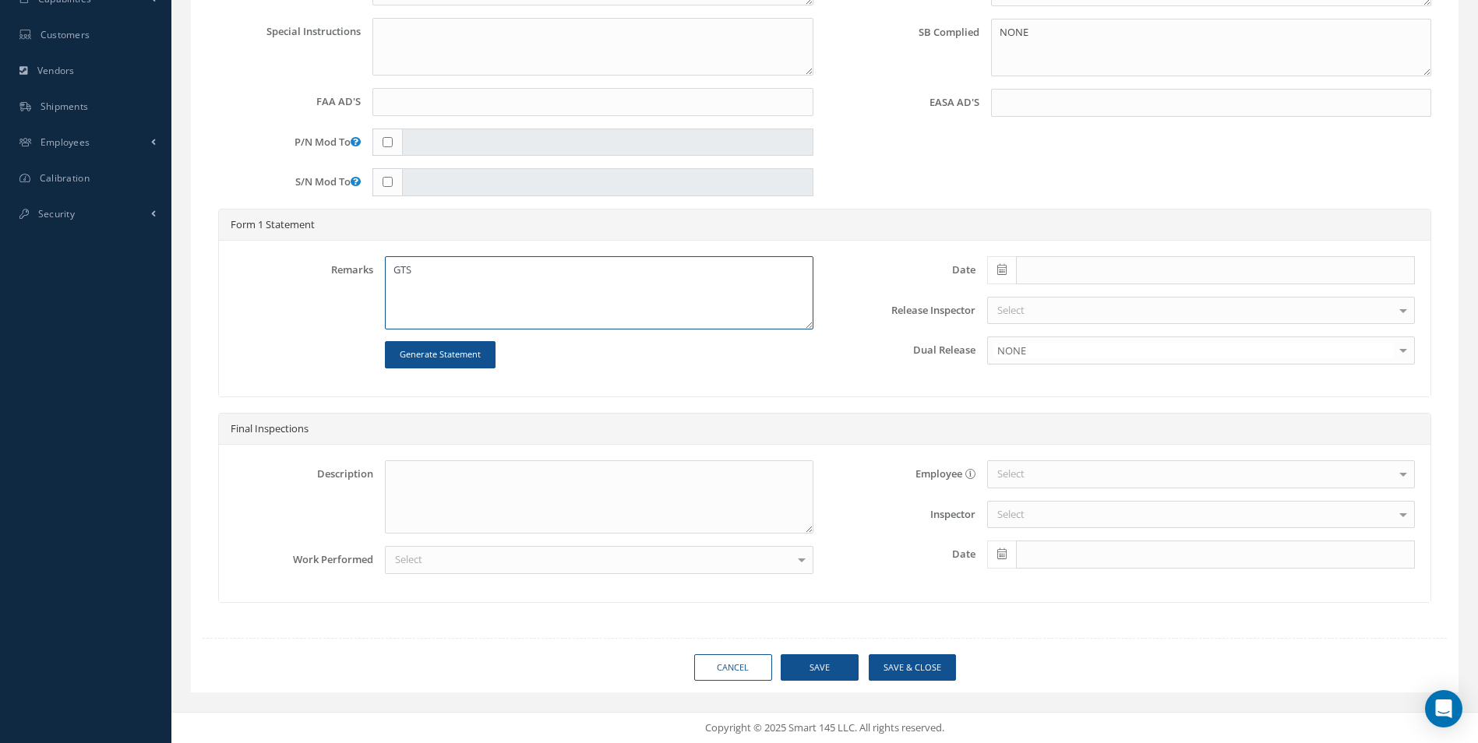
click at [390, 280] on textarea "GTS" at bounding box center [599, 292] width 428 height 73
drag, startPoint x: 395, startPoint y: 272, endPoint x: 439, endPoint y: 284, distance: 45.2
click at [439, 284] on textarea "PAULO" at bounding box center [599, 292] width 428 height 73
paste textarea "X4 TEST SMPLES OF EACH PN: PR00692DWG301-01-01-000 PR00692DWG301-01-02-000 PR00…"
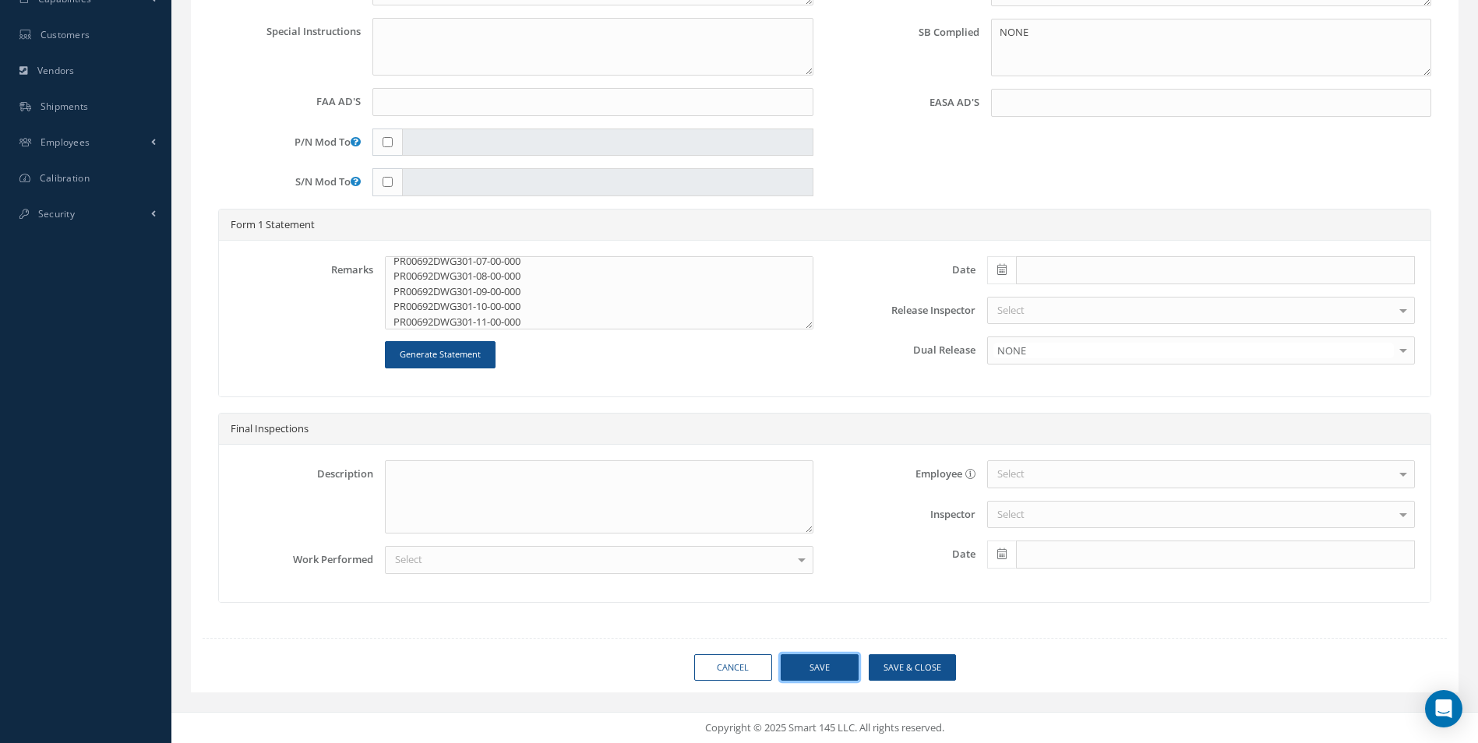
click at [842, 664] on button "Save" at bounding box center [820, 667] width 78 height 27
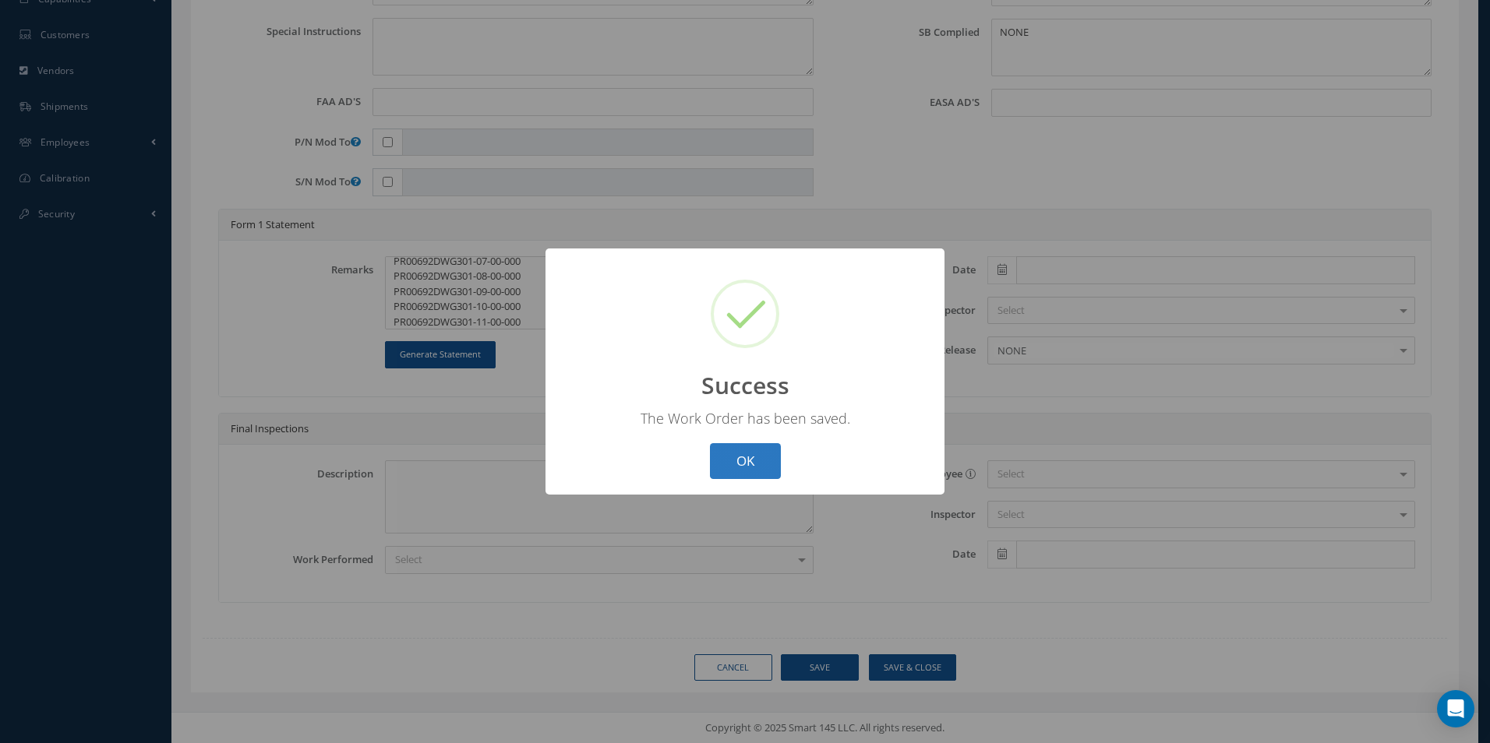
click at [760, 454] on button "OK" at bounding box center [745, 461] width 71 height 37
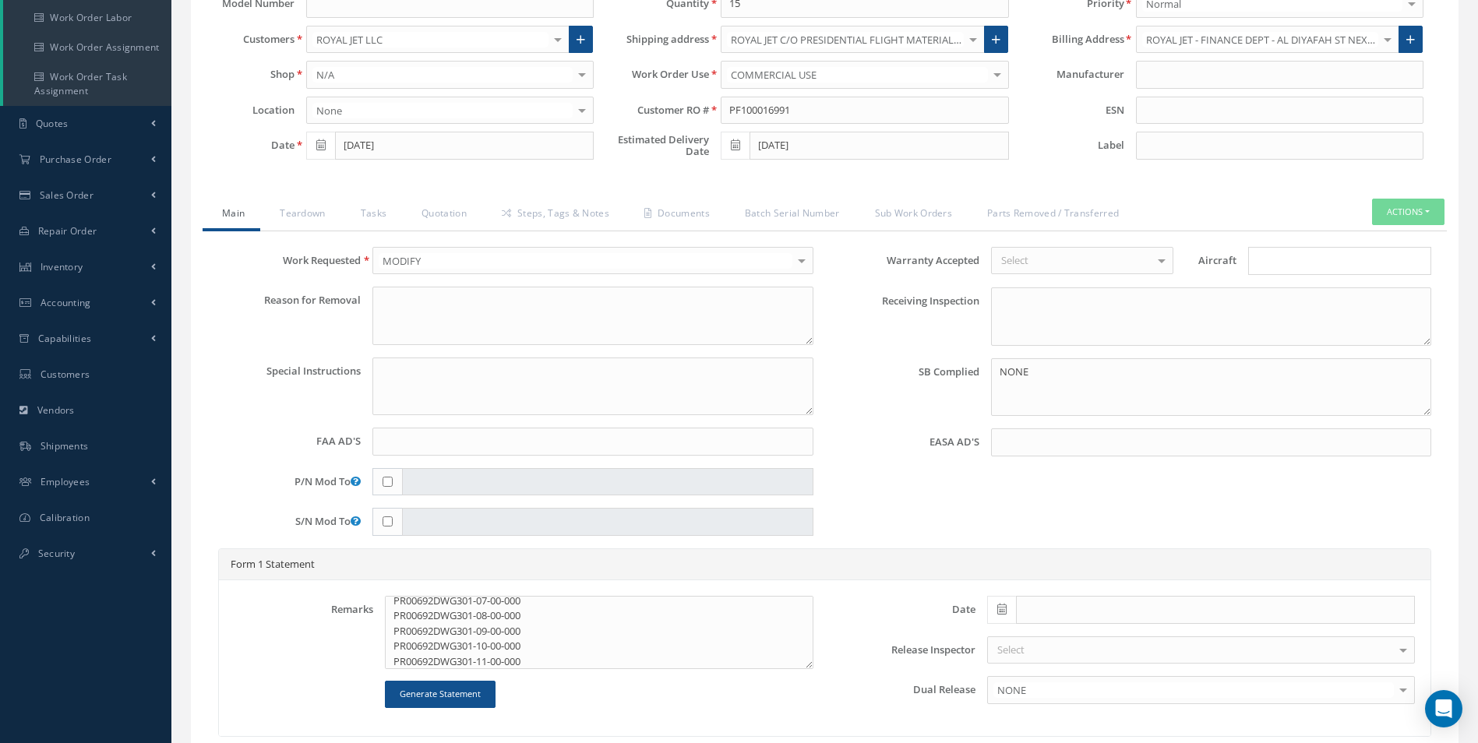
scroll to position [161, 0]
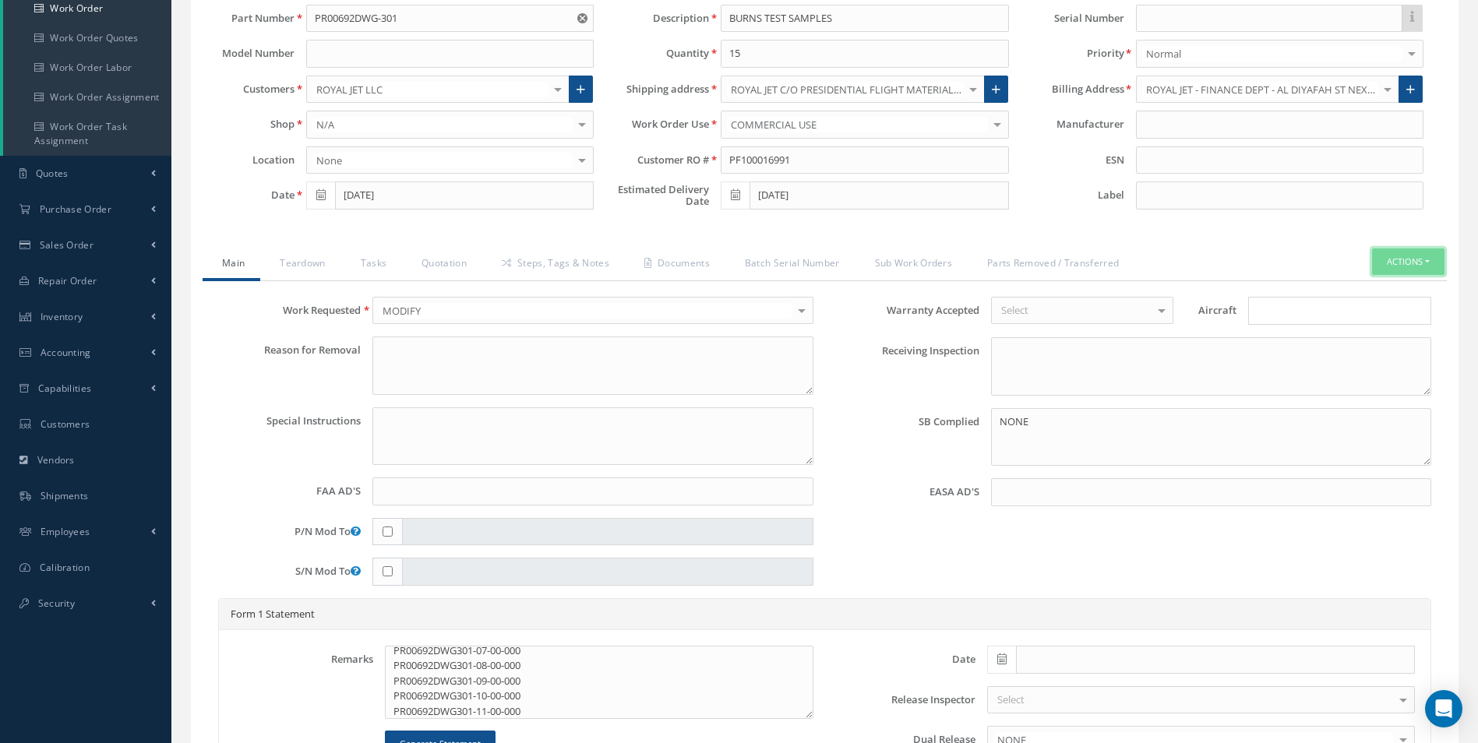
click at [1398, 259] on button "Actions" at bounding box center [1408, 262] width 72 height 27
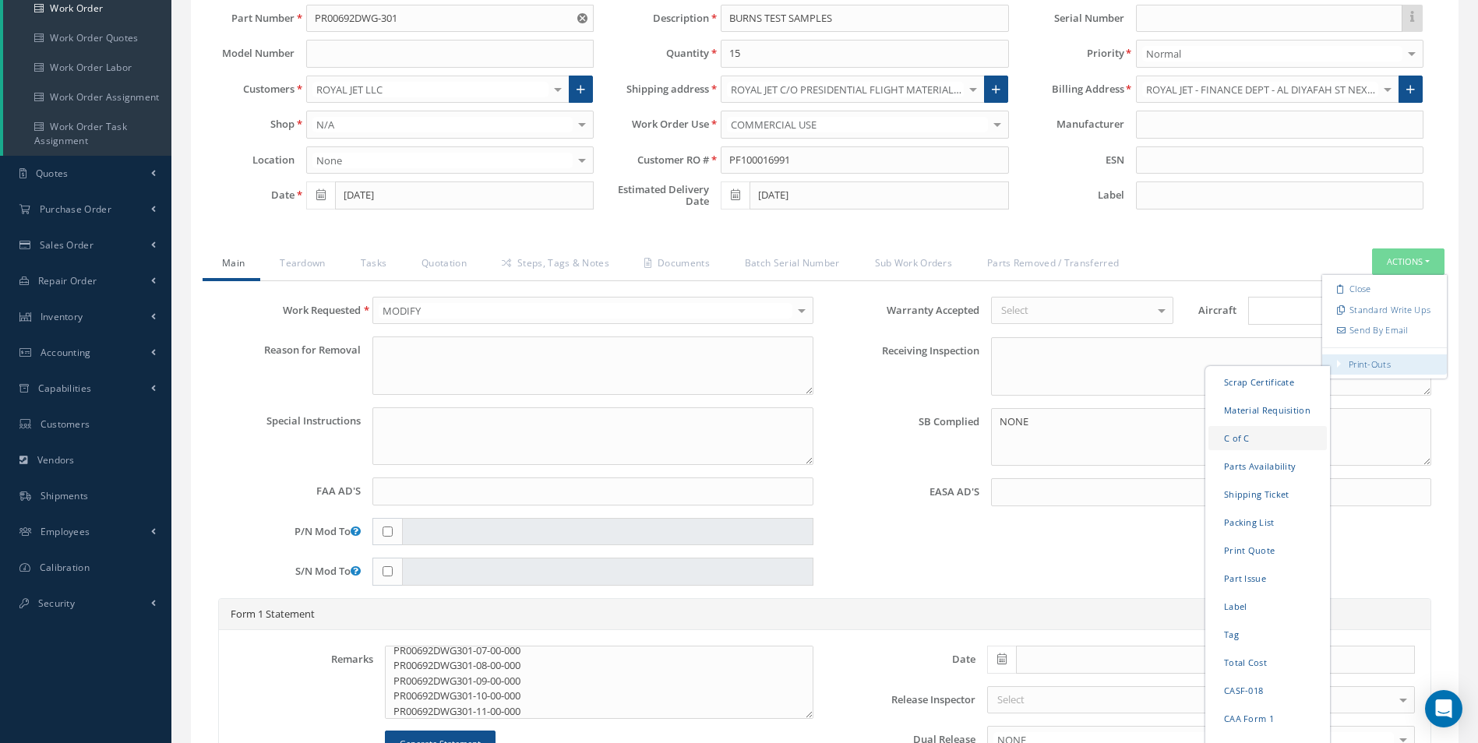
click at [1238, 438] on link "C of C" at bounding box center [1267, 437] width 118 height 24
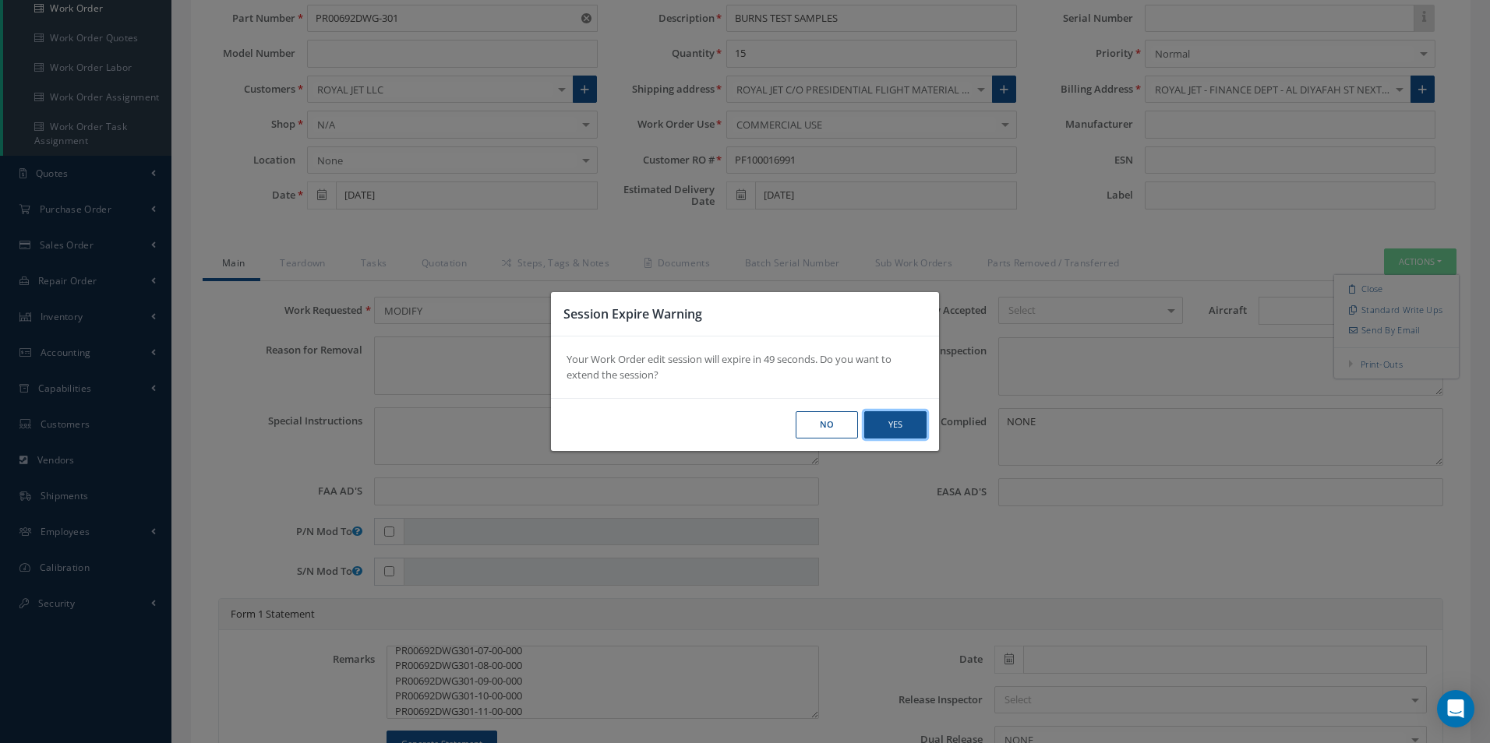
click at [0, 0] on button "Yes" at bounding box center [0, 0] width 0 height 0
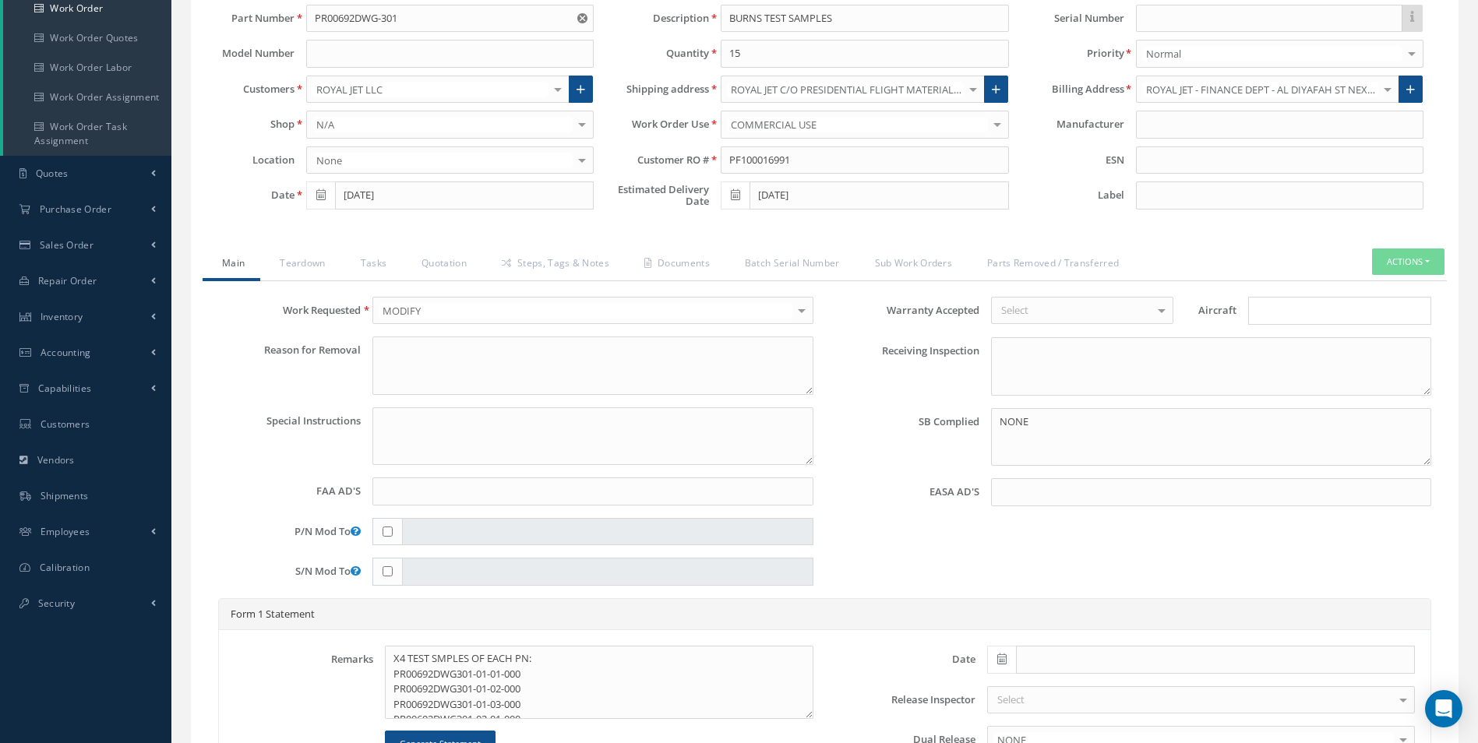
scroll to position [0, 0]
click at [538, 673] on textarea "X4 TEST SMPLES OF EACH PN: PR00692DWG301-01-01-000 PR00692DWG301-01-02-000 PR00…" at bounding box center [599, 682] width 428 height 73
drag, startPoint x: 391, startPoint y: 657, endPoint x: 572, endPoint y: 657, distance: 180.8
click at [577, 658] on textarea "X4 TEST SMPLES OF EACH PN: PR00692DWG301-01-01-000 x 4 TEST PIECES PR00692DWG30…" at bounding box center [599, 682] width 428 height 73
drag, startPoint x: 529, startPoint y: 658, endPoint x: 605, endPoint y: 663, distance: 75.8
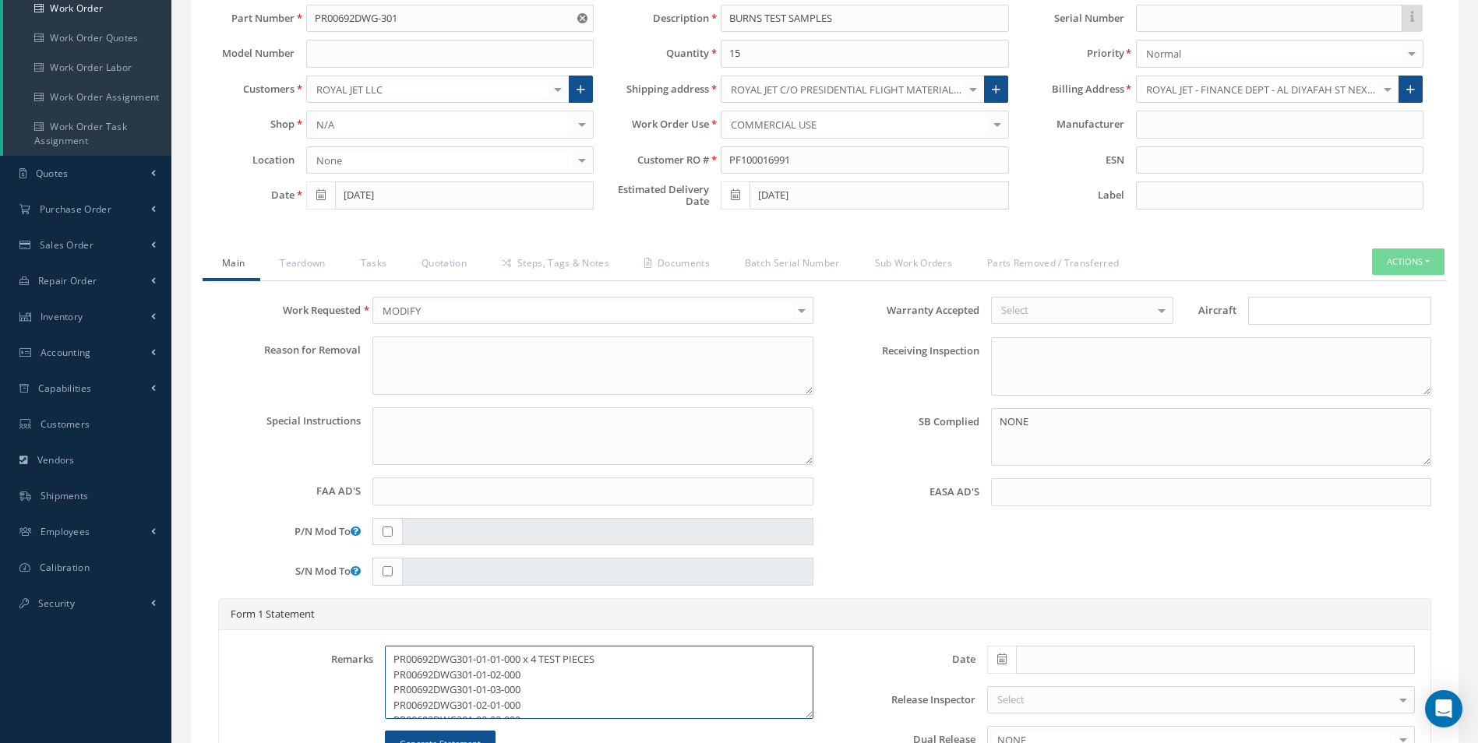
click at [605, 663] on textarea "PR00692DWG301-01-01-000 x 4 TEST PIECES PR00692DWG301-01-02-000 PR00692DWG301-0…" at bounding box center [599, 682] width 428 height 73
click at [534, 675] on textarea "PR00692DWG301-01-01-000 x 4 TEST PIECES PR00692DWG301-01-02-000 PR00692DWG301-0…" at bounding box center [599, 682] width 428 height 73
click at [538, 677] on textarea "PR00692DWG301-01-01-000 x 4 TEST PIECES PR00692DWG301-01-02-000 PR00692DWG301-0…" at bounding box center [599, 682] width 428 height 73
paste textarea "x 4 TEST PIECES"
click at [536, 687] on textarea "PR00692DWG301-01-01-000 x 4 TEST PIECES PR00692DWG301-01-02-000 x 4 TEST PIECES…" at bounding box center [599, 682] width 428 height 73
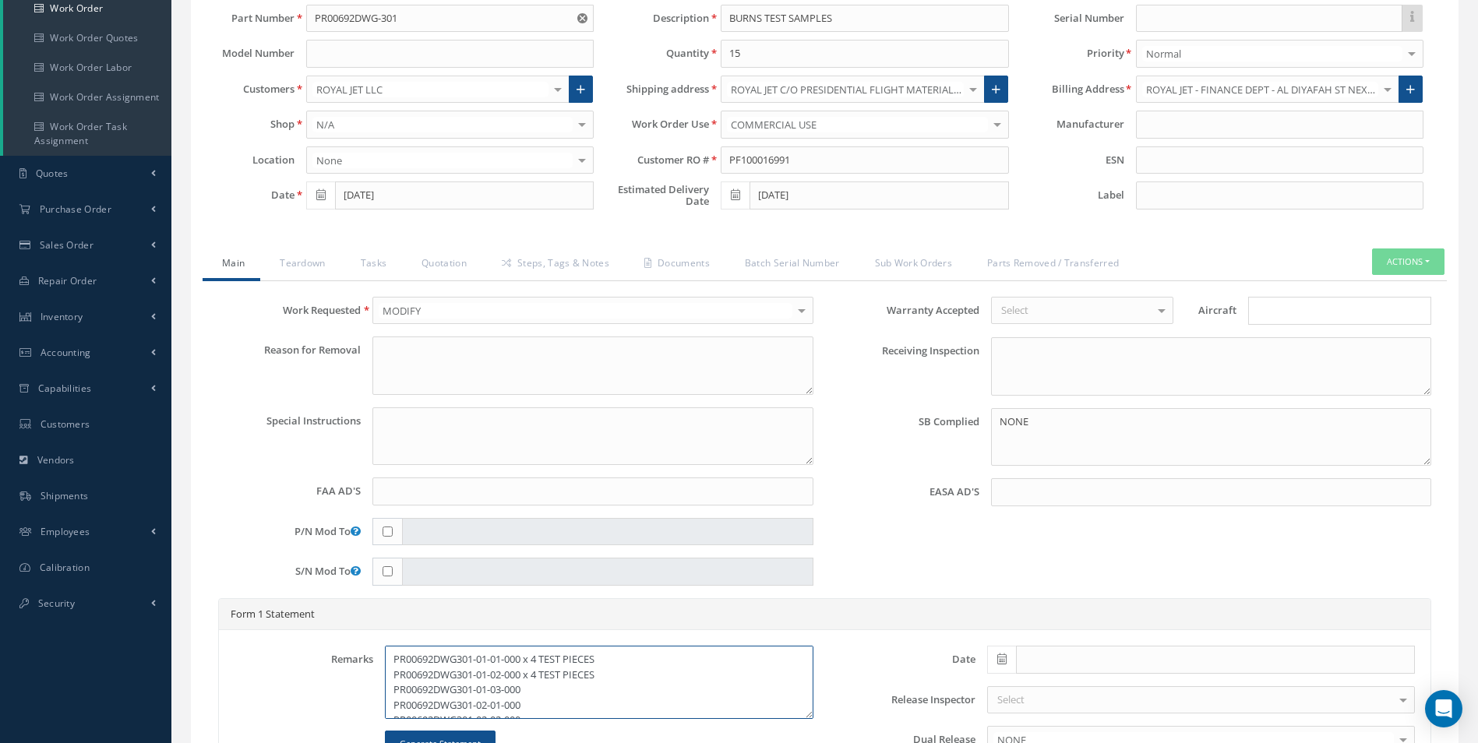
paste textarea "x 4 TEST PIECES"
click at [536, 701] on textarea "PR00692DWG301-01-01-000 x 4 TEST PIECES PR00692DWG301-01-02-000 x 4 TEST PIECES…" at bounding box center [599, 682] width 428 height 73
paste textarea "x 4 TEST PIECES"
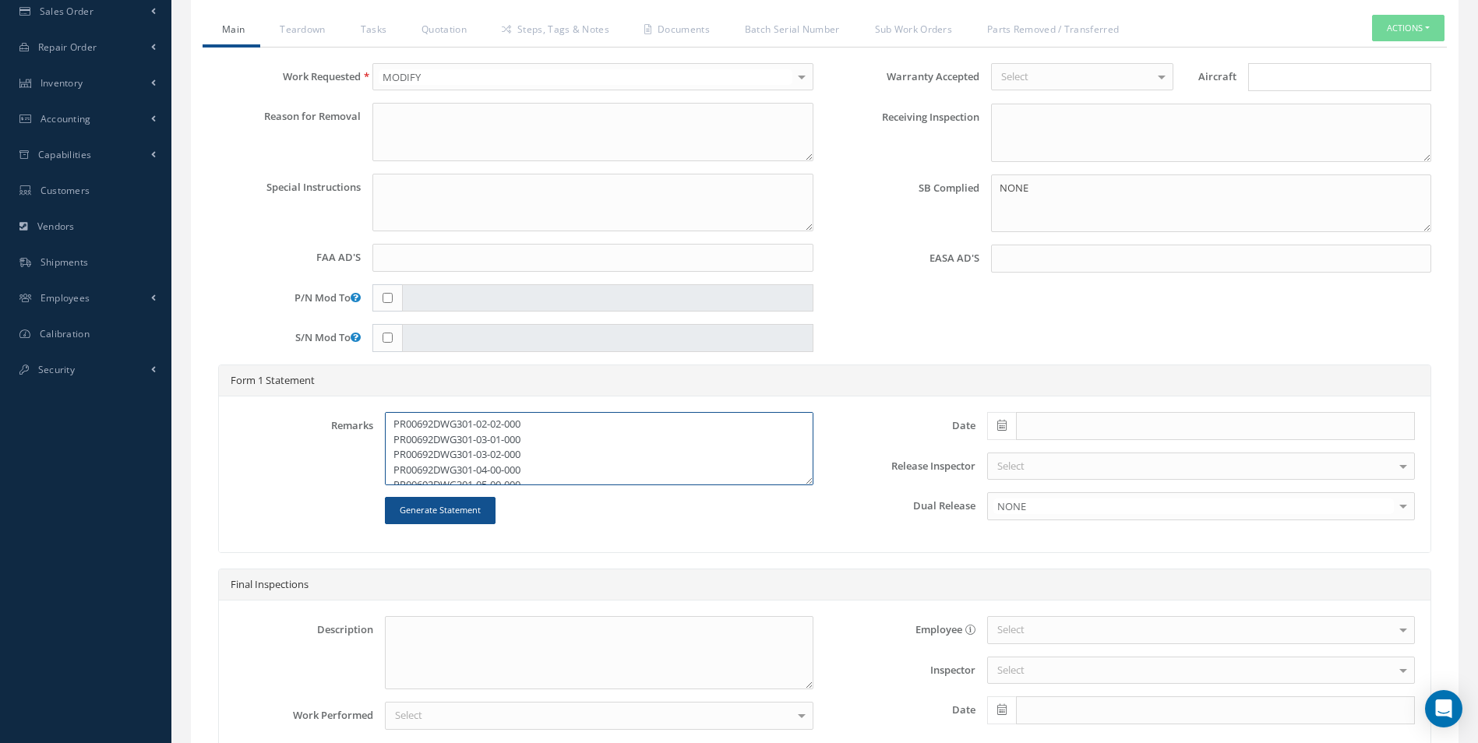
scroll to position [31, 0]
click at [531, 454] on textarea "PR00692DWG301-01-01-000 x 4 TEST PIECES PR00692DWG301-01-02-000 x 4 TEST PIECES…" at bounding box center [599, 448] width 428 height 73
drag, startPoint x: 531, startPoint y: 457, endPoint x: 545, endPoint y: 457, distance: 13.2
click at [545, 457] on textarea "PR00692DWG301-01-01-000 x 4 TEST PIECES PR00692DWG301-01-02-000 x 4 TEST PIECES…" at bounding box center [599, 448] width 428 height 73
paste textarea "x 4 TEST PIECES"
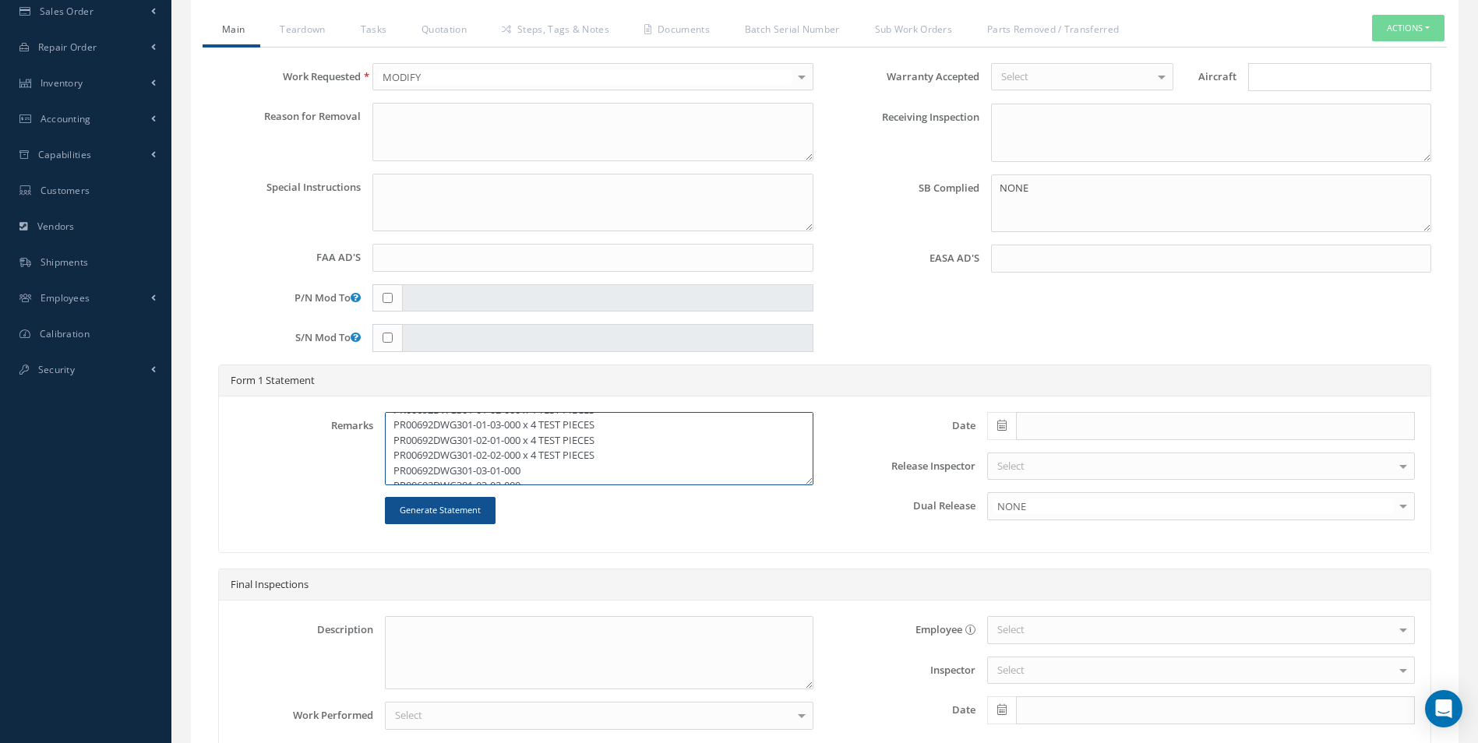
click at [534, 471] on textarea "PR00692DWG301-01-01-000 x 4 TEST PIECES PR00692DWG301-01-02-000 x 4 TEST PIECES…" at bounding box center [599, 448] width 428 height 73
paste textarea "x 4 TEST PIECES"
click at [536, 422] on textarea "PR00692DWG301-01-01-000 x 4 TEST PIECES PR00692DWG301-01-02-000 x 4 TEST PIECES…" at bounding box center [599, 448] width 428 height 73
drag, startPoint x: 534, startPoint y: 425, endPoint x: 542, endPoint y: 425, distance: 8.6
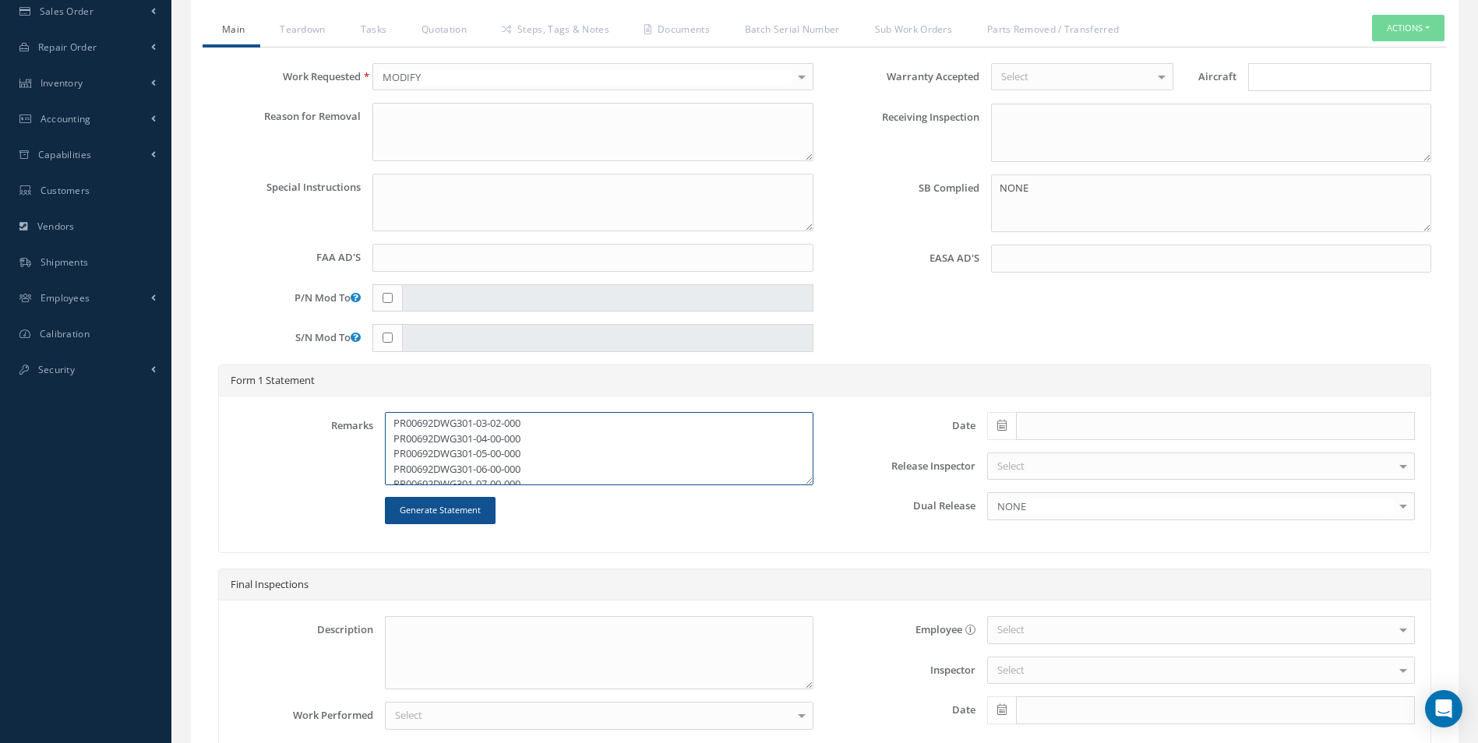
paste textarea "x 4 TEST PIECES"
click at [537, 437] on textarea "PR00692DWG301-01-01-000 x 4 TEST PIECES PR00692DWG301-01-02-000 x 4 TEST PIECES…" at bounding box center [599, 448] width 428 height 73
paste textarea "x 4 TEST PIECES"
click at [537, 451] on textarea "PR00692DWG301-01-01-000 x 4 TEST PIECES PR00692DWG301-01-02-000 x 4 TEST PIECES…" at bounding box center [599, 448] width 428 height 73
paste textarea "x 4 TEST PIECES"
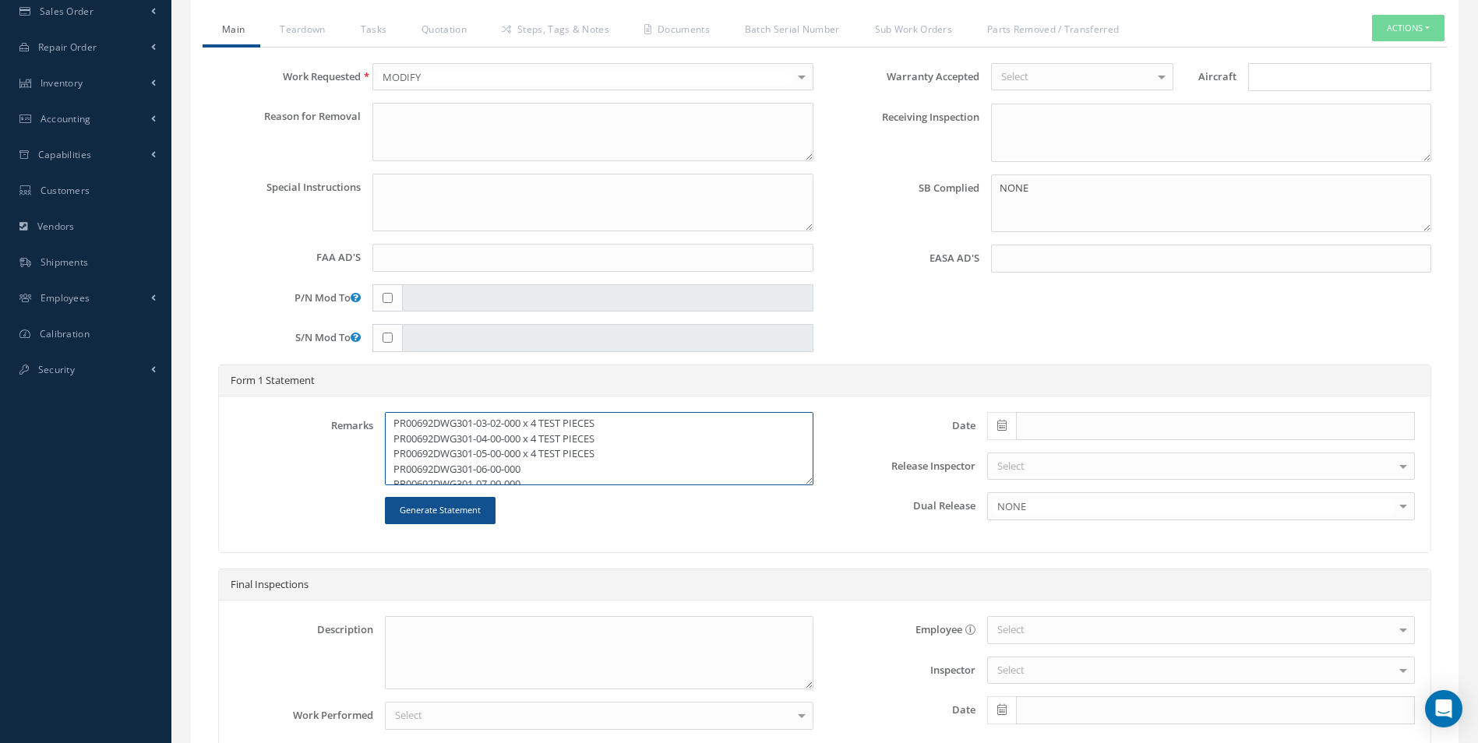
click at [534, 469] on textarea "PR00692DWG301-01-01-000 x 4 TEST PIECES PR00692DWG301-01-02-000 x 4 TEST PIECES…" at bounding box center [599, 448] width 428 height 73
paste textarea "x 4 TEST PIECES"
click at [534, 444] on textarea "PR00692DWG301-01-01-000 x 4 TEST PIECES PR00692DWG301-01-02-000 x 4 TEST PIECES…" at bounding box center [599, 448] width 428 height 73
paste textarea "x 4 TEST PIECES"
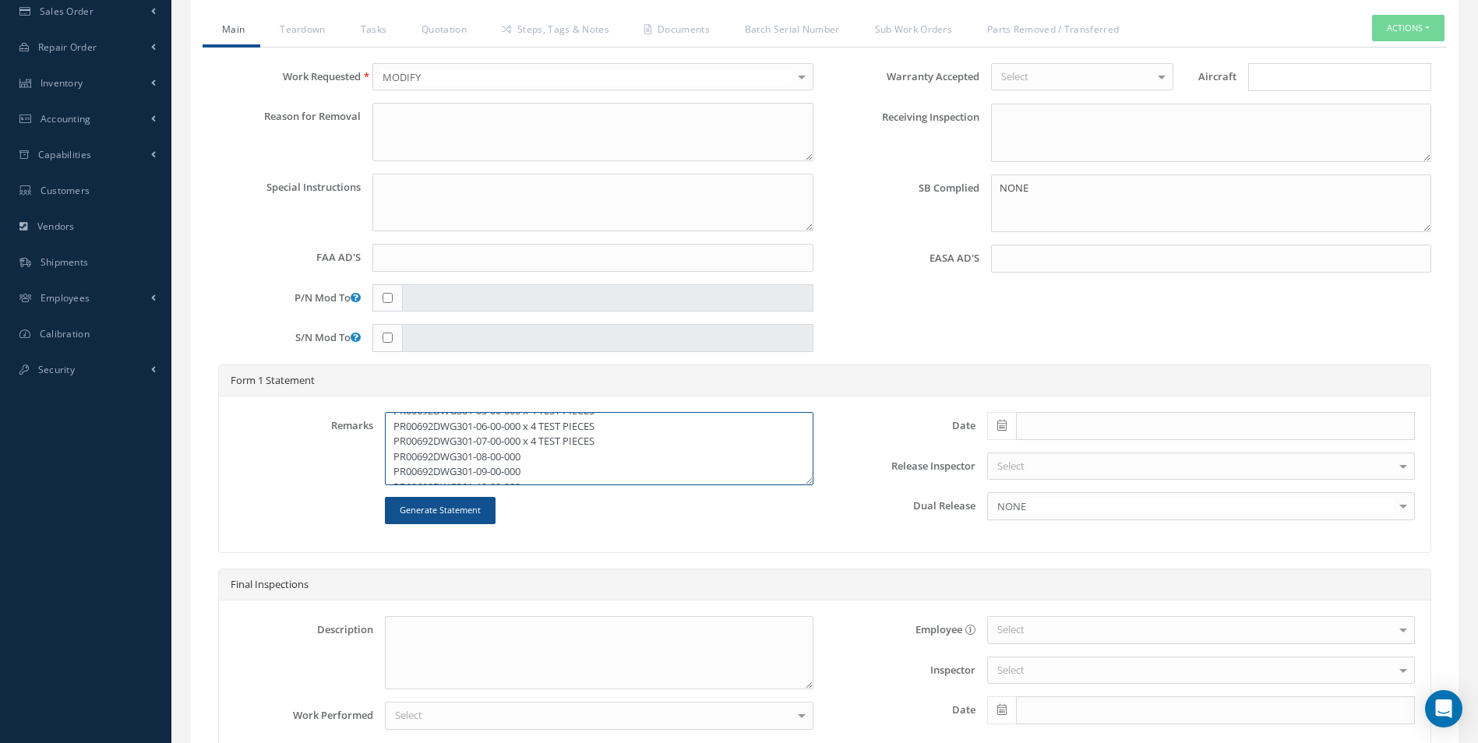
click at [542, 450] on textarea "PR00692DWG301-01-01-000 x 4 TEST PIECES PR00692DWG301-01-02-000 x 4 TEST PIECES…" at bounding box center [599, 448] width 428 height 73
paste textarea "x 4 TEST PIECES"
click at [543, 475] on textarea "PR00692DWG301-01-01-000 x 4 TEST PIECES PR00692DWG301-01-02-000 x 4 TEST PIECES…" at bounding box center [599, 448] width 428 height 73
click at [543, 474] on textarea "PR00692DWG301-01-01-000 x 4 TEST PIECES PR00692DWG301-01-02-000 x 4 TEST PIECES…" at bounding box center [599, 448] width 428 height 73
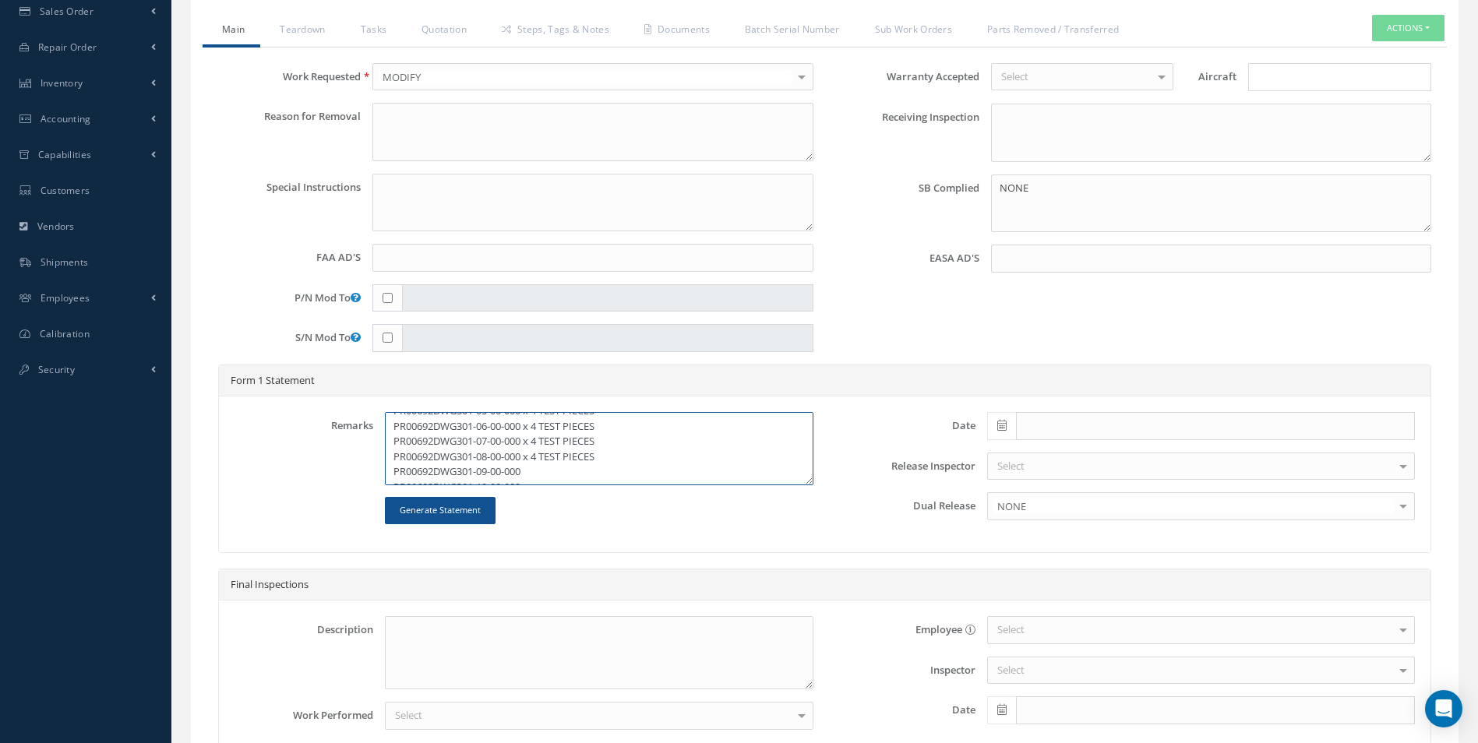
click at [542, 472] on textarea "PR00692DWG301-01-01-000 x 4 TEST PIECES PR00692DWG301-01-02-000 x 4 TEST PIECES…" at bounding box center [599, 448] width 428 height 73
paste textarea "x 4 TEST PIECES"
click at [540, 451] on textarea "PR00692DWG301-01-01-000 x 4 TEST PIECES PR00692DWG301-01-02-000 x 4 TEST PIECES…" at bounding box center [599, 448] width 428 height 73
paste textarea "x 4 TEST PIECES"
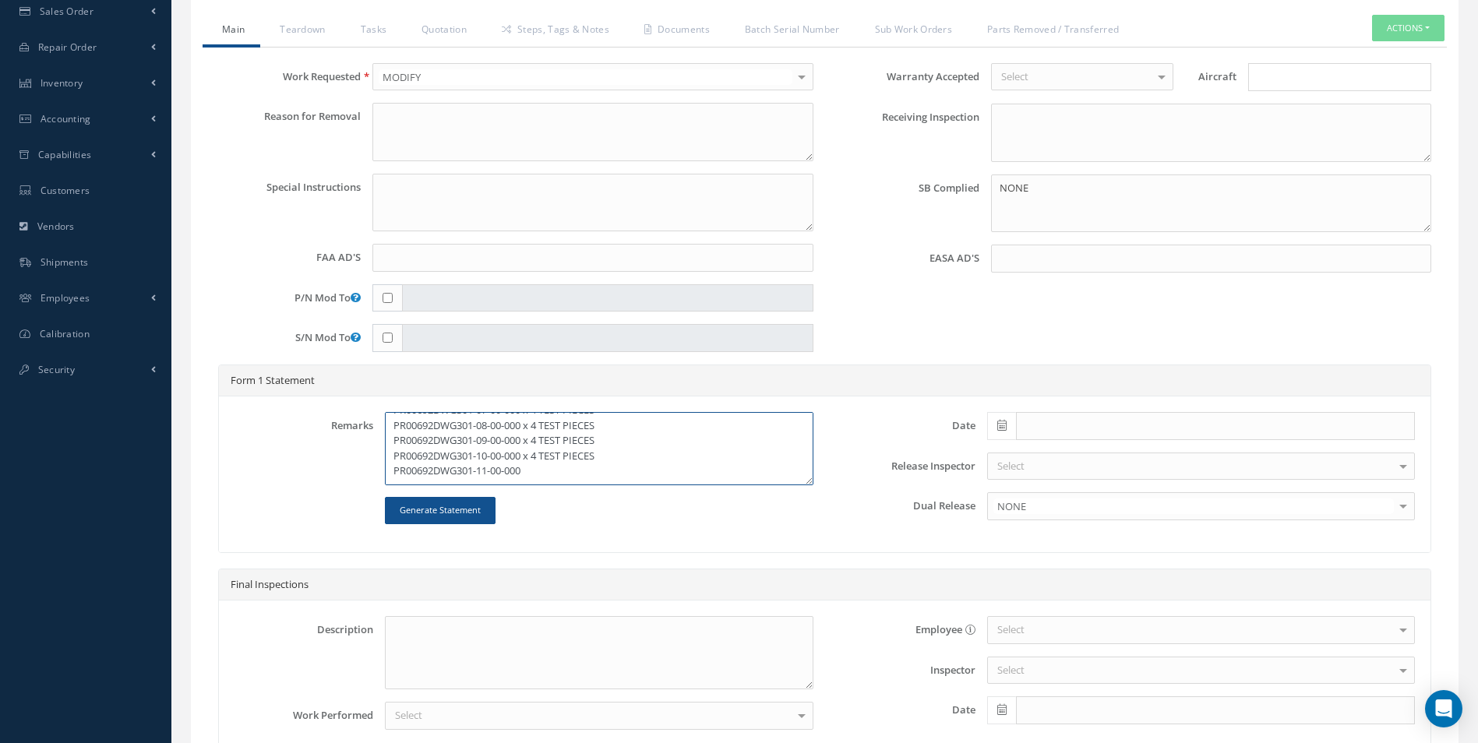
click at [544, 476] on textarea "PR00692DWG301-01-01-000 x 4 TEST PIECES PR00692DWG301-01-02-000 x 4 TEST PIECES…" at bounding box center [599, 448] width 428 height 73
paste textarea "x 4 TEST PIECES"
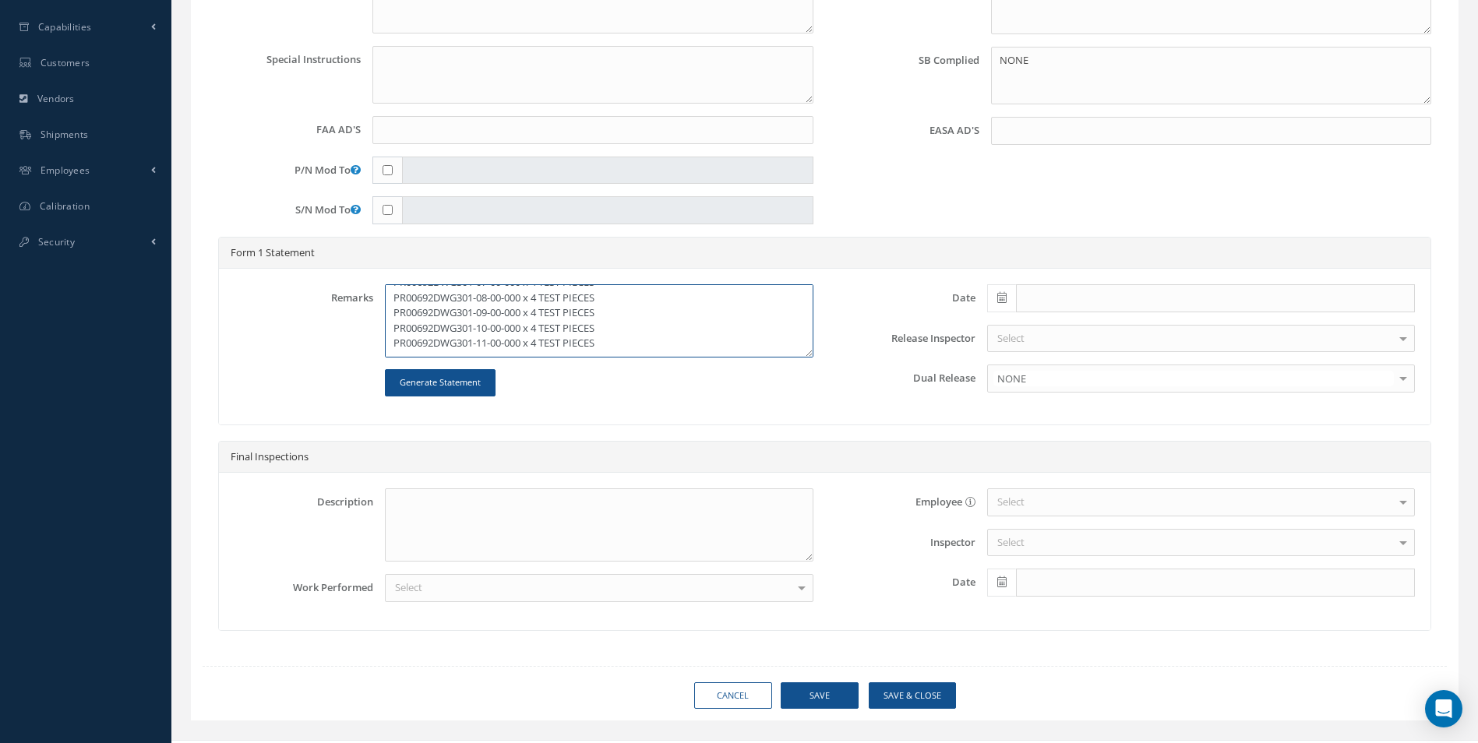
scroll to position [551, 0]
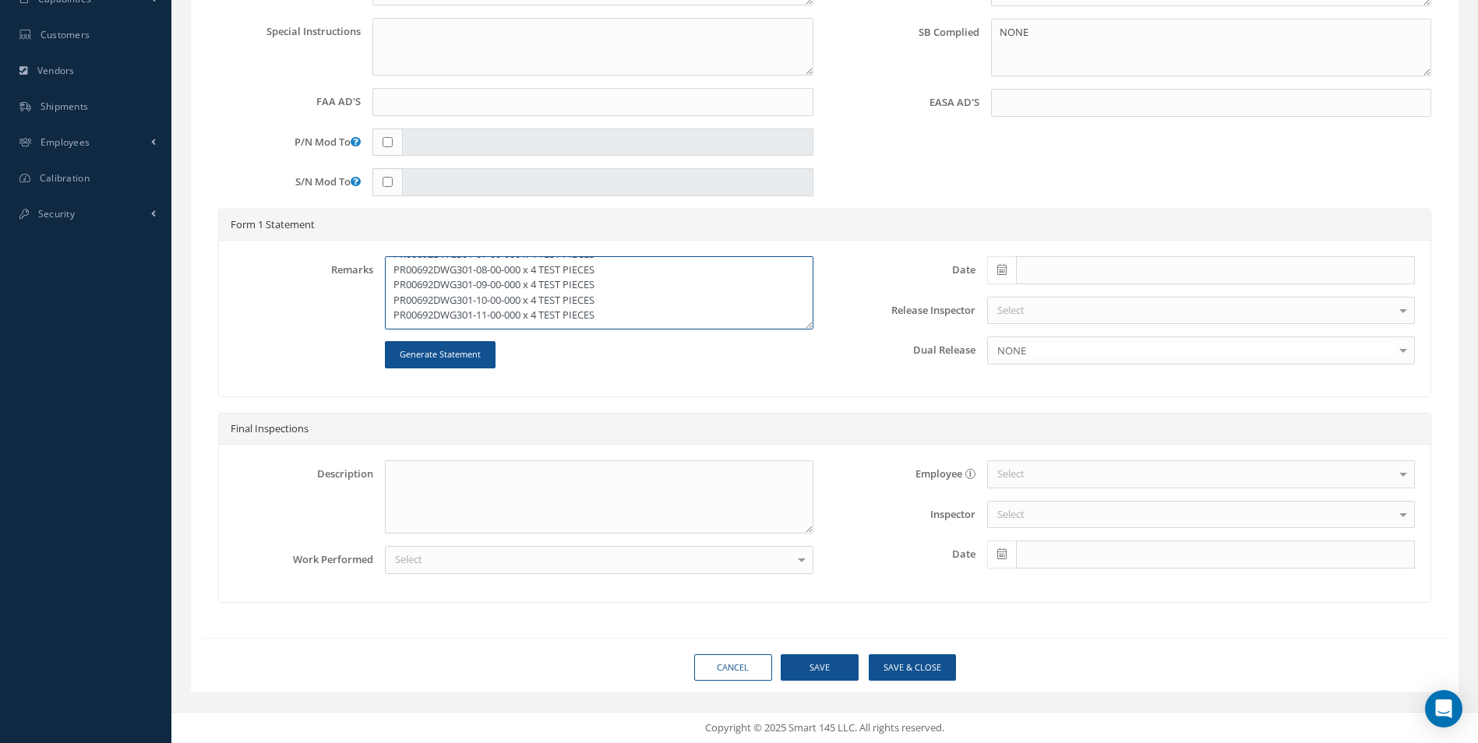
type textarea "PR00692DWG301-01-01-000 x 4 TEST PIECES PR00692DWG301-01-02-000 x 4 TEST PIECES…"
click at [824, 666] on button "Save" at bounding box center [820, 667] width 78 height 27
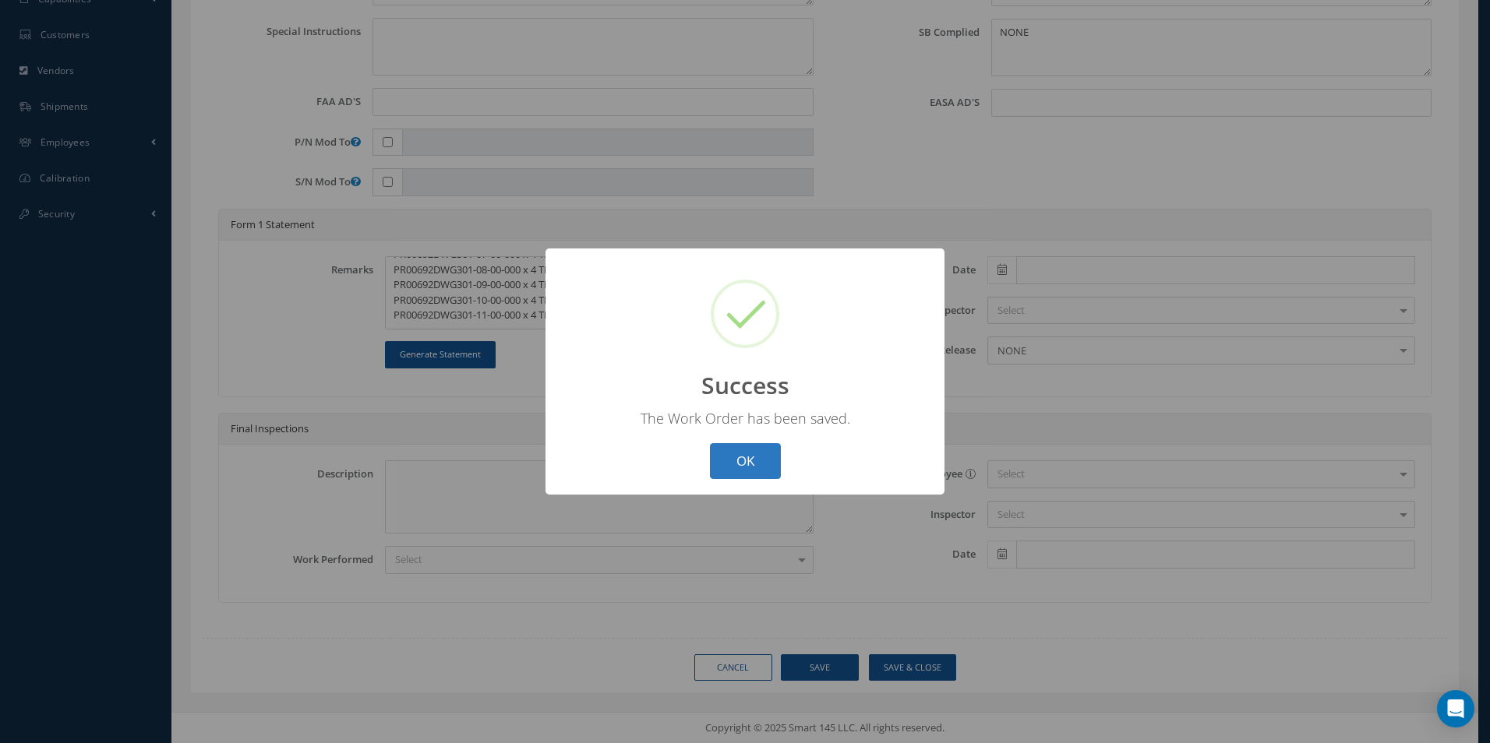
click at [733, 460] on button "OK" at bounding box center [745, 461] width 71 height 37
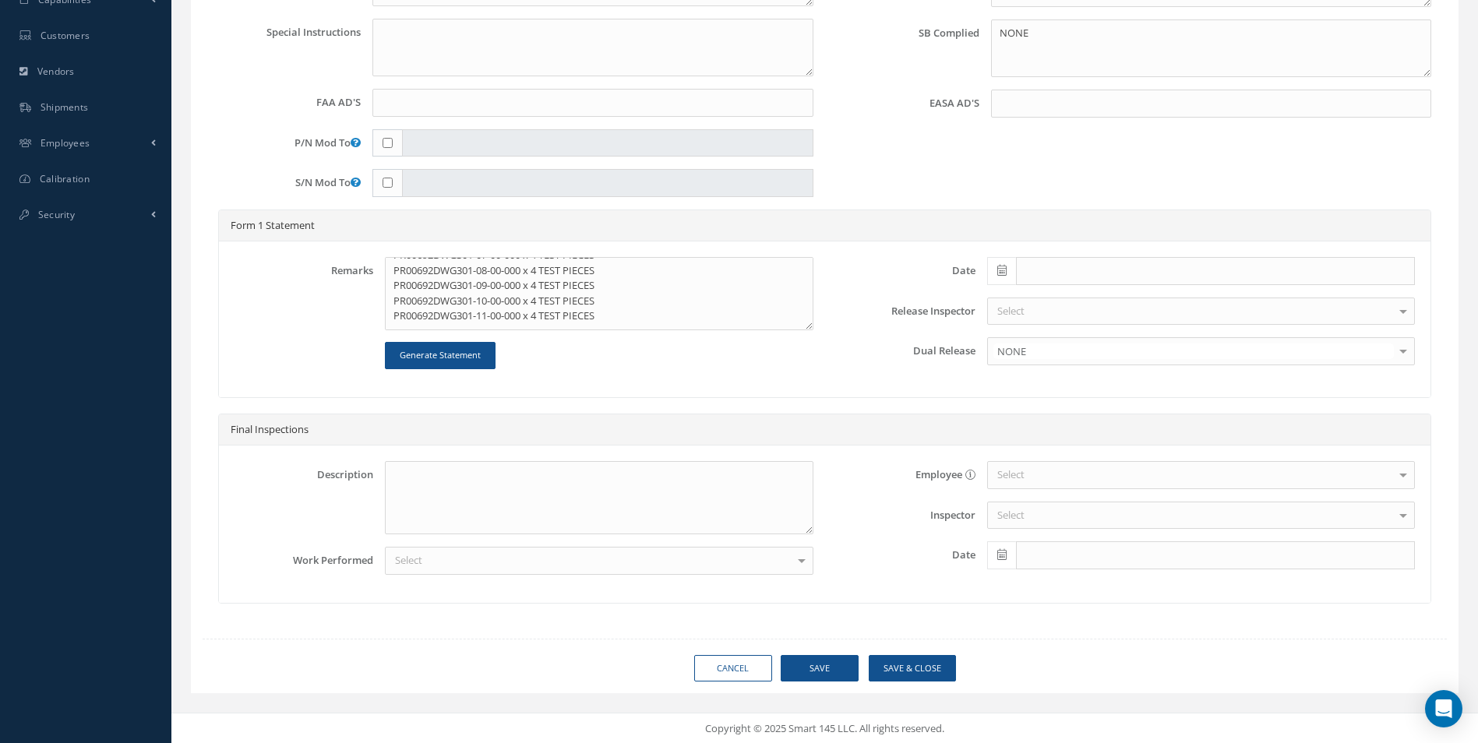
scroll to position [239, 0]
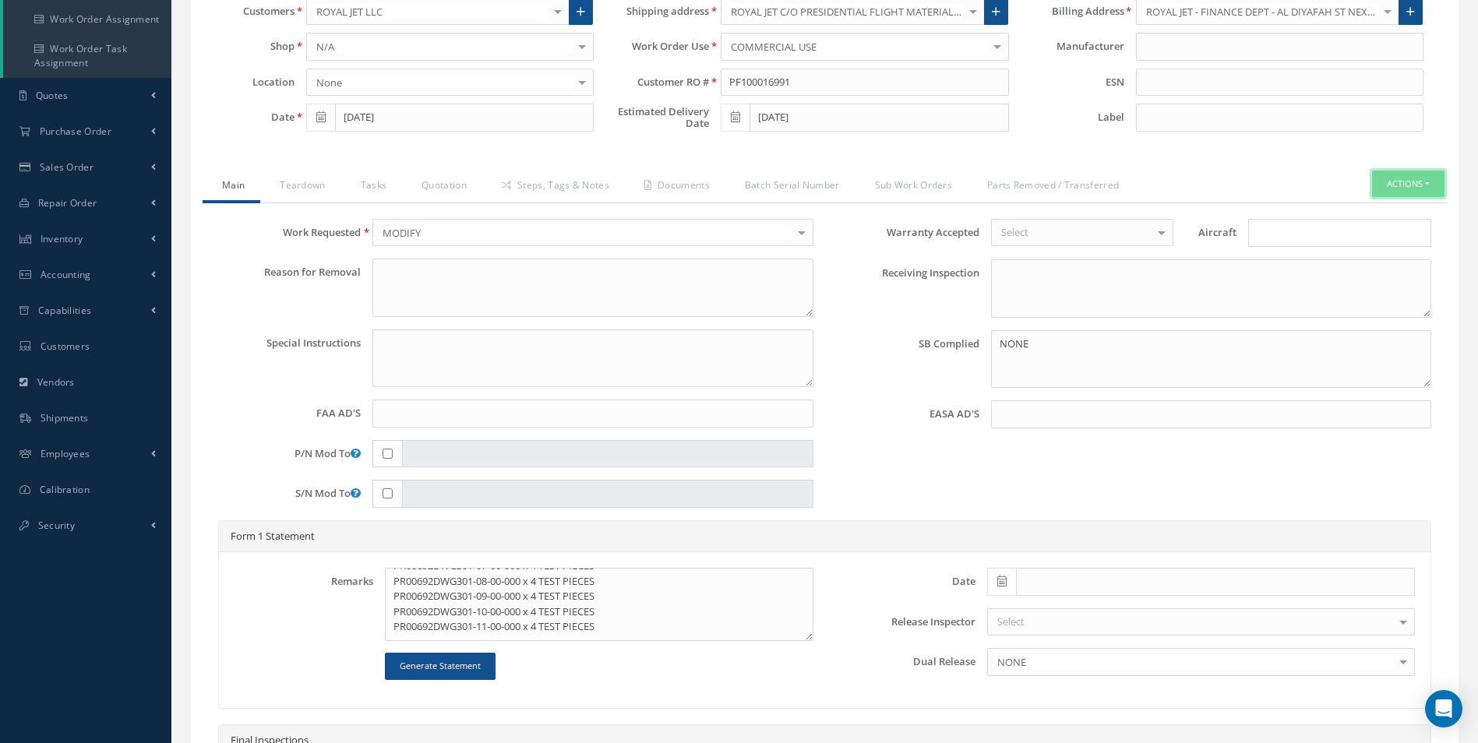
click at [1414, 184] on button "Actions" at bounding box center [1408, 184] width 72 height 27
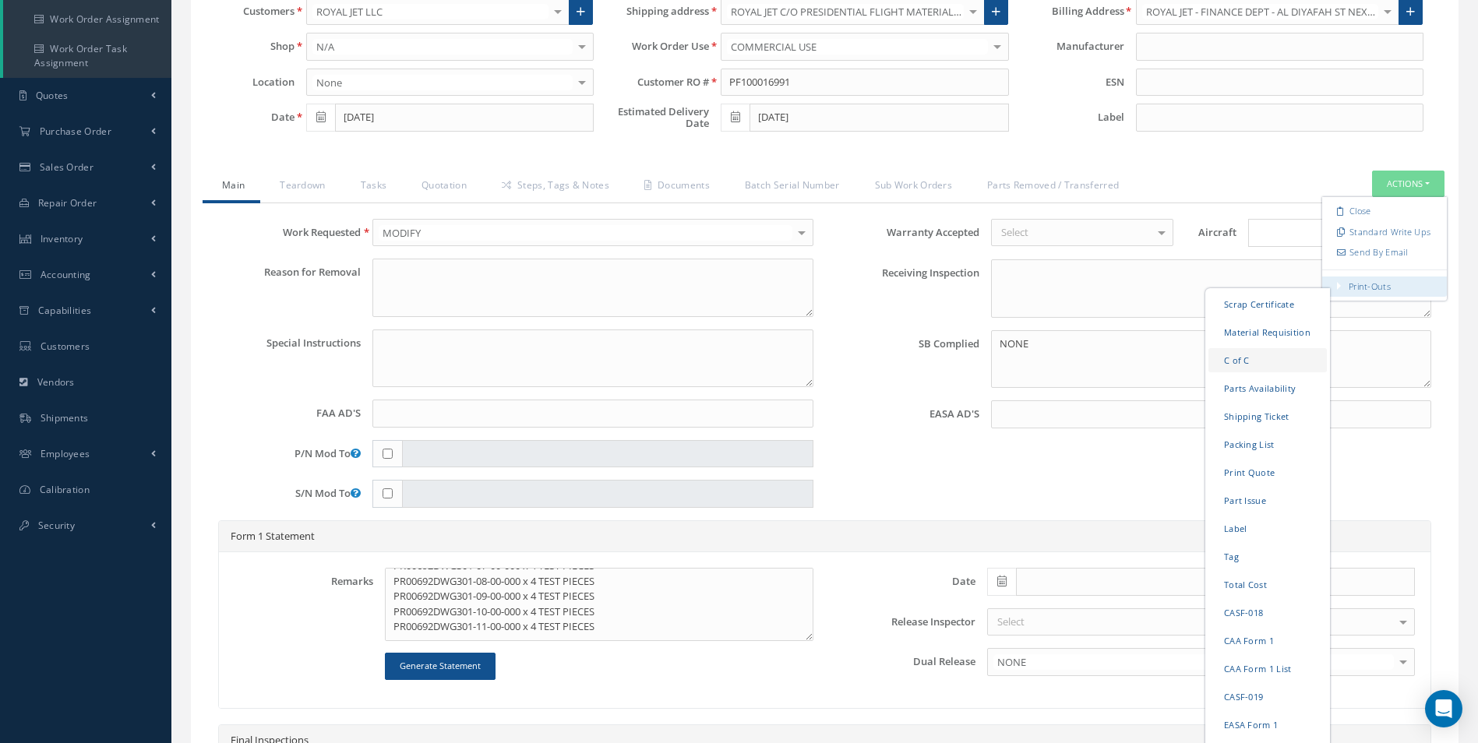
click at [1244, 355] on link "C of C" at bounding box center [1267, 359] width 118 height 24
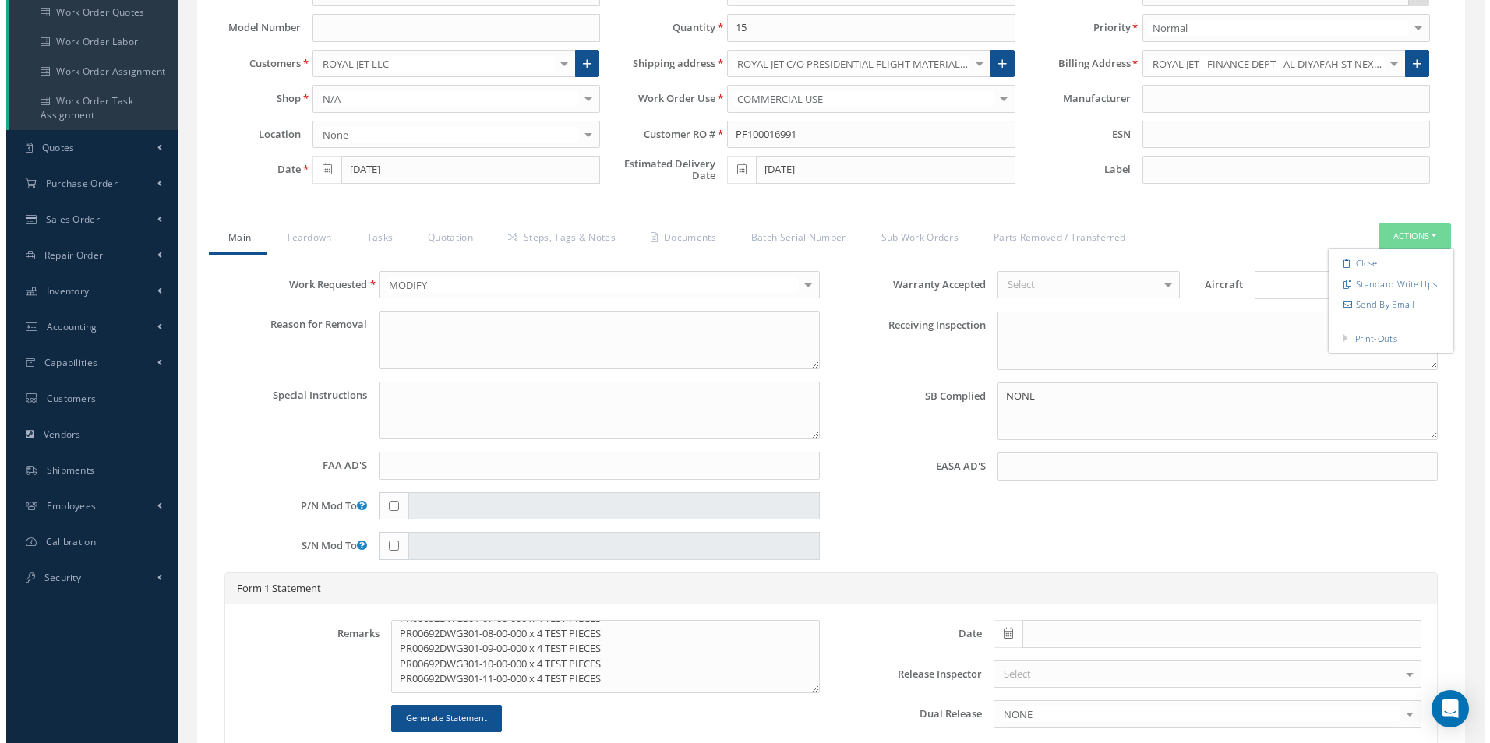
scroll to position [83, 0]
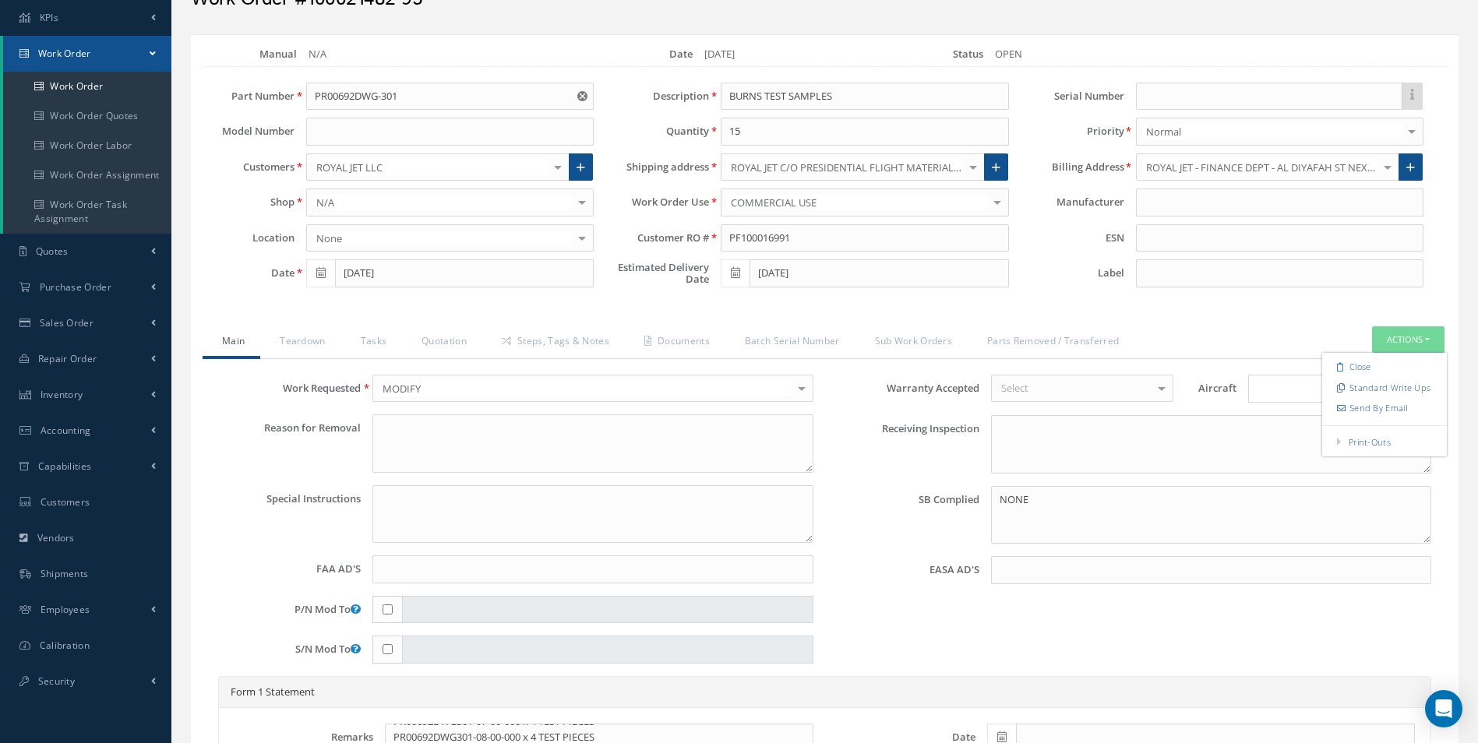
click at [977, 171] on div at bounding box center [973, 167] width 22 height 26
click at [990, 168] on link at bounding box center [996, 167] width 24 height 28
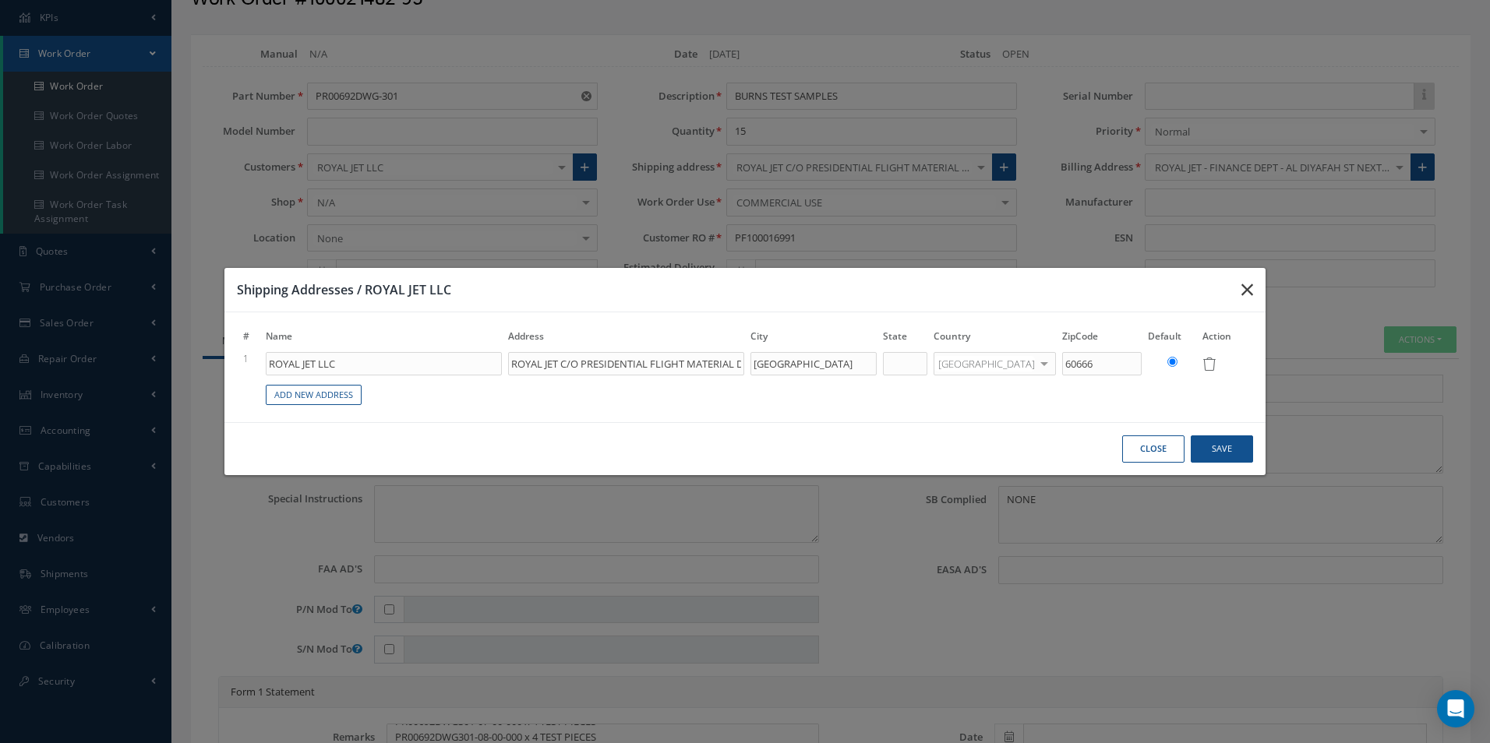
click at [1248, 294] on icon "button" at bounding box center [1247, 289] width 12 height 19
